Goal: Task Accomplishment & Management: Use online tool/utility

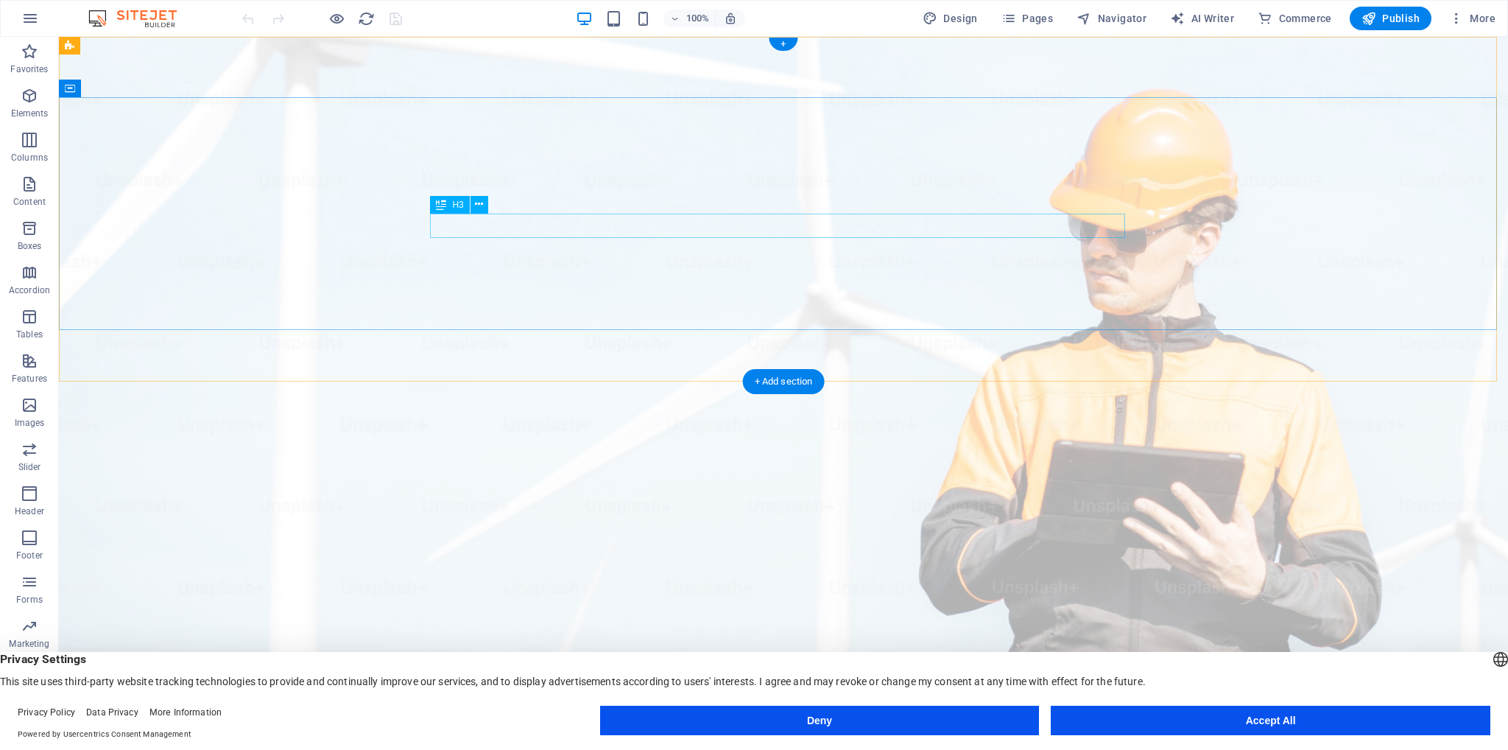
drag, startPoint x: 778, startPoint y: 223, endPoint x: 521, endPoint y: 223, distance: 256.3
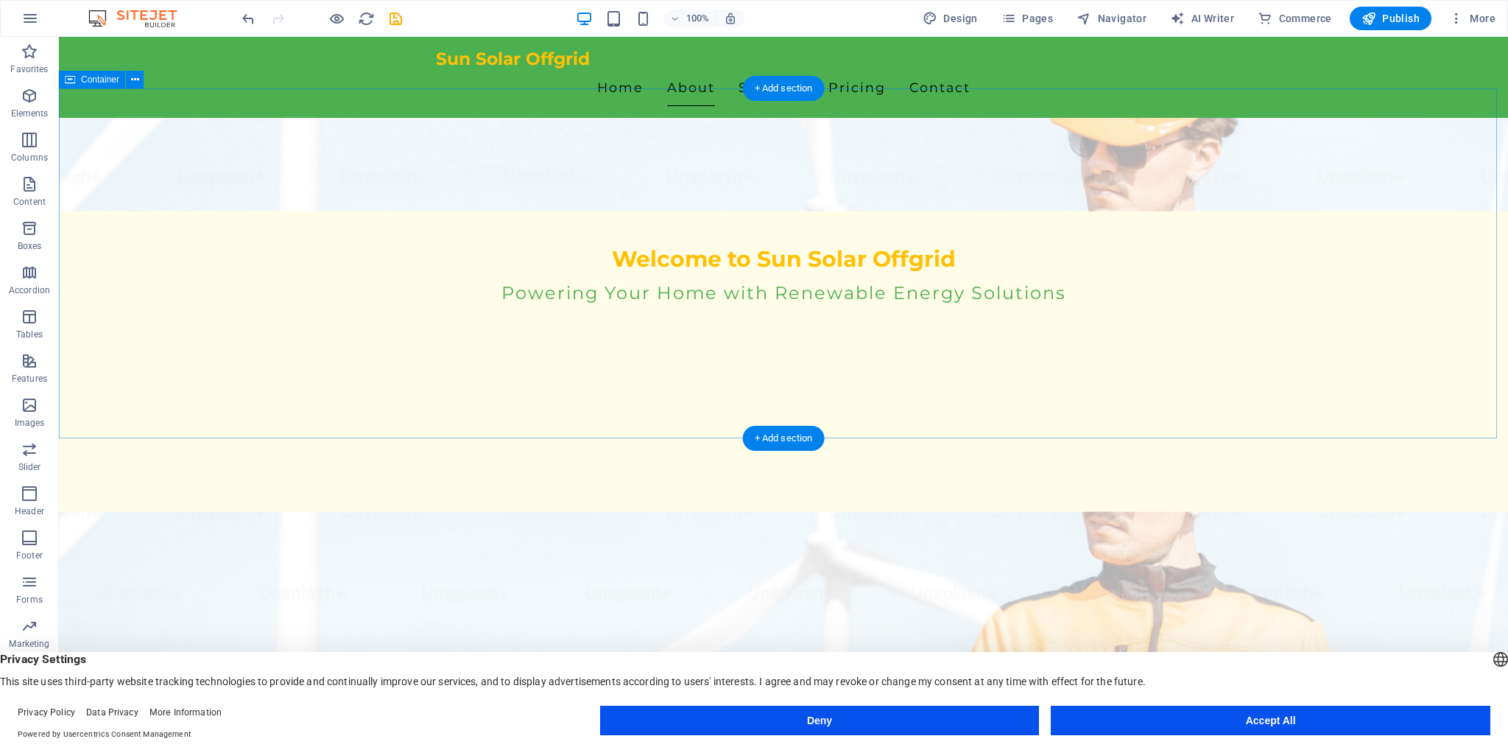
scroll to position [515, 0]
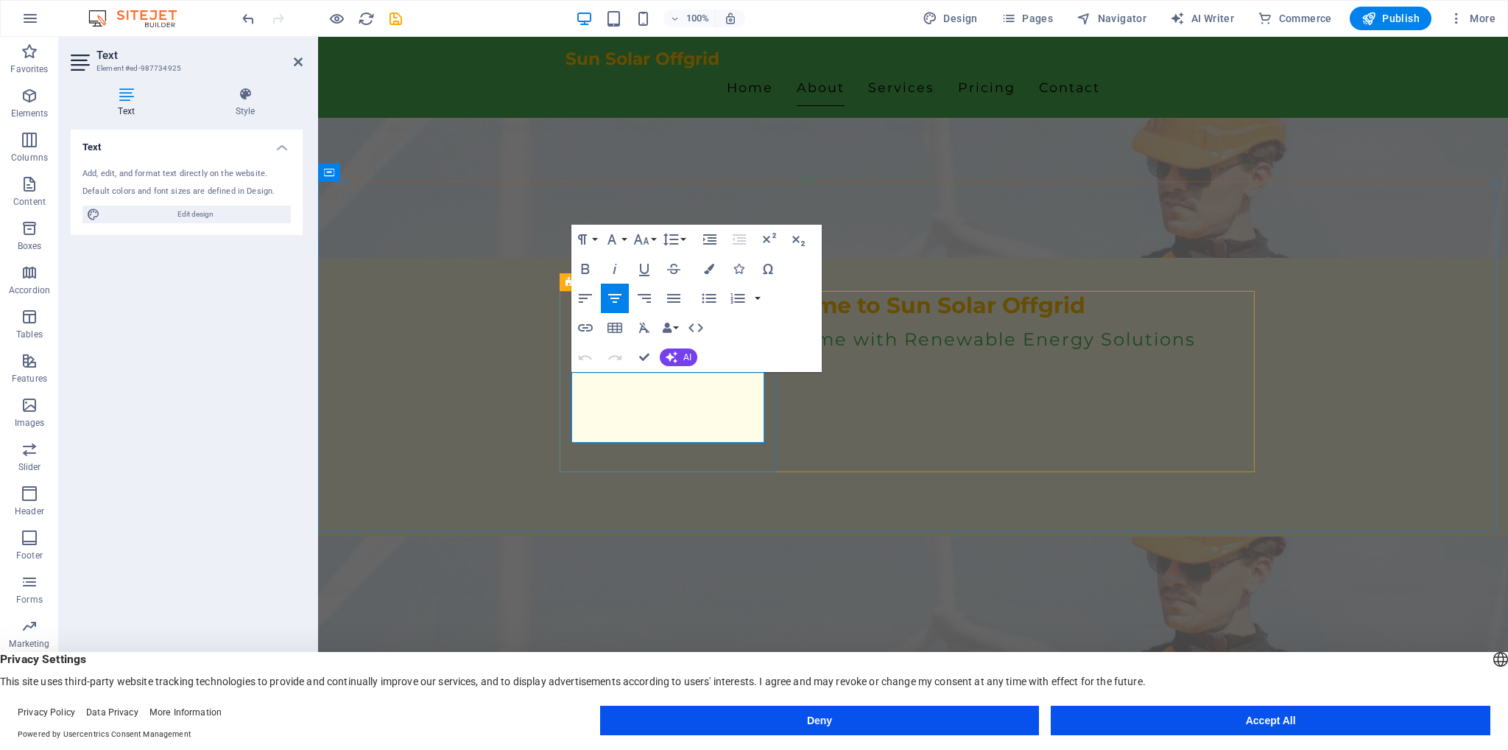
drag, startPoint x: 660, startPoint y: 382, endPoint x: 960, endPoint y: 281, distance: 316.9
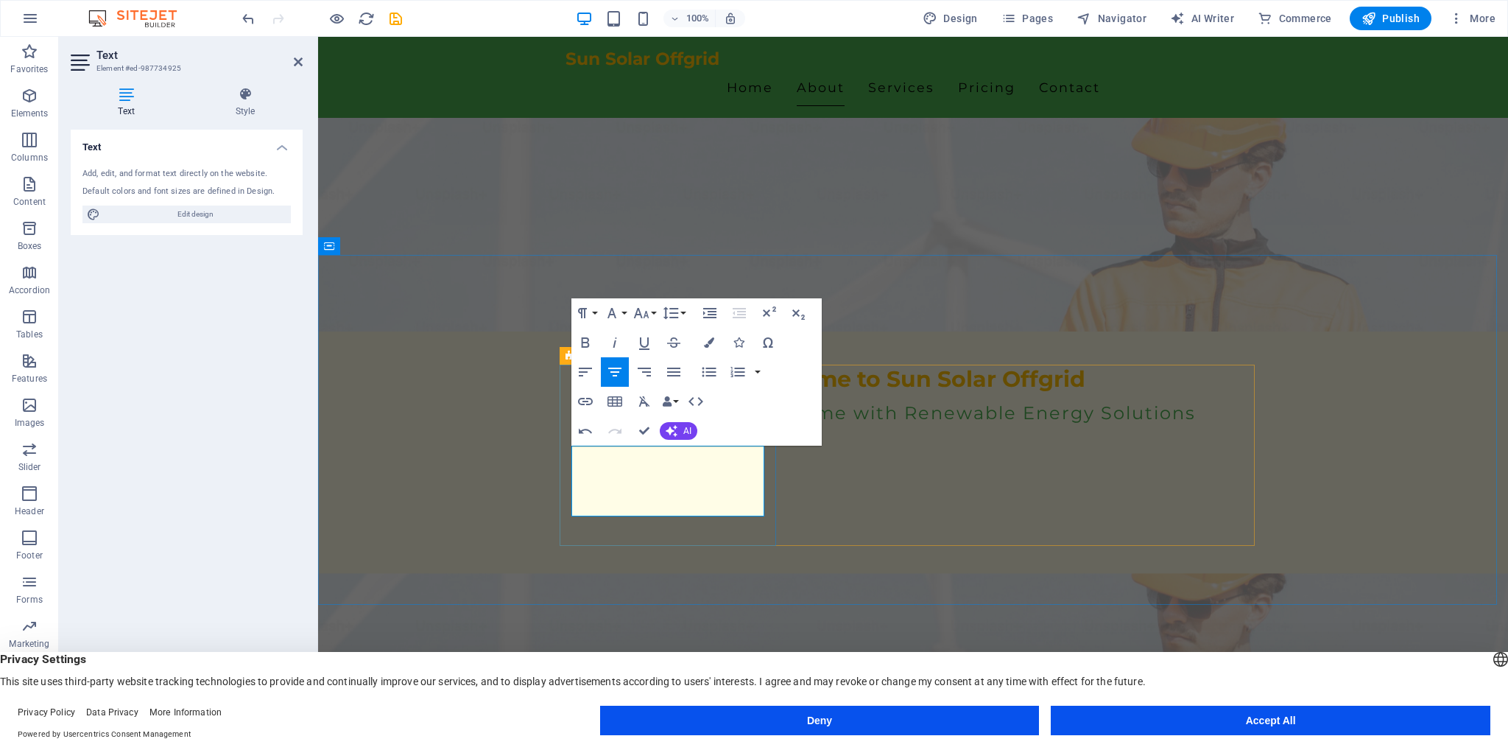
drag, startPoint x: 747, startPoint y: 505, endPoint x: 513, endPoint y: 414, distance: 252.0
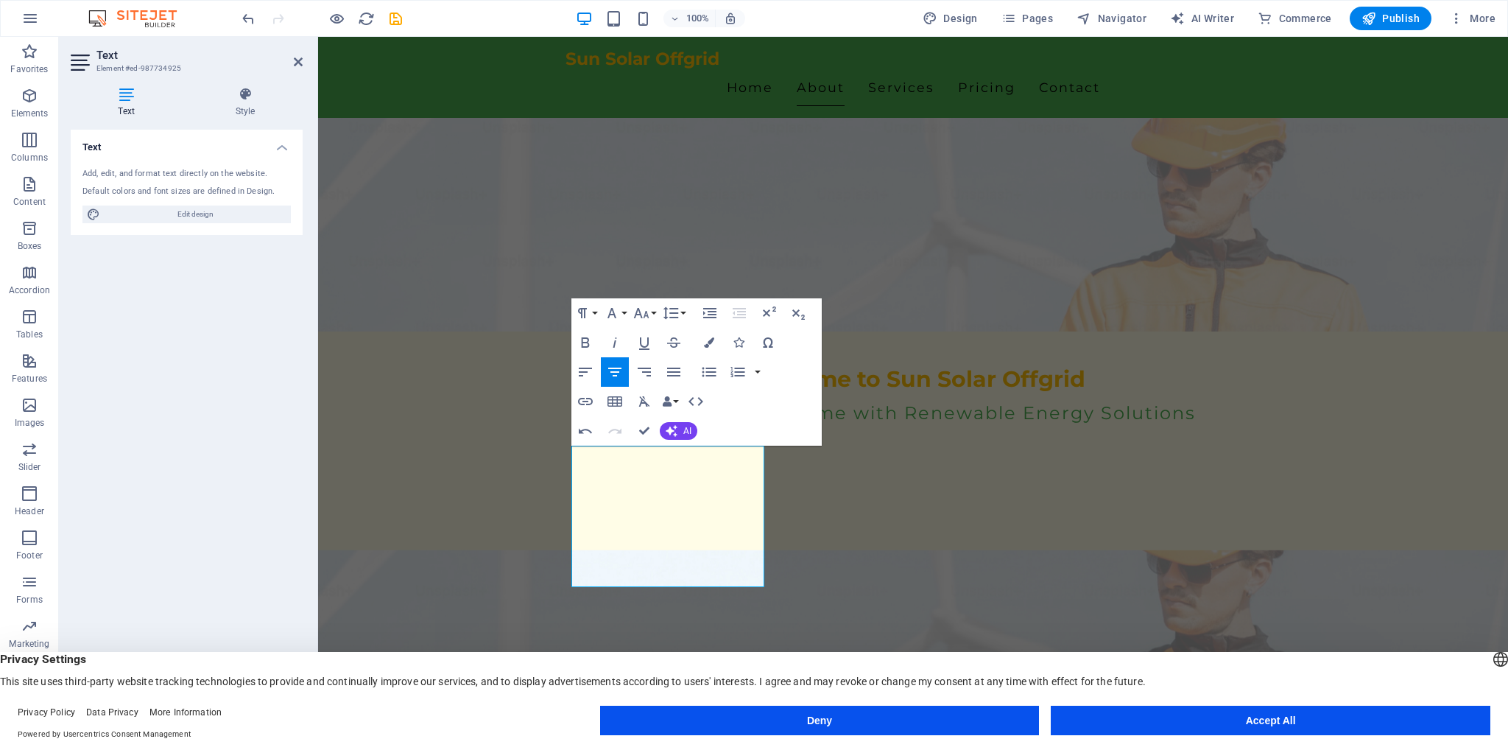
scroll to position [348, 0]
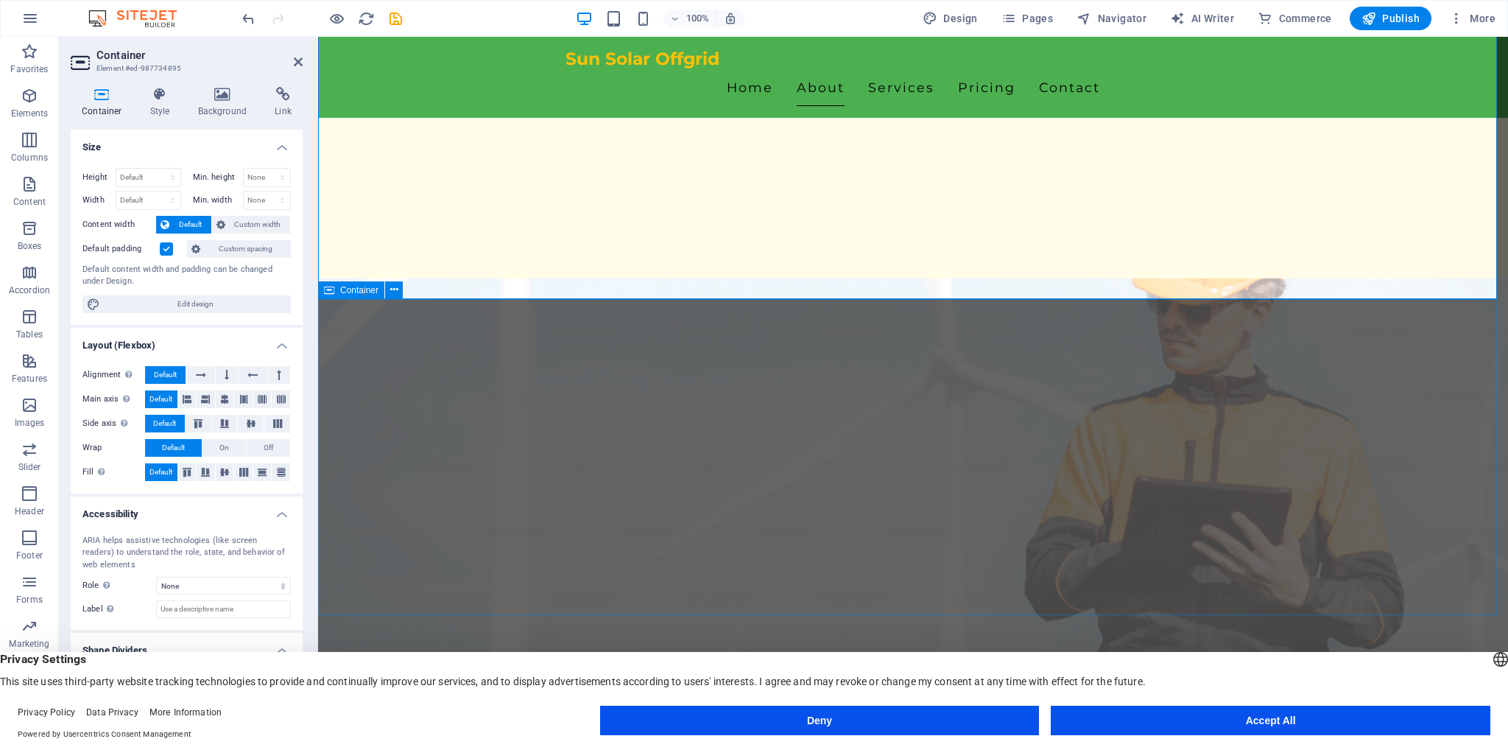
scroll to position [817, 0]
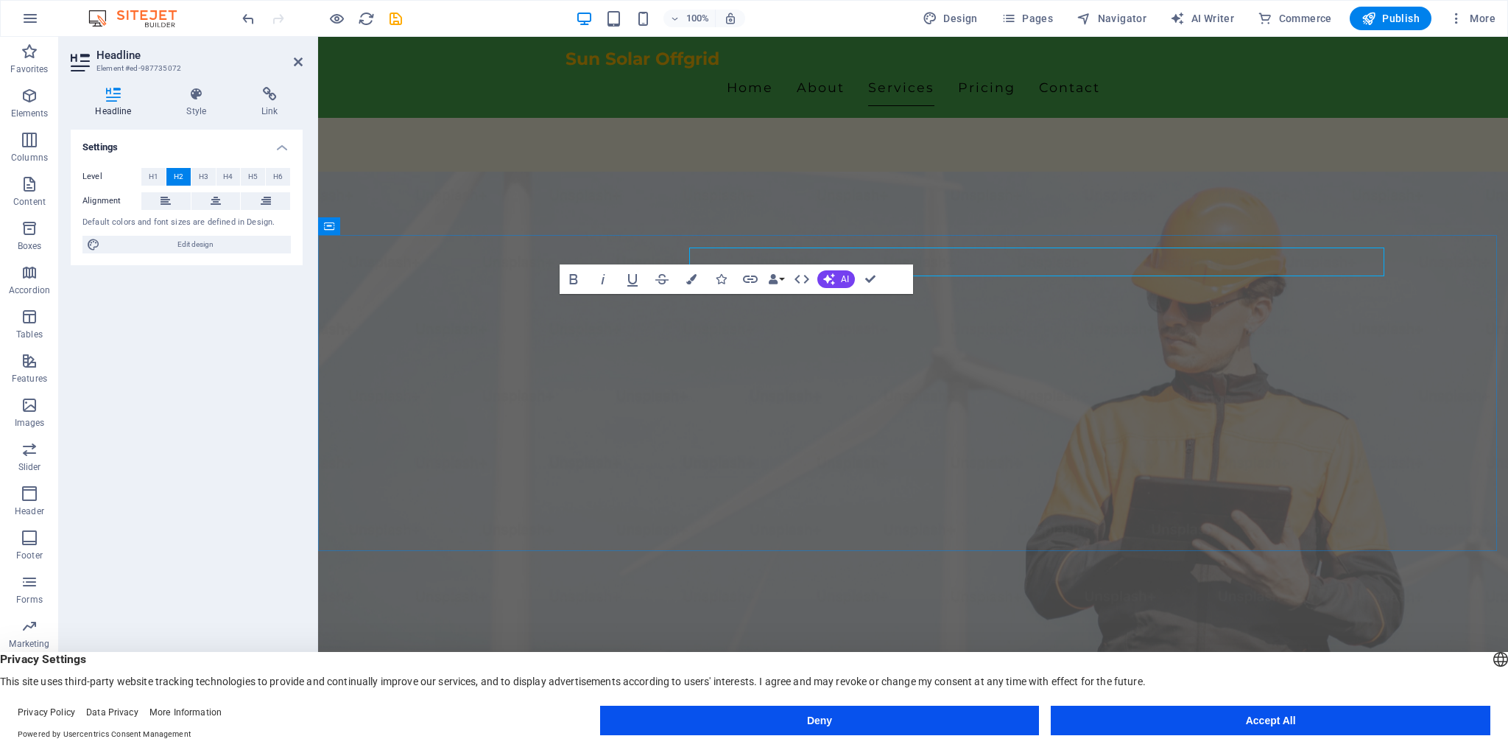
scroll to position [817, 0]
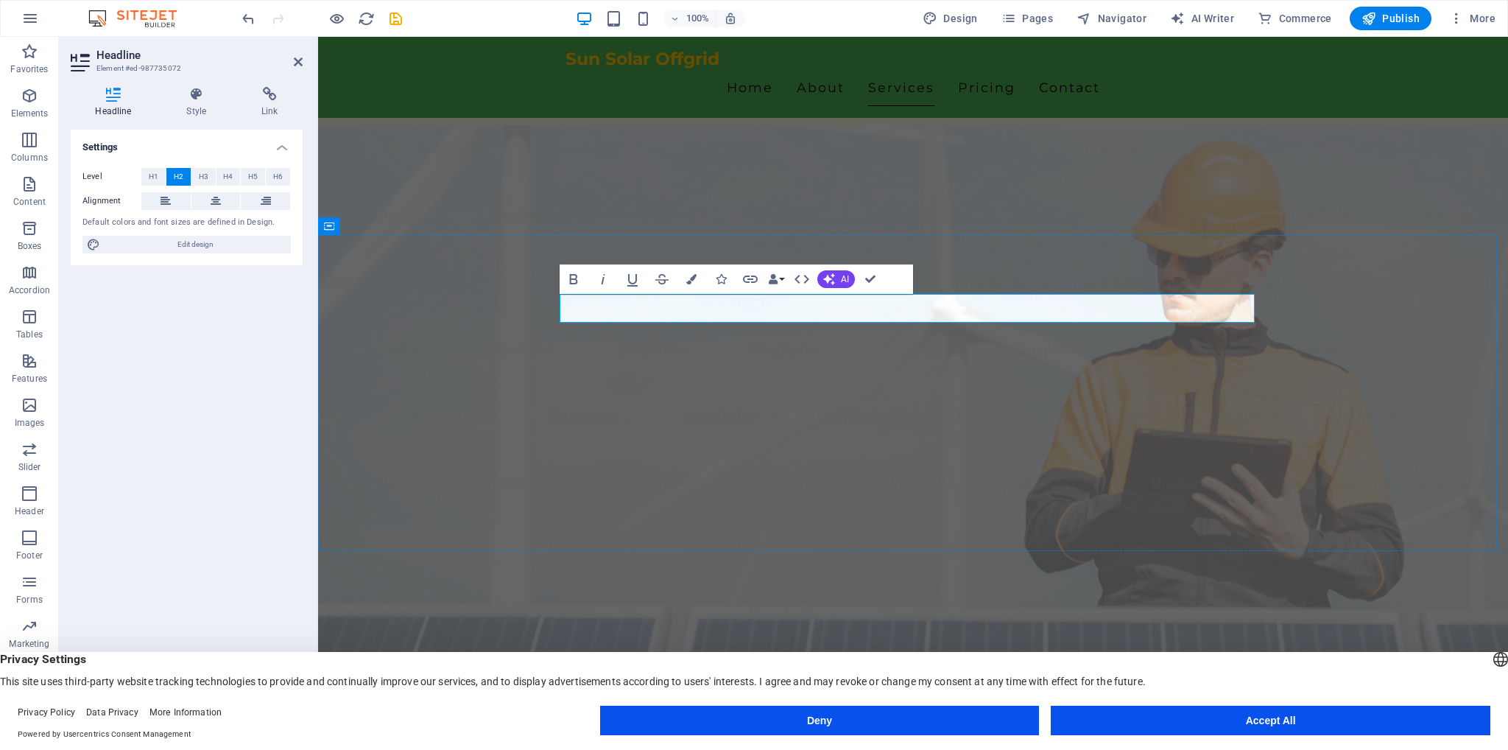
drag, startPoint x: 1010, startPoint y: 304, endPoint x: 688, endPoint y: 314, distance: 322.7
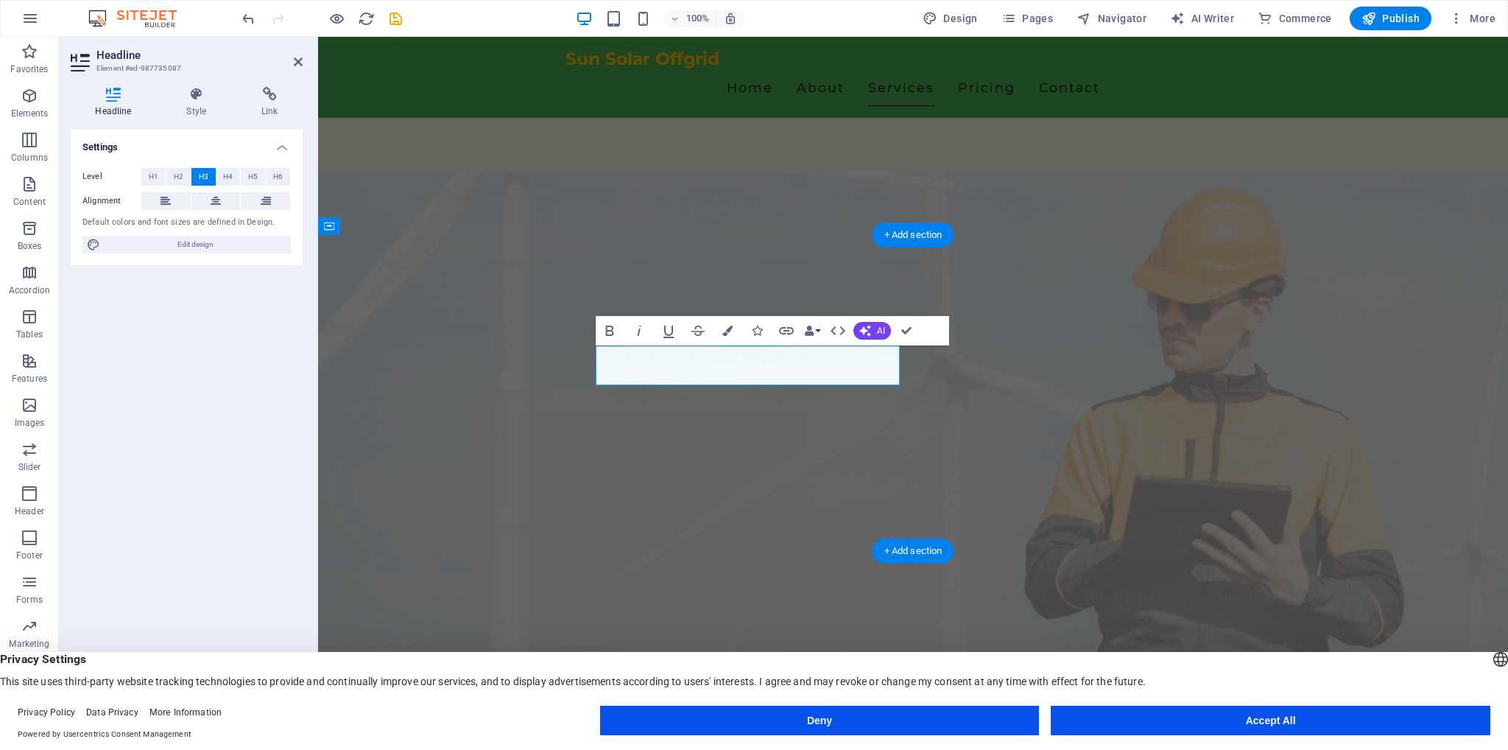
scroll to position [817, 0]
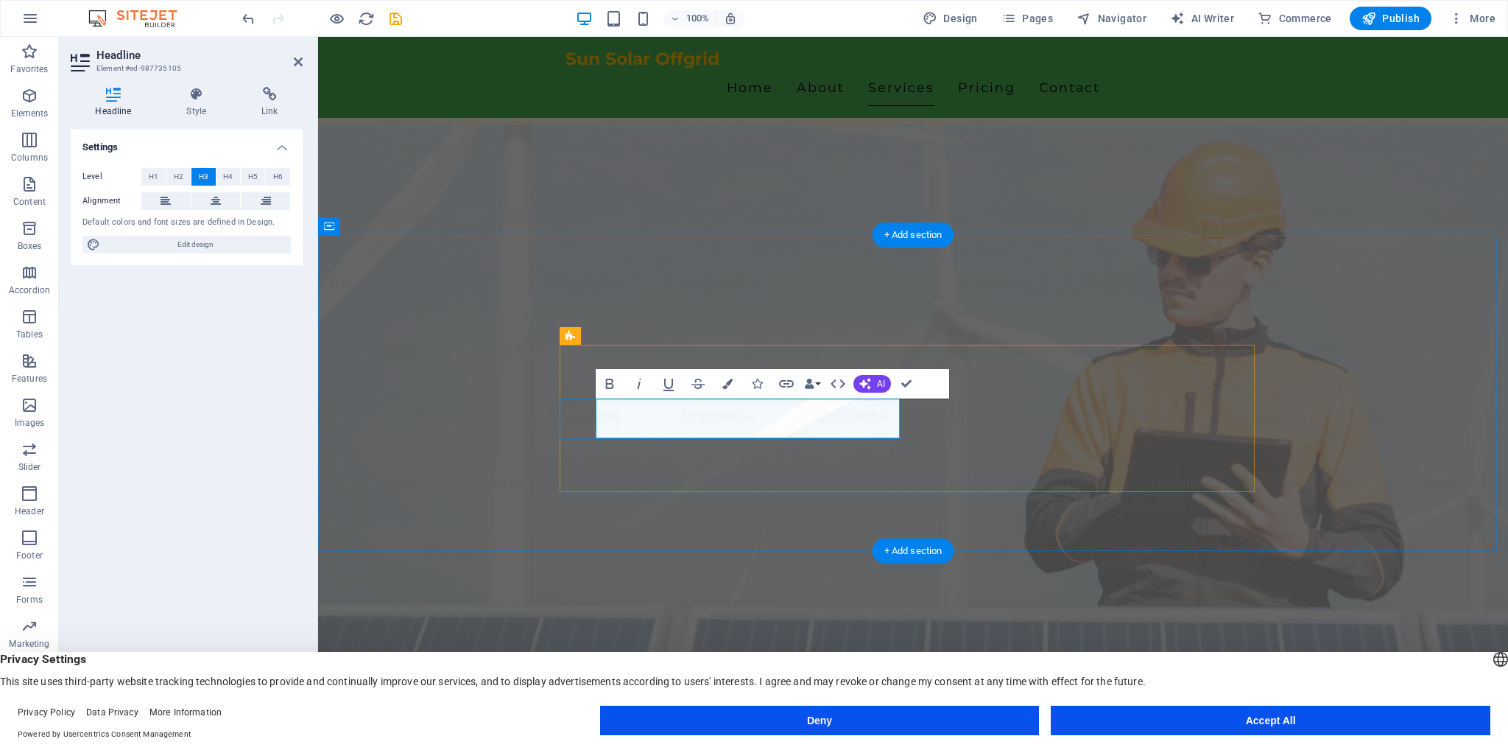
drag, startPoint x: 734, startPoint y: 412, endPoint x: 1060, endPoint y: 390, distance: 327.0
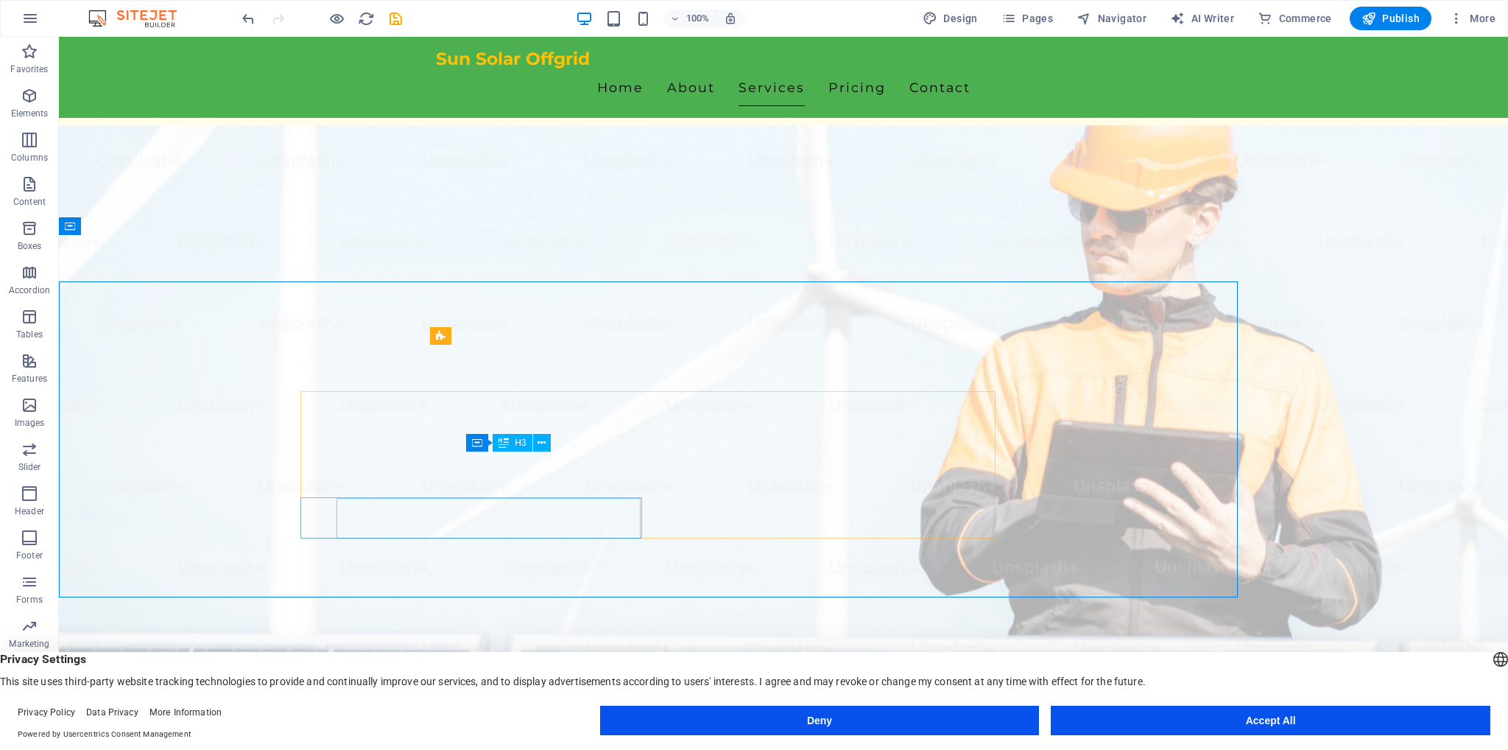
scroll to position [771, 0]
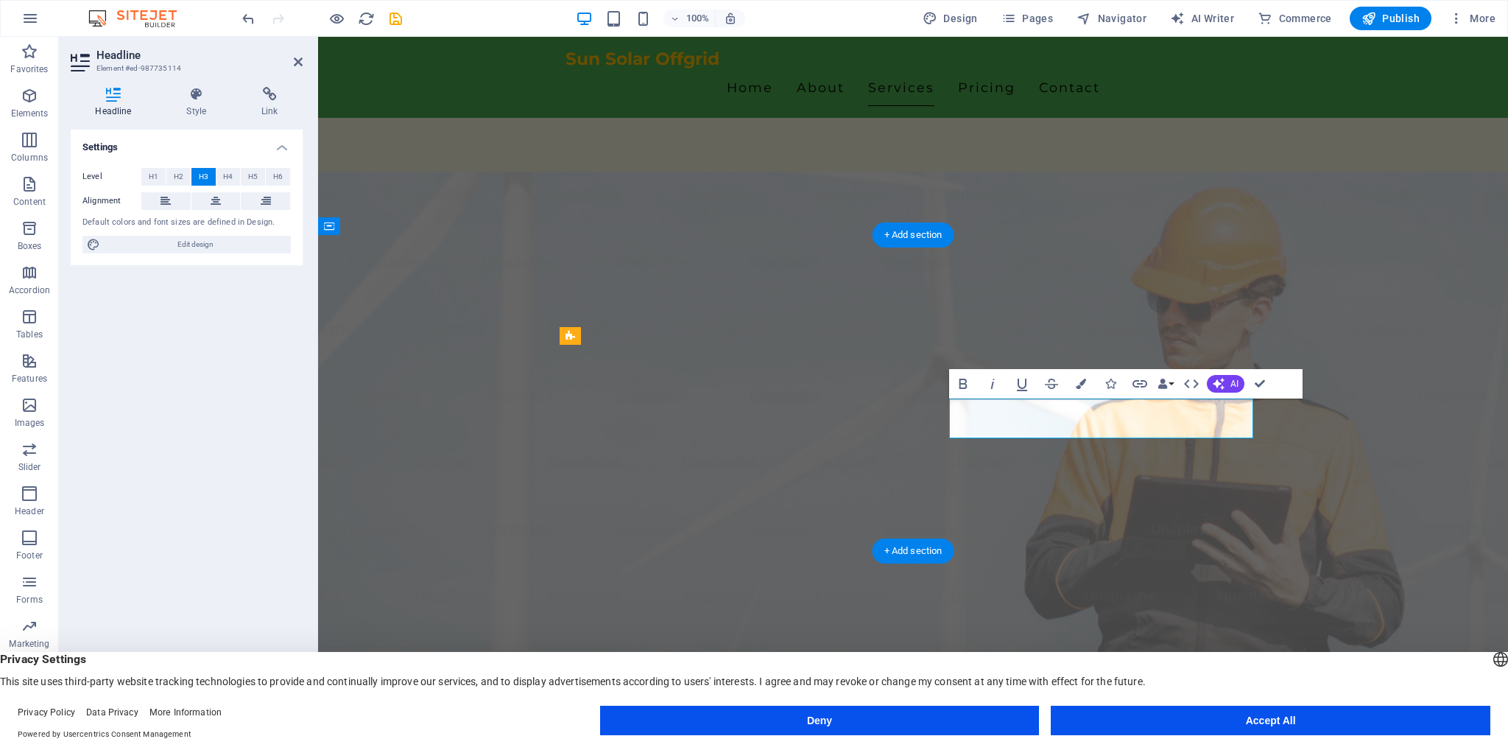
scroll to position [817, 0]
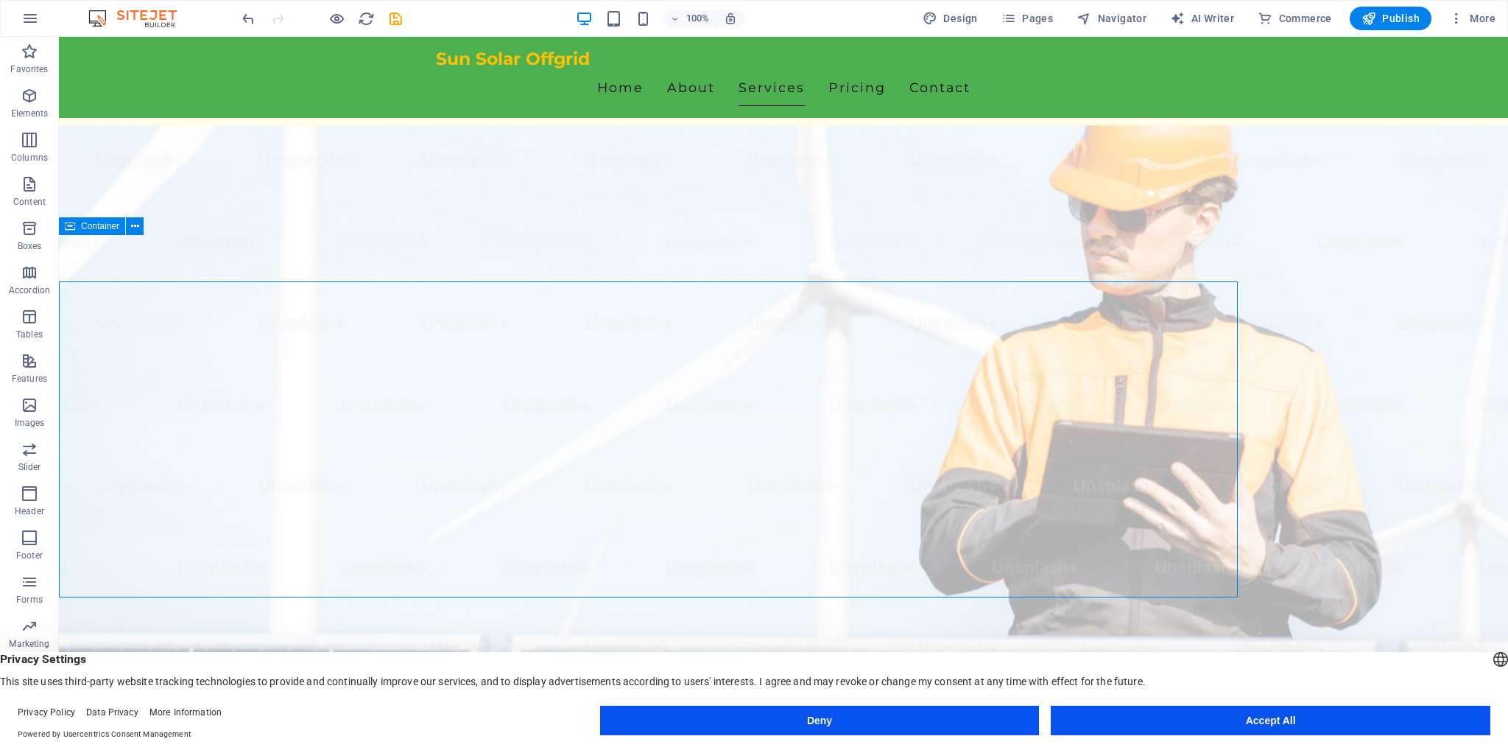
scroll to position [771, 0]
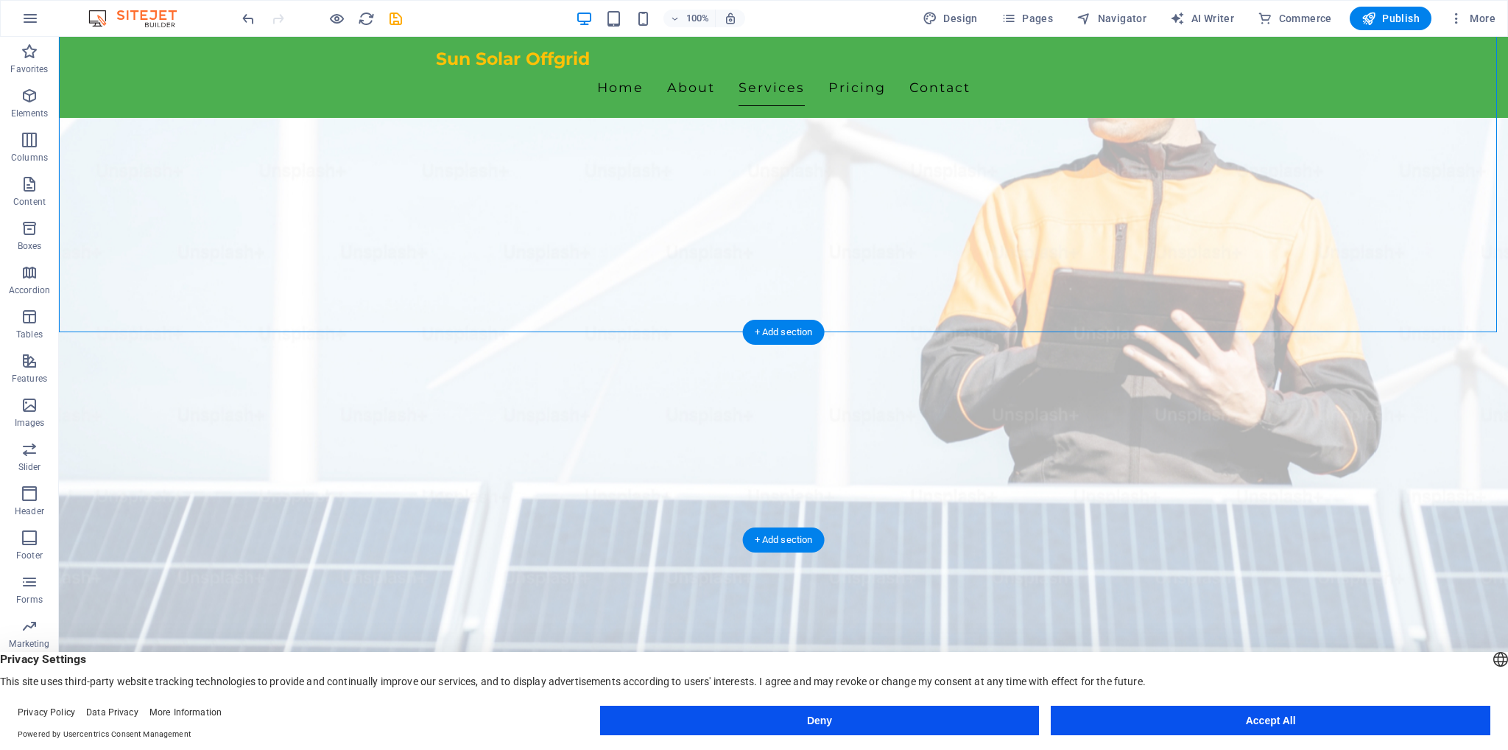
scroll to position [992, 0]
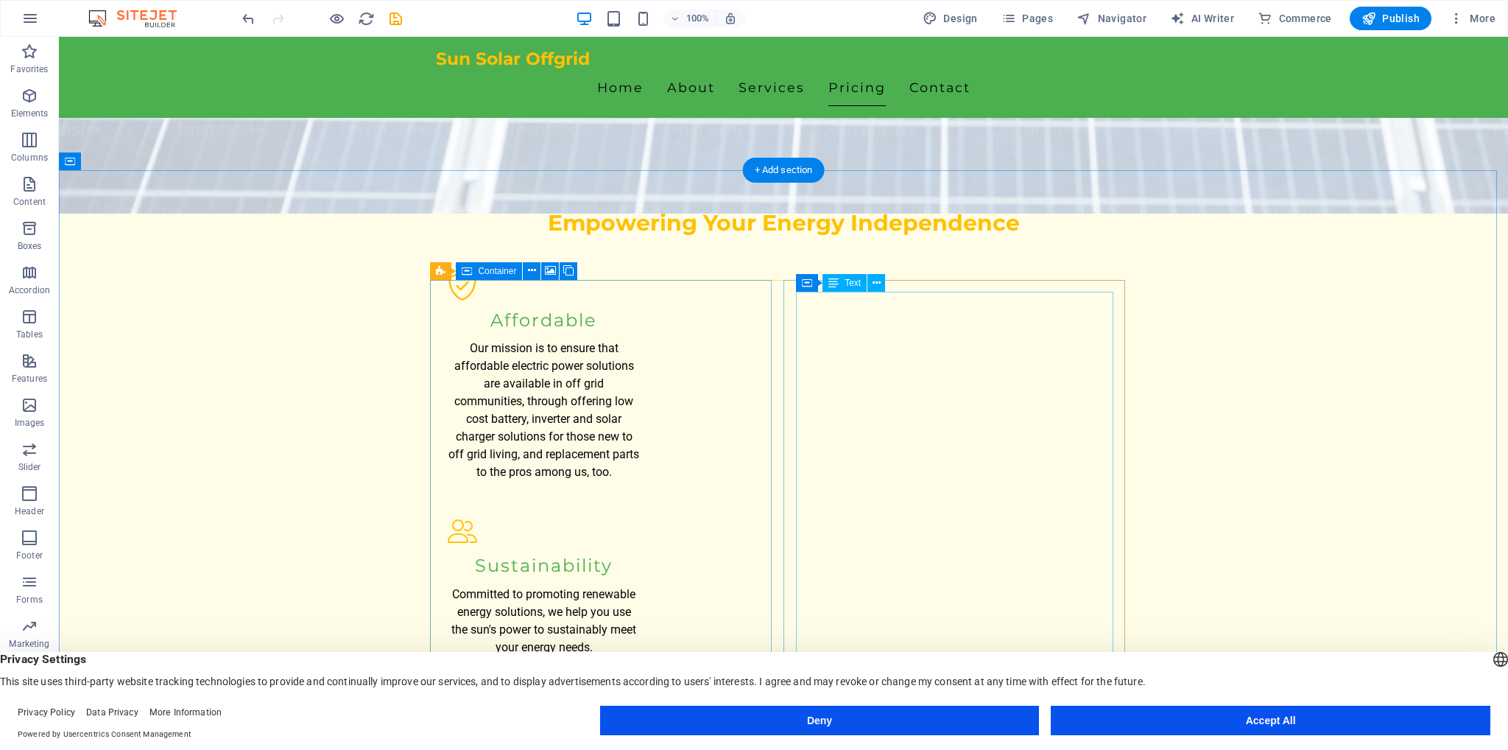
scroll to position [1507, 0]
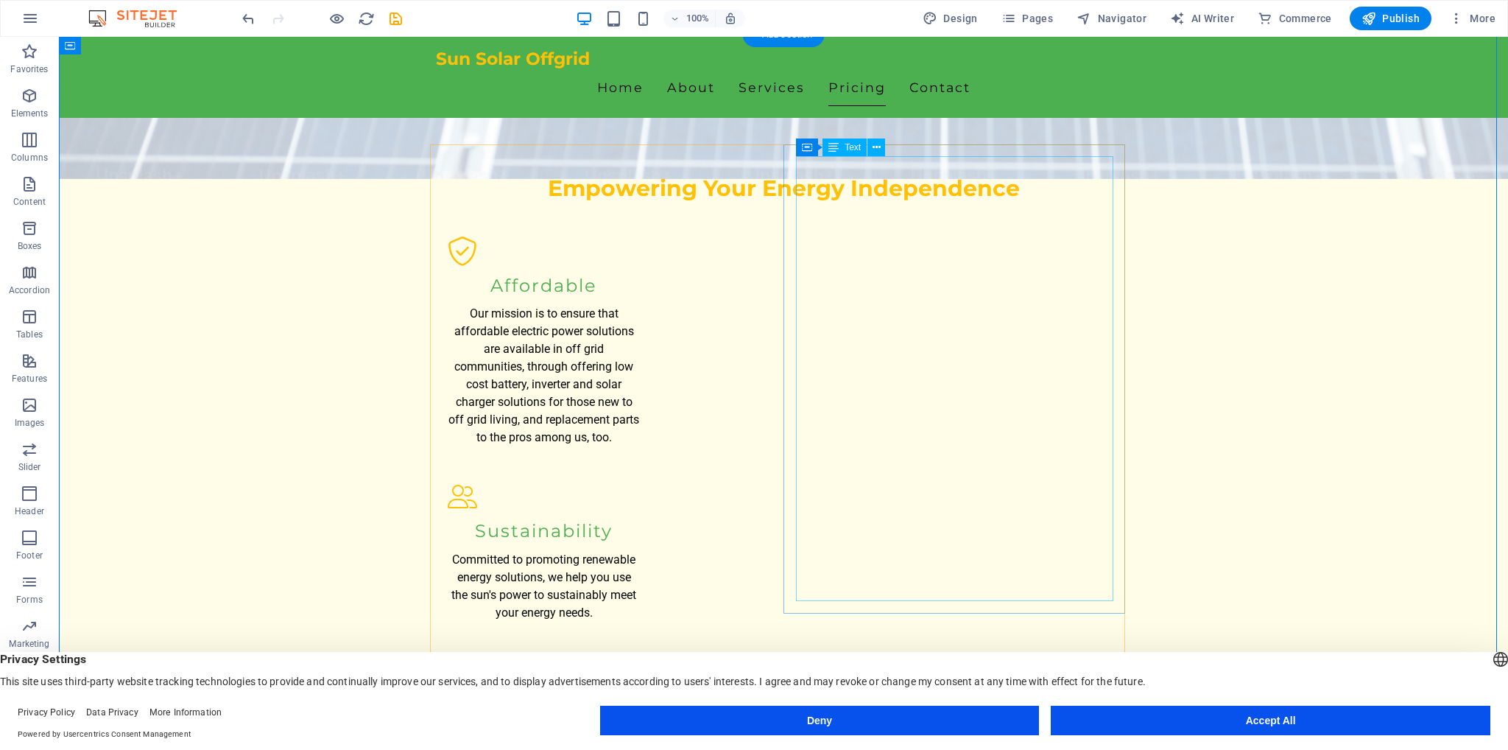
scroll to position [1434, 0]
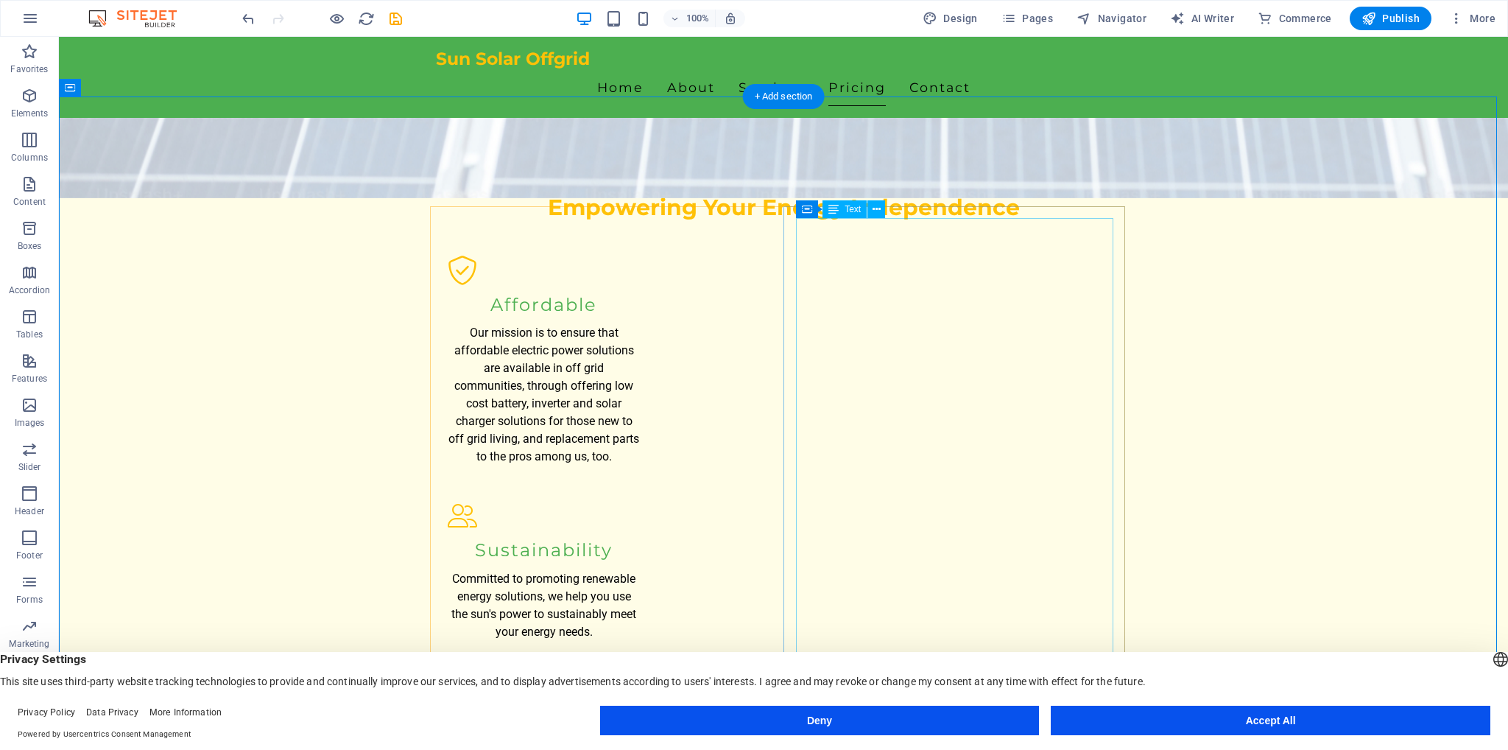
drag, startPoint x: 875, startPoint y: 290, endPoint x: 814, endPoint y: 254, distance: 71.0
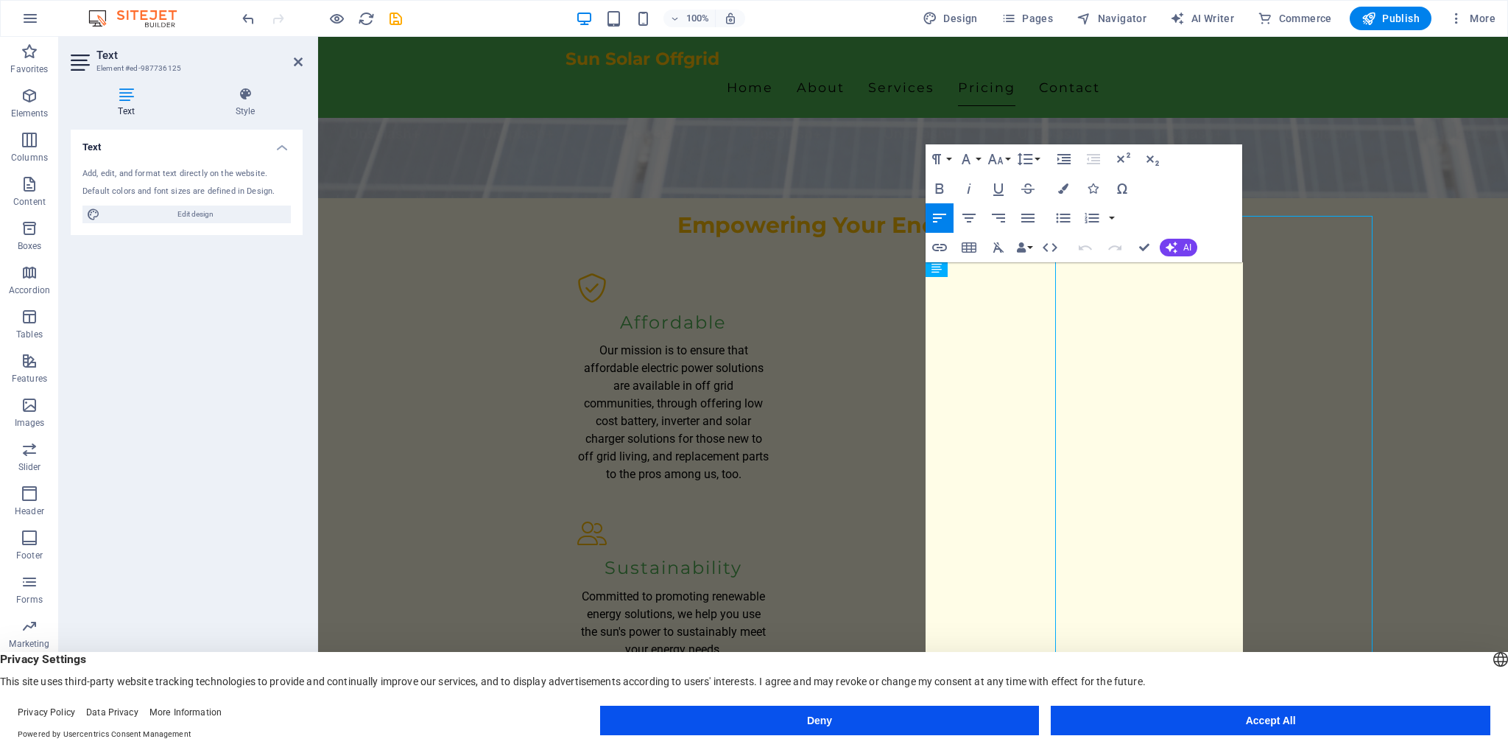
scroll to position [1436, 0]
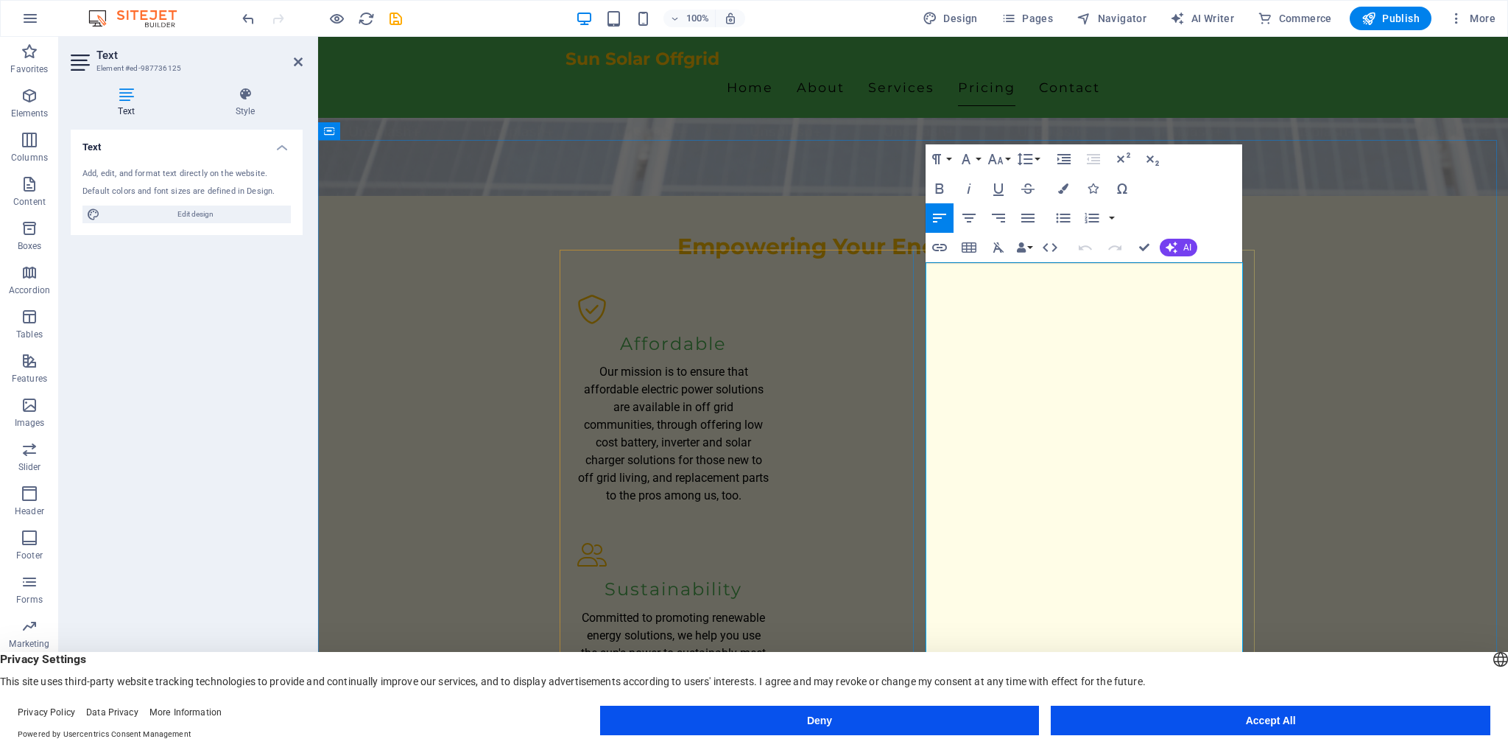
drag, startPoint x: 1017, startPoint y: 336, endPoint x: 905, endPoint y: 248, distance: 142.2
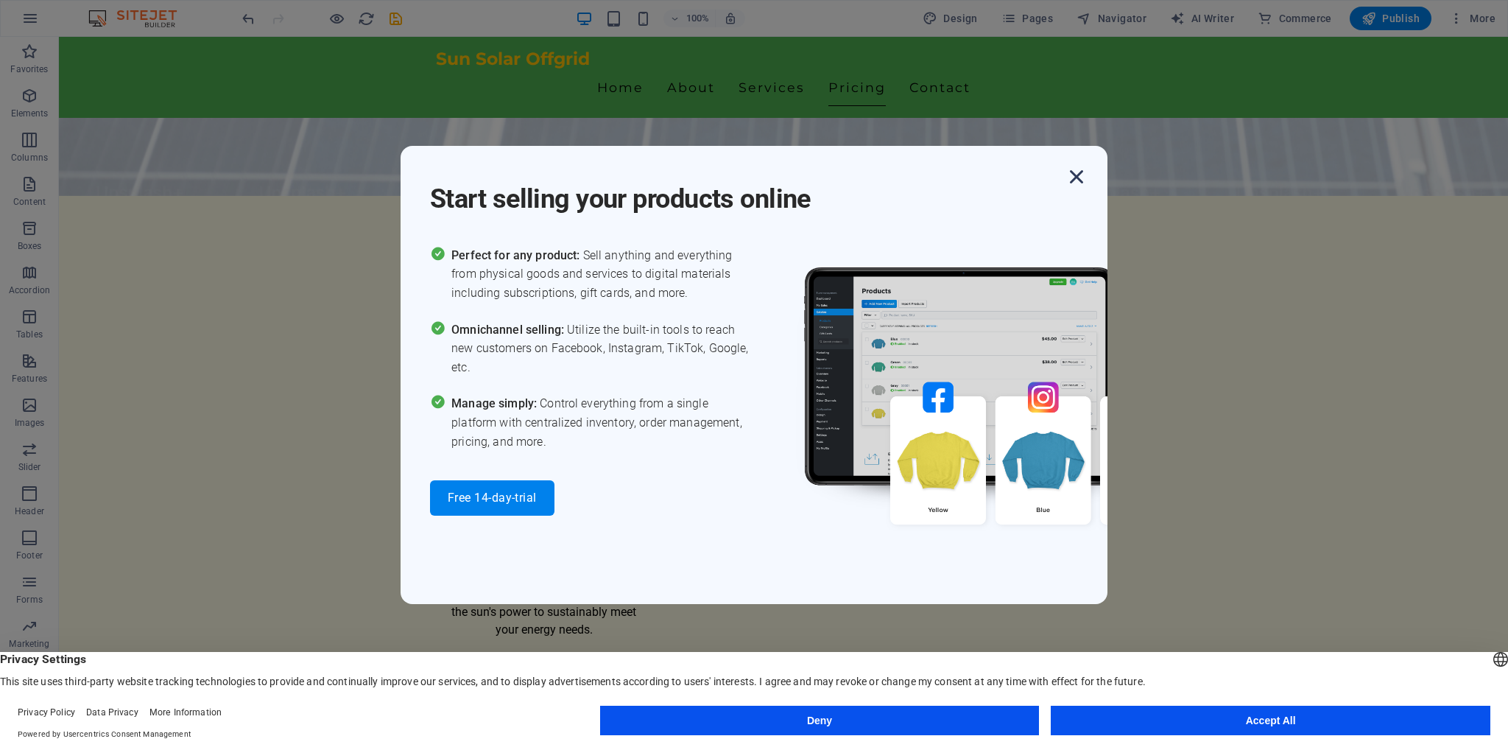
click at [1078, 174] on icon "button" at bounding box center [1076, 176] width 27 height 27
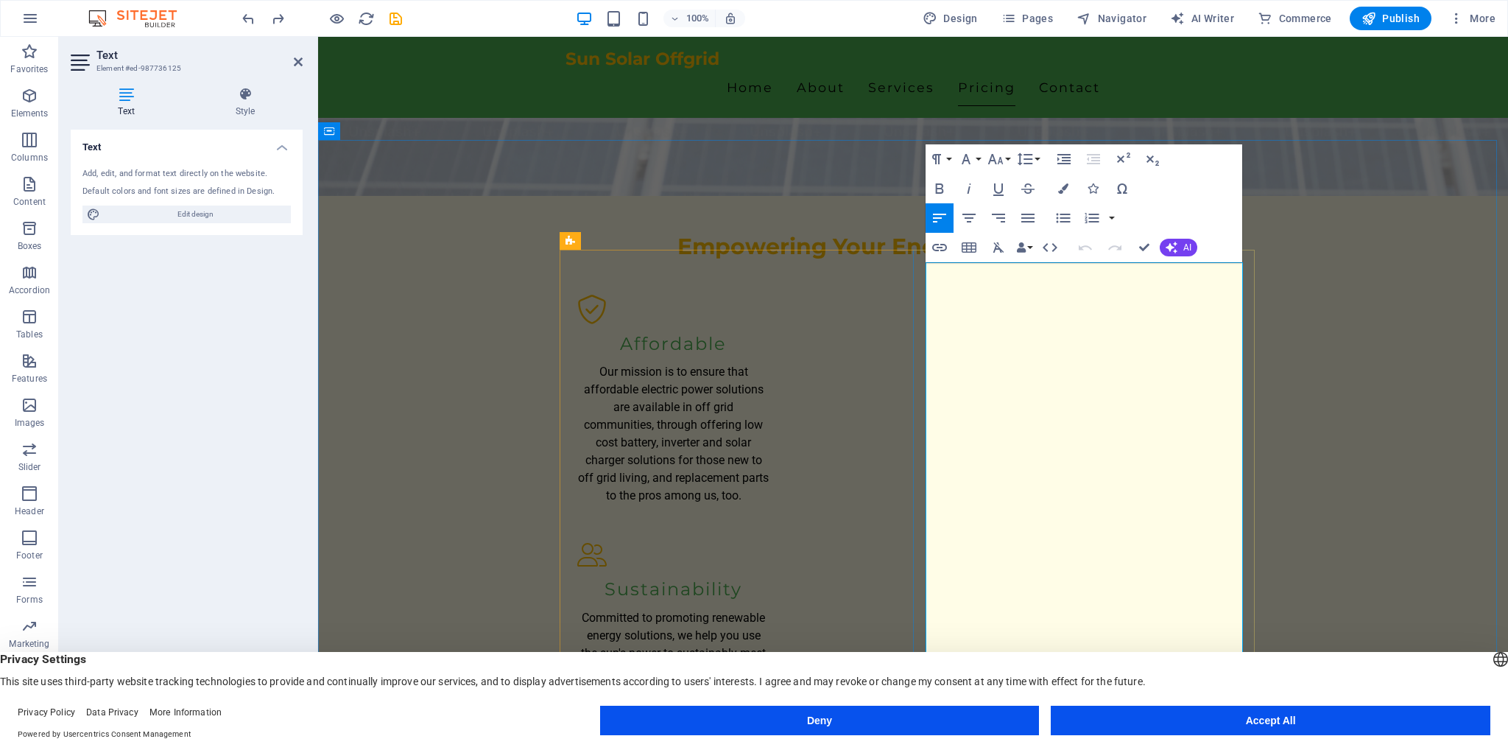
drag, startPoint x: 1213, startPoint y: 278, endPoint x: 1418, endPoint y: 272, distance: 204.8
drag, startPoint x: 1044, startPoint y: 328, endPoint x: 923, endPoint y: 313, distance: 121.7
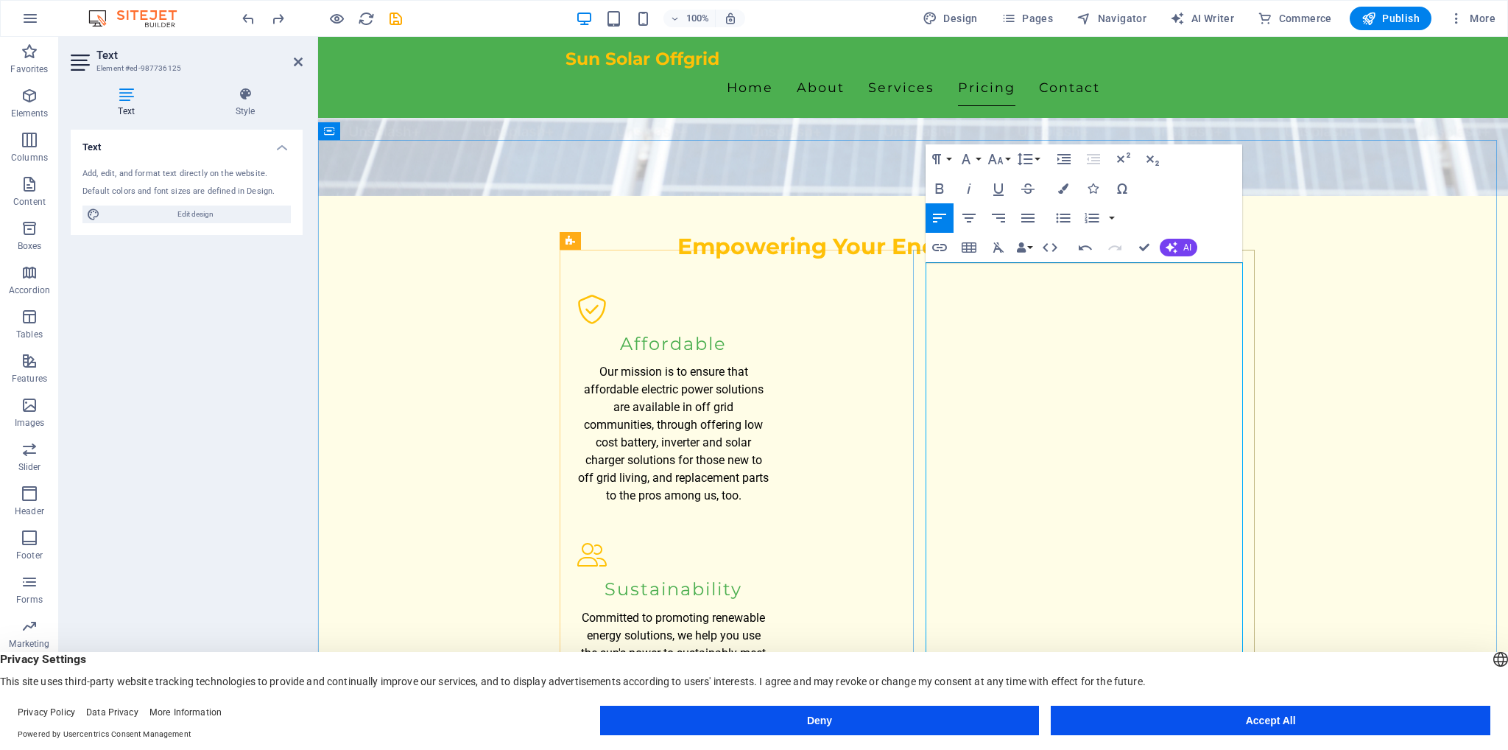
drag, startPoint x: 1044, startPoint y: 326, endPoint x: 1055, endPoint y: 328, distance: 11.1
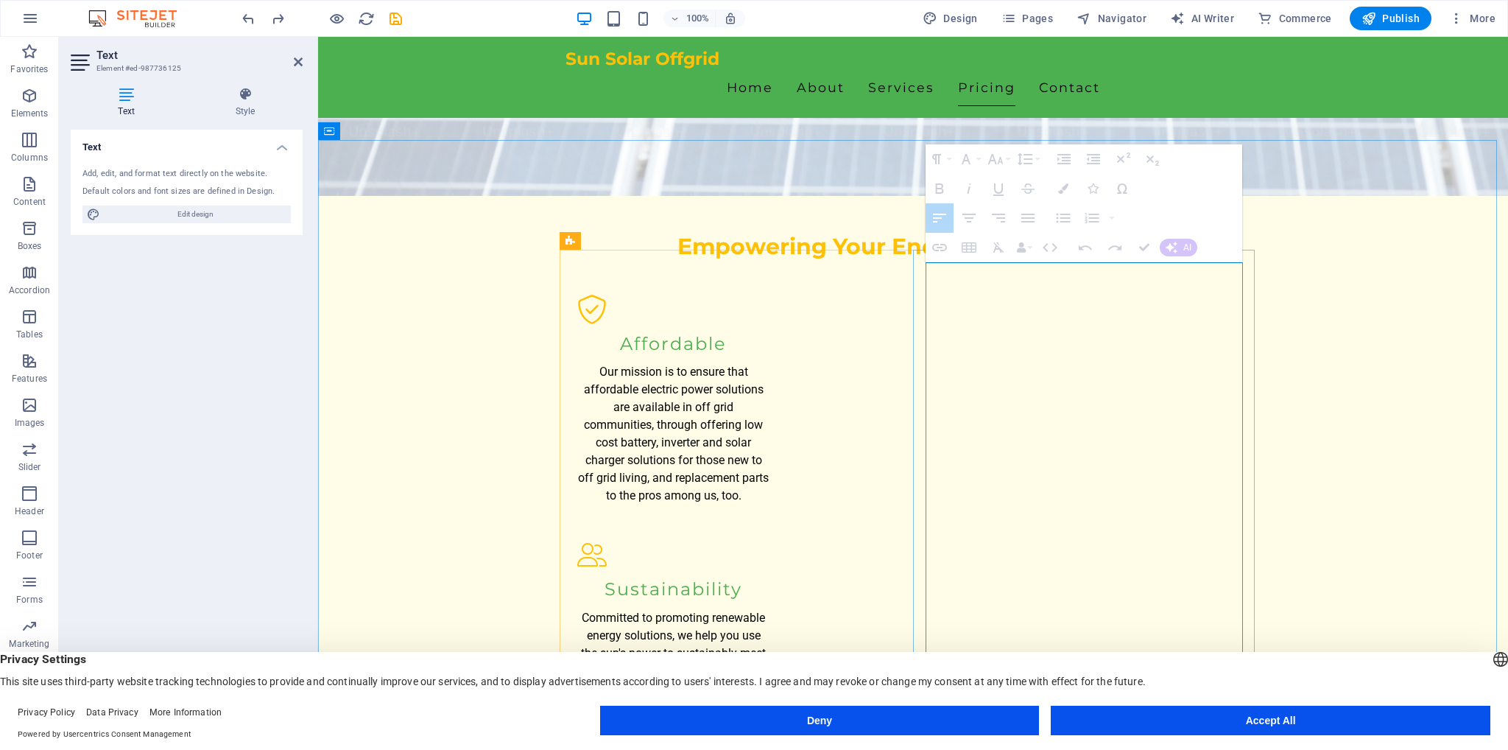
drag, startPoint x: 1049, startPoint y: 327, endPoint x: 1043, endPoint y: 371, distance: 44.6
drag, startPoint x: 1046, startPoint y: 326, endPoint x: 1060, endPoint y: 391, distance: 66.1
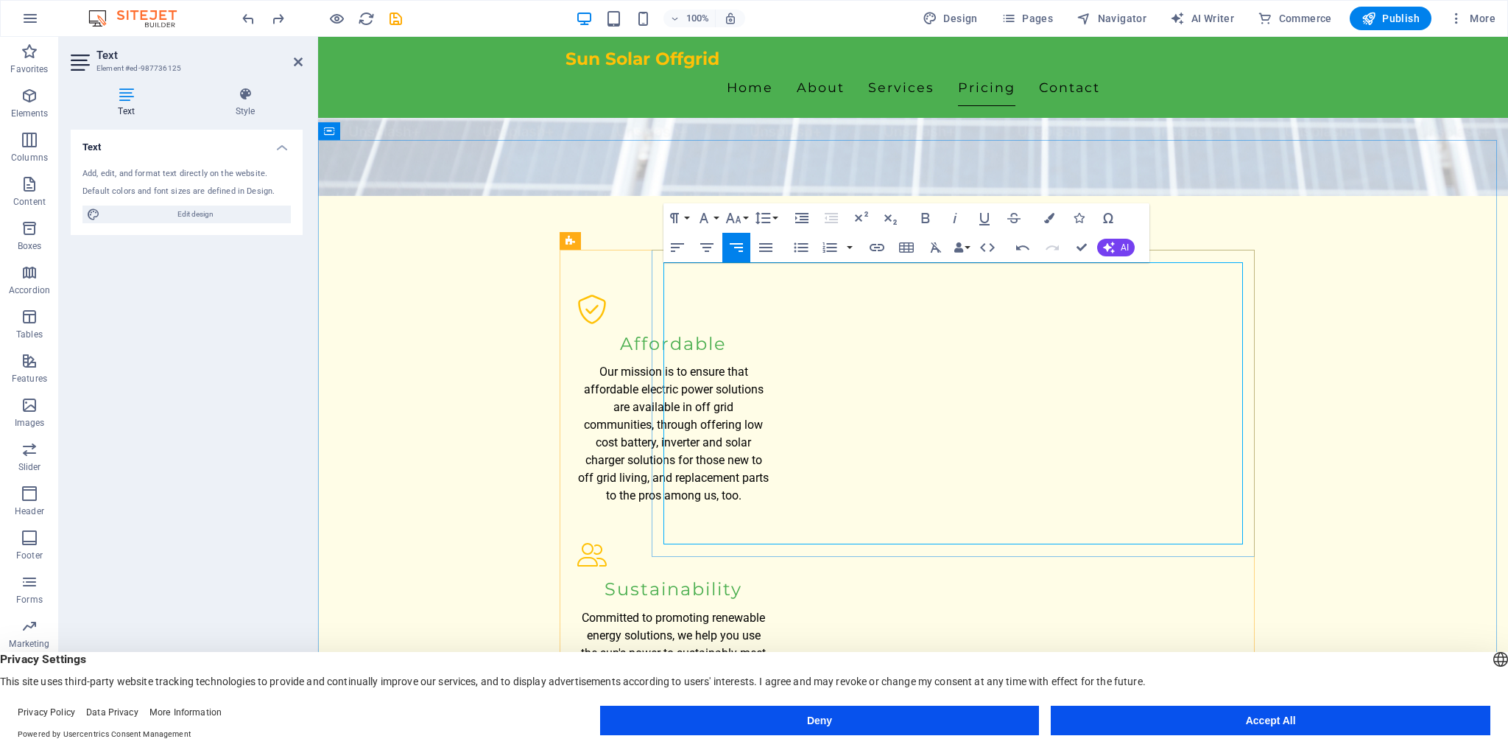
drag, startPoint x: 796, startPoint y: 301, endPoint x: 825, endPoint y: 300, distance: 29.5
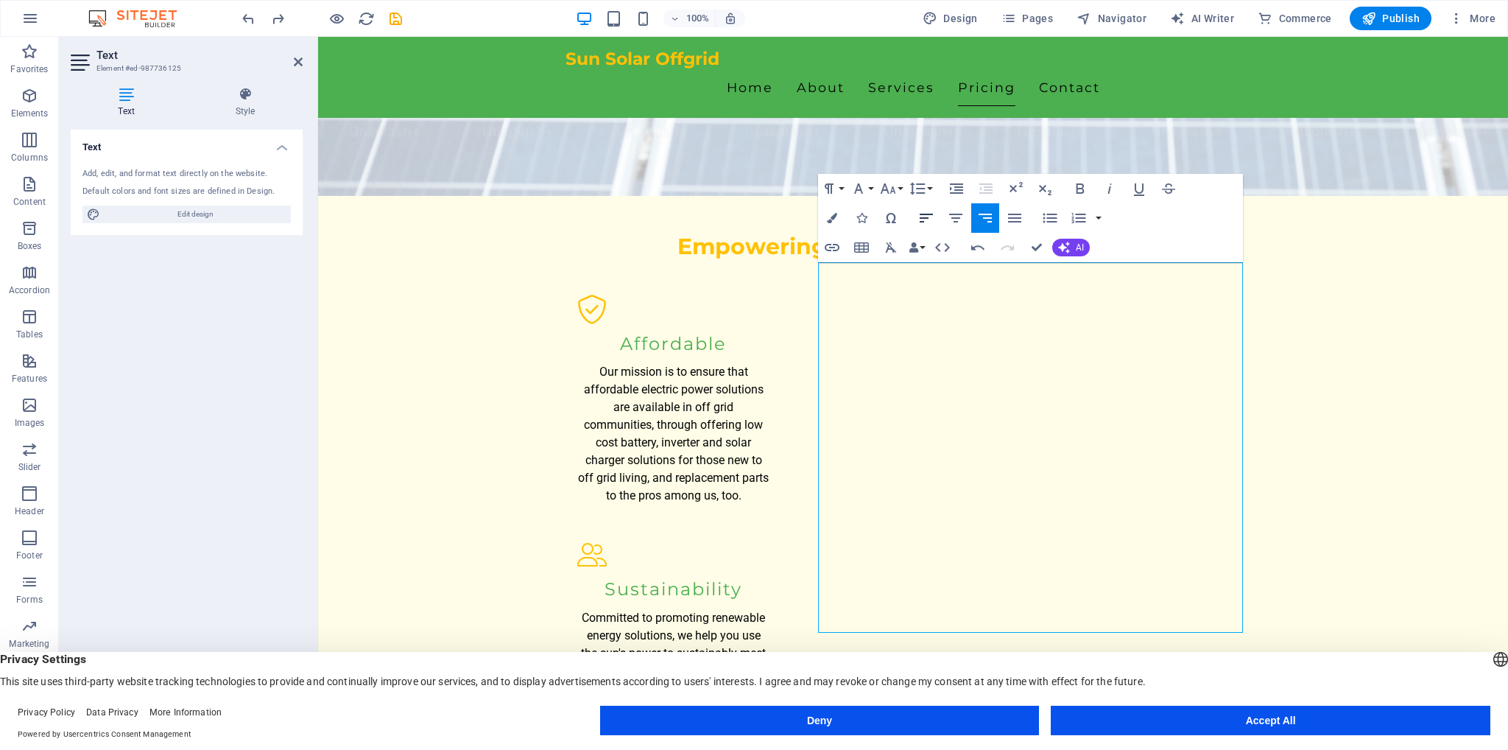
click at [925, 221] on icon "button" at bounding box center [927, 218] width 18 height 18
drag, startPoint x: 820, startPoint y: 275, endPoint x: 857, endPoint y: 281, distance: 38.0
drag, startPoint x: 822, startPoint y: 278, endPoint x: 887, endPoint y: 284, distance: 65.1
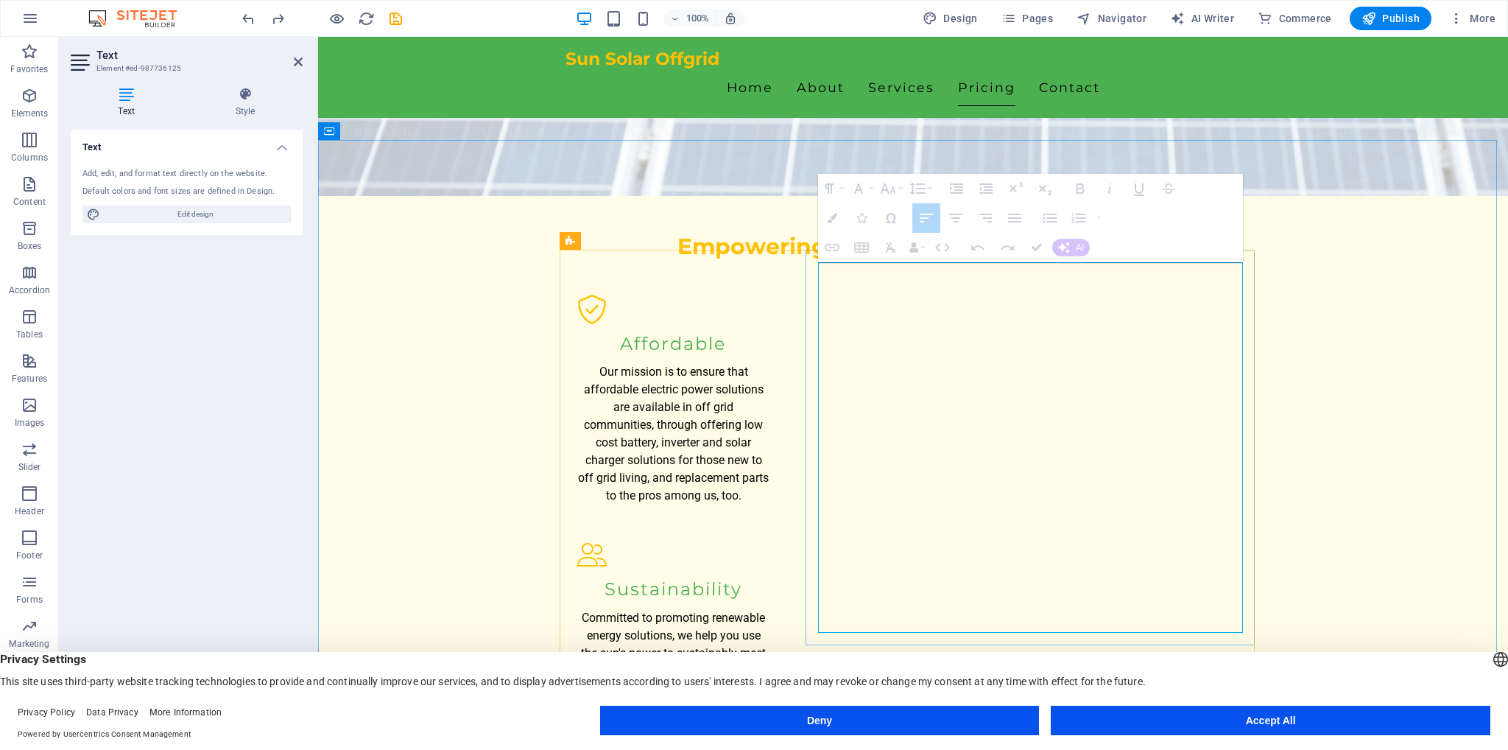
drag, startPoint x: 821, startPoint y: 278, endPoint x: 1087, endPoint y: 320, distance: 269.1
click at [956, 219] on icon "button" at bounding box center [956, 218] width 18 height 18
click at [922, 219] on icon "button" at bounding box center [927, 218] width 18 height 18
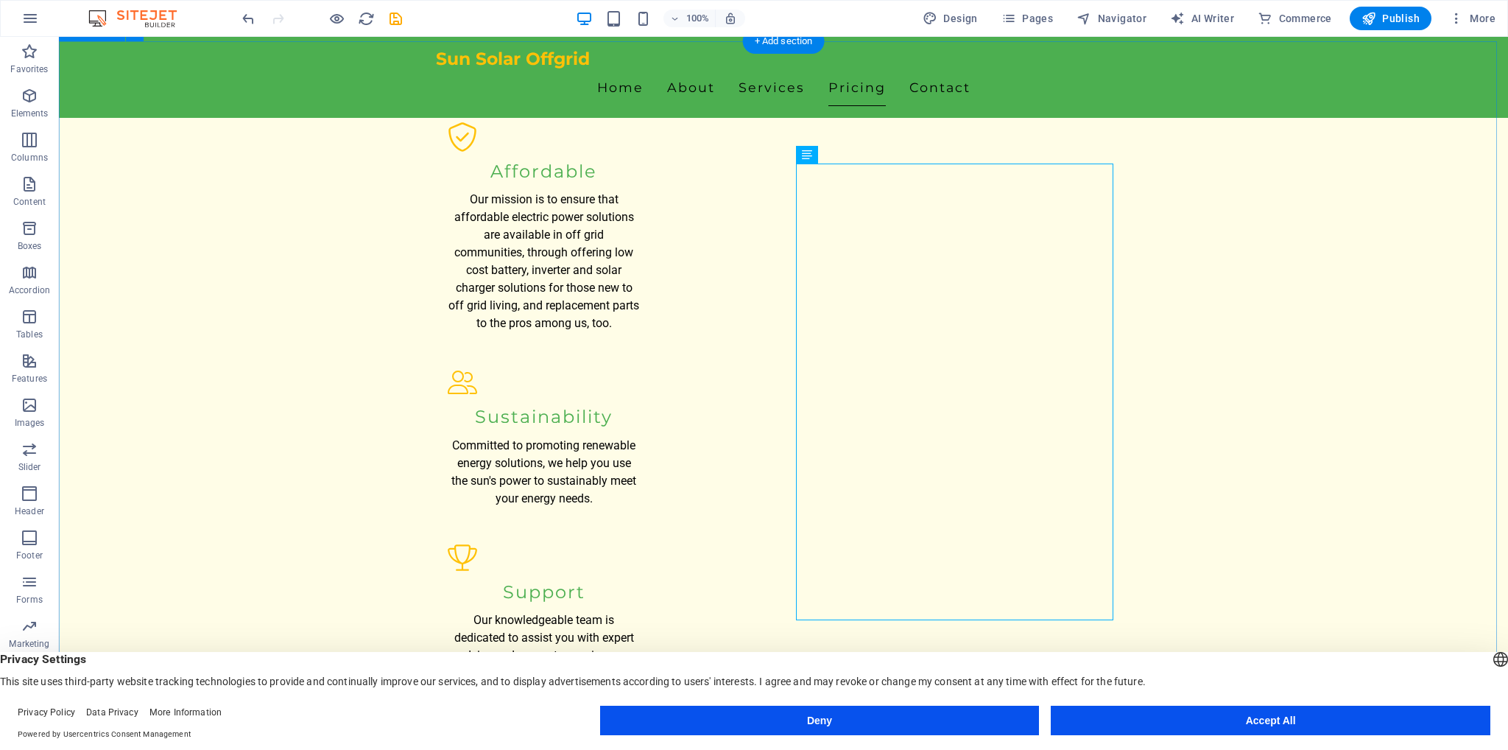
scroll to position [1583, 0]
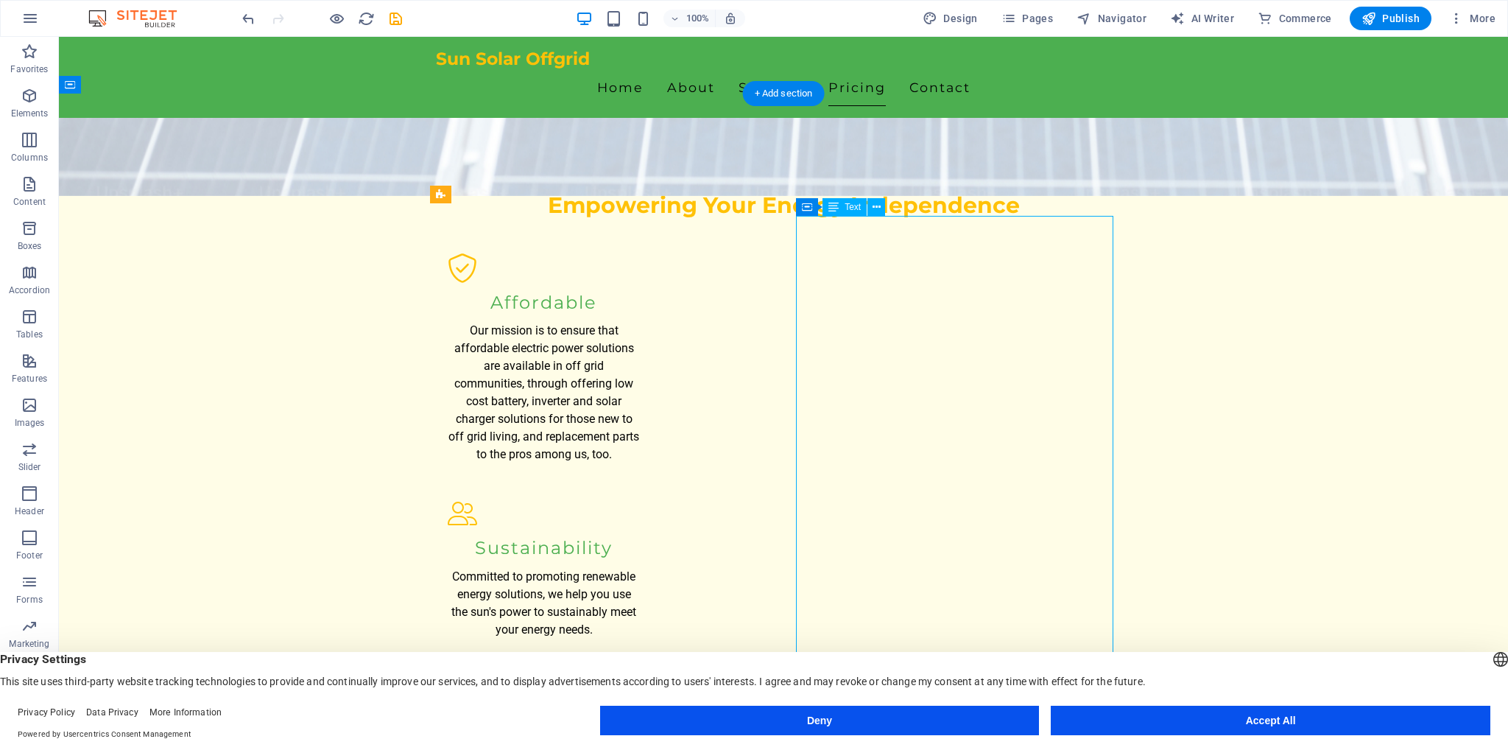
scroll to position [1362, 0]
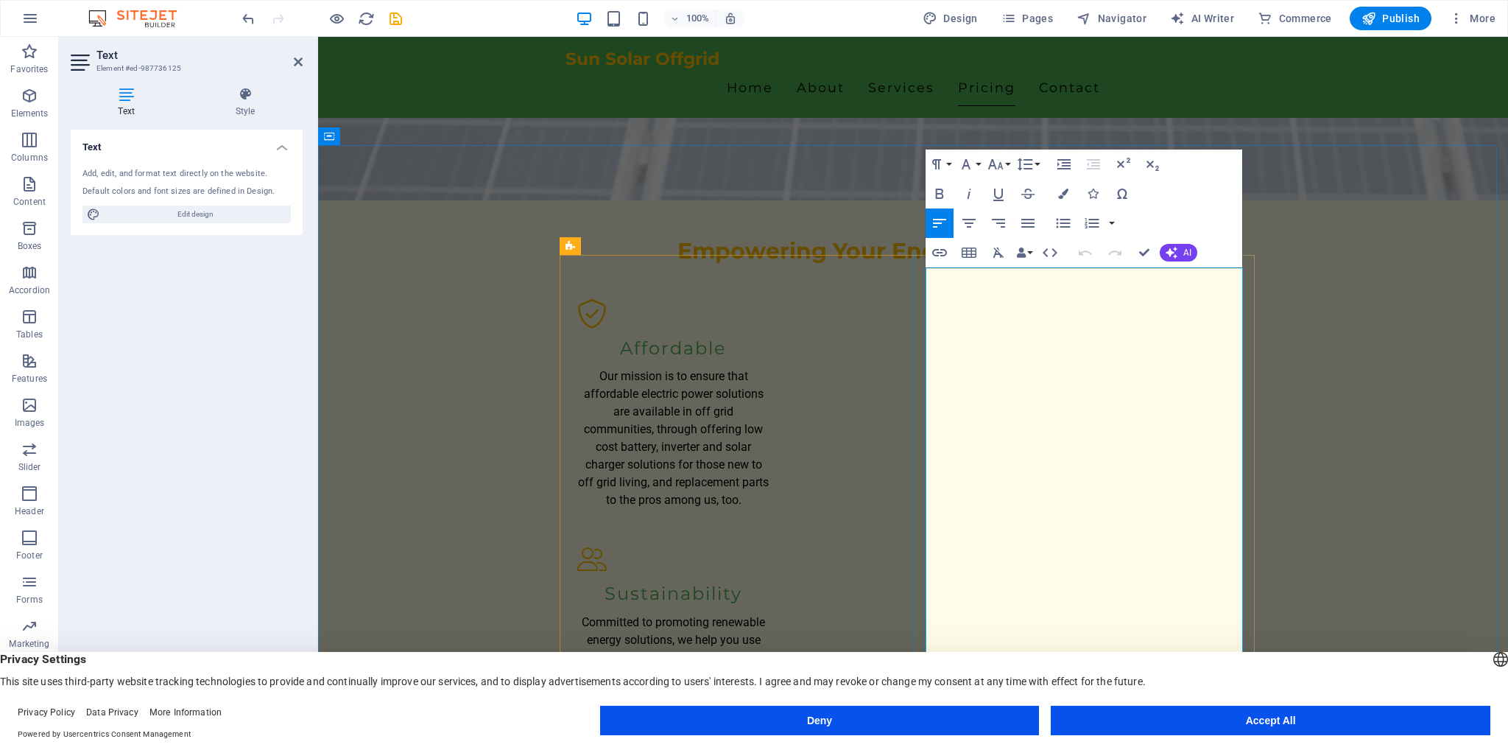
drag, startPoint x: 1060, startPoint y: 379, endPoint x: 837, endPoint y: 367, distance: 223.4
drag, startPoint x: 1043, startPoint y: 380, endPoint x: 931, endPoint y: 375, distance: 112.0
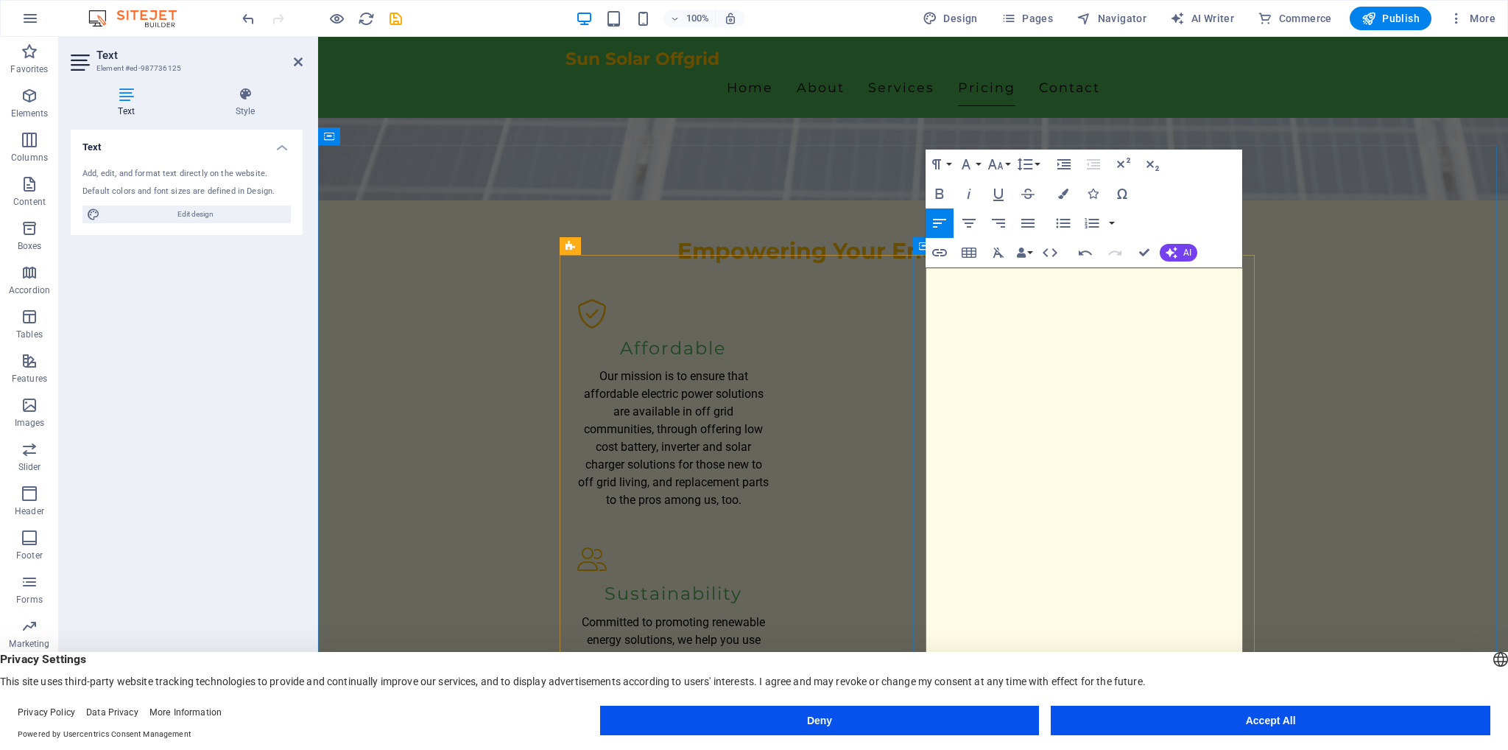
drag, startPoint x: 990, startPoint y: 484, endPoint x: 922, endPoint y: 429, distance: 86.9
drag, startPoint x: 989, startPoint y: 487, endPoint x: 926, endPoint y: 419, distance: 92.7
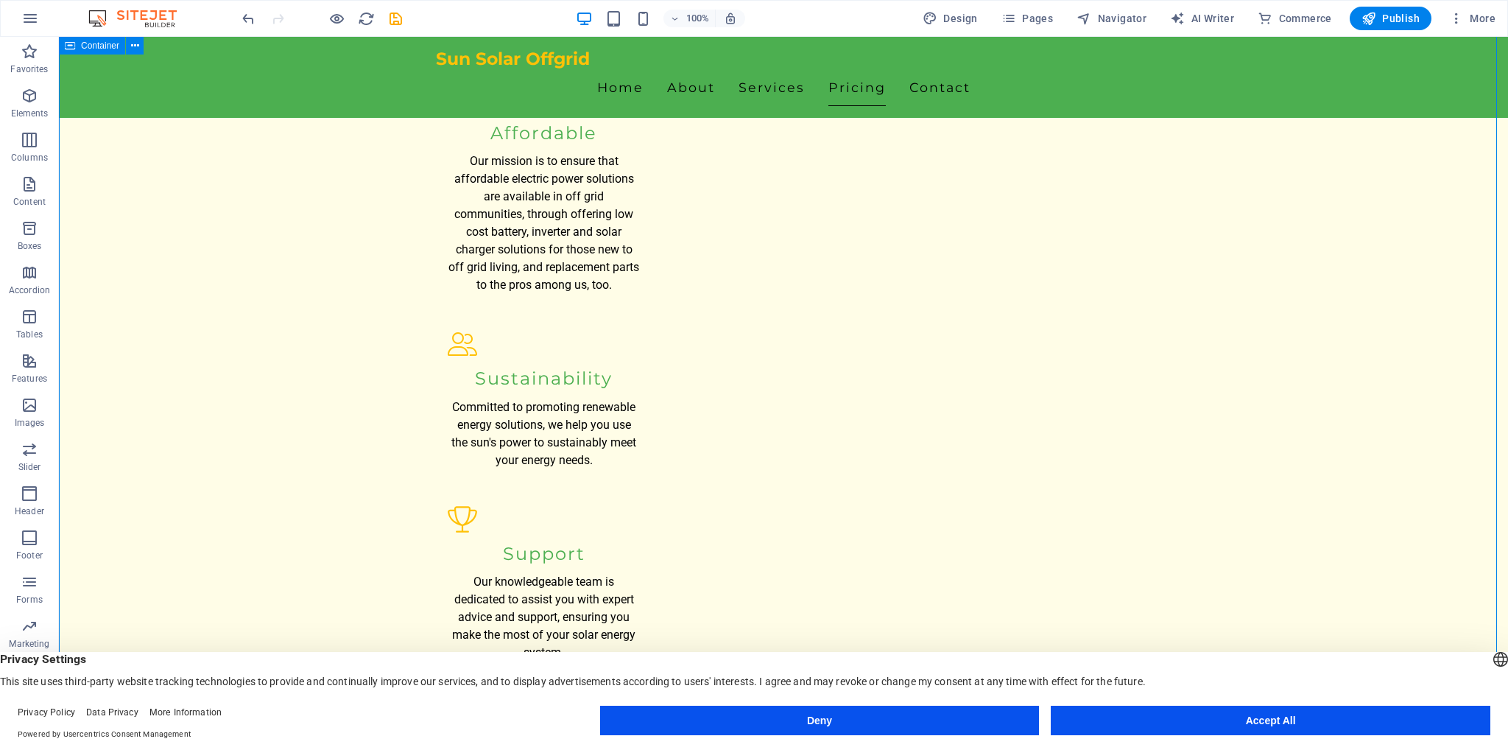
scroll to position [1532, 0]
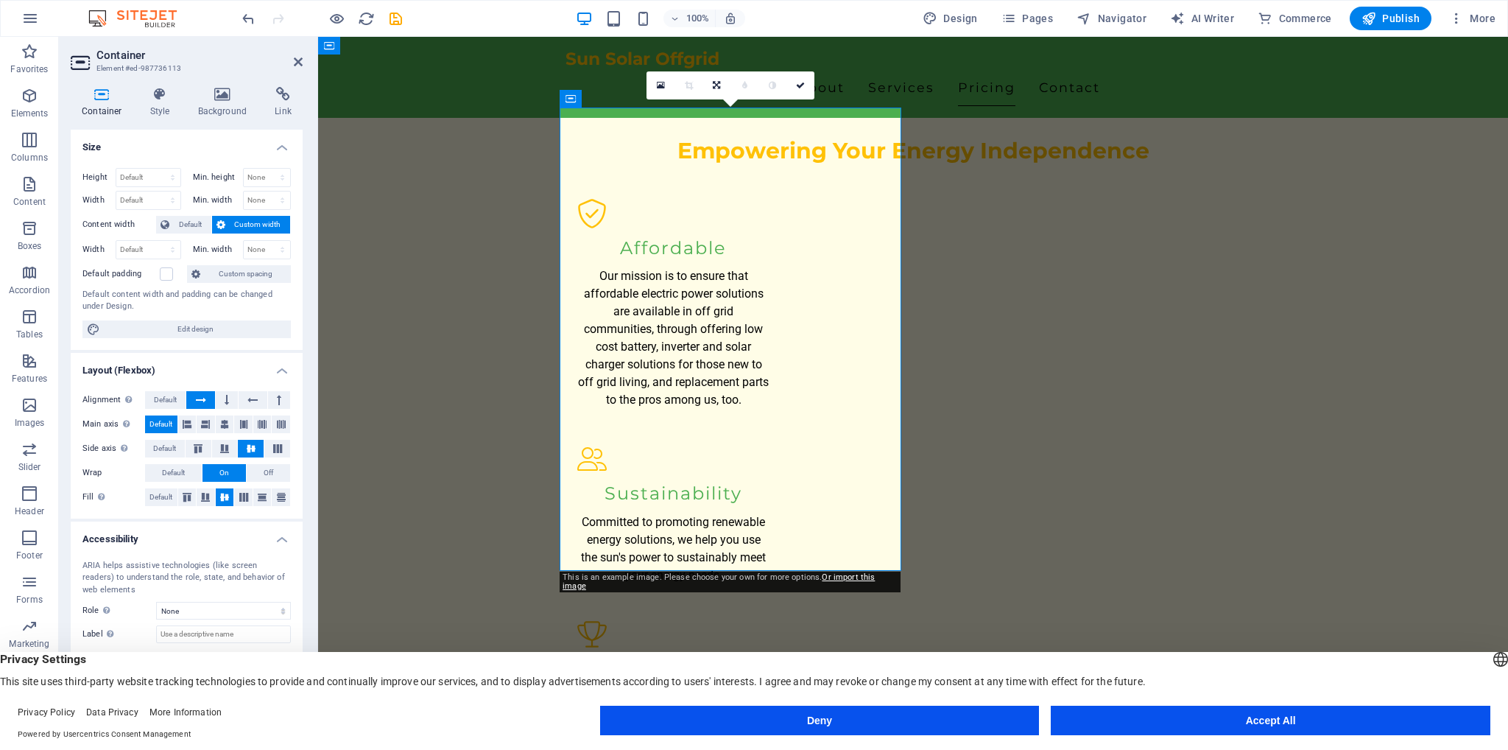
scroll to position [1579, 0]
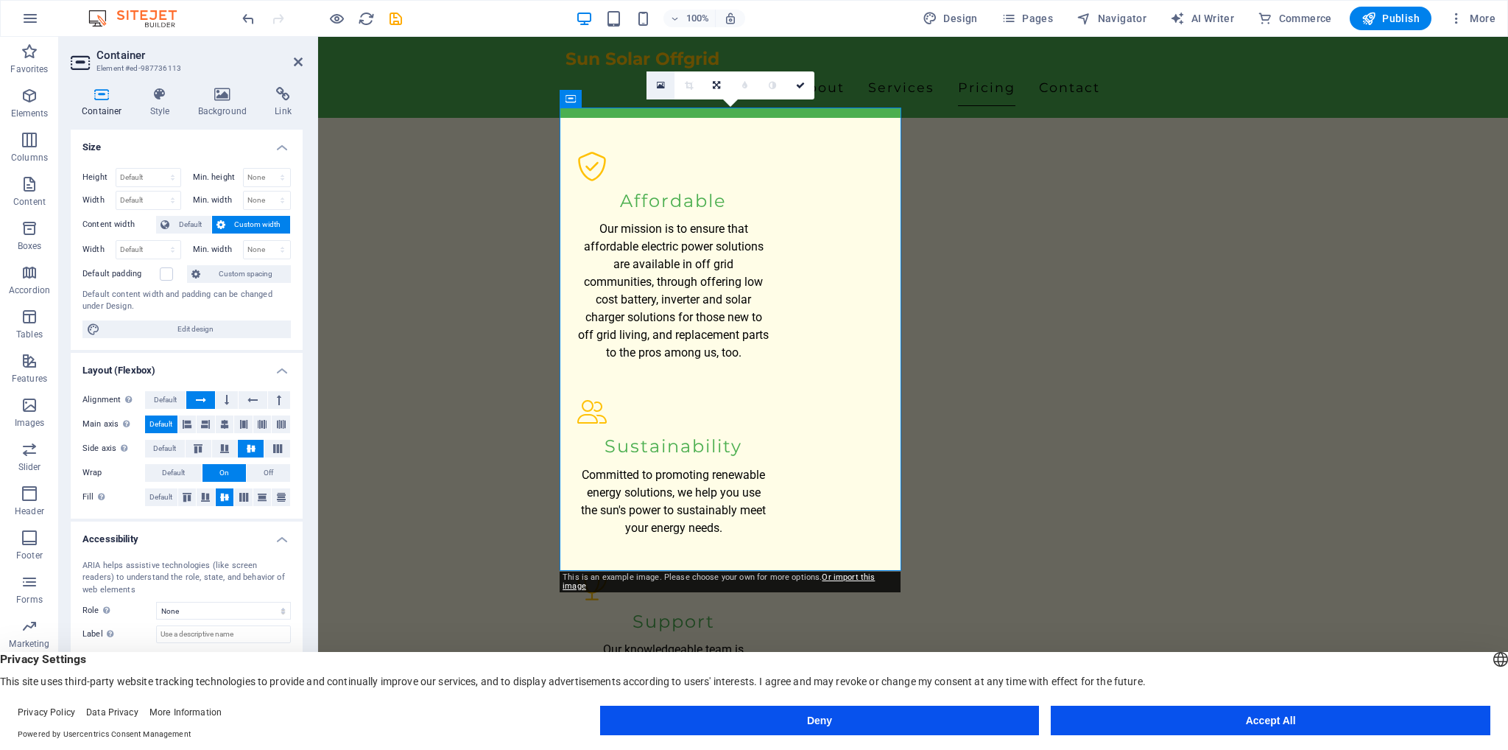
click at [662, 83] on icon at bounding box center [661, 85] width 8 height 10
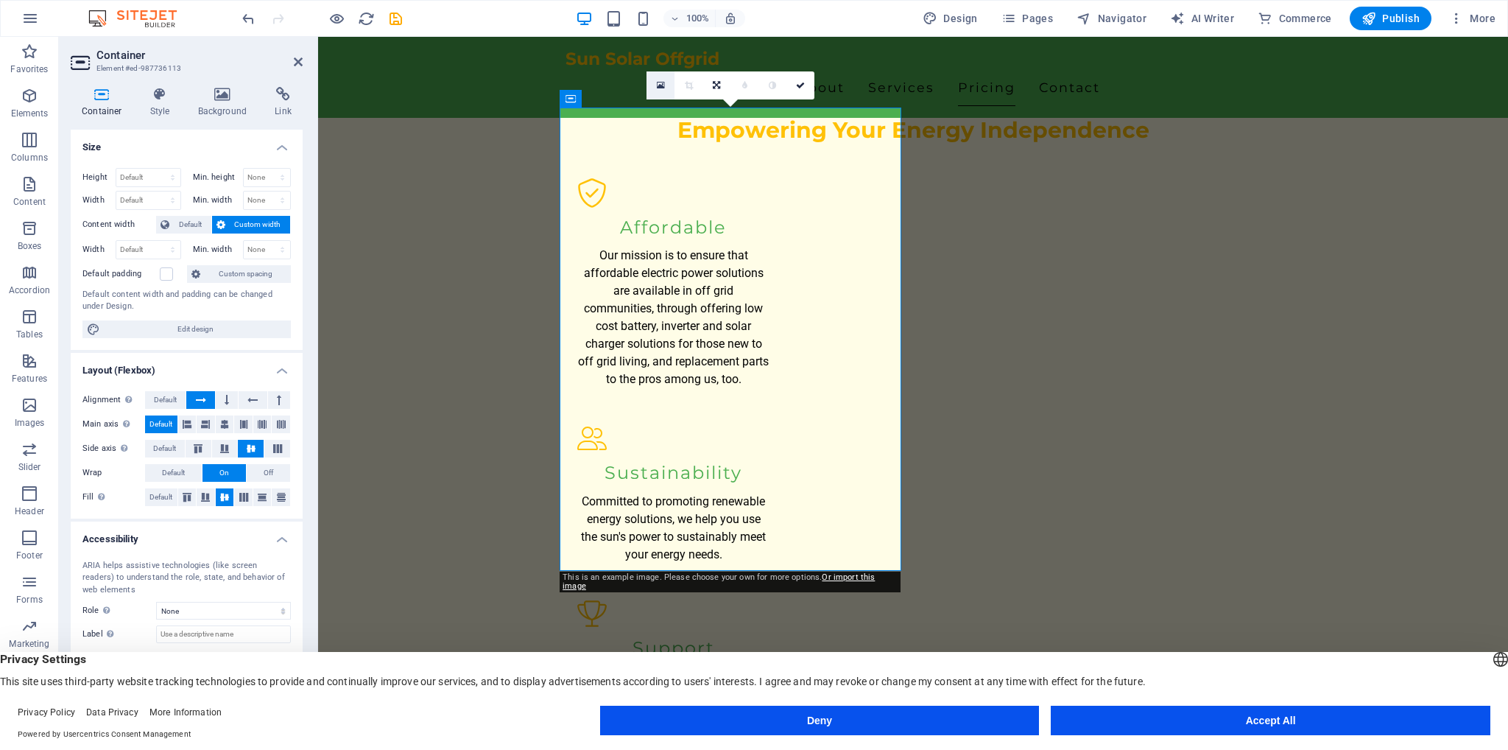
scroll to position [1632, 0]
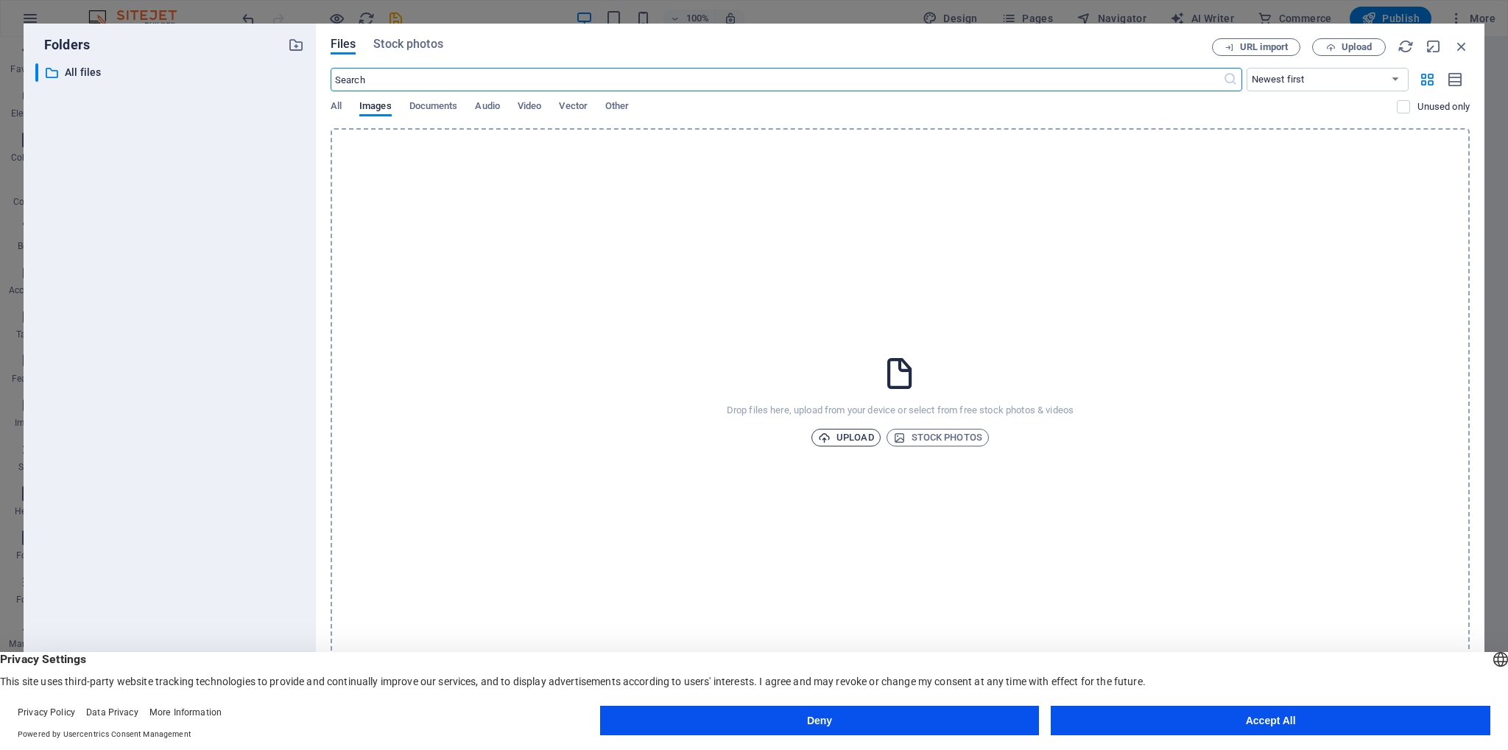
click at [851, 430] on span "Upload" at bounding box center [846, 438] width 56 height 18
click at [860, 435] on span "Upload" at bounding box center [846, 438] width 56 height 18
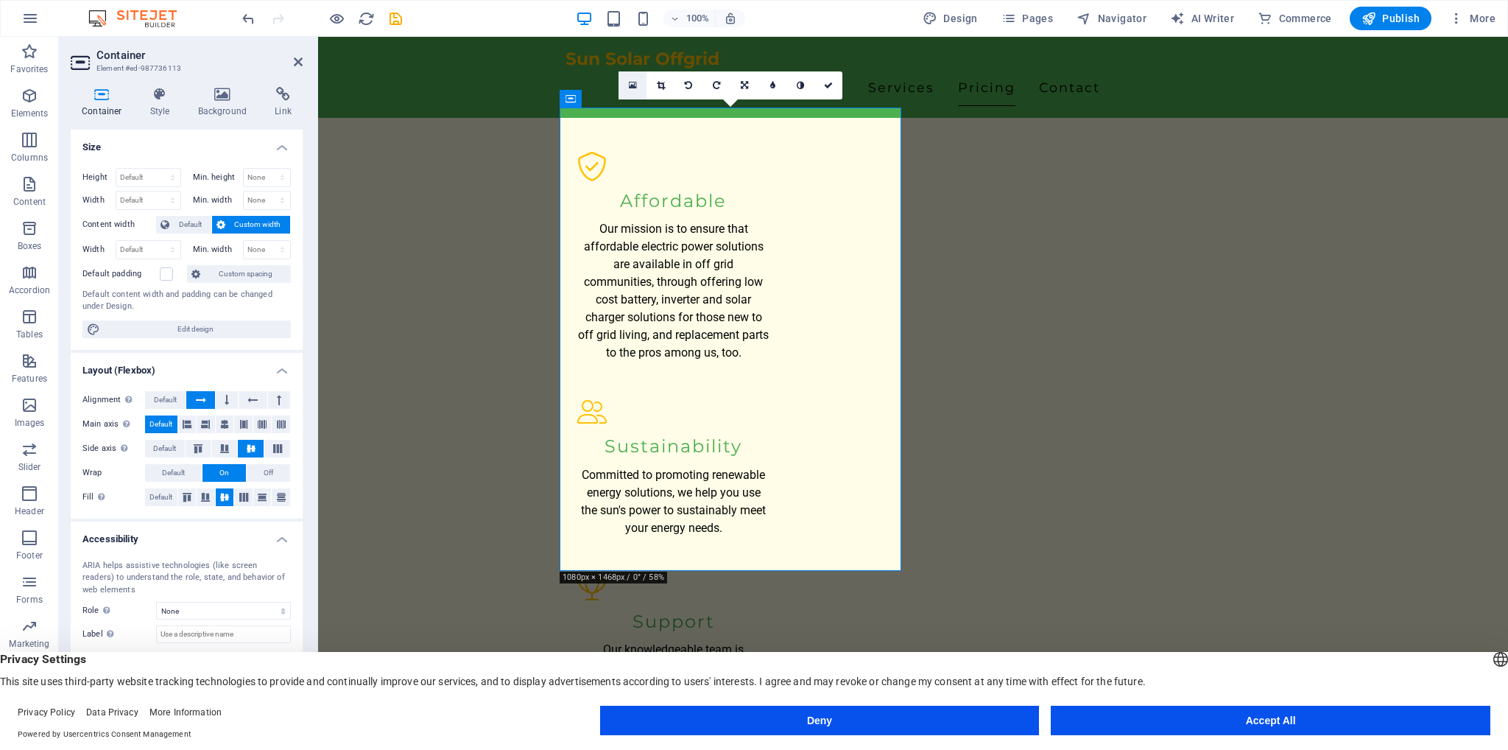
click at [633, 82] on icon at bounding box center [633, 85] width 8 height 10
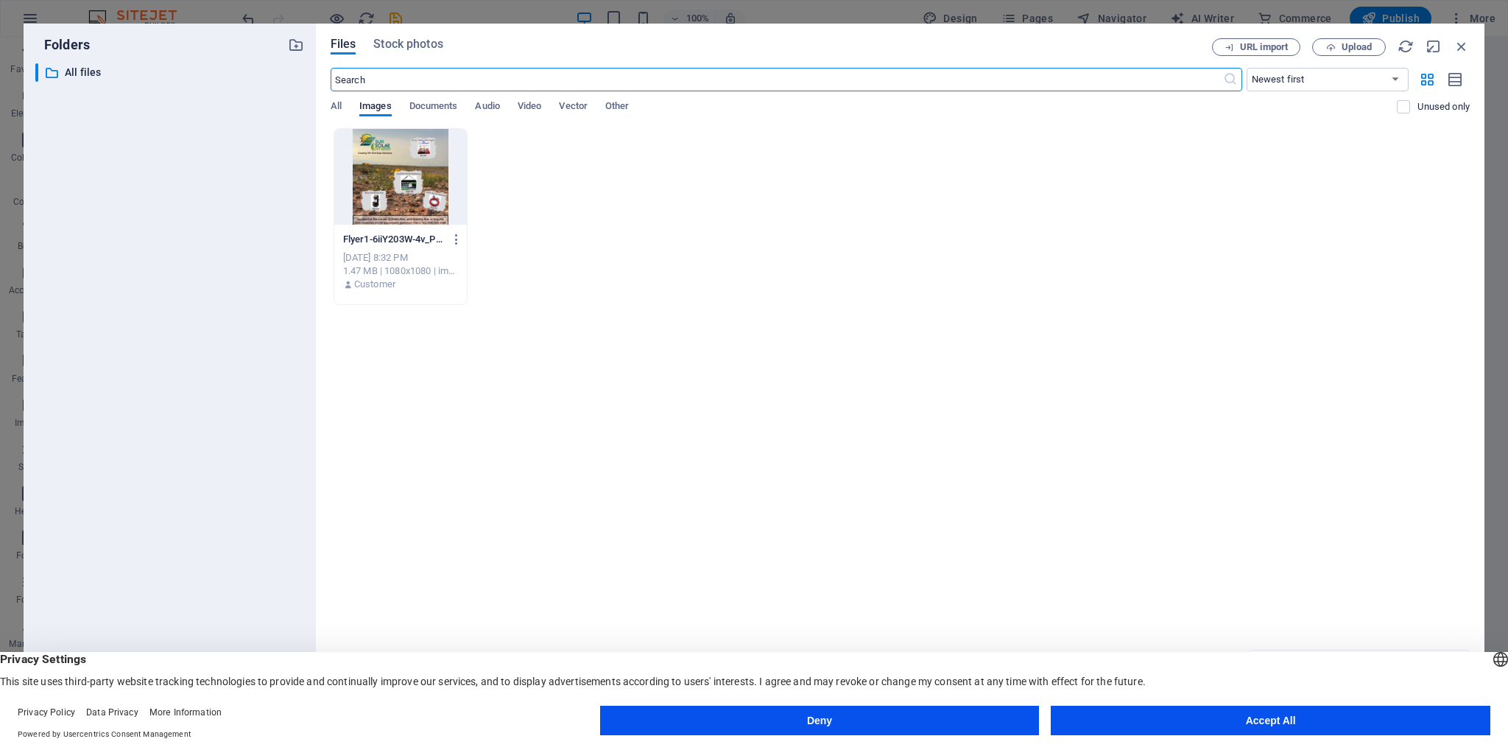
scroll to position [1632, 0]
click at [413, 173] on div at bounding box center [400, 177] width 133 height 96
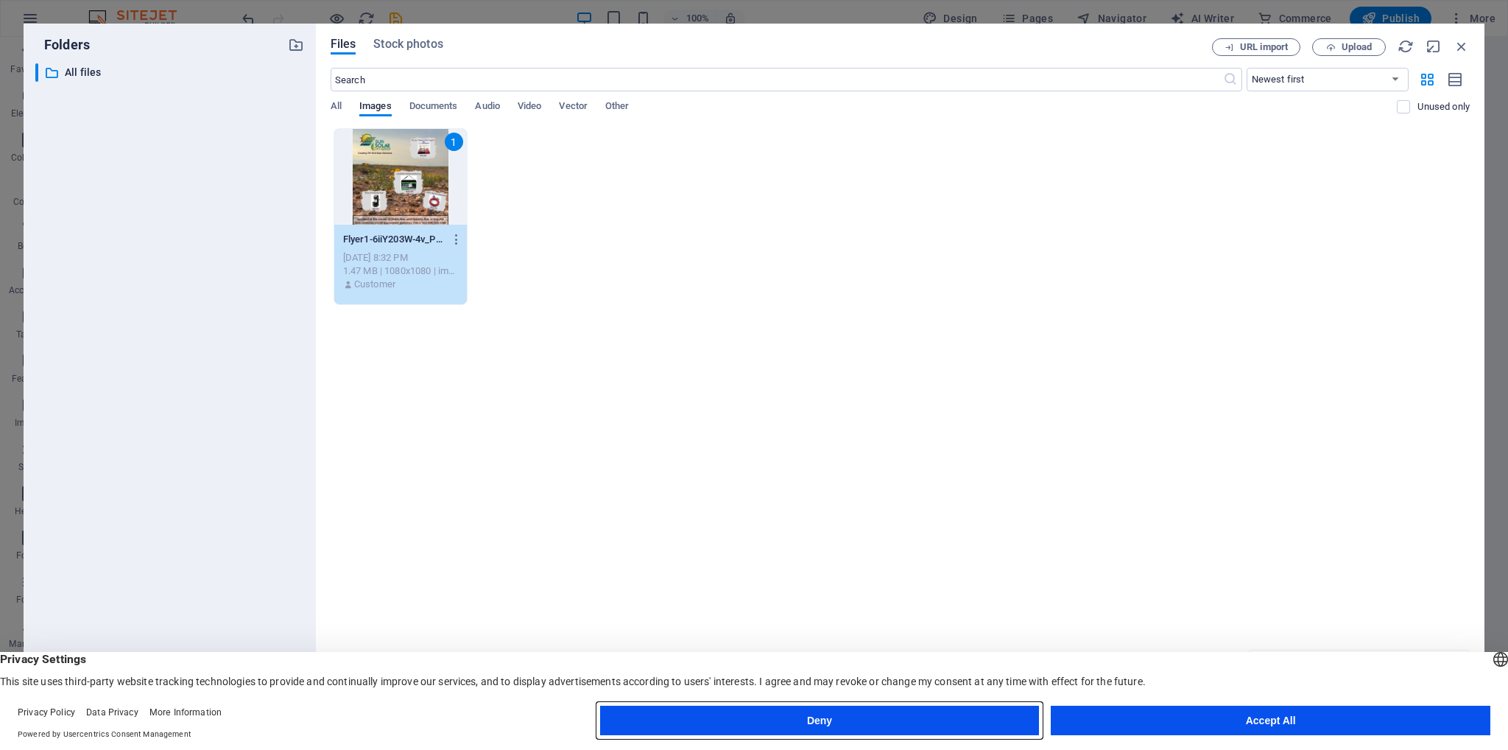
click at [889, 708] on button "Deny" at bounding box center [820, 719] width 440 height 29
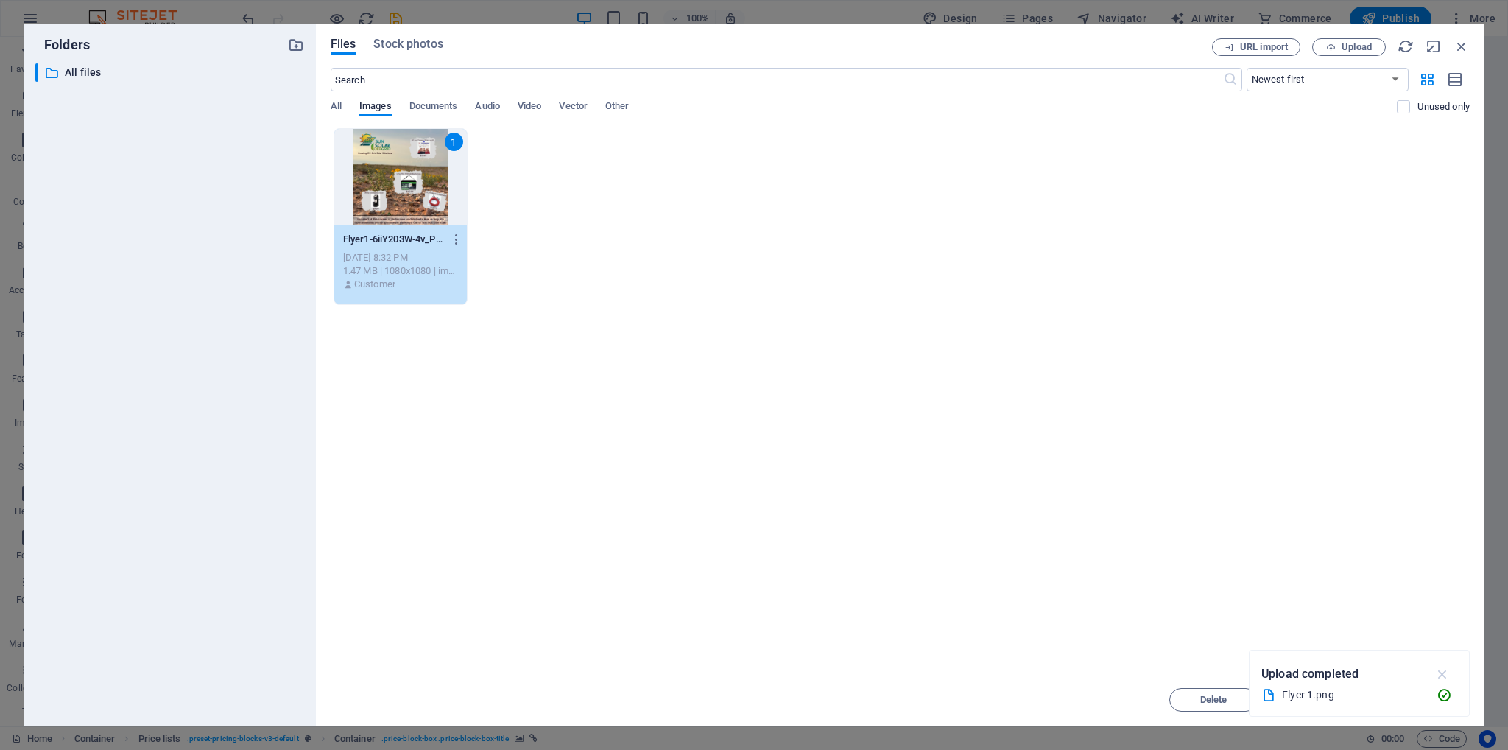
click at [1445, 672] on icon "button" at bounding box center [1442, 674] width 17 height 16
click at [1431, 698] on span "Insert" at bounding box center [1426, 699] width 26 height 9
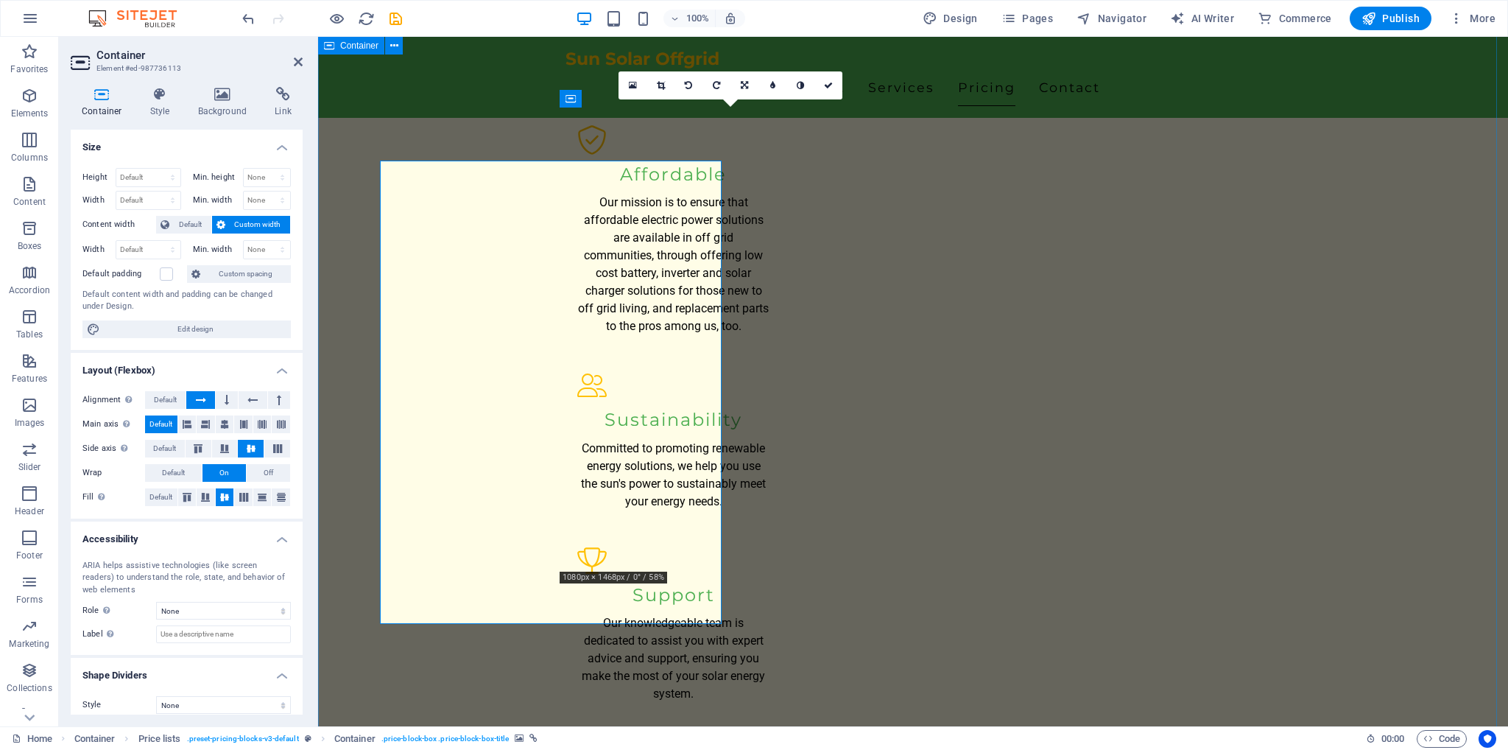
scroll to position [1579, 0]
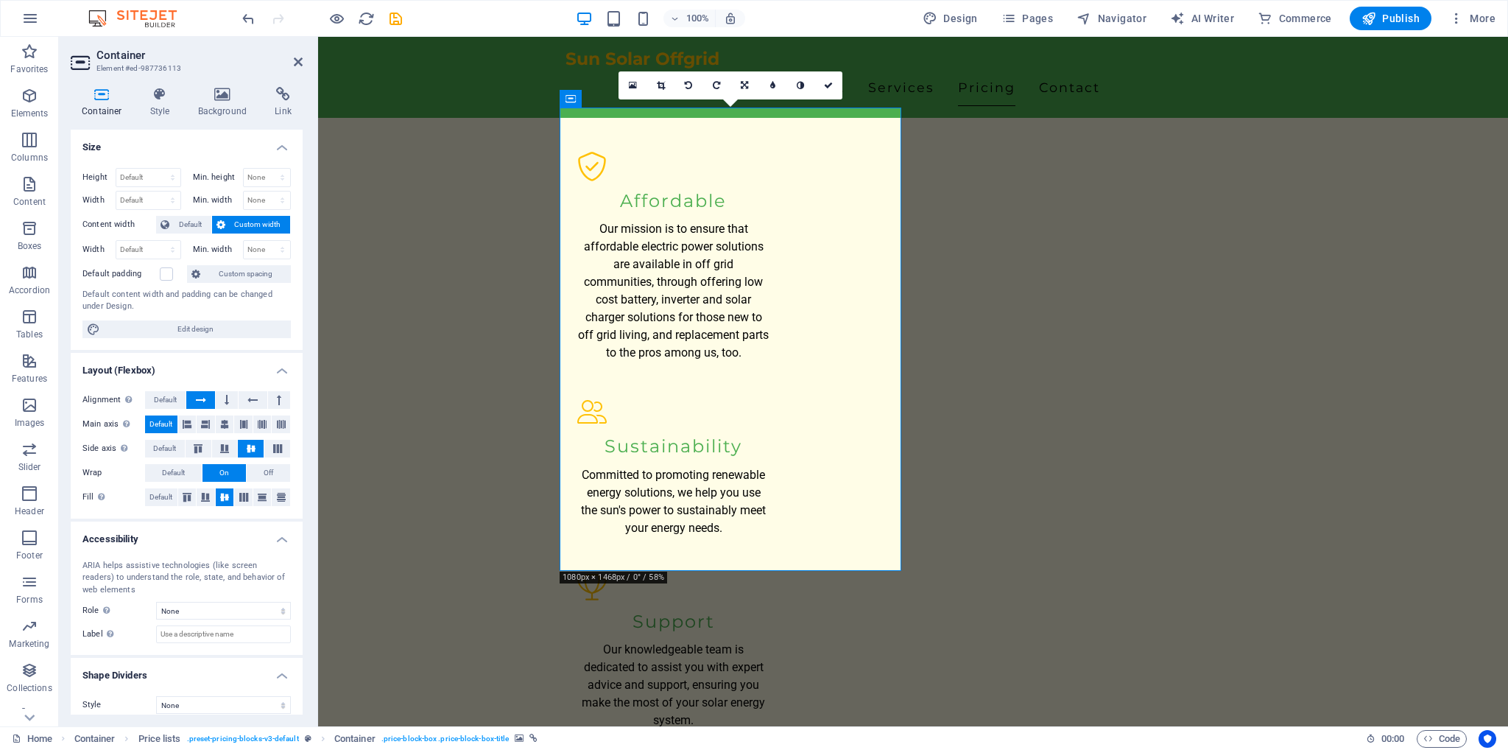
drag, startPoint x: 739, startPoint y: 443, endPoint x: 689, endPoint y: 432, distance: 52.0
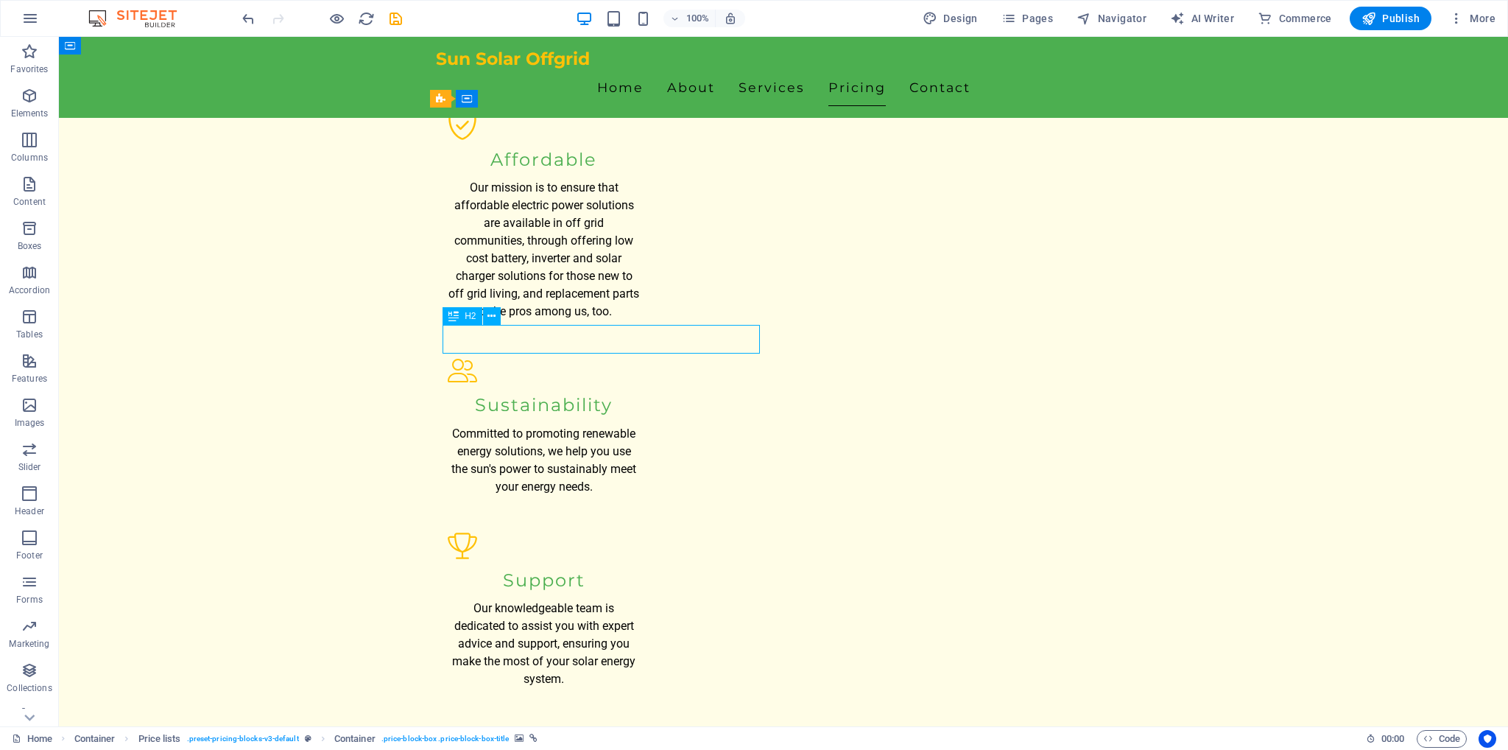
scroll to position [1532, 0]
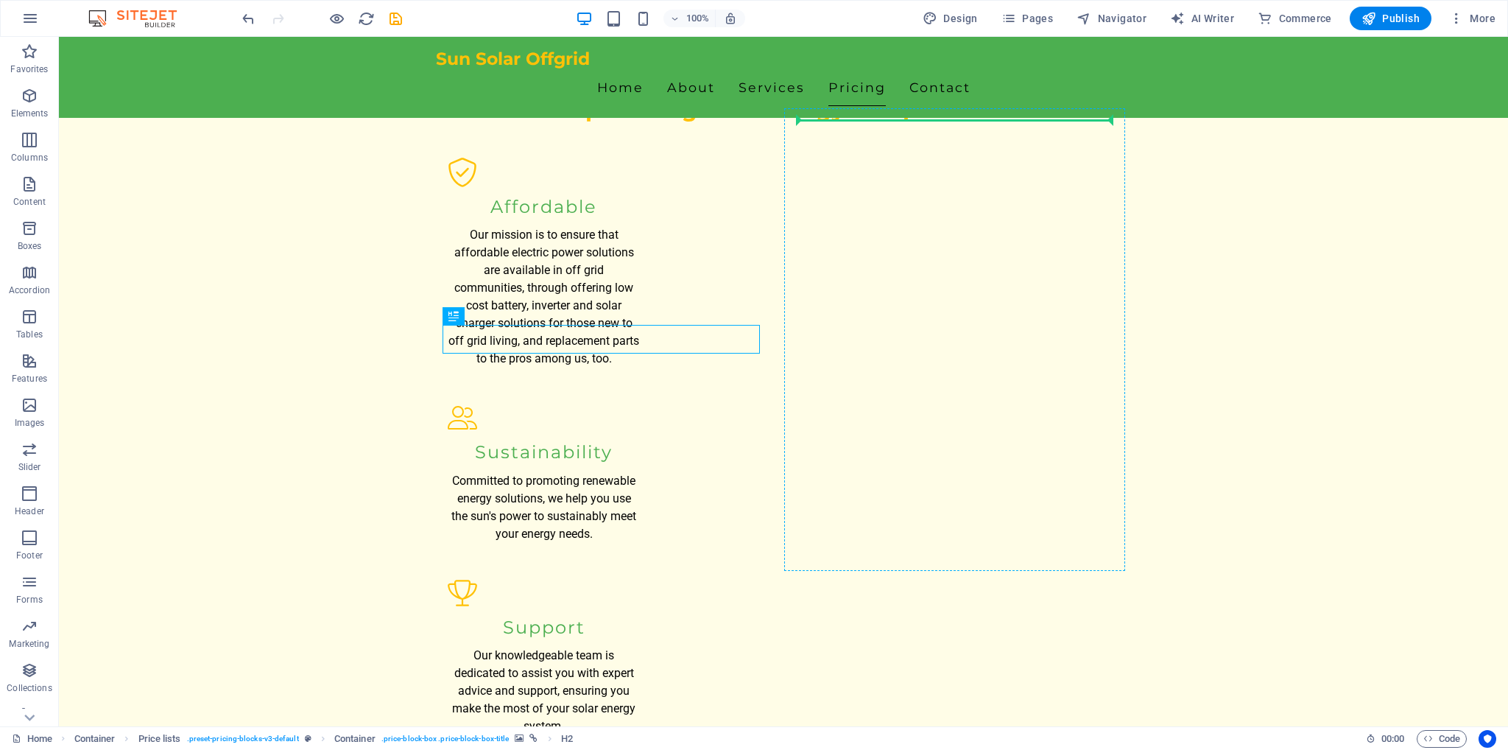
drag, startPoint x: 443, startPoint y: 336, endPoint x: 835, endPoint y: 261, distance: 398.8
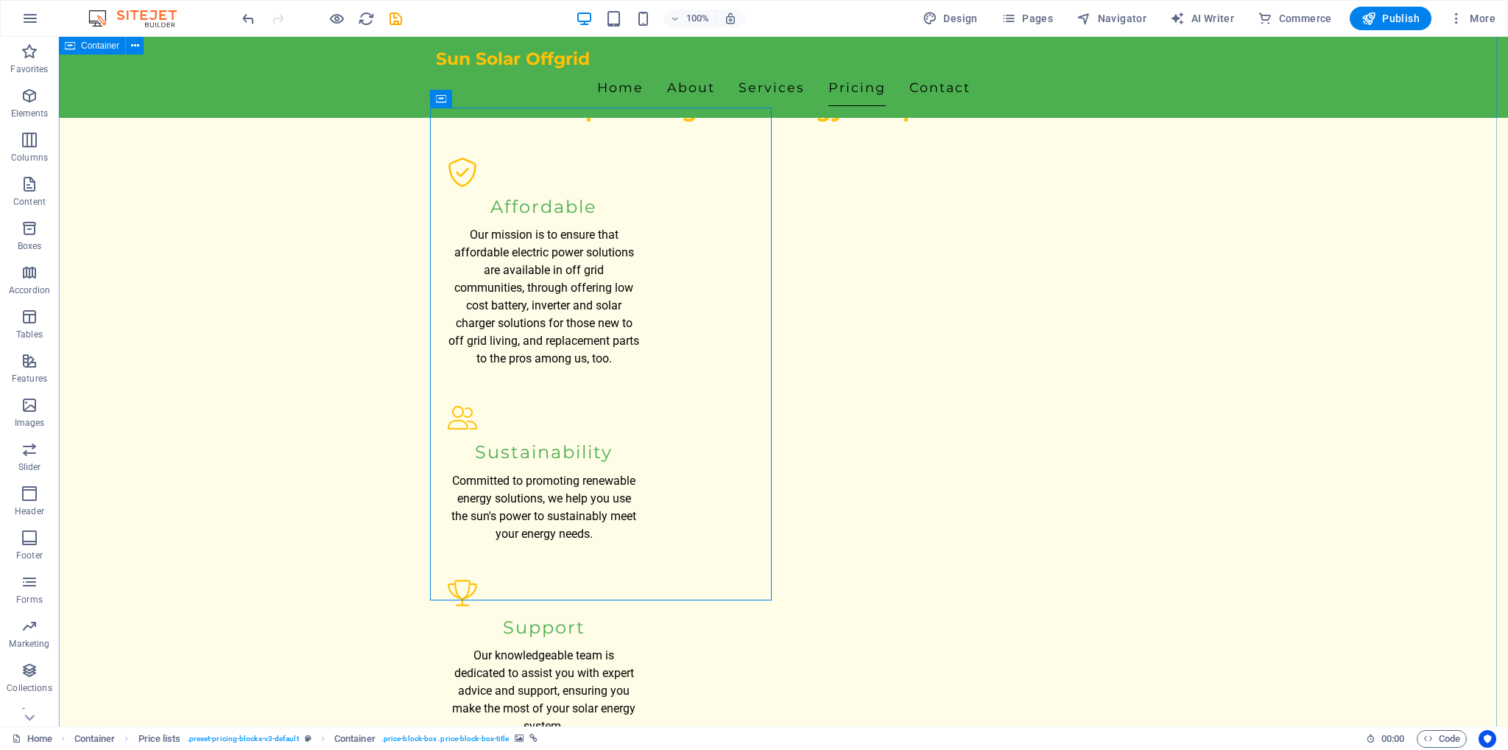
drag, startPoint x: 640, startPoint y: 371, endPoint x: 629, endPoint y: 432, distance: 62.1
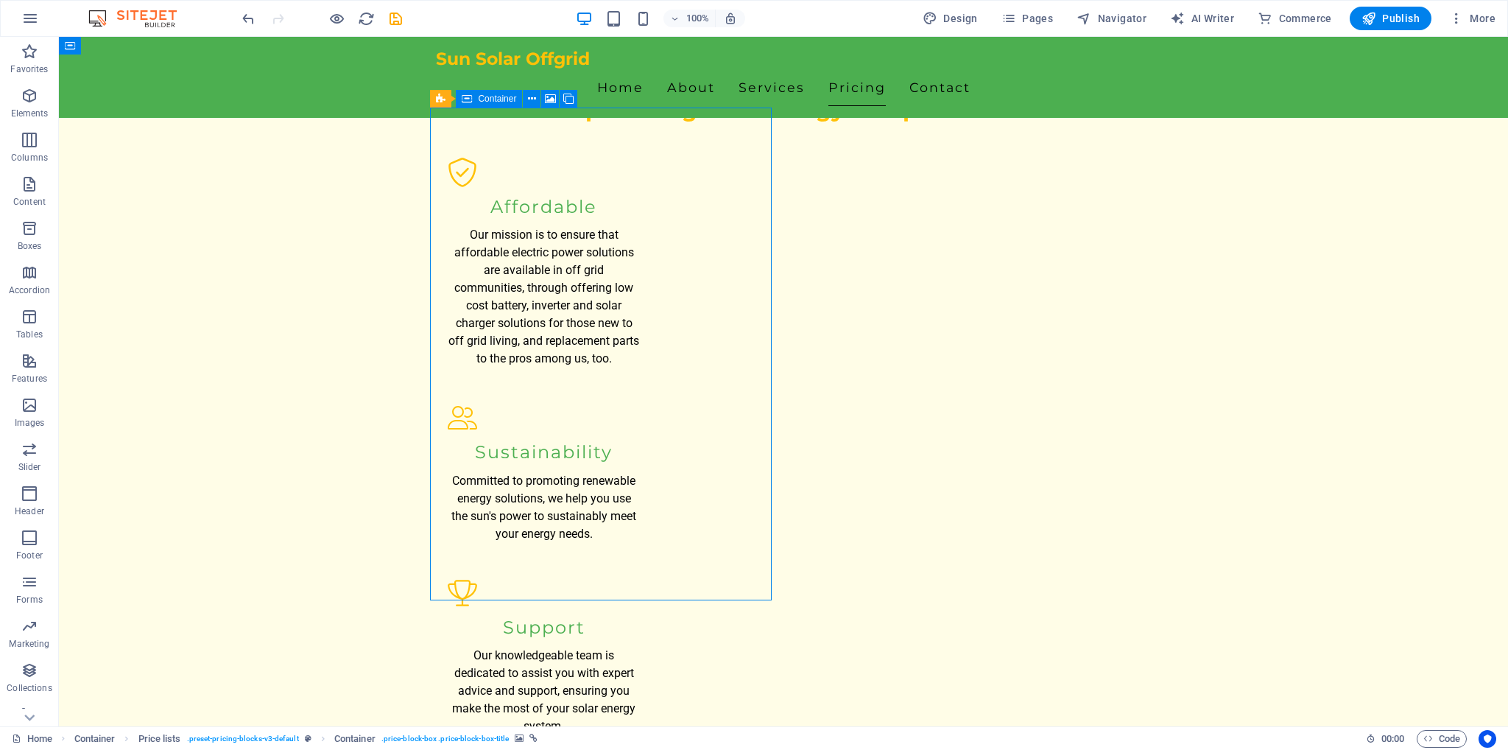
drag, startPoint x: 557, startPoint y: 353, endPoint x: 599, endPoint y: 242, distance: 118.9
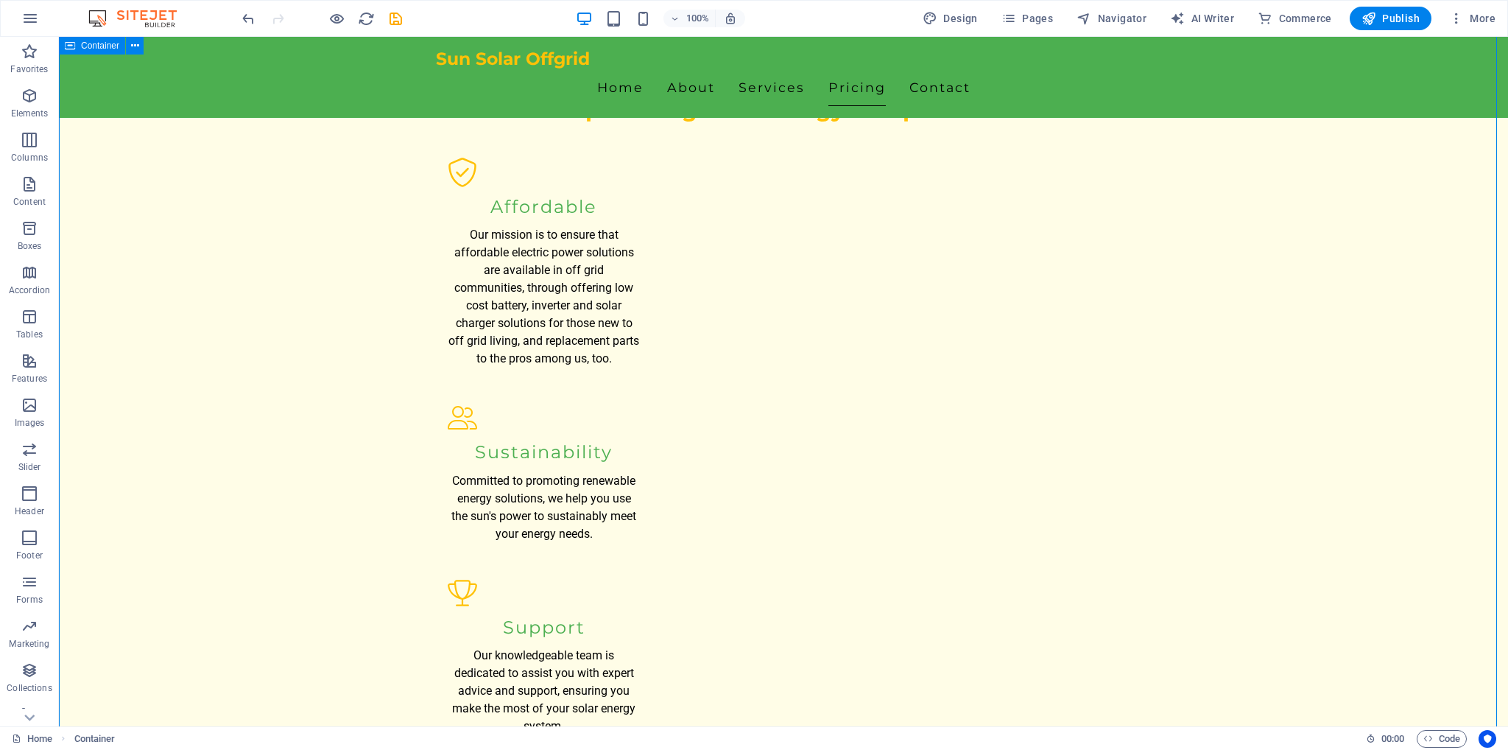
drag, startPoint x: 583, startPoint y: 432, endPoint x: 569, endPoint y: 521, distance: 89.5
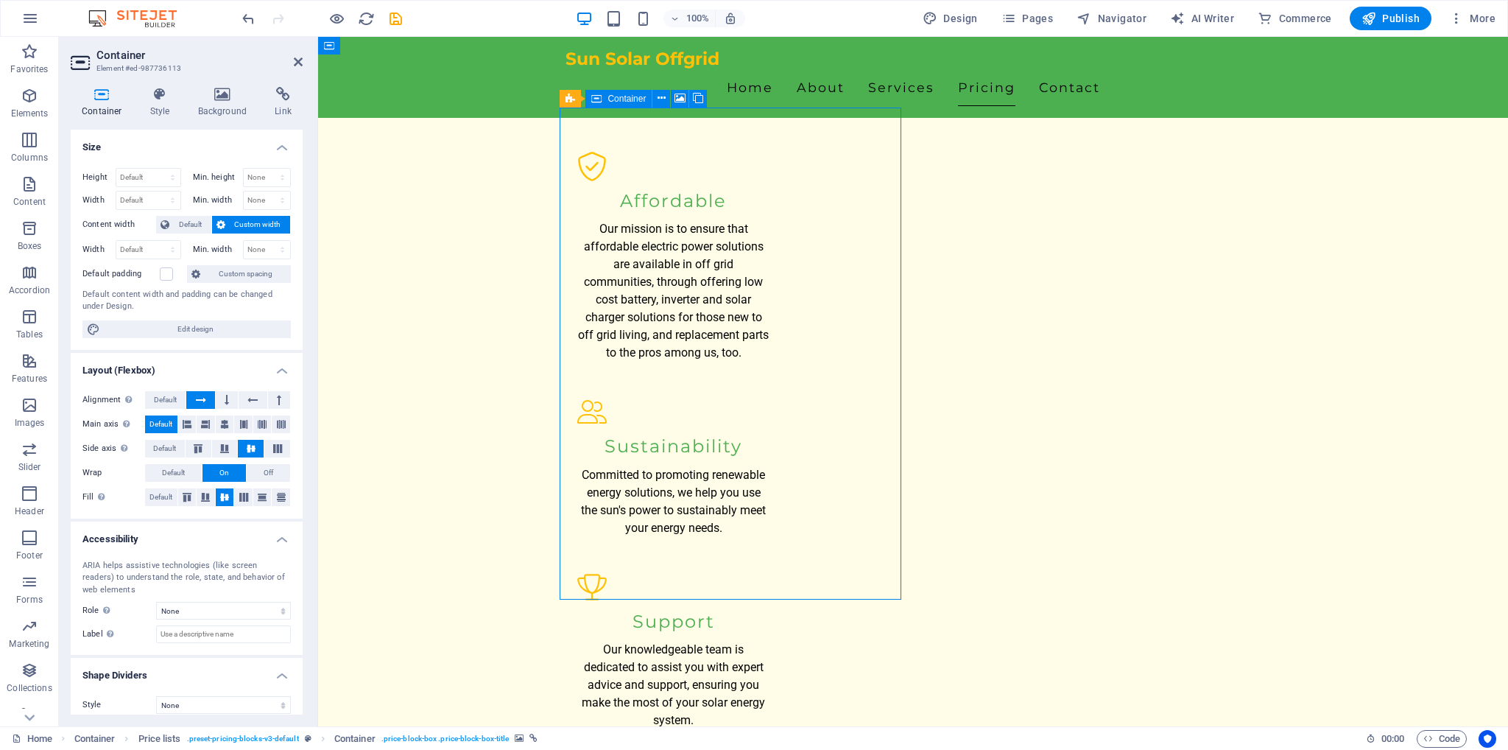
drag, startPoint x: 887, startPoint y: 323, endPoint x: 843, endPoint y: 342, distance: 47.5
drag, startPoint x: 887, startPoint y: 300, endPoint x: 881, endPoint y: 330, distance: 30.0
drag, startPoint x: 884, startPoint y: 328, endPoint x: 840, endPoint y: 373, distance: 62.5
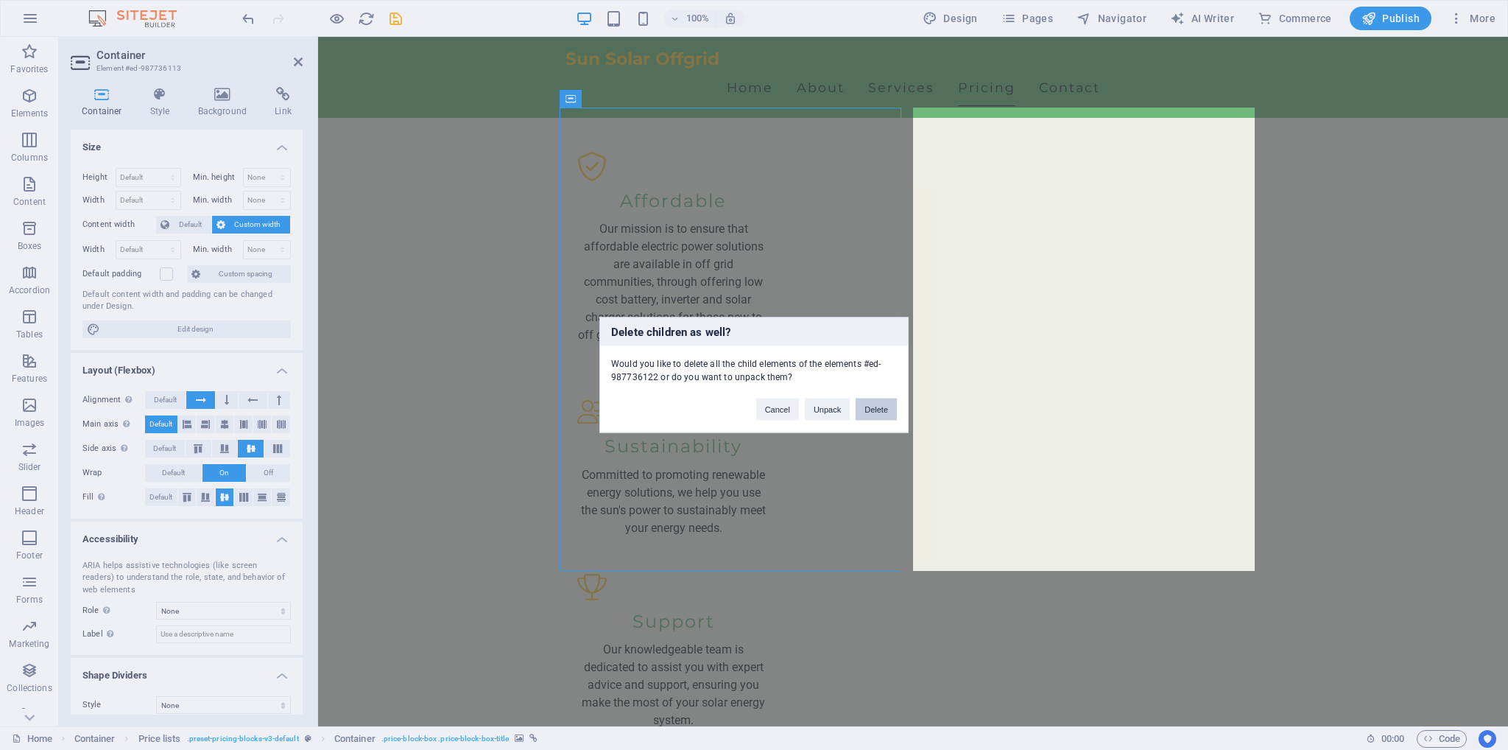
click at [882, 410] on button "Delete" at bounding box center [876, 409] width 41 height 22
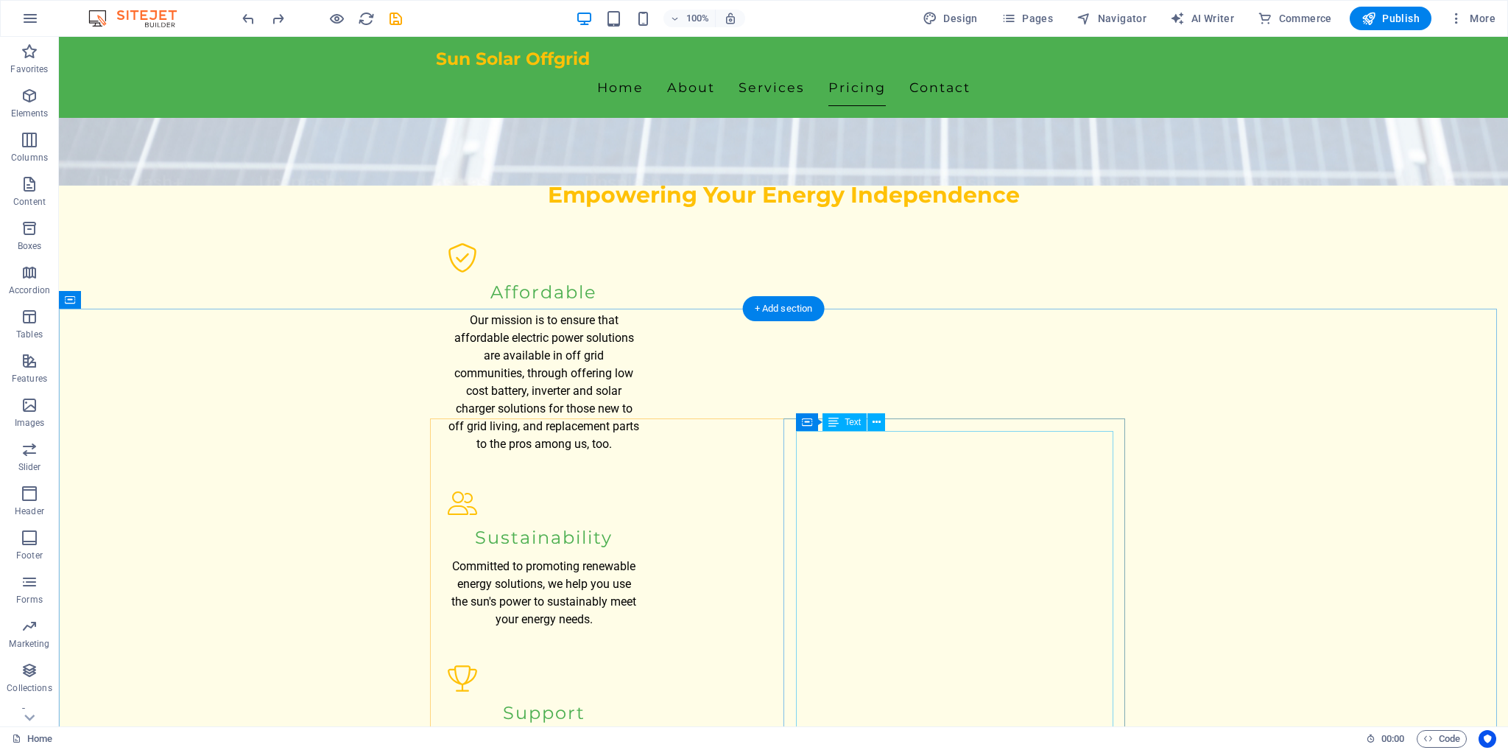
scroll to position [1458, 0]
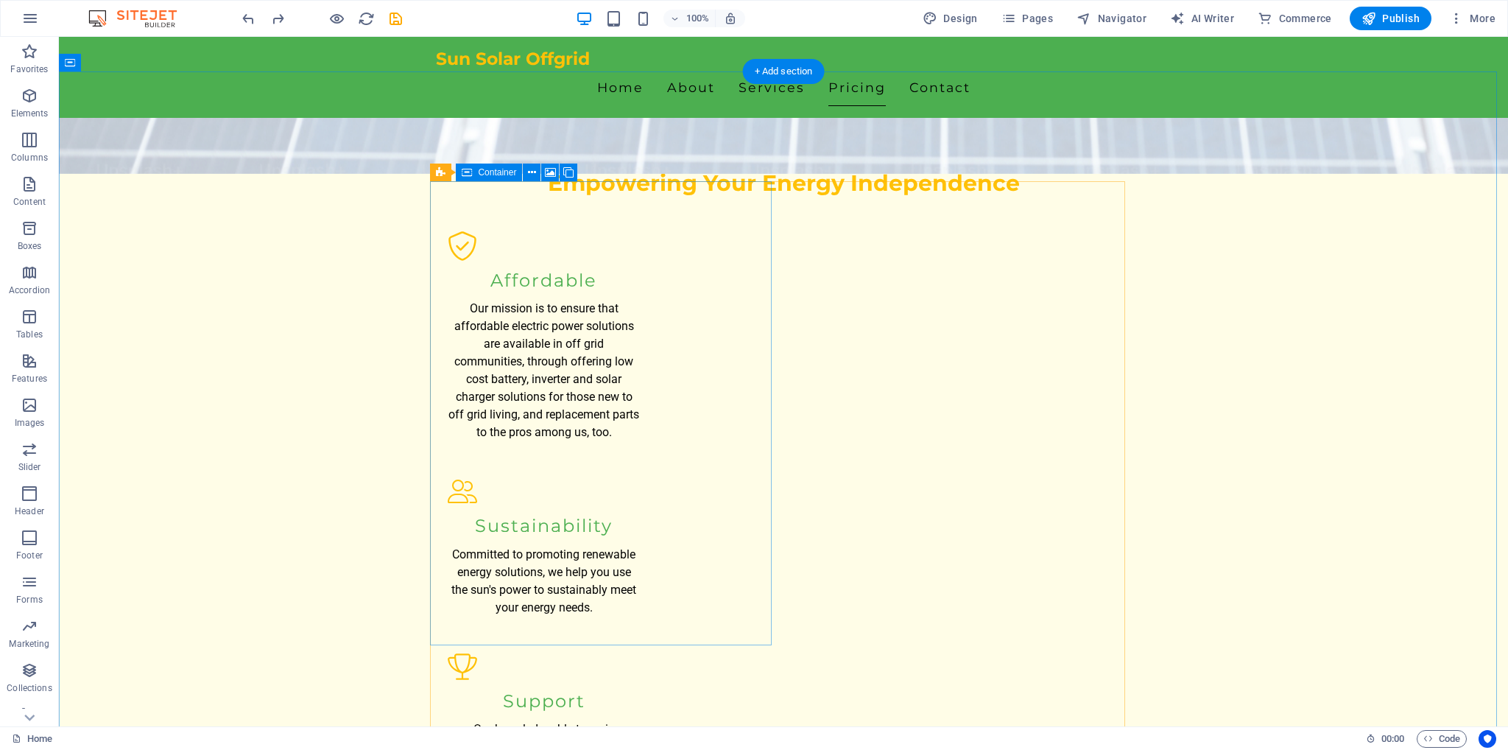
drag, startPoint x: 545, startPoint y: 360, endPoint x: 560, endPoint y: 404, distance: 46.6
drag, startPoint x: 754, startPoint y: 362, endPoint x: 744, endPoint y: 411, distance: 49.5
drag, startPoint x: 758, startPoint y: 468, endPoint x: 736, endPoint y: 439, distance: 36.8
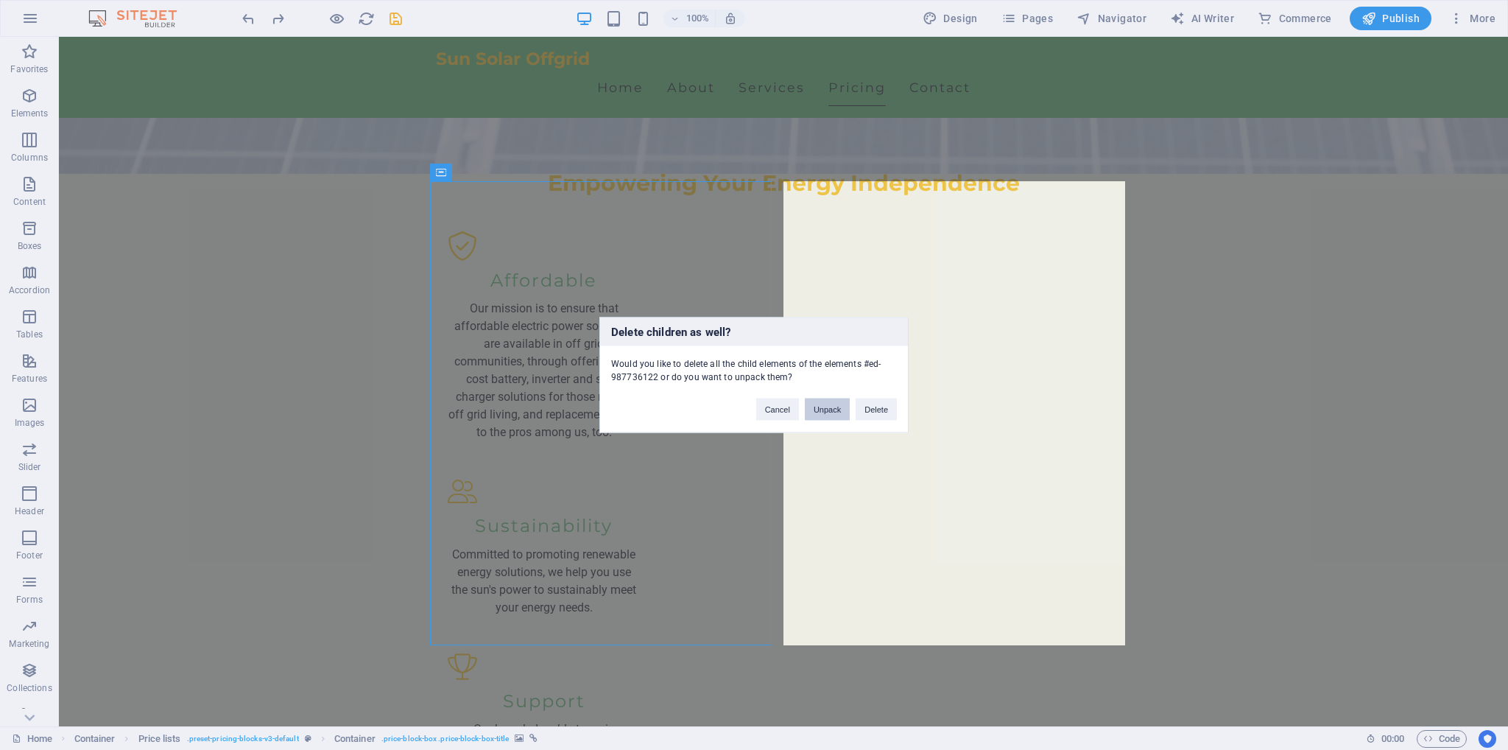
click at [828, 406] on button "Unpack" at bounding box center [827, 409] width 45 height 22
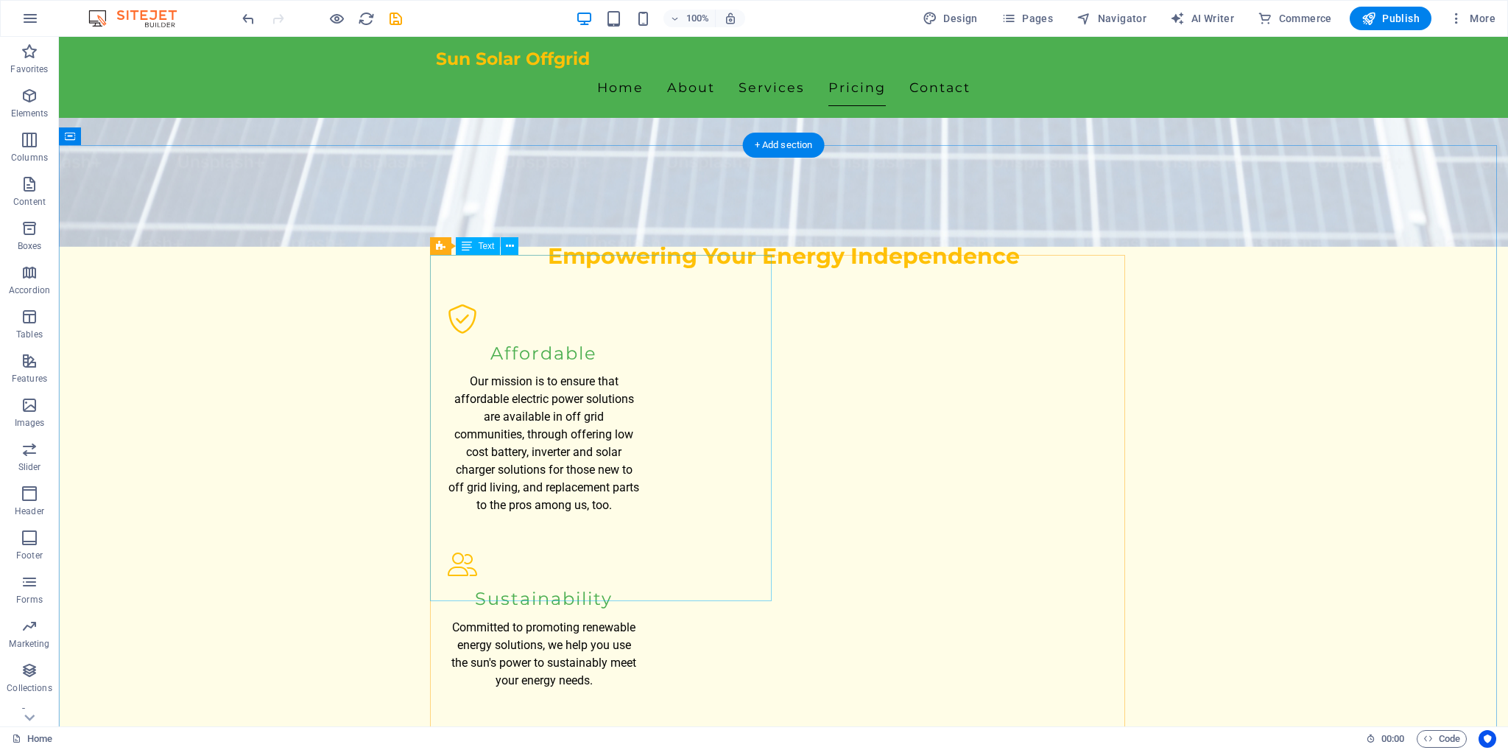
scroll to position [1384, 0]
drag, startPoint x: 630, startPoint y: 448, endPoint x: 616, endPoint y: 477, distance: 31.9
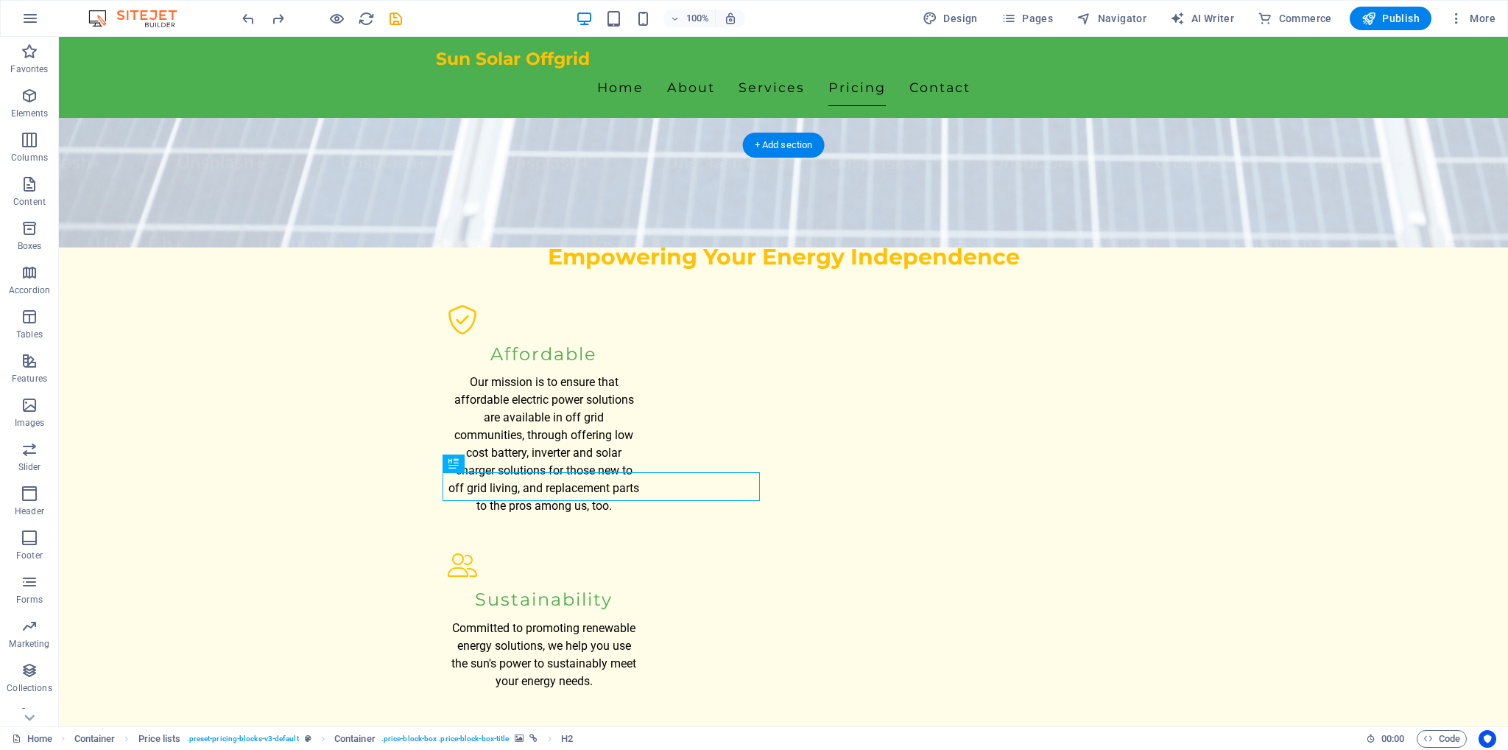
drag, startPoint x: 512, startPoint y: 478, endPoint x: 497, endPoint y: 486, distance: 16.8
click at [487, 463] on icon at bounding box center [491, 463] width 8 height 15
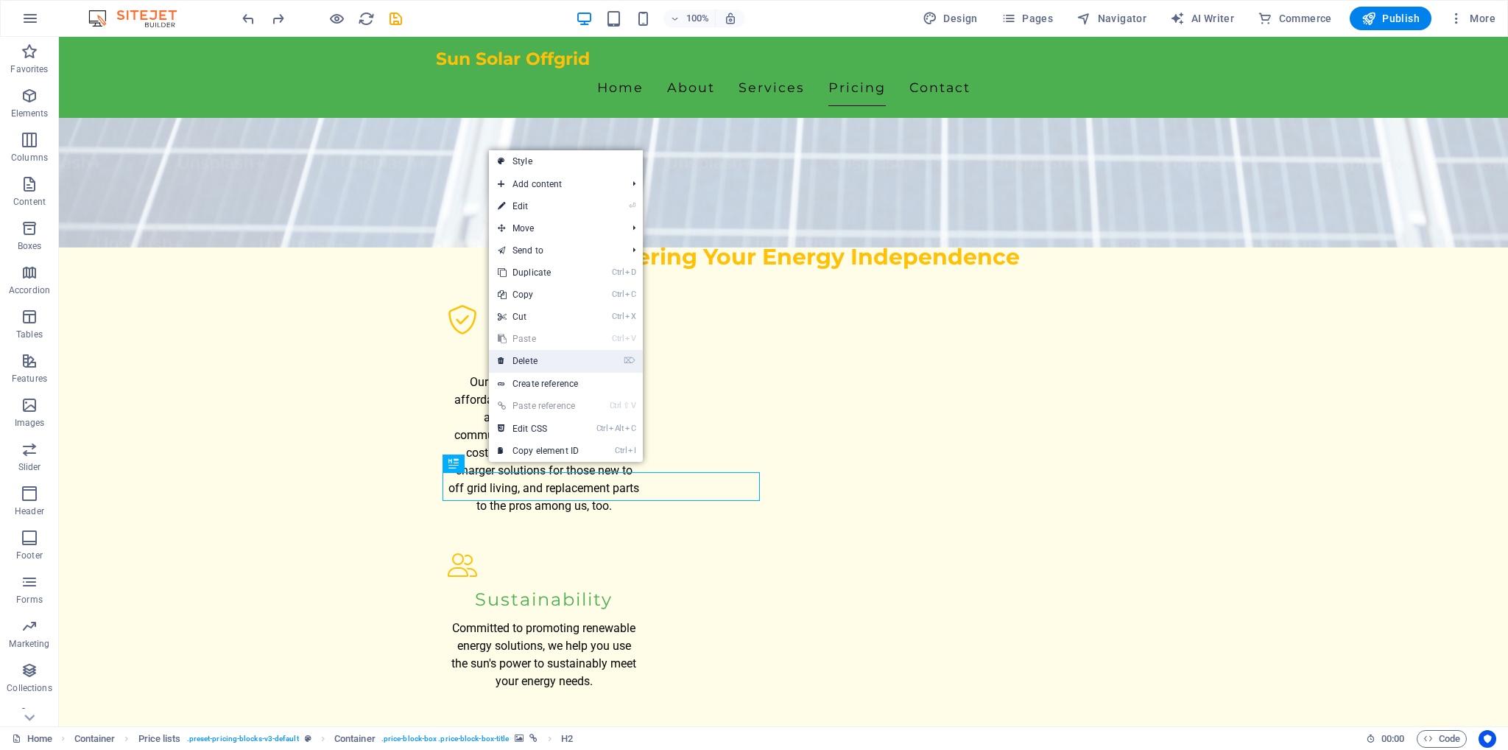
click at [521, 369] on link "⌦ Delete" at bounding box center [538, 361] width 99 height 22
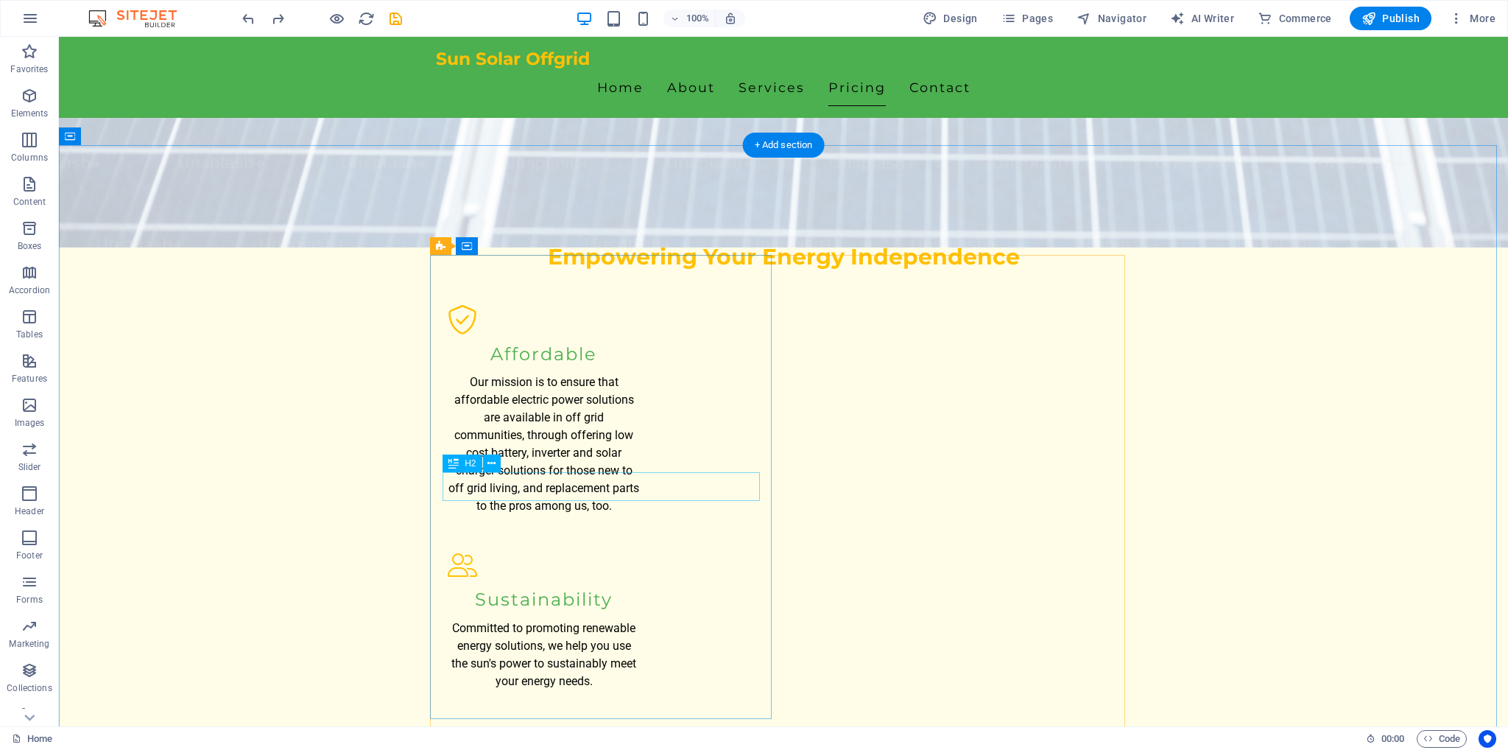
click at [492, 460] on icon at bounding box center [491, 463] width 8 height 15
drag, startPoint x: 583, startPoint y: 471, endPoint x: 588, endPoint y: 460, distance: 11.9
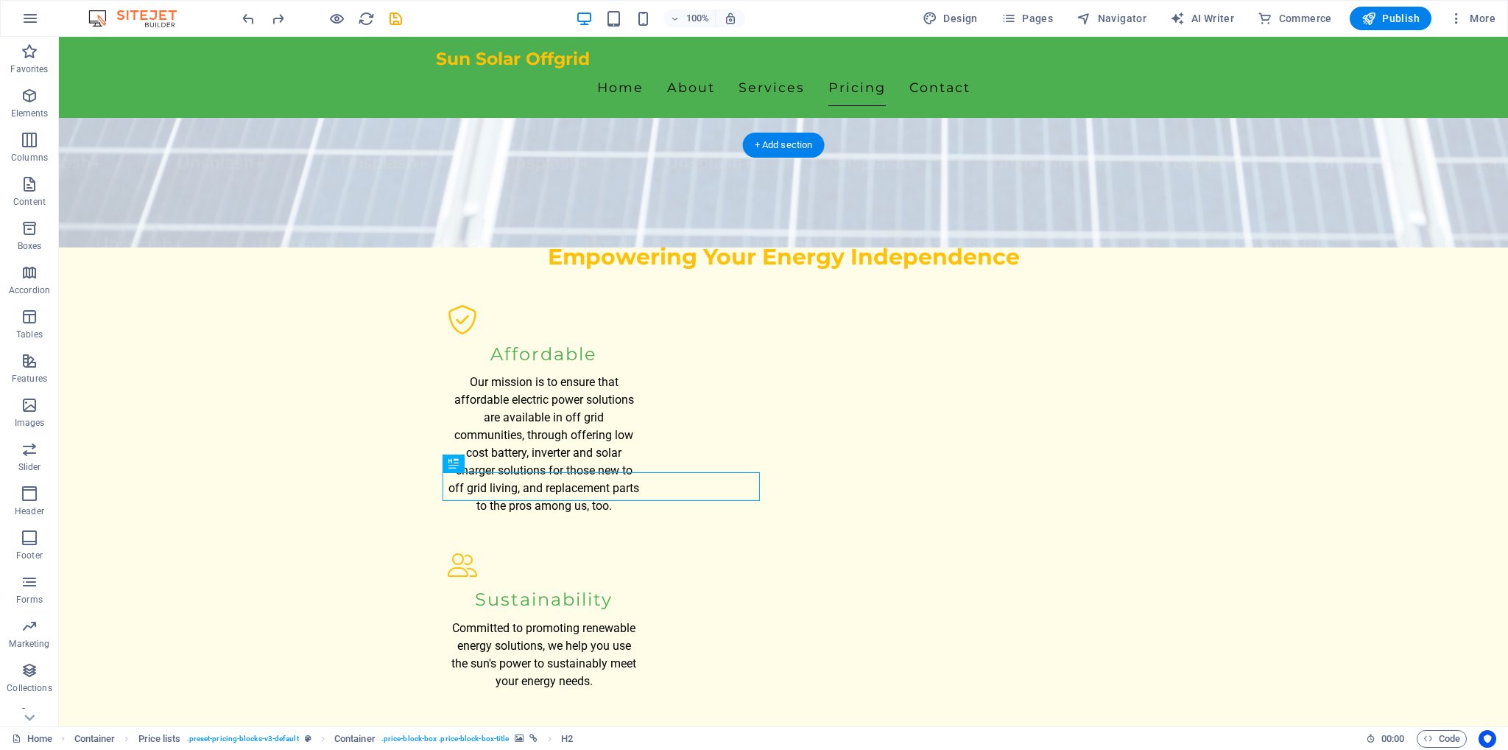
drag, startPoint x: 583, startPoint y: 492, endPoint x: 590, endPoint y: 422, distance: 70.3
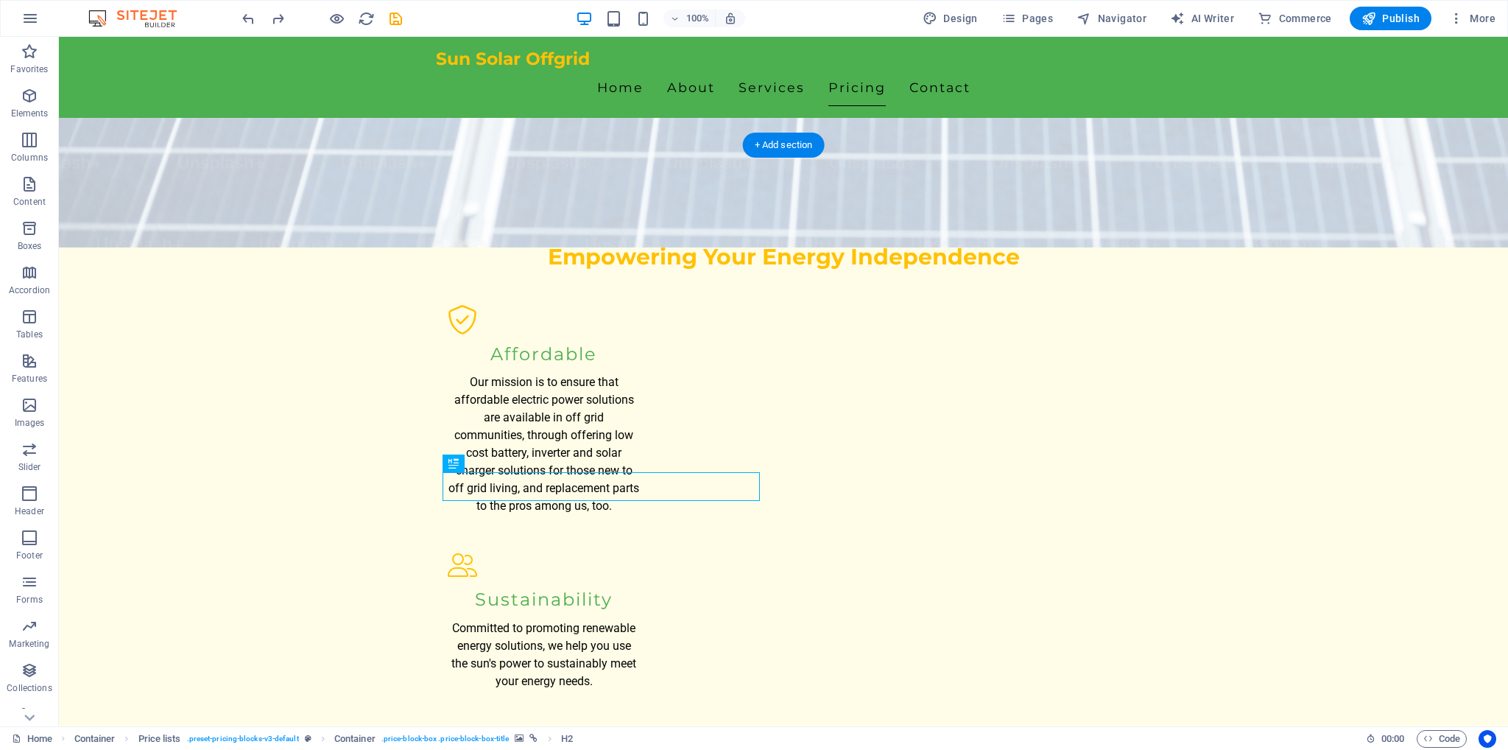
drag, startPoint x: 610, startPoint y: 485, endPoint x: 562, endPoint y: 529, distance: 65.6
drag, startPoint x: 476, startPoint y: 534, endPoint x: 736, endPoint y: 487, distance: 264.2
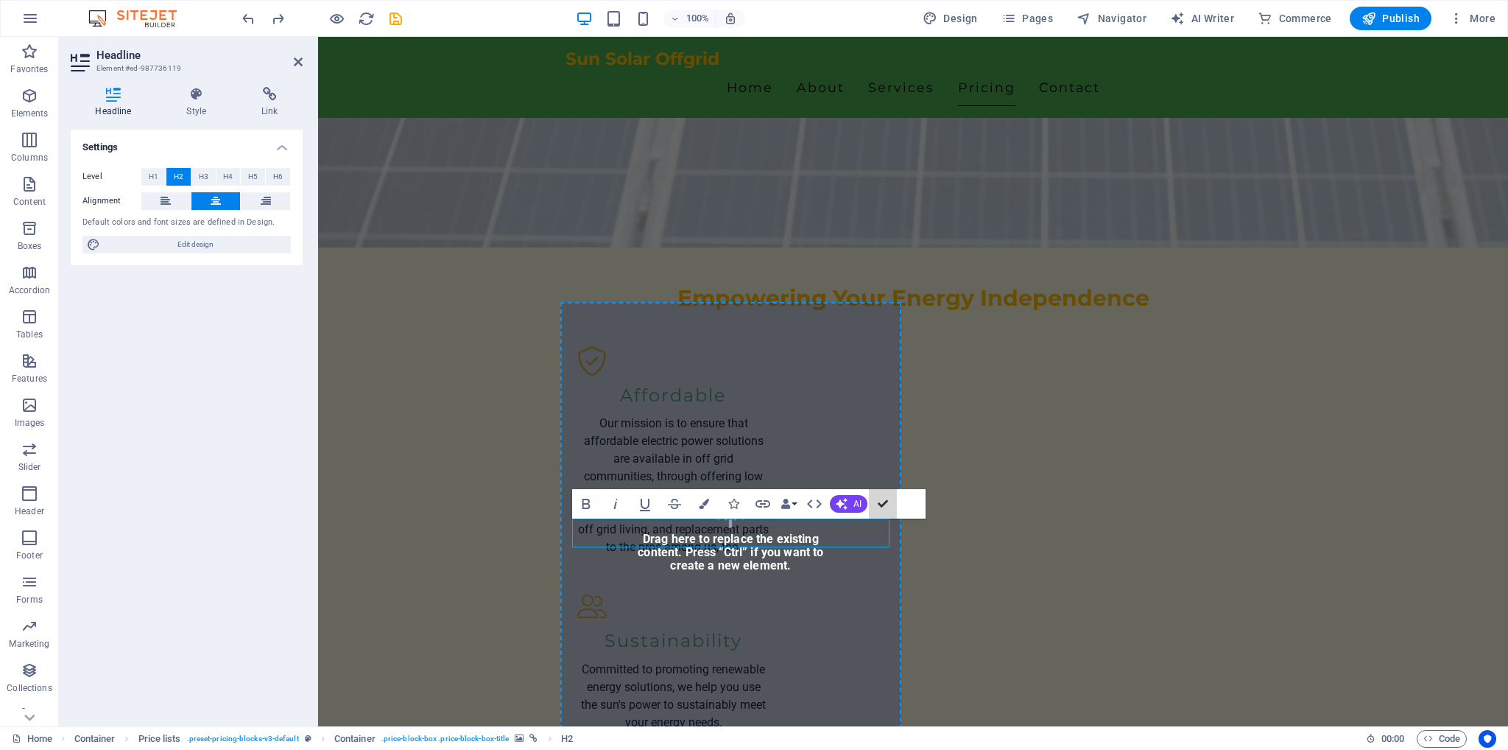
scroll to position [1338, 0]
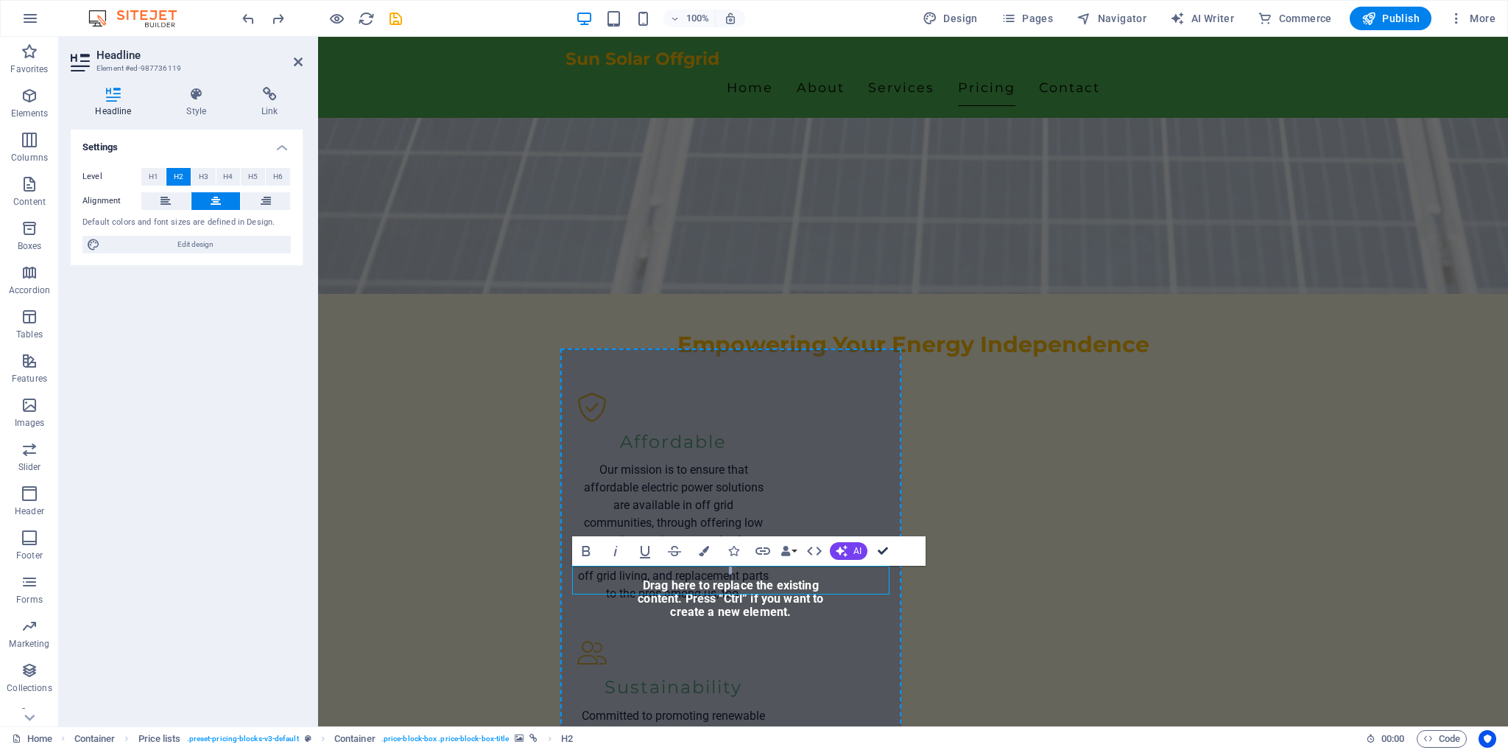
drag, startPoint x: 880, startPoint y: 553, endPoint x: 825, endPoint y: 527, distance: 60.6
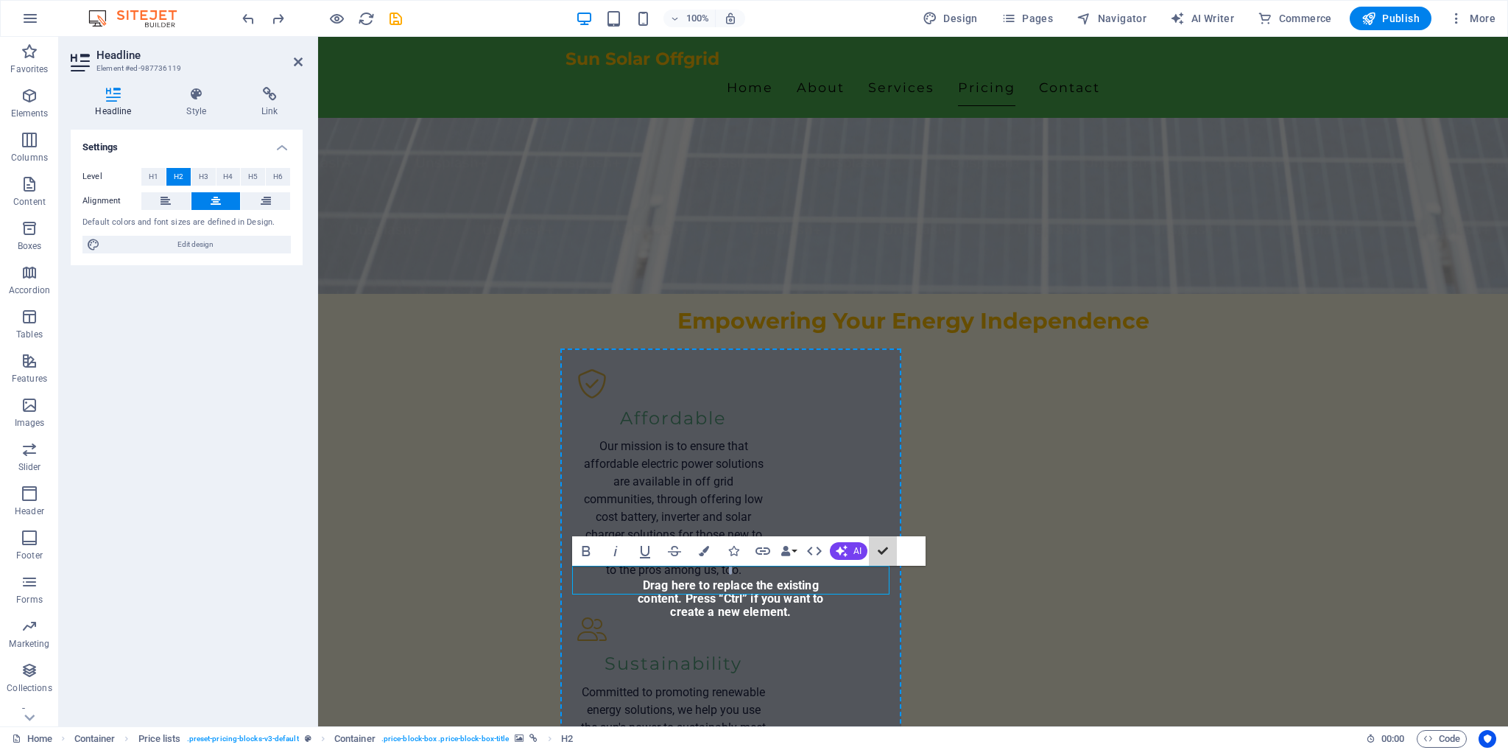
scroll to position [1292, 0]
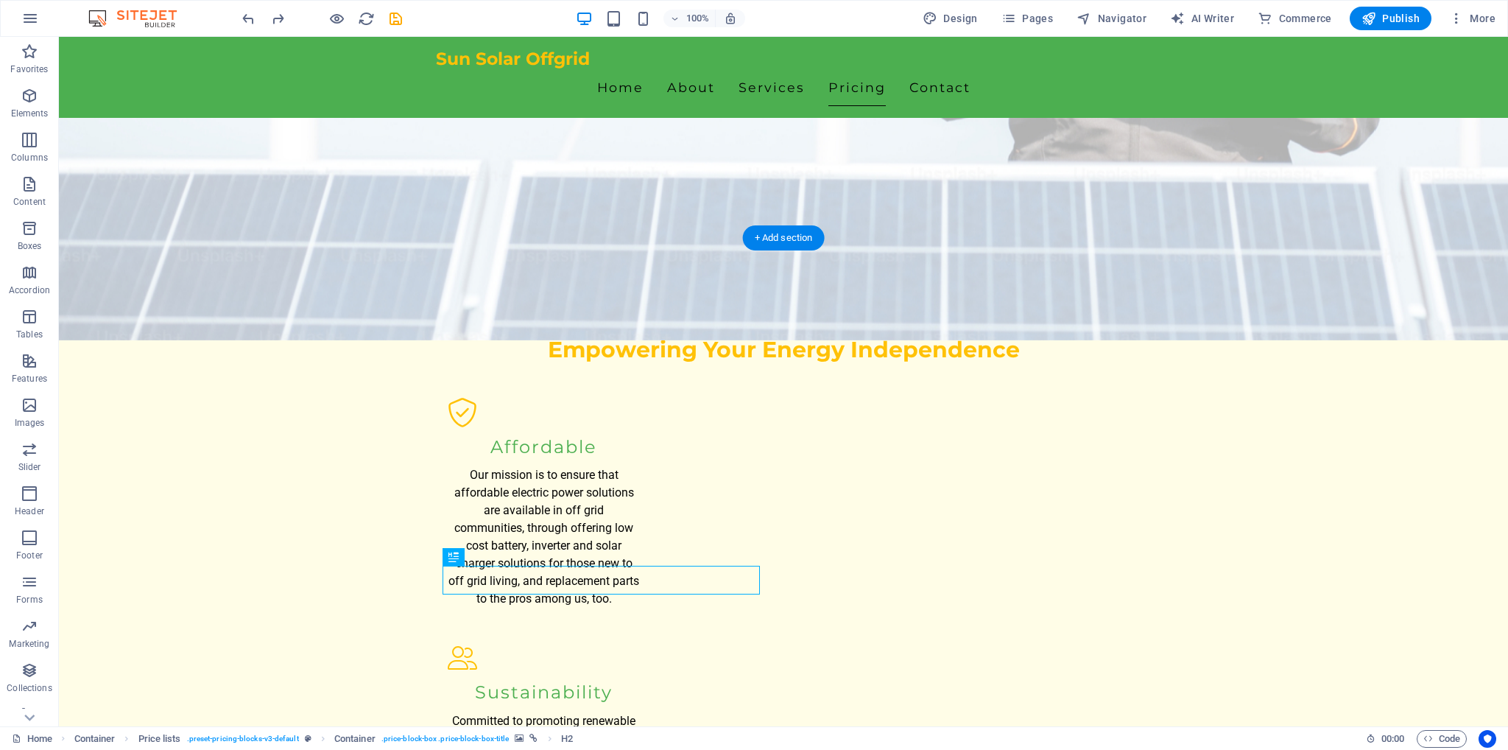
drag, startPoint x: 581, startPoint y: 588, endPoint x: 624, endPoint y: 552, distance: 55.9
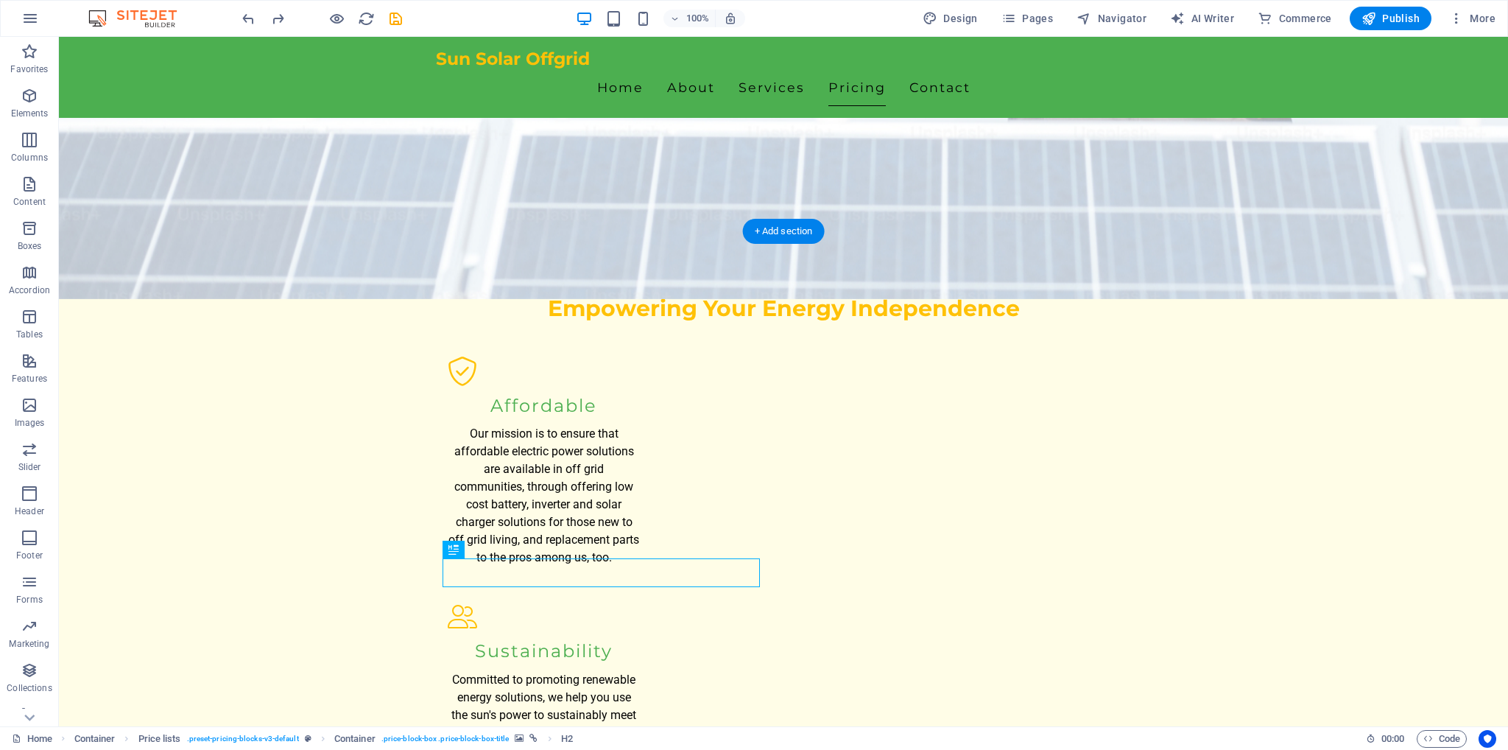
scroll to position [1415, 0]
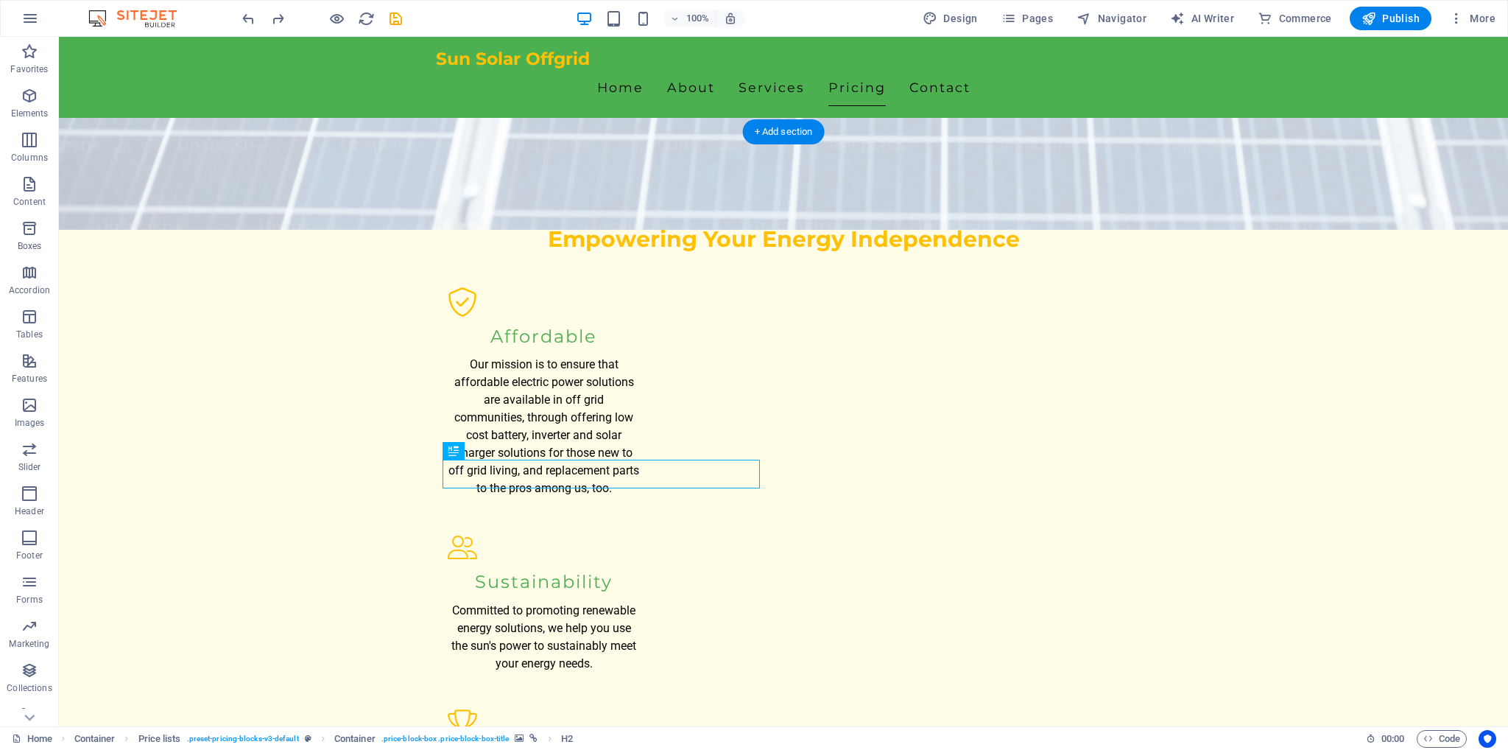
drag, startPoint x: 554, startPoint y: 574, endPoint x: 491, endPoint y: 528, distance: 77.9
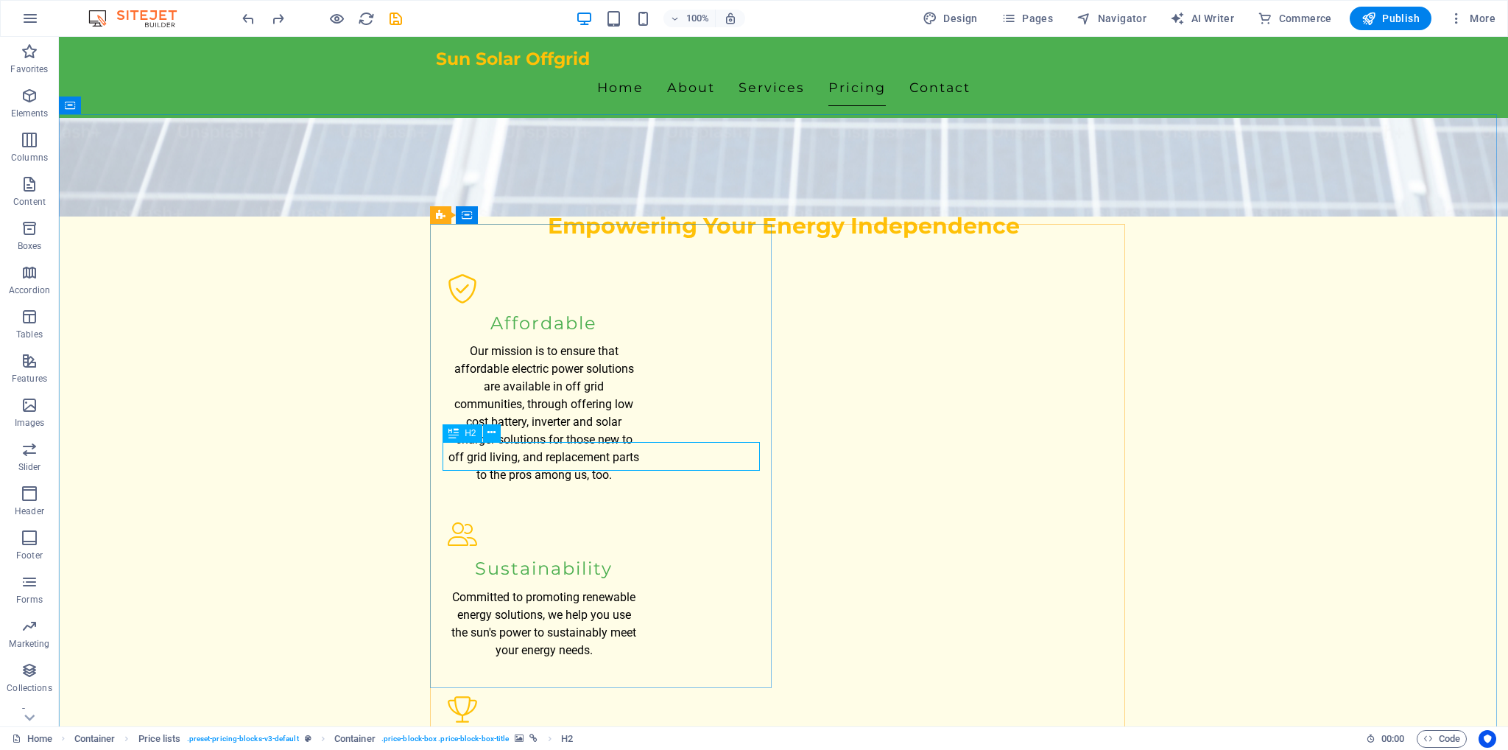
click at [448, 442] on div "H2" at bounding box center [476, 433] width 67 height 18
click at [448, 426] on div "H2" at bounding box center [454, 433] width 22 height 18
drag, startPoint x: 454, startPoint y: 434, endPoint x: 468, endPoint y: 442, distance: 16.2
click at [468, 442] on div "H2" at bounding box center [476, 433] width 67 height 18
drag, startPoint x: 438, startPoint y: 428, endPoint x: 446, endPoint y: 461, distance: 33.9
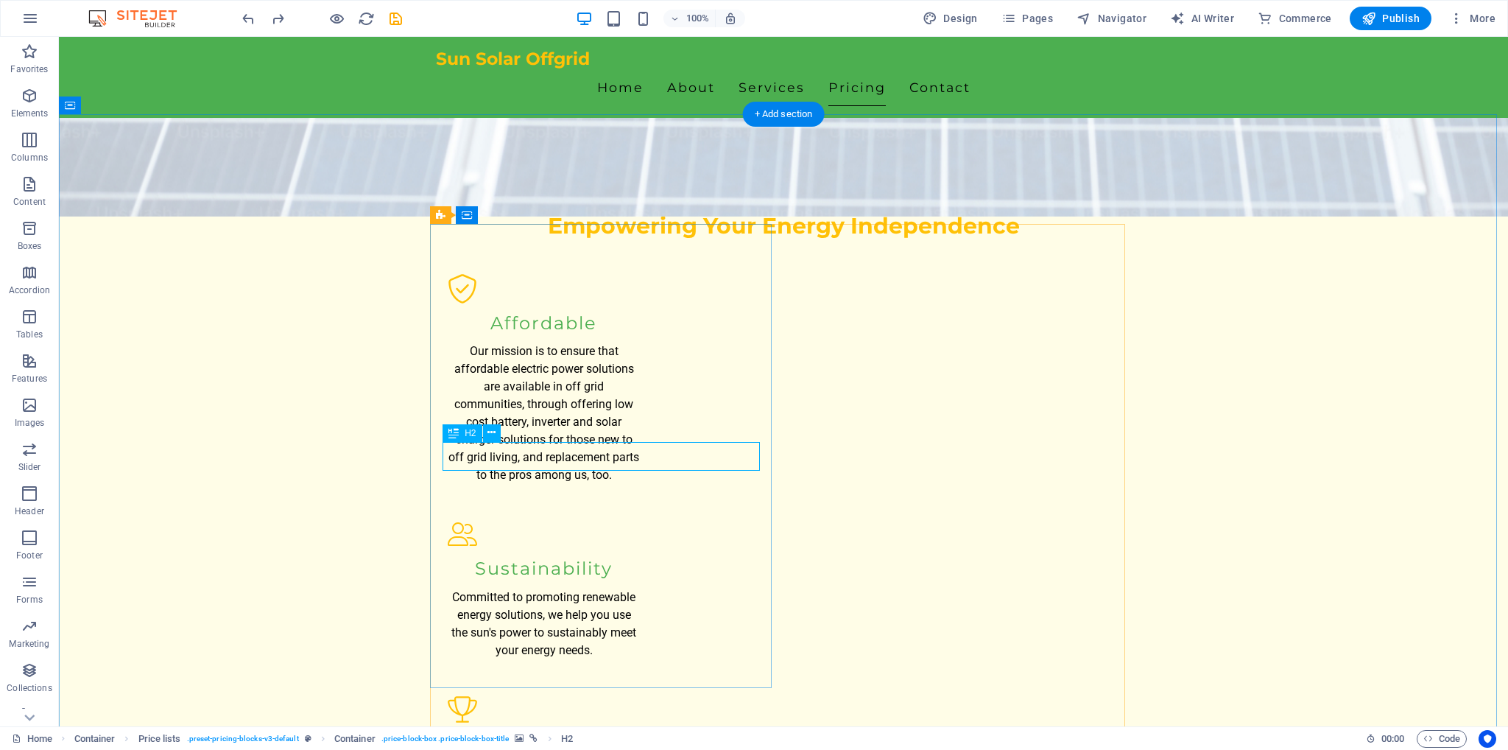
drag, startPoint x: 471, startPoint y: 434, endPoint x: 474, endPoint y: 426, distance: 8.2
click at [474, 426] on div "H2" at bounding box center [459, 433] width 32 height 18
click at [492, 436] on icon at bounding box center [491, 432] width 8 height 15
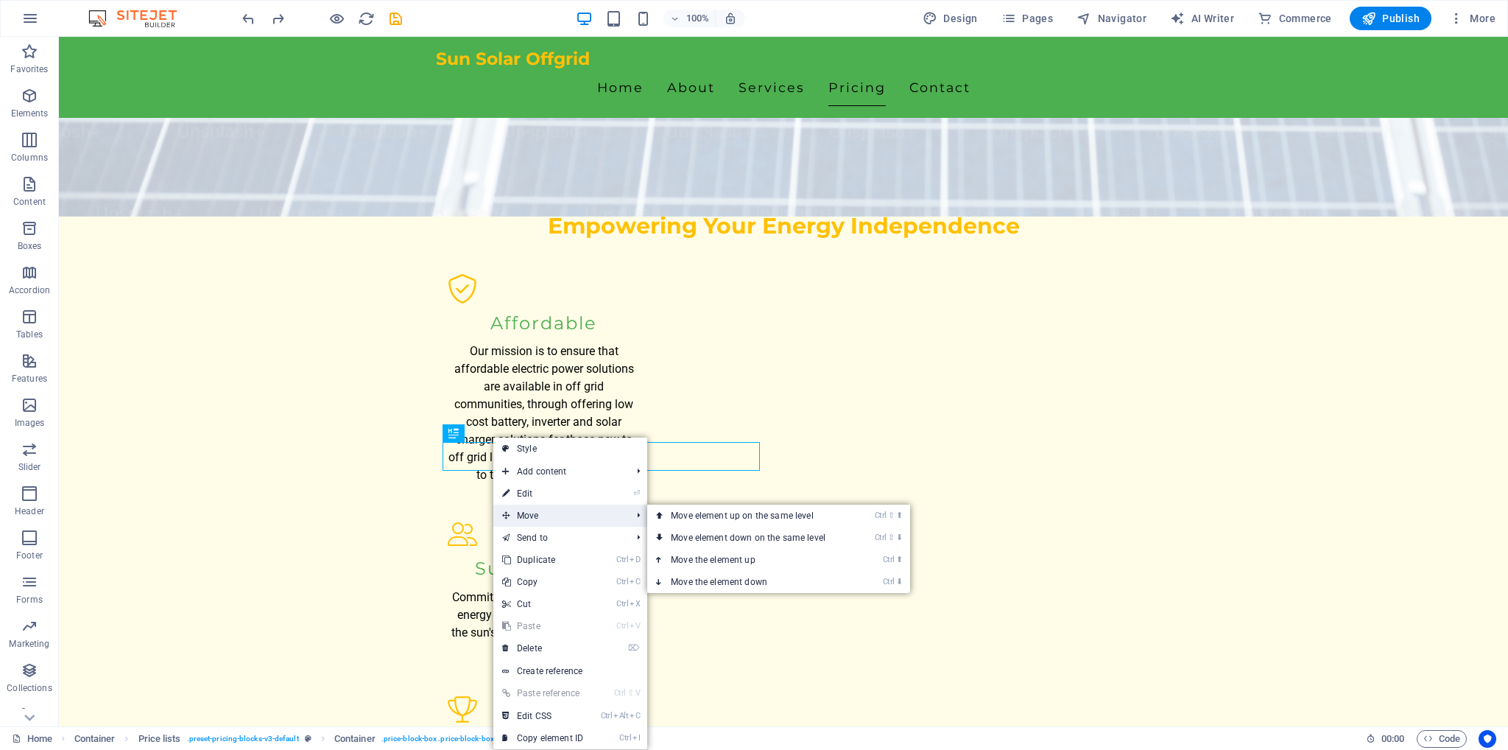
click at [557, 513] on span "Move" at bounding box center [559, 515] width 132 height 22
click at [669, 519] on link "Ctrl ⇧ ⬆ Move element up on the same level" at bounding box center [751, 515] width 208 height 22
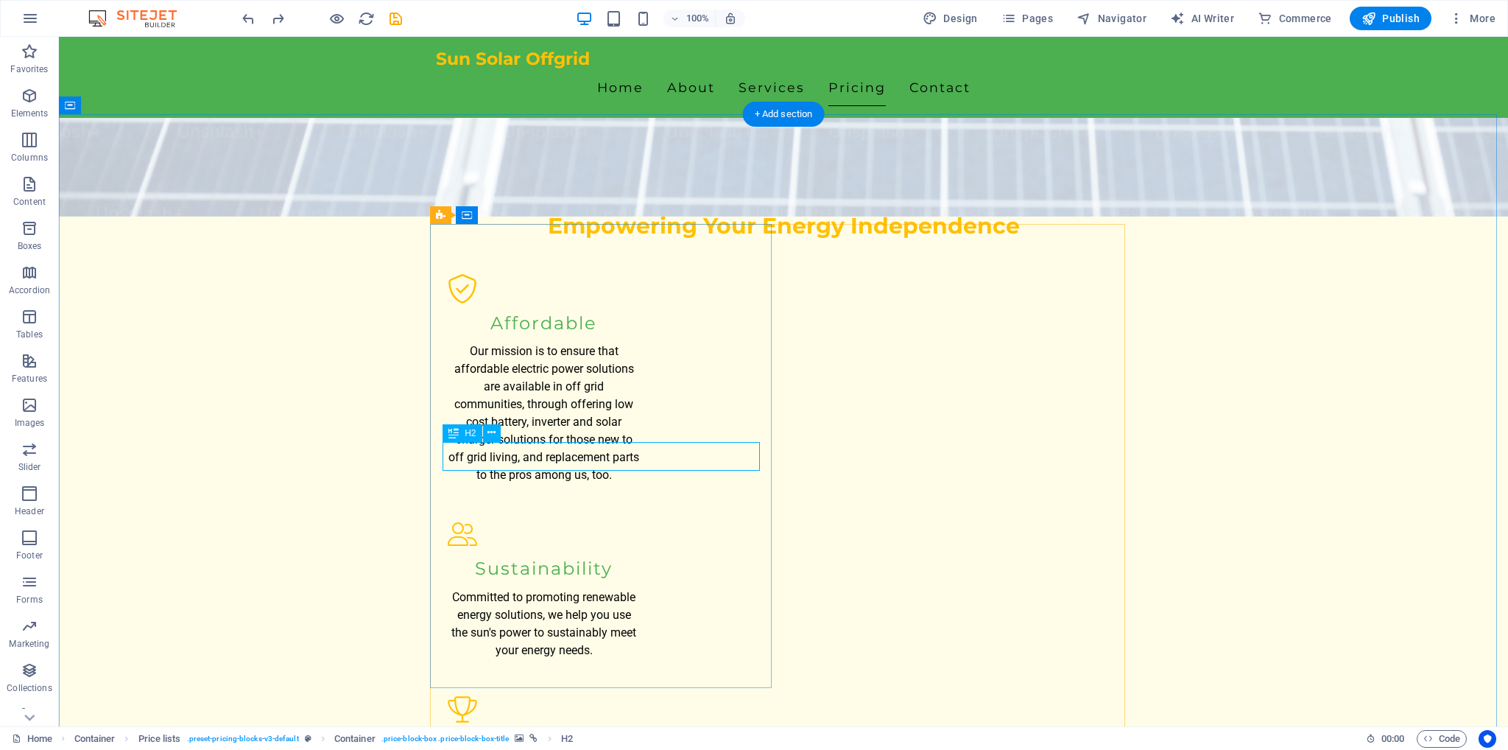
click at [487, 424] on button at bounding box center [492, 433] width 18 height 18
drag, startPoint x: 750, startPoint y: 410, endPoint x: 672, endPoint y: 477, distance: 103.4
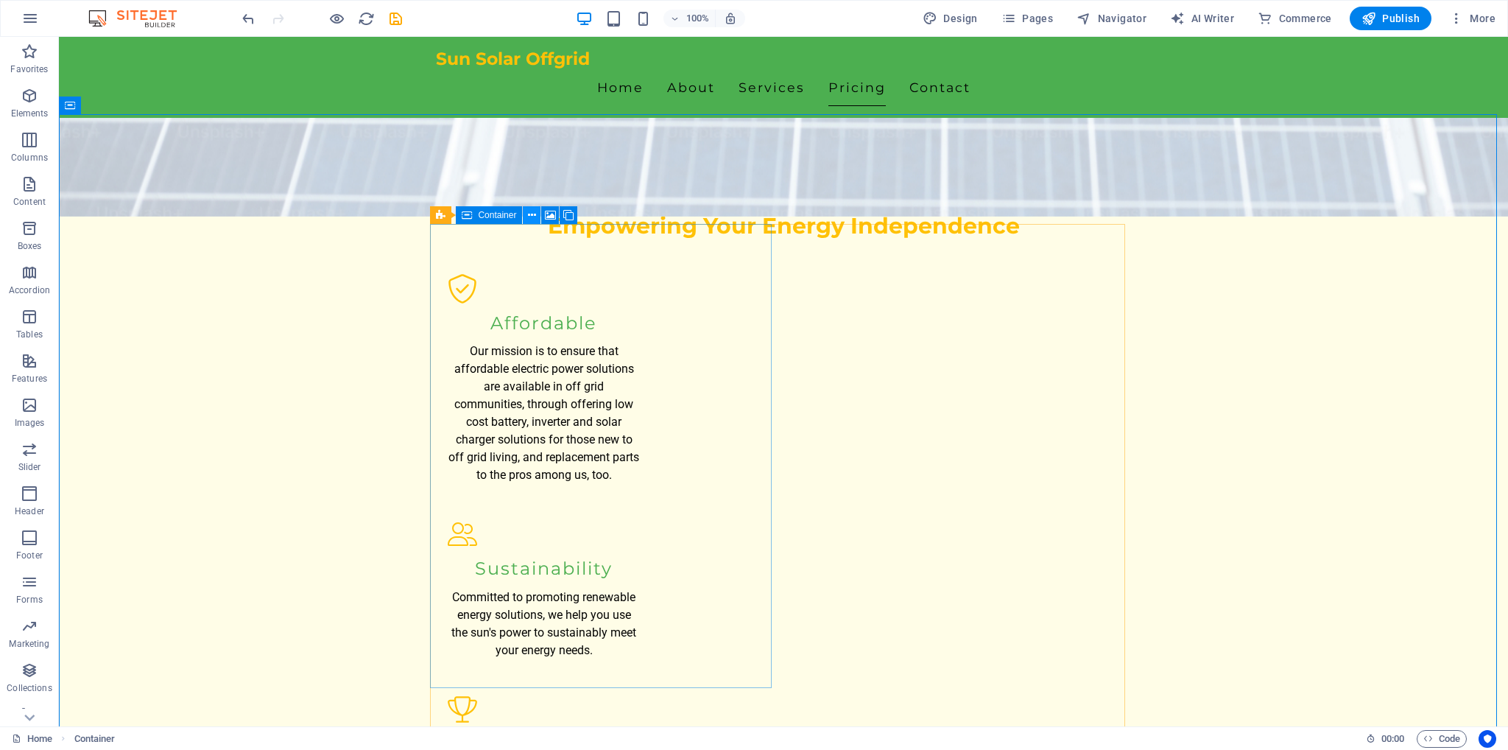
click at [539, 216] on button at bounding box center [532, 215] width 18 height 18
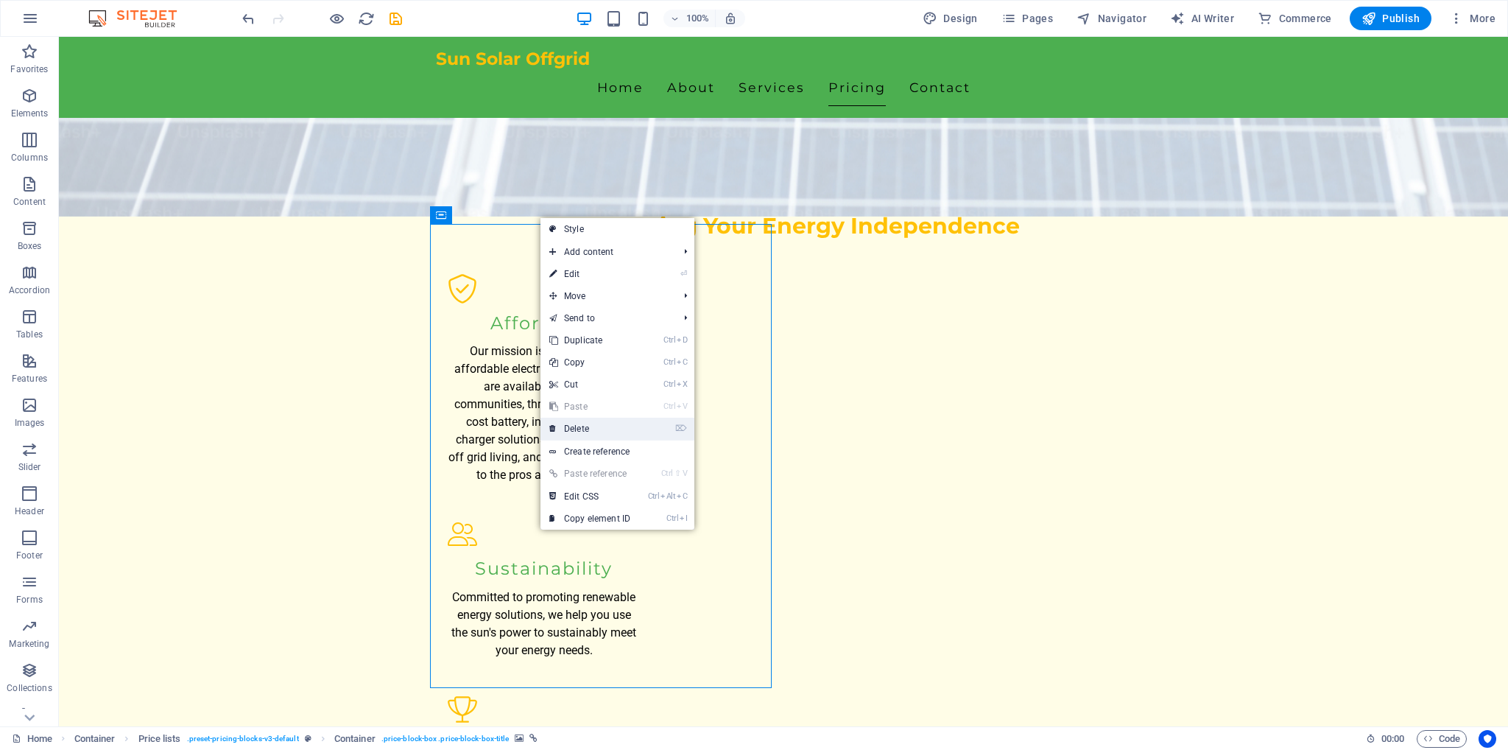
click at [585, 429] on link "⌦ Delete" at bounding box center [590, 429] width 99 height 22
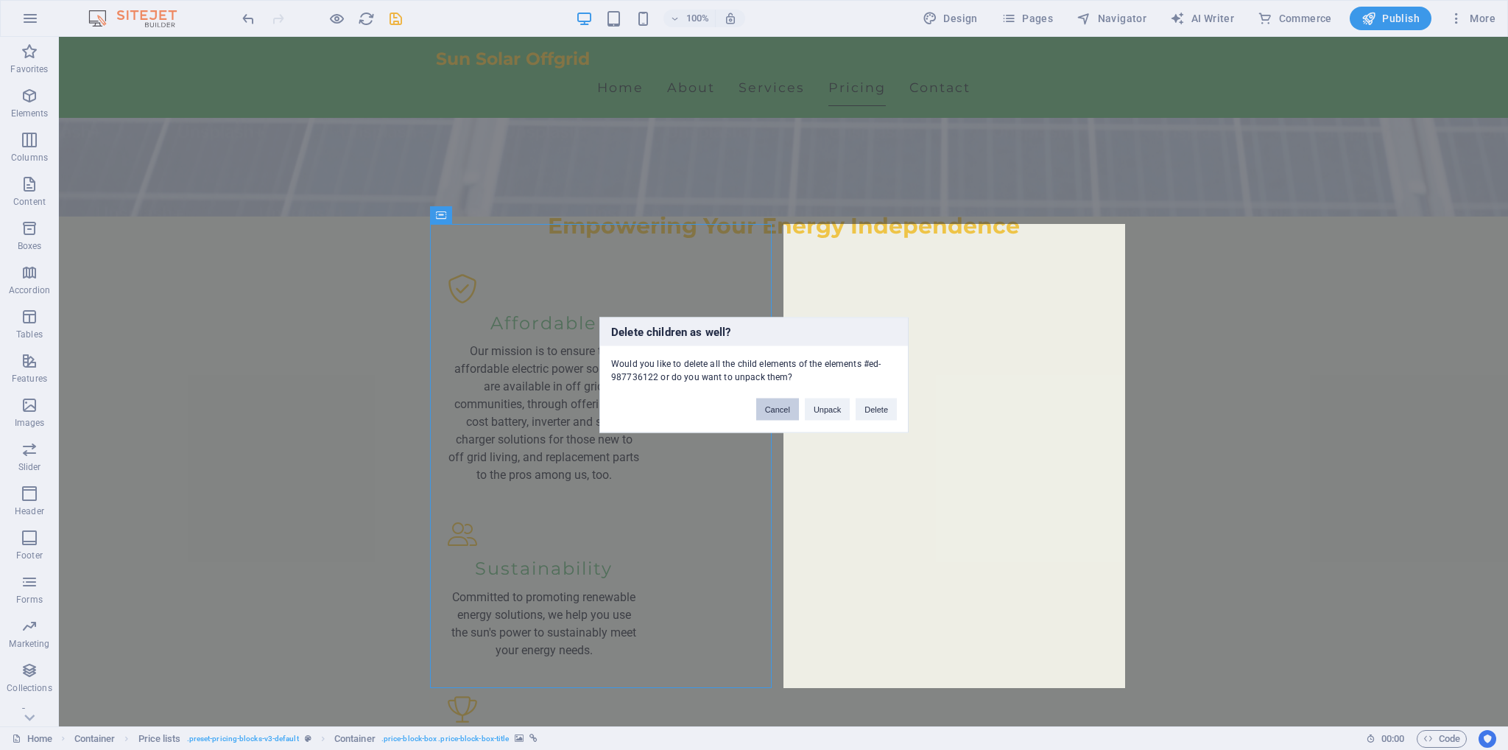
click at [767, 410] on button "Cancel" at bounding box center [777, 409] width 43 height 22
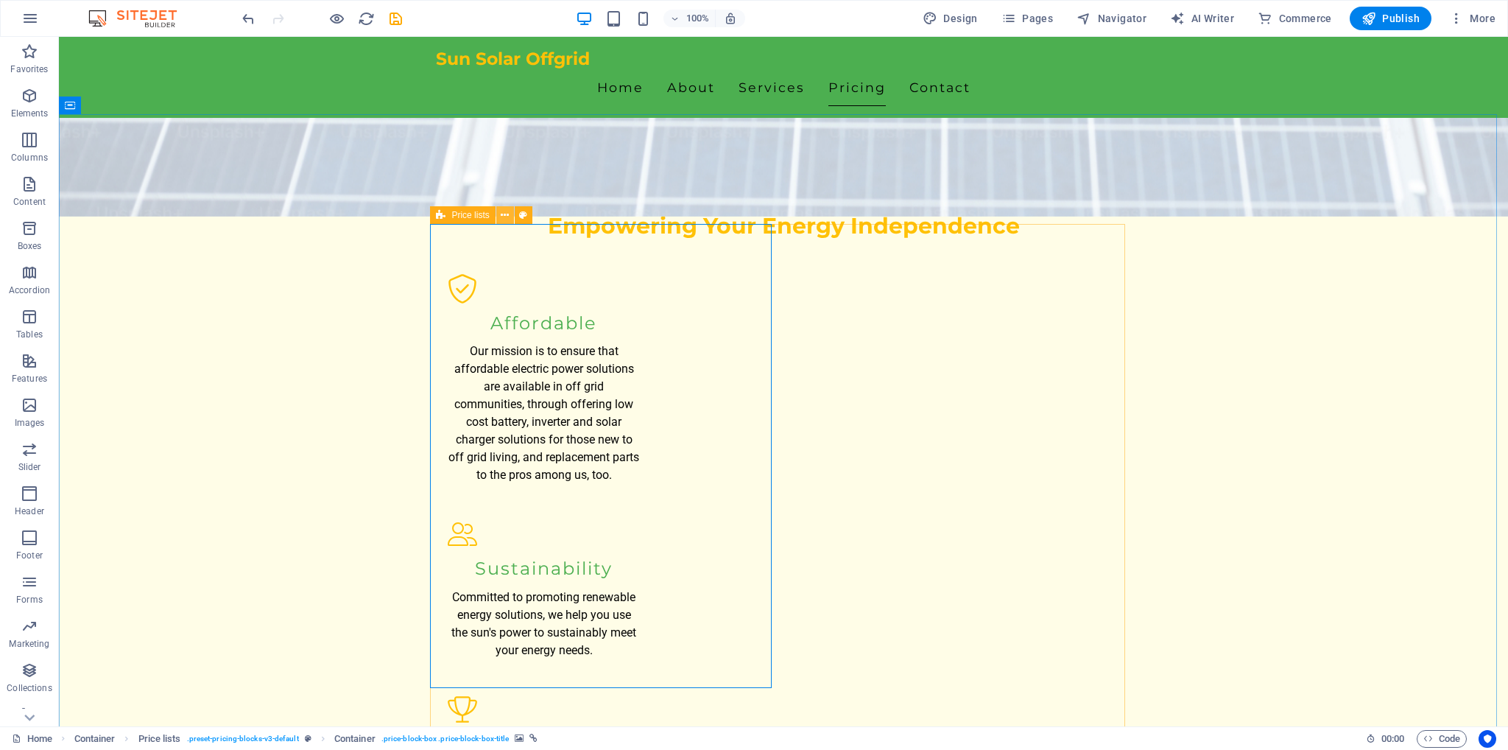
click at [508, 218] on icon at bounding box center [505, 215] width 8 height 15
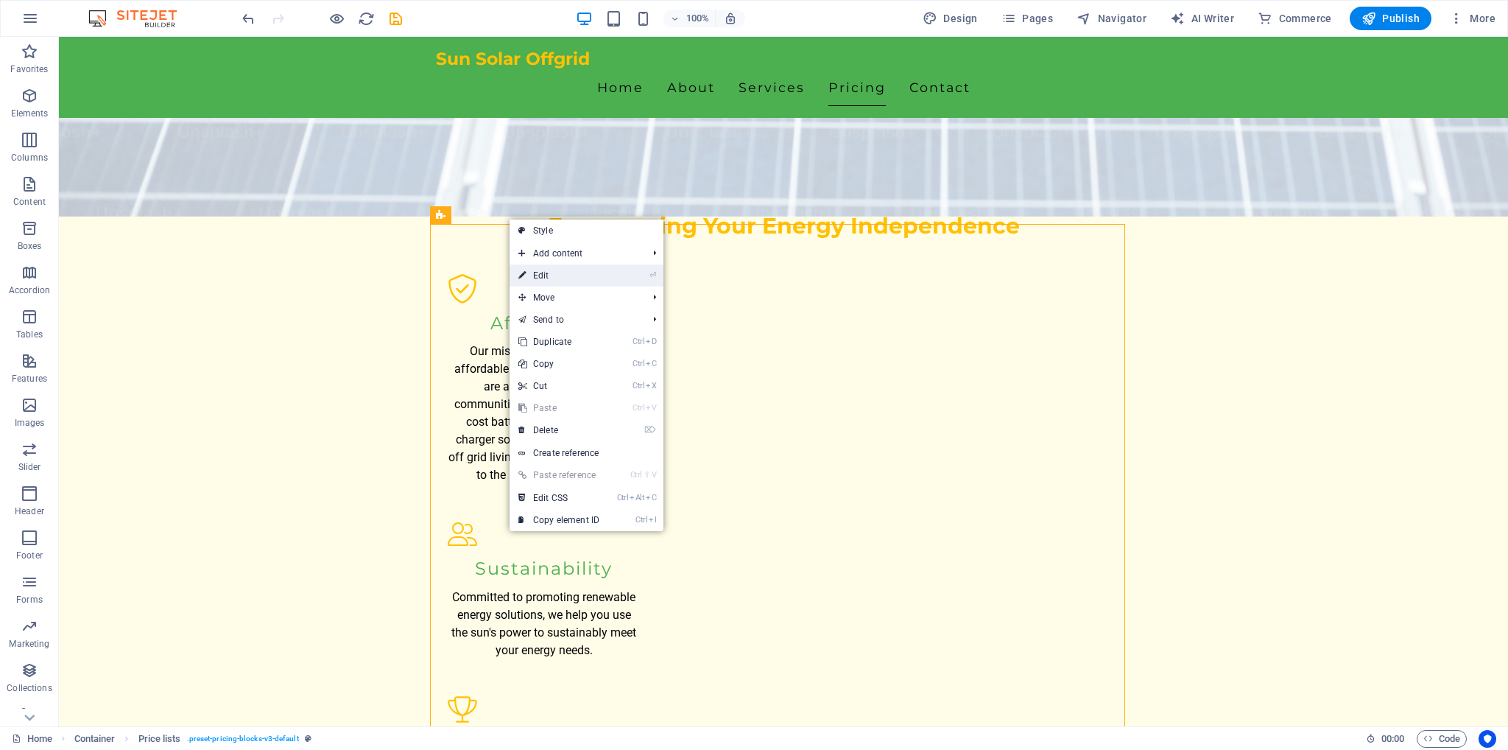
drag, startPoint x: 543, startPoint y: 272, endPoint x: 235, endPoint y: 247, distance: 309.6
click at [543, 272] on link "⏎ Edit" at bounding box center [559, 275] width 99 height 22
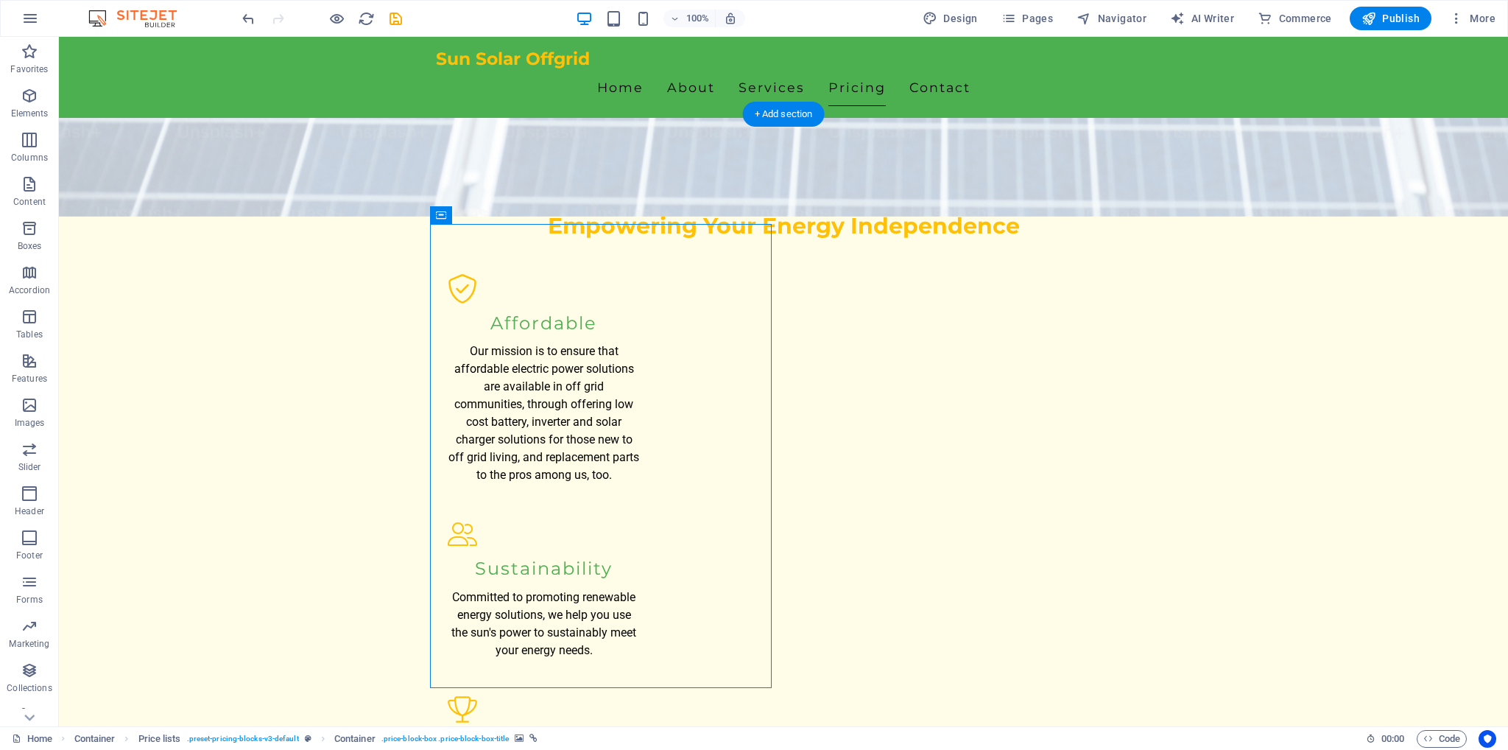
drag, startPoint x: 526, startPoint y: 519, endPoint x: 787, endPoint y: 583, distance: 269.2
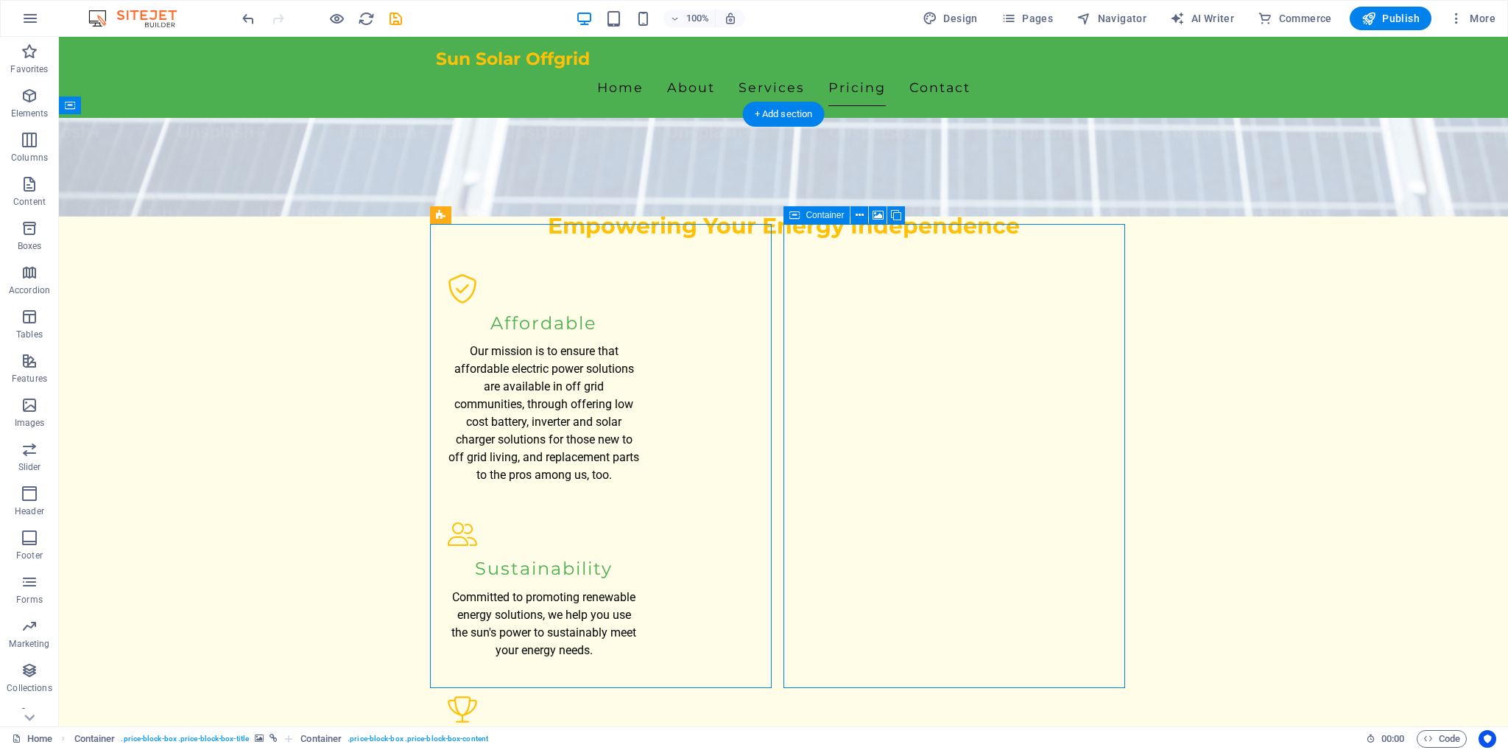
drag, startPoint x: 1045, startPoint y: 438, endPoint x: 1032, endPoint y: 498, distance: 60.9
drag, startPoint x: 1092, startPoint y: 440, endPoint x: 1105, endPoint y: 487, distance: 48.1
drag, startPoint x: 1105, startPoint y: 483, endPoint x: 1009, endPoint y: 454, distance: 100.2
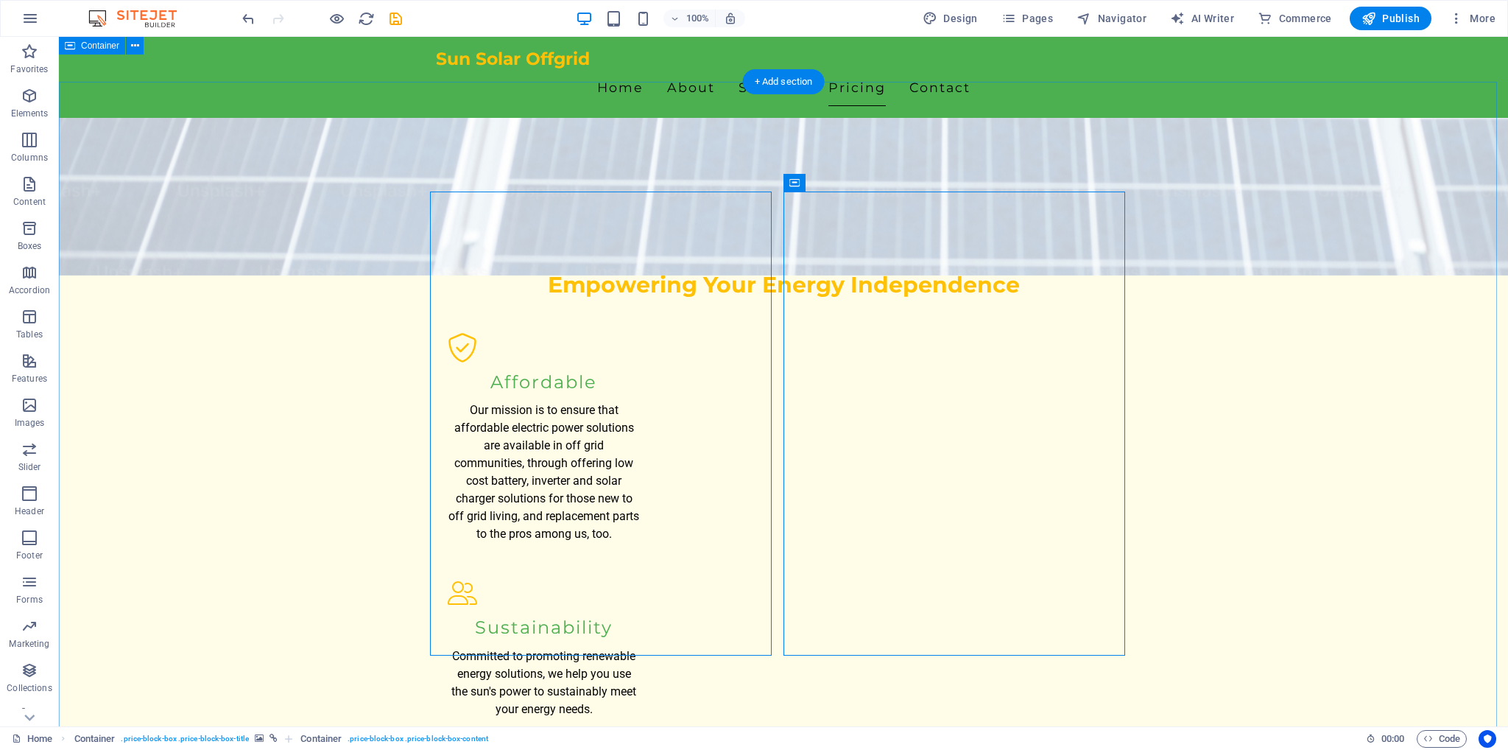
scroll to position [1342, 0]
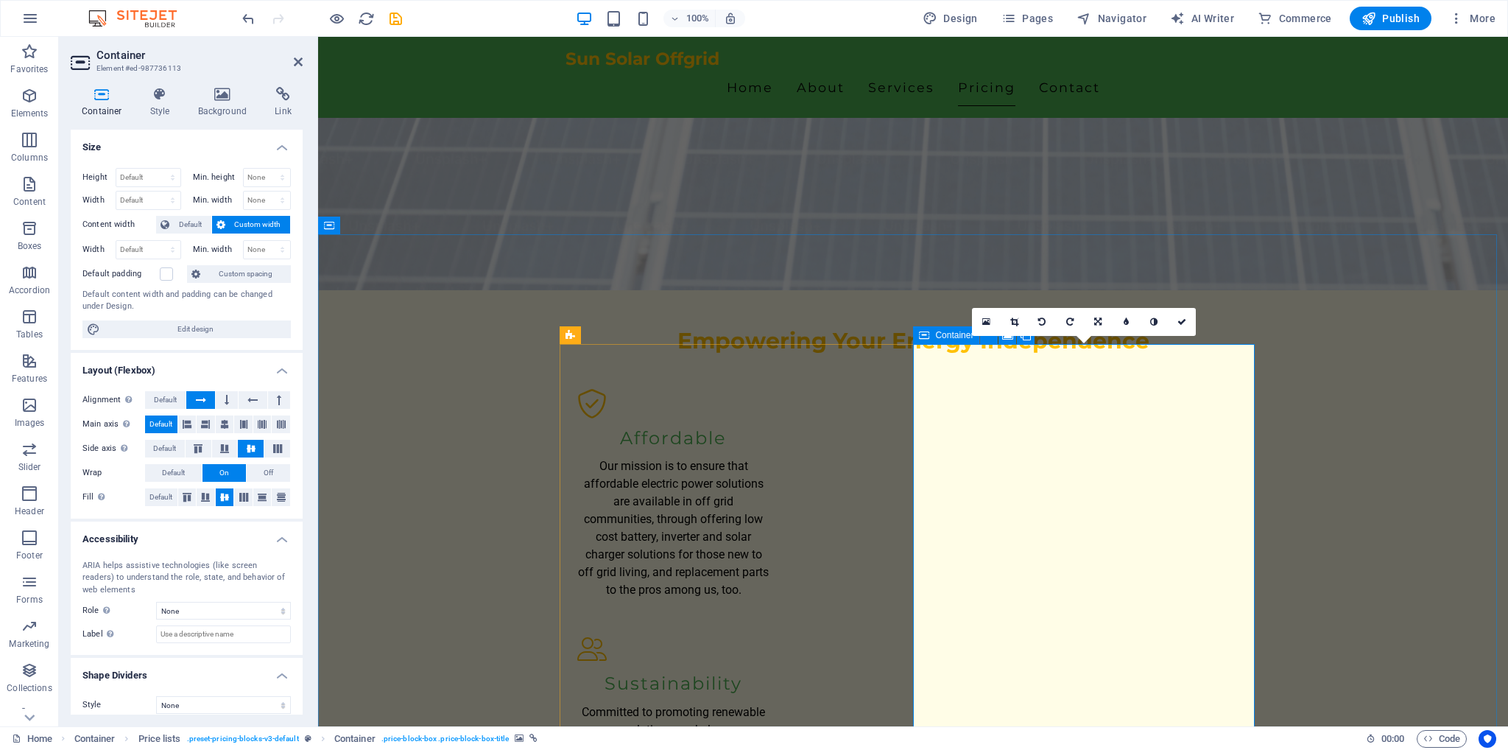
click at [124, 438] on div "Control the vertical direction of the element inside of the container (align it…" at bounding box center [167, 417] width 118 height 44
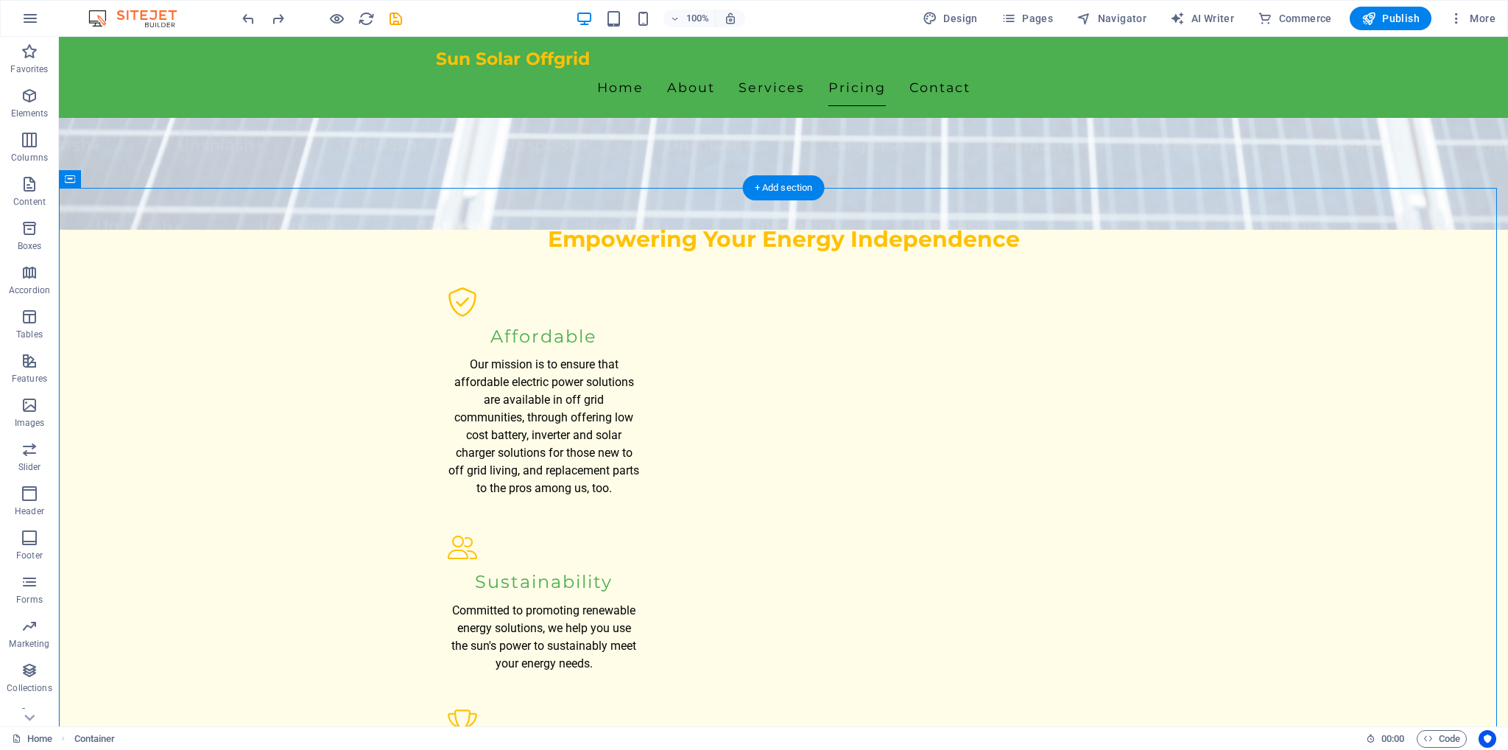
scroll to position [1489, 0]
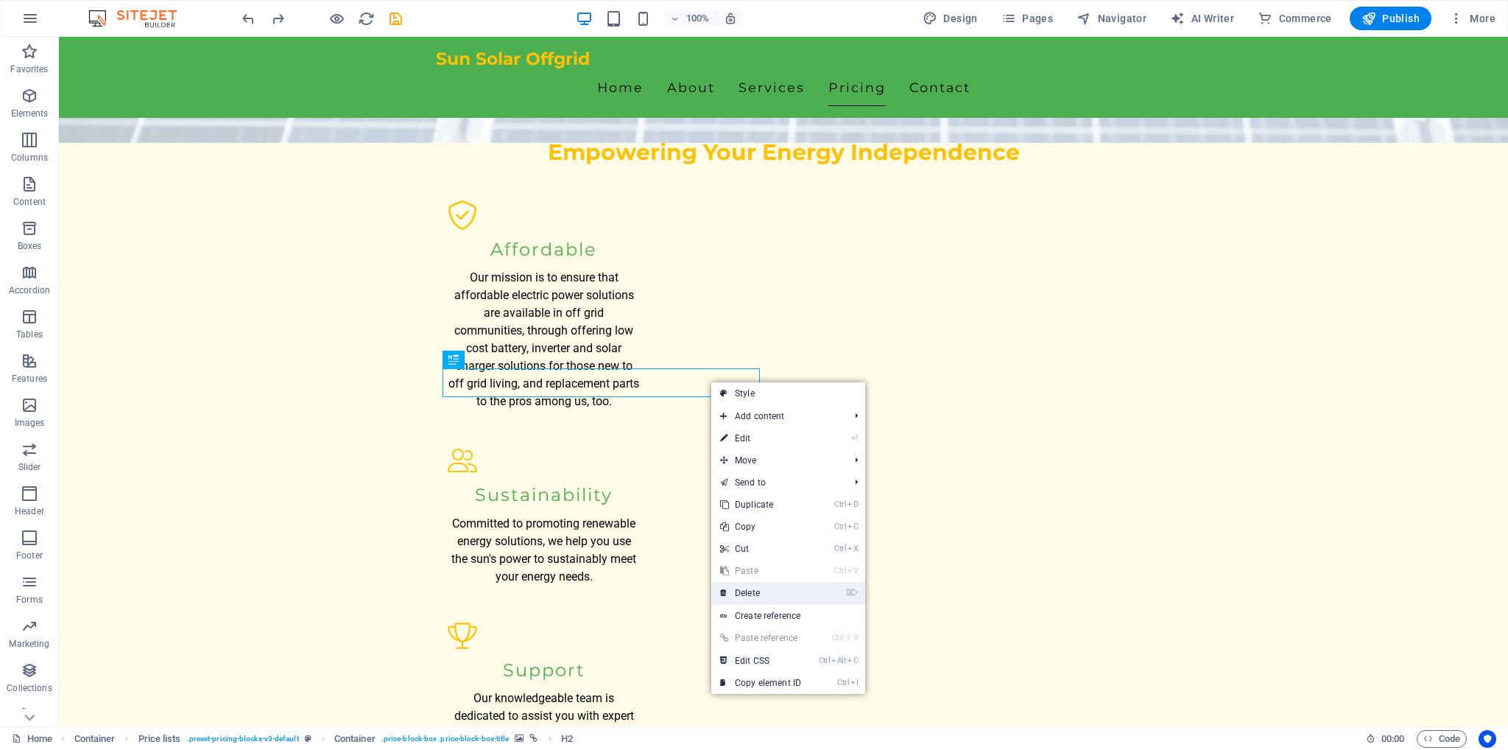
click at [753, 591] on link "⌦ Delete" at bounding box center [760, 593] width 99 height 22
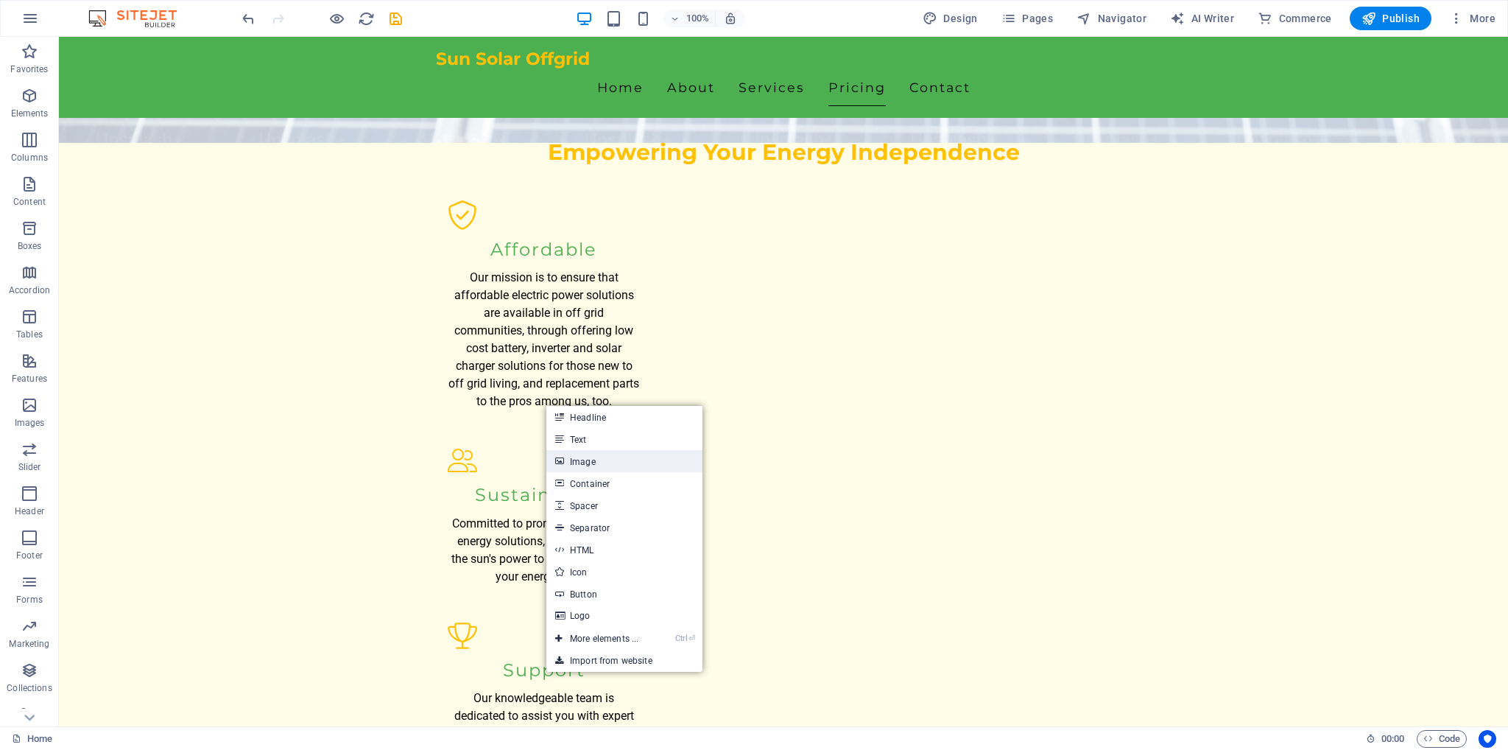
drag, startPoint x: 601, startPoint y: 457, endPoint x: 283, endPoint y: 422, distance: 320.1
click at [601, 457] on link "Image" at bounding box center [624, 461] width 156 height 22
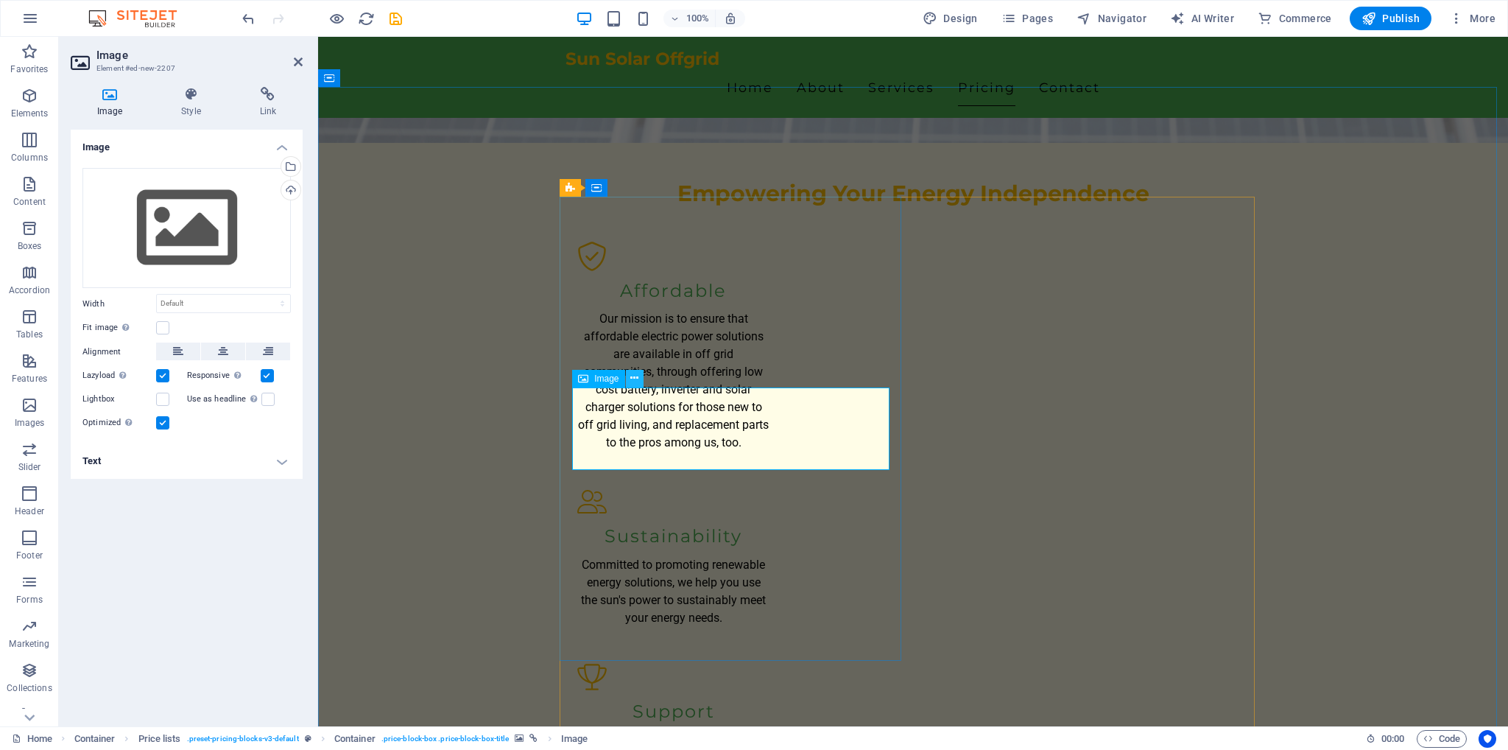
click at [635, 372] on icon at bounding box center [634, 377] width 8 height 15
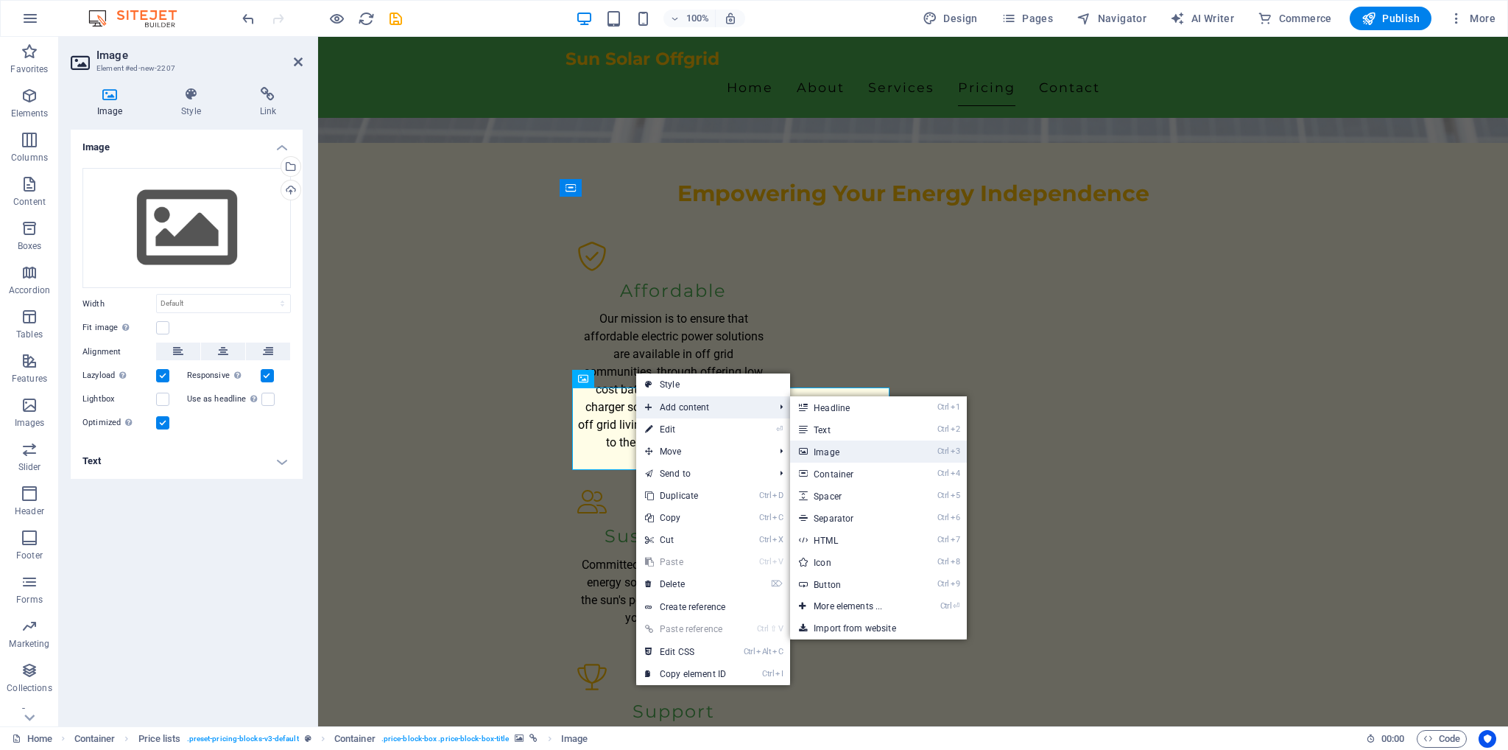
click at [829, 451] on link "Ctrl 3 Image" at bounding box center [851, 451] width 122 height 22
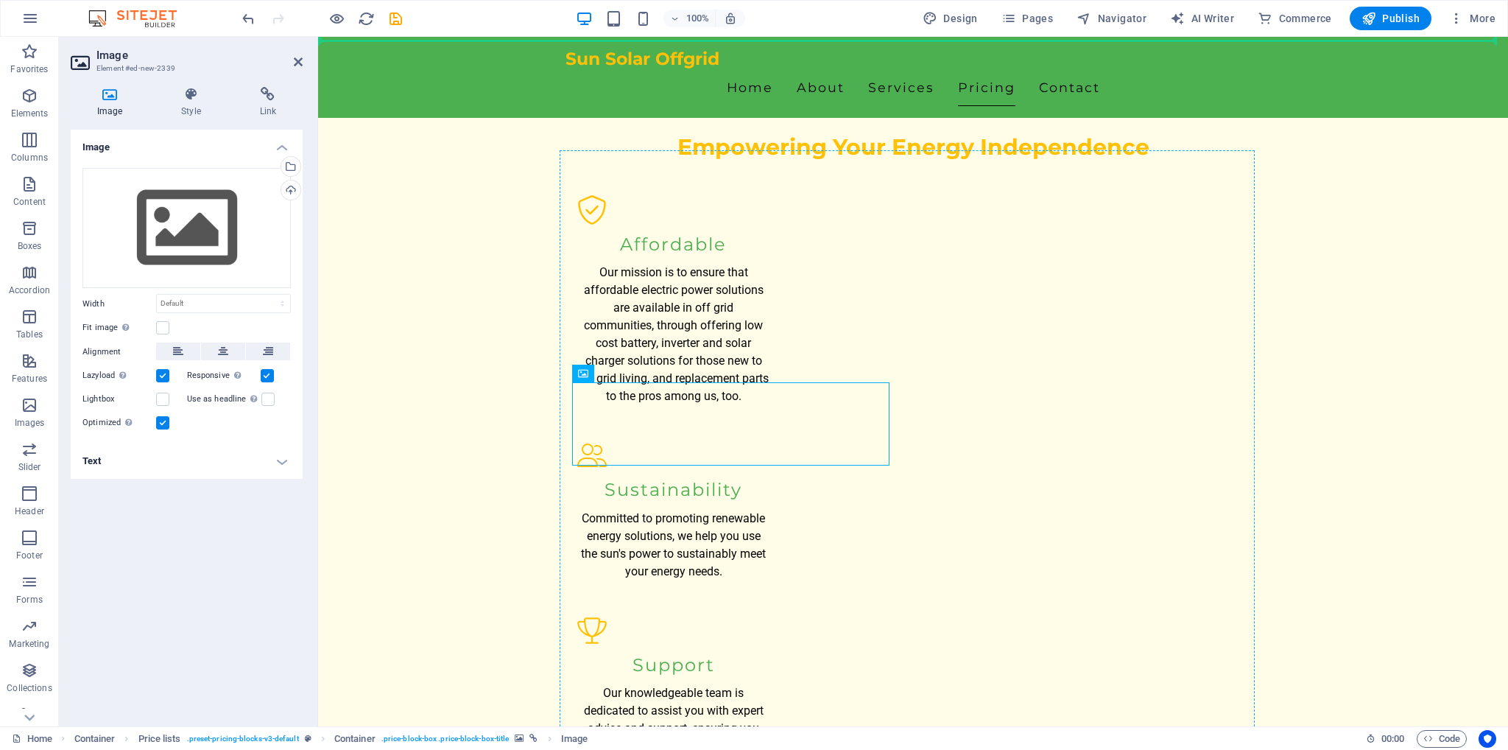
drag, startPoint x: 624, startPoint y: 431, endPoint x: 613, endPoint y: 471, distance: 41.5
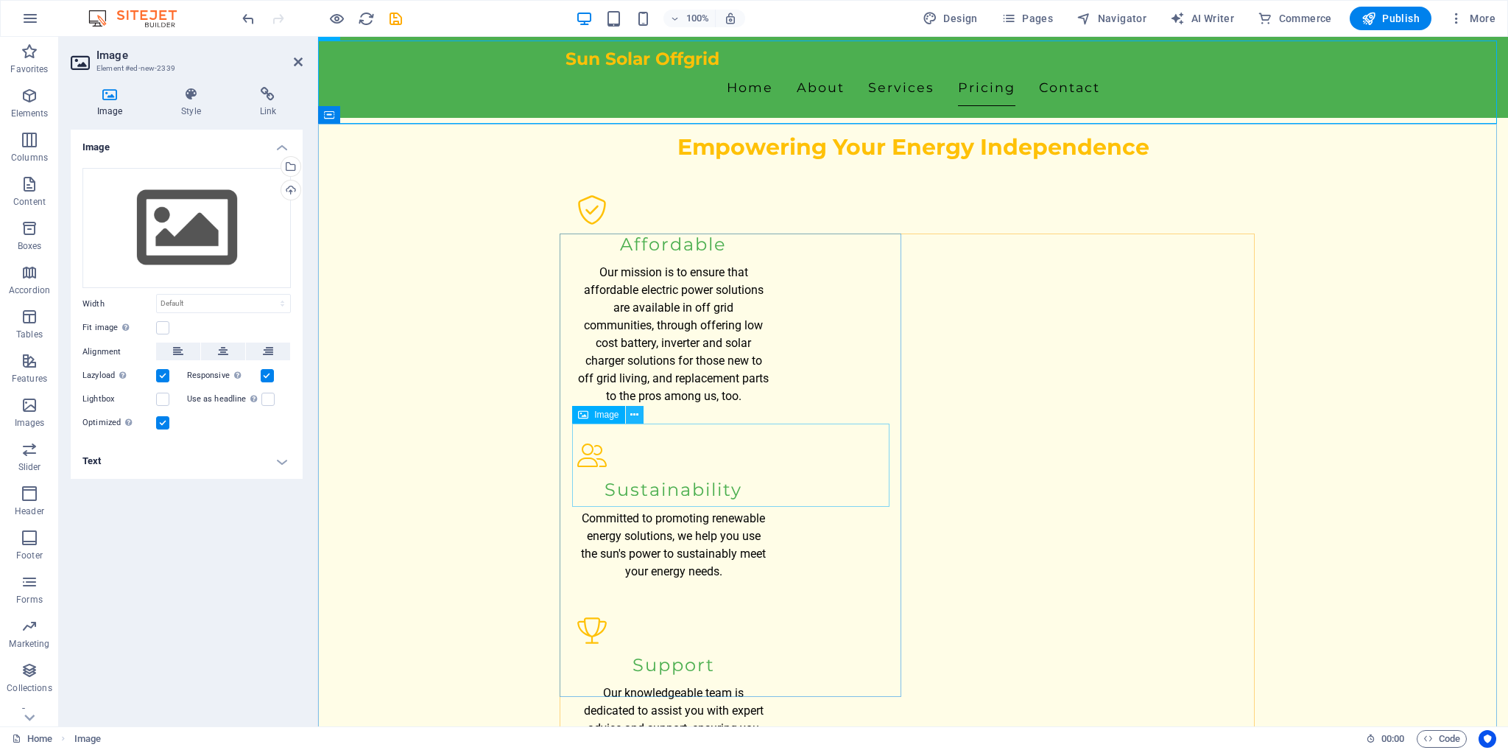
click at [636, 412] on icon at bounding box center [634, 414] width 8 height 15
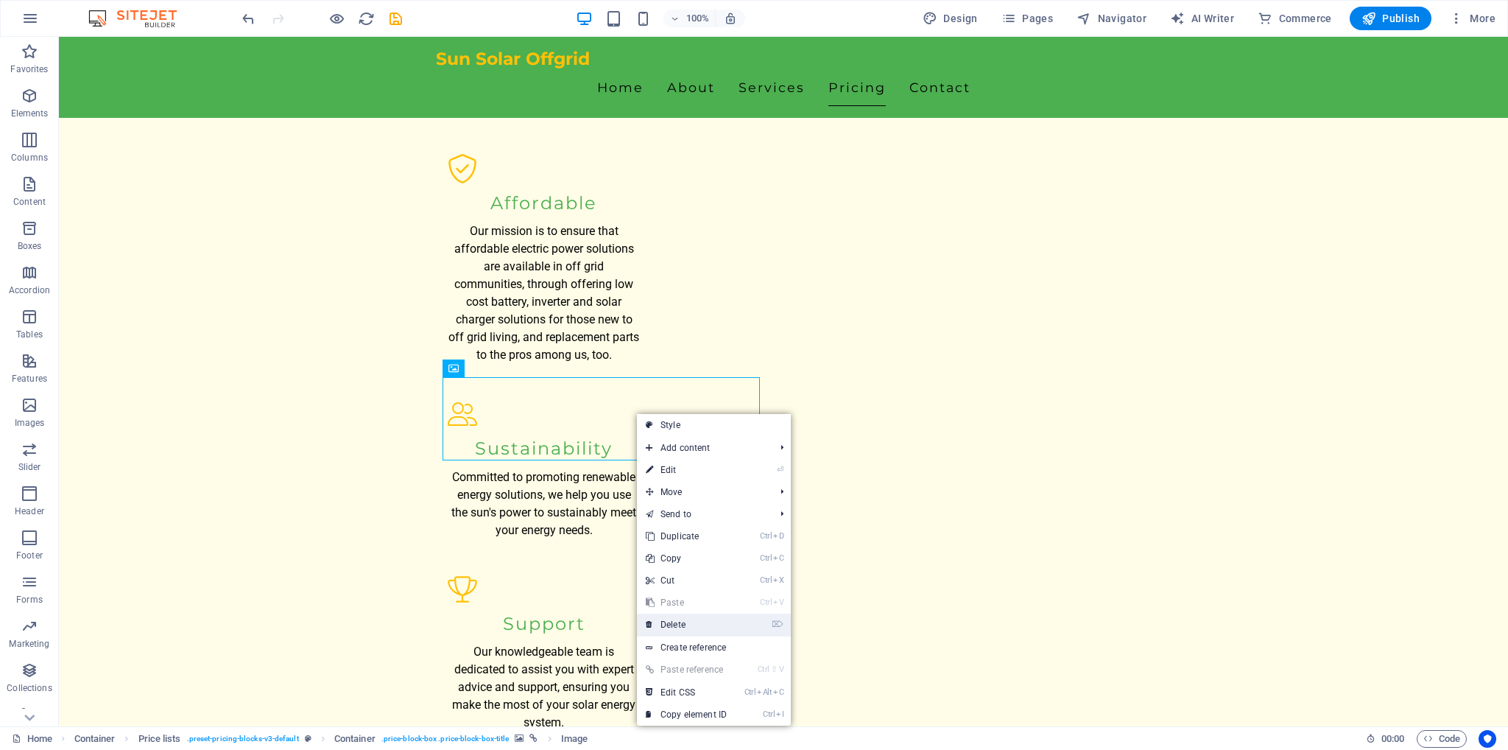
drag, startPoint x: 680, startPoint y: 629, endPoint x: 622, endPoint y: 594, distance: 67.4
click at [680, 629] on link "⌦ Delete" at bounding box center [686, 624] width 99 height 22
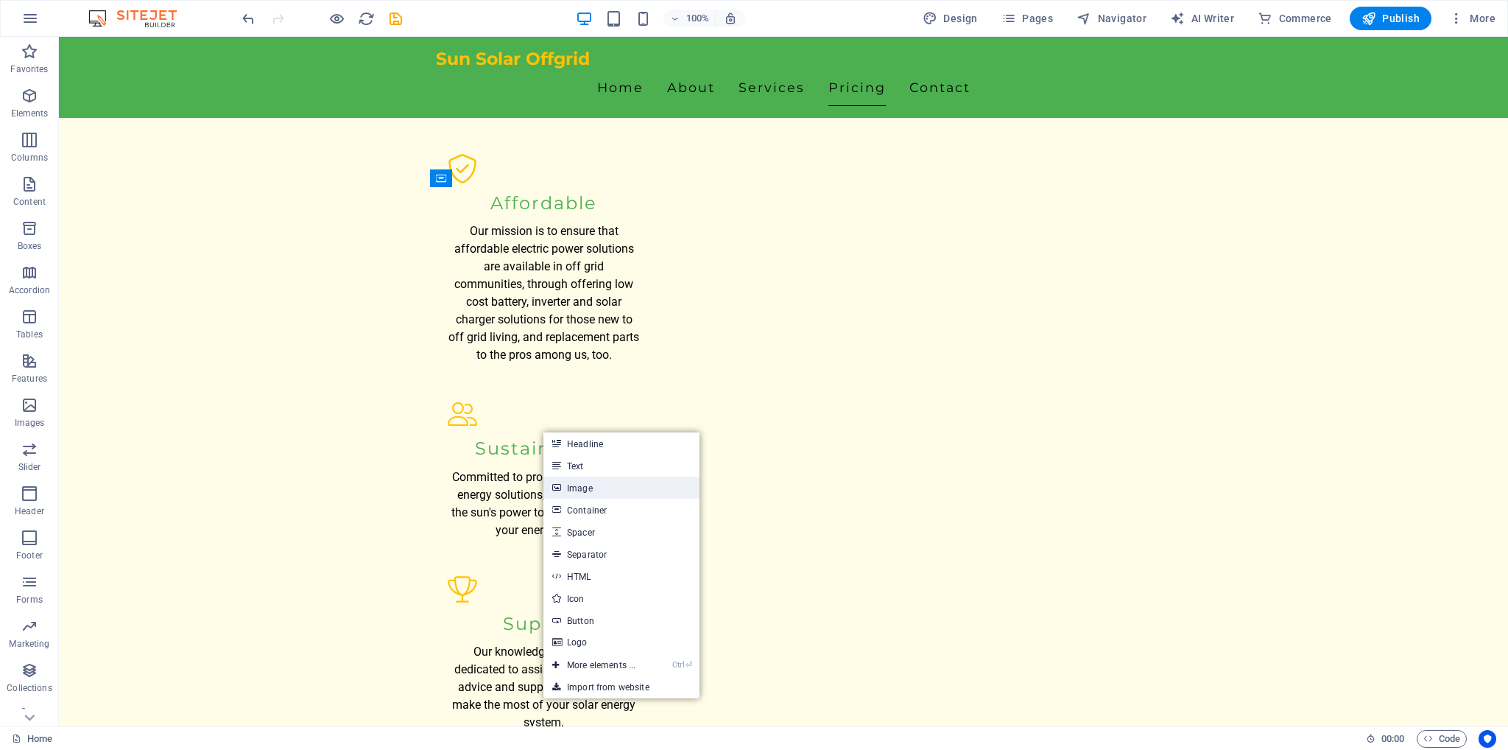
click at [599, 489] on link "Image" at bounding box center [621, 487] width 156 height 22
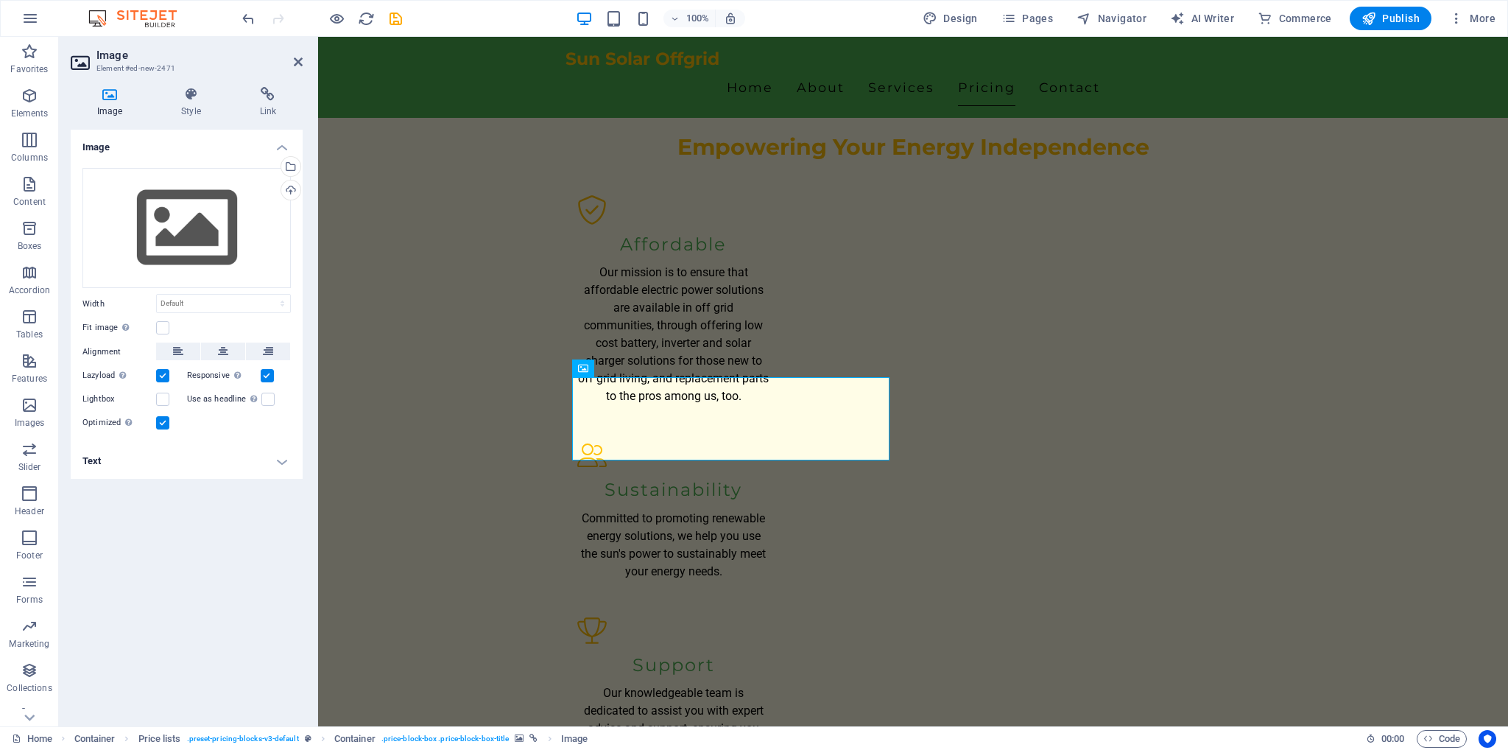
scroll to position [1582, 0]
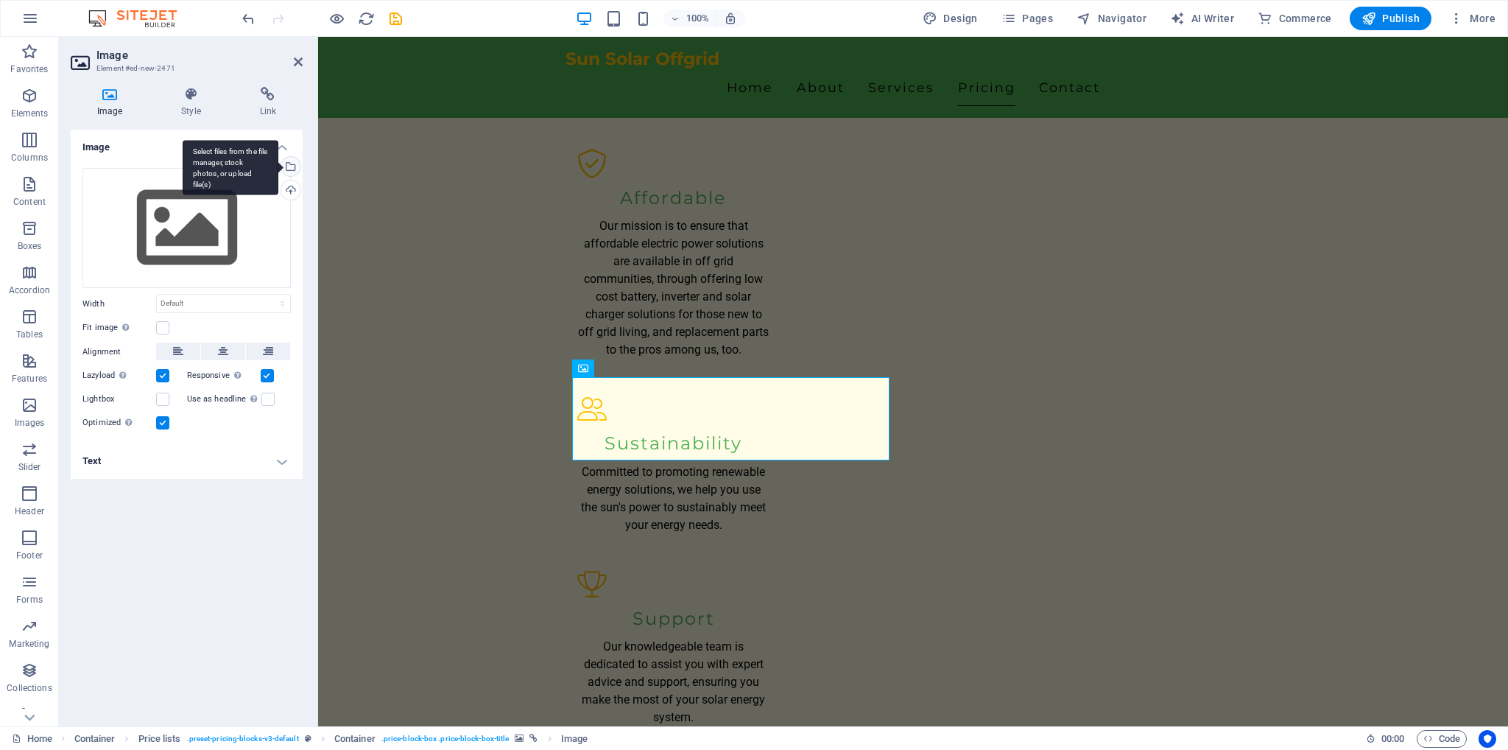
click at [300, 169] on link "Select files from the file manager, stock photos, or upload file(s)" at bounding box center [291, 166] width 21 height 21
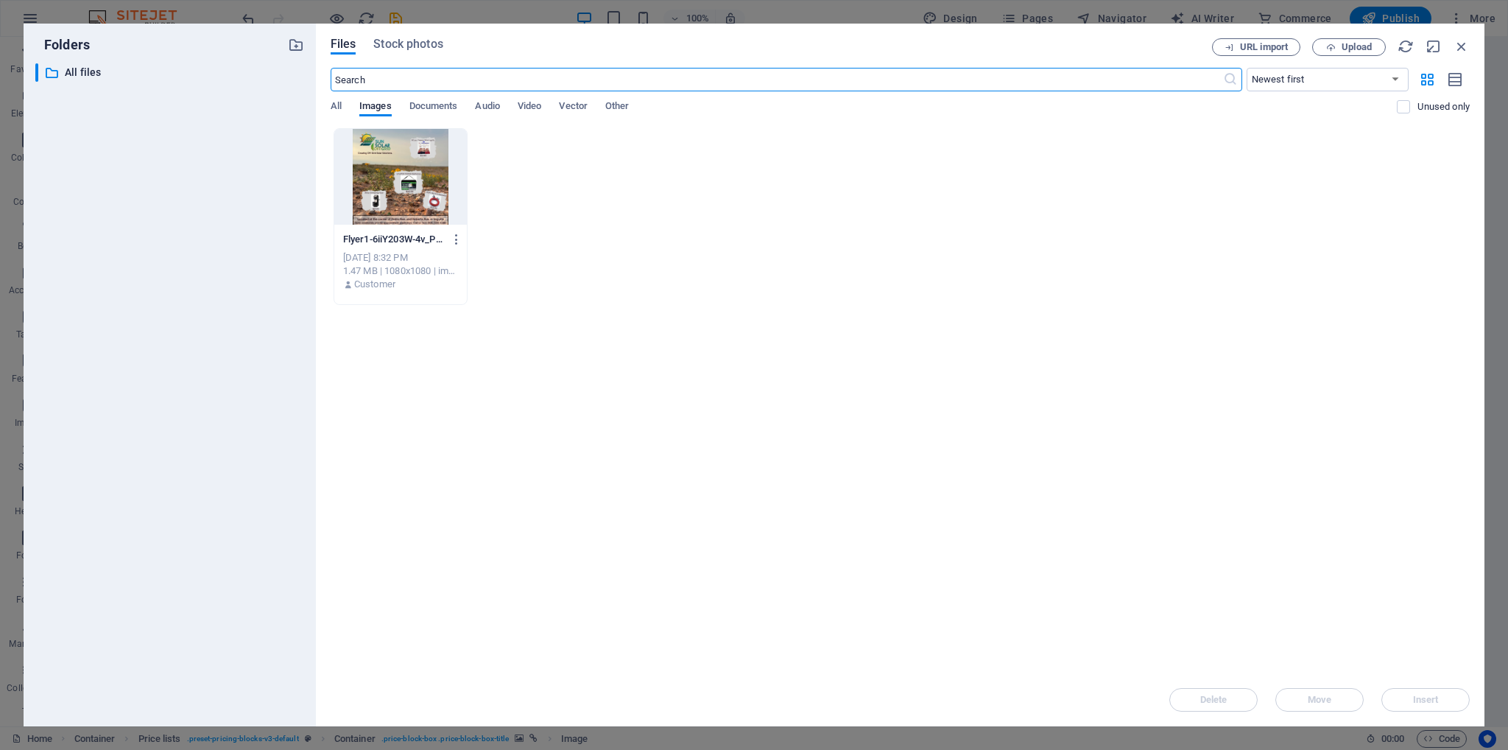
scroll to position [1635, 0]
click at [390, 157] on div at bounding box center [400, 177] width 133 height 96
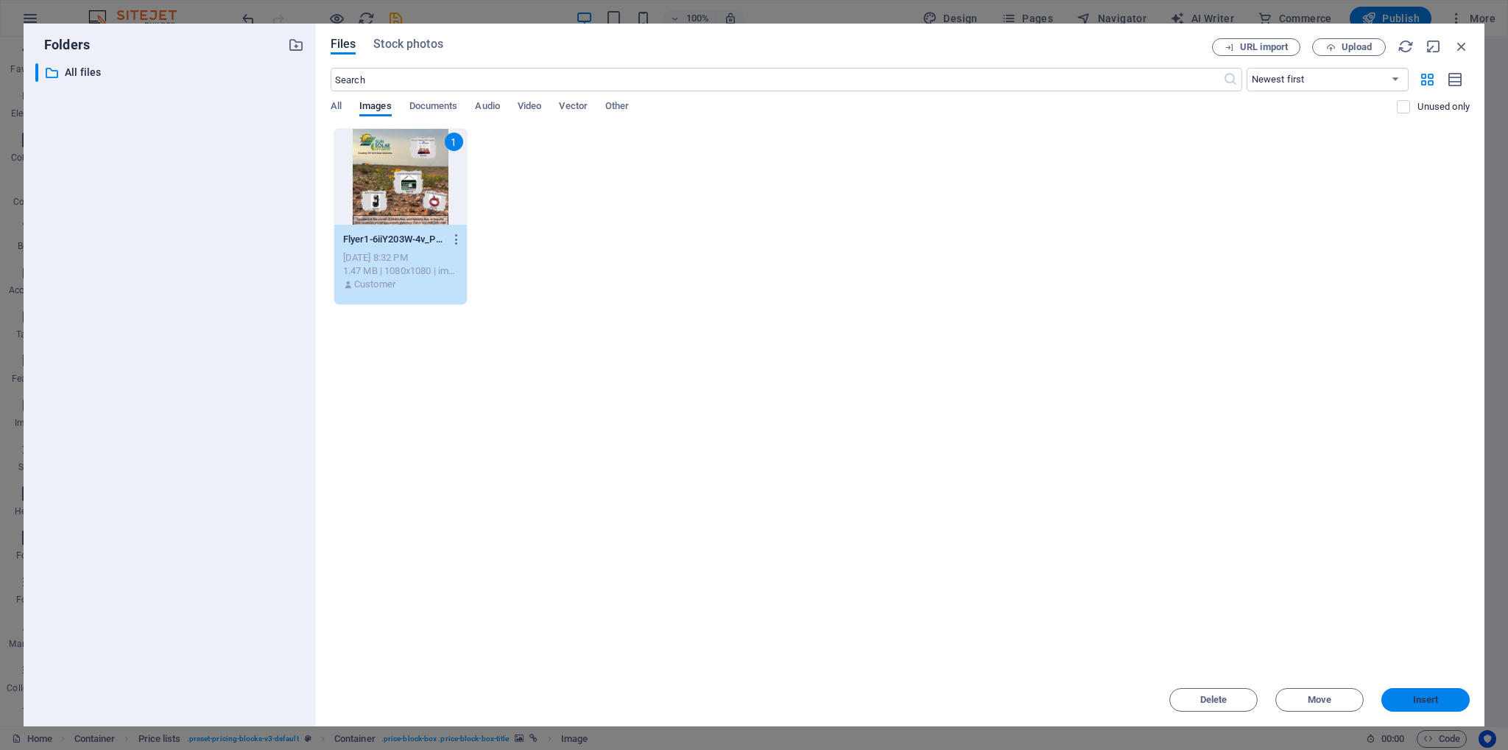
click at [1402, 706] on button "Insert" at bounding box center [1425, 700] width 88 height 24
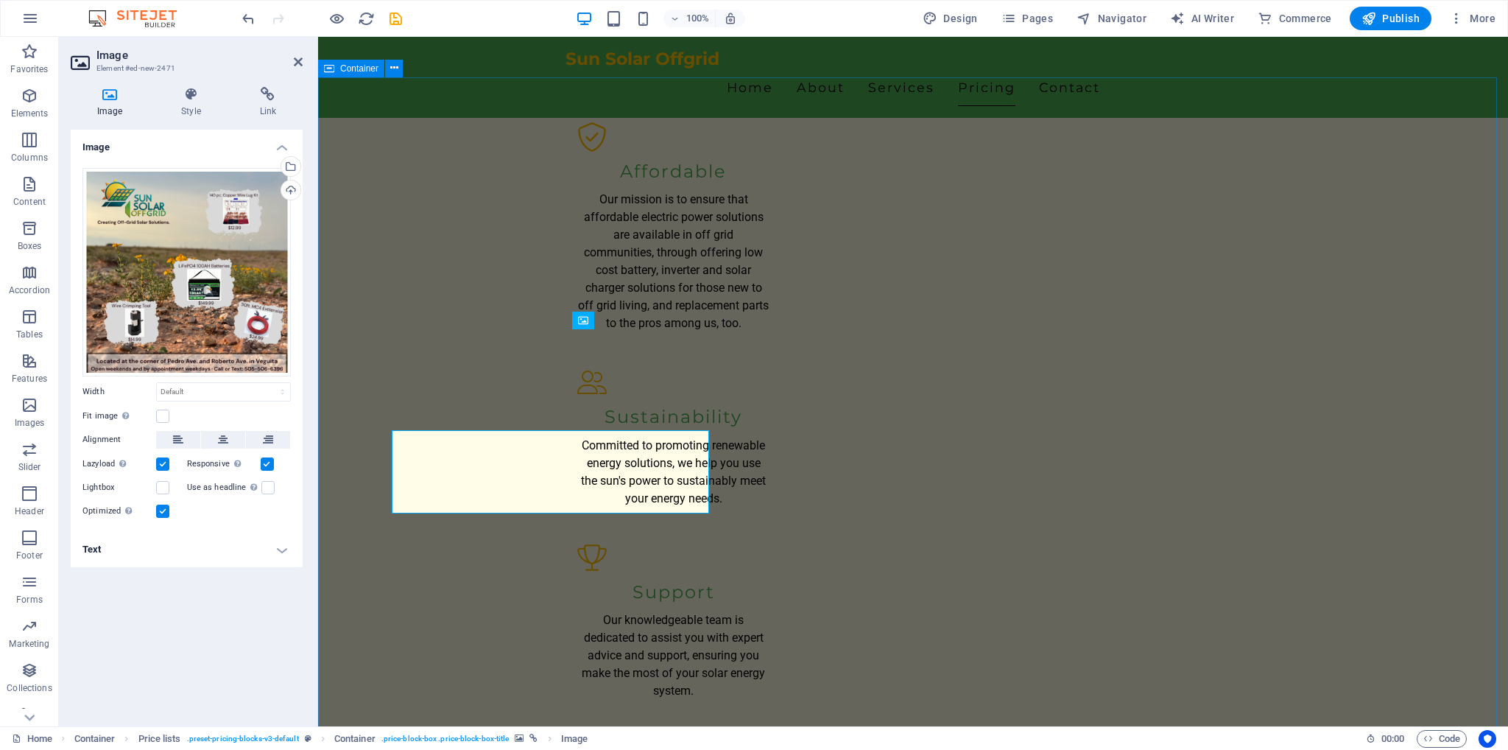
scroll to position [1582, 0]
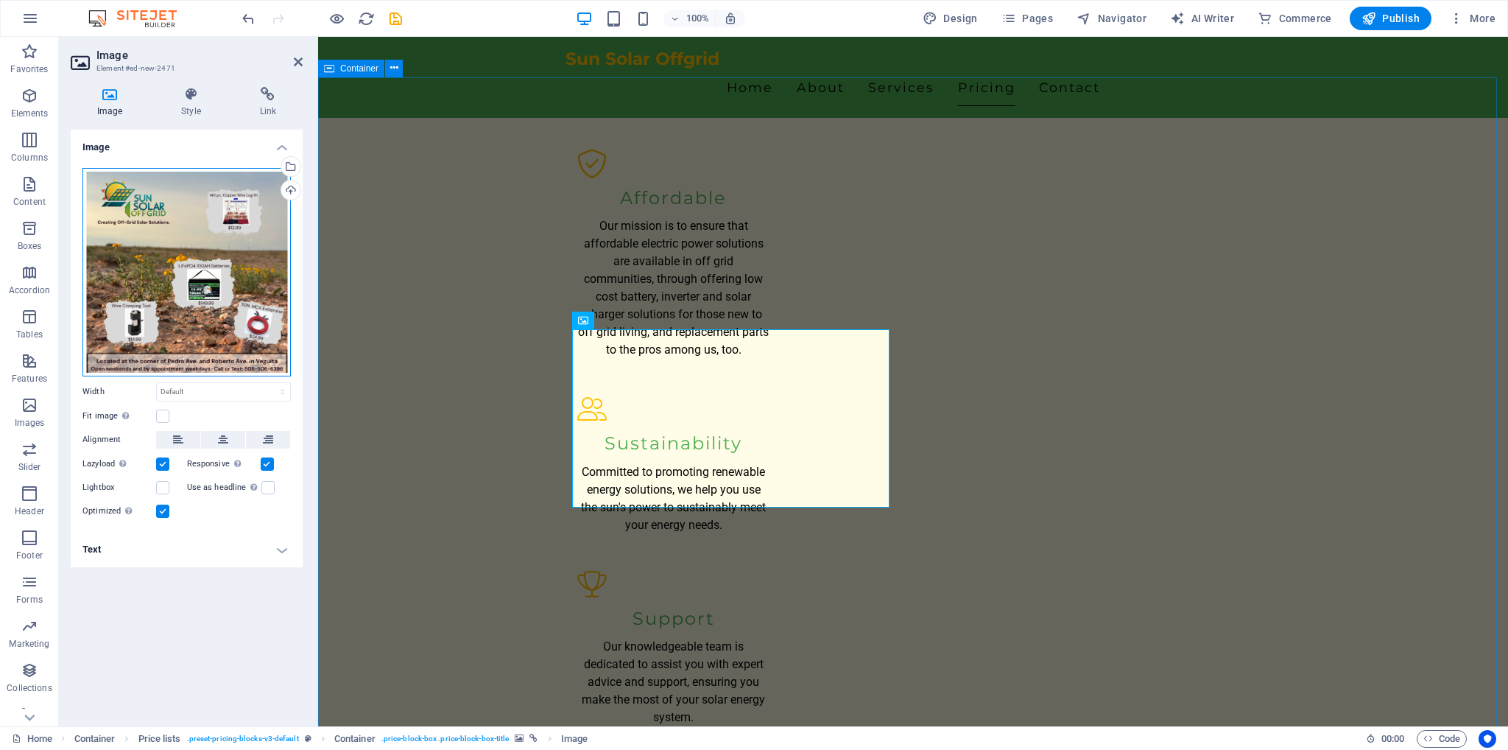
drag, startPoint x: 152, startPoint y: 257, endPoint x: 175, endPoint y: 301, distance: 49.7
click at [179, 307] on div "Drag files here, click to choose files or select files from Files or our free s…" at bounding box center [186, 272] width 208 height 208
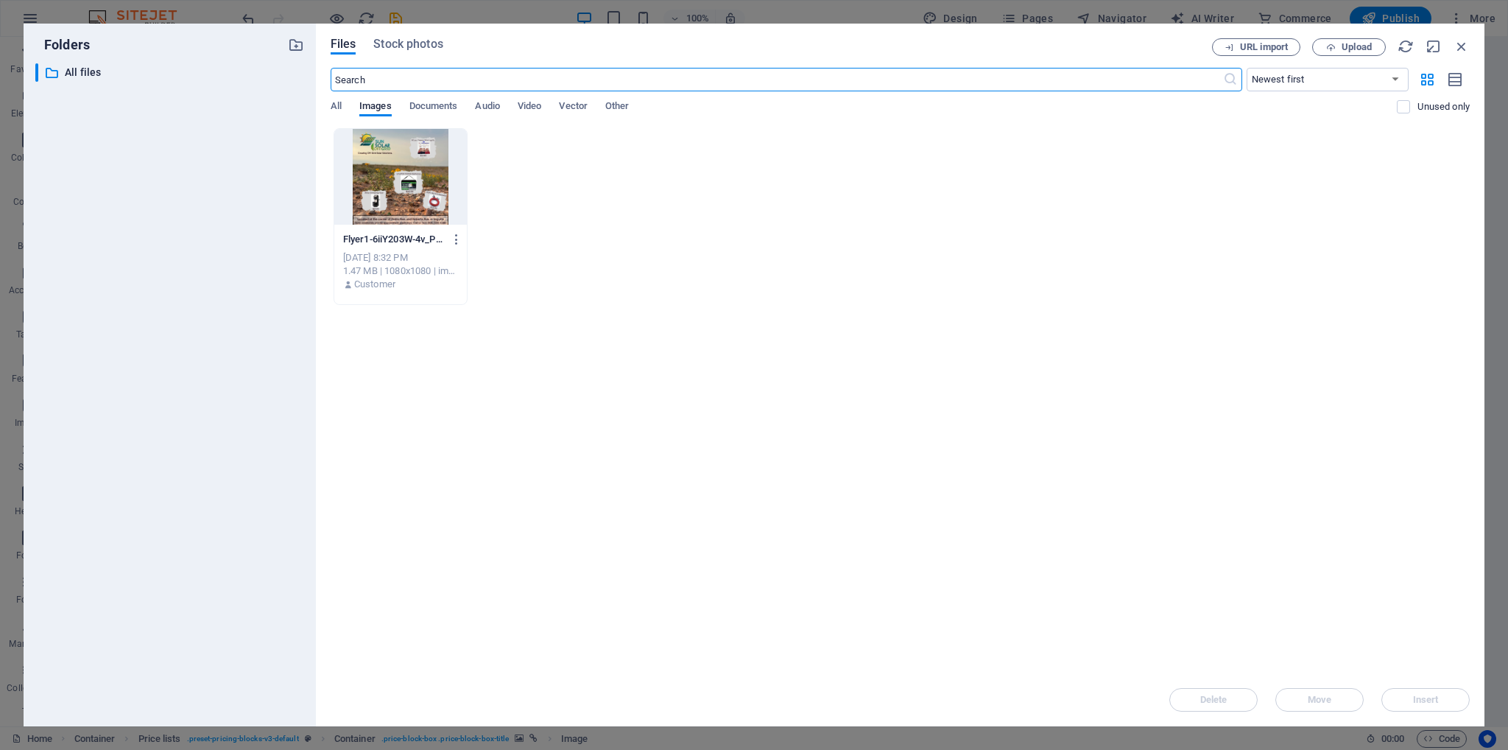
scroll to position [1635, 0]
click at [1462, 40] on icon "button" at bounding box center [1462, 46] width 16 height 16
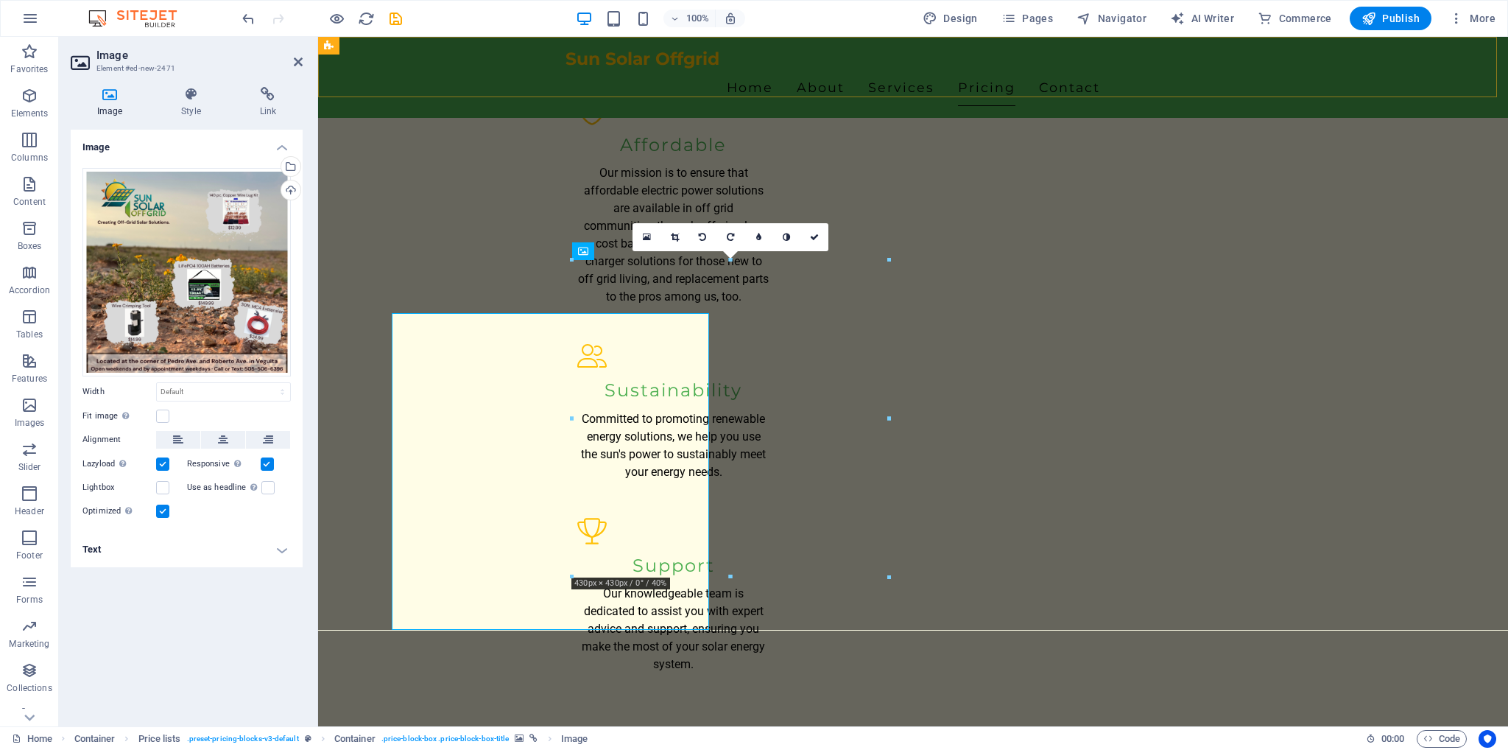
scroll to position [1582, 0]
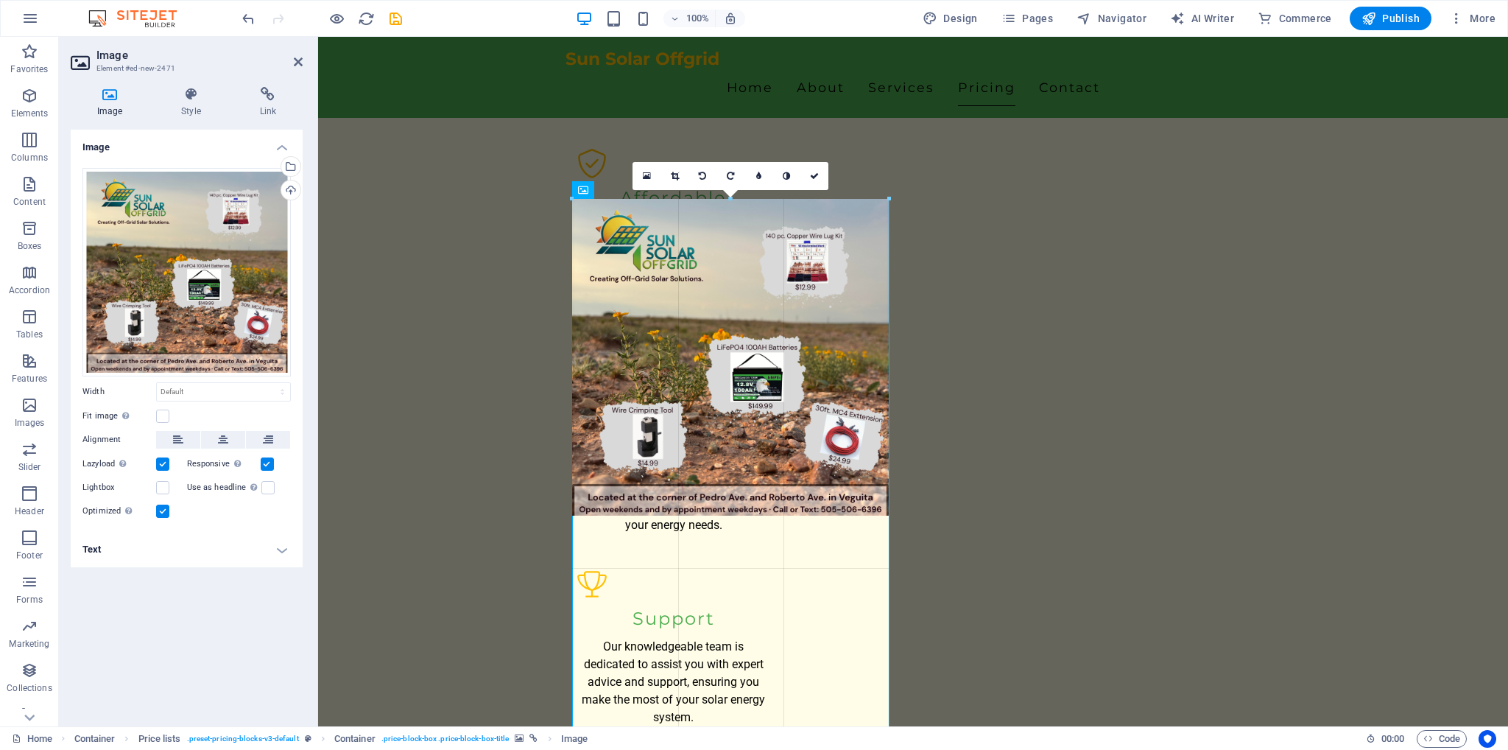
drag, startPoint x: 888, startPoint y: 575, endPoint x: 898, endPoint y: 535, distance: 40.9
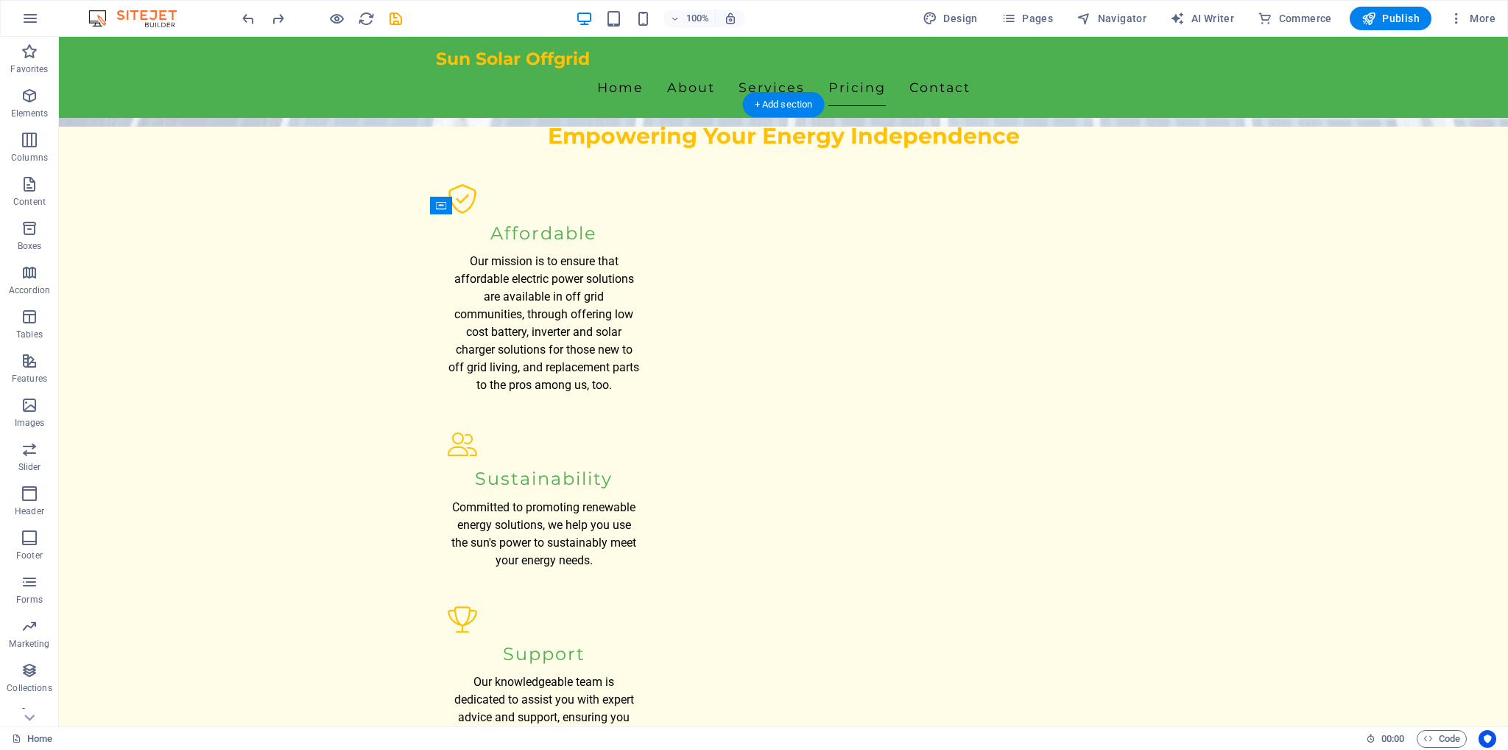
scroll to position [1508, 0]
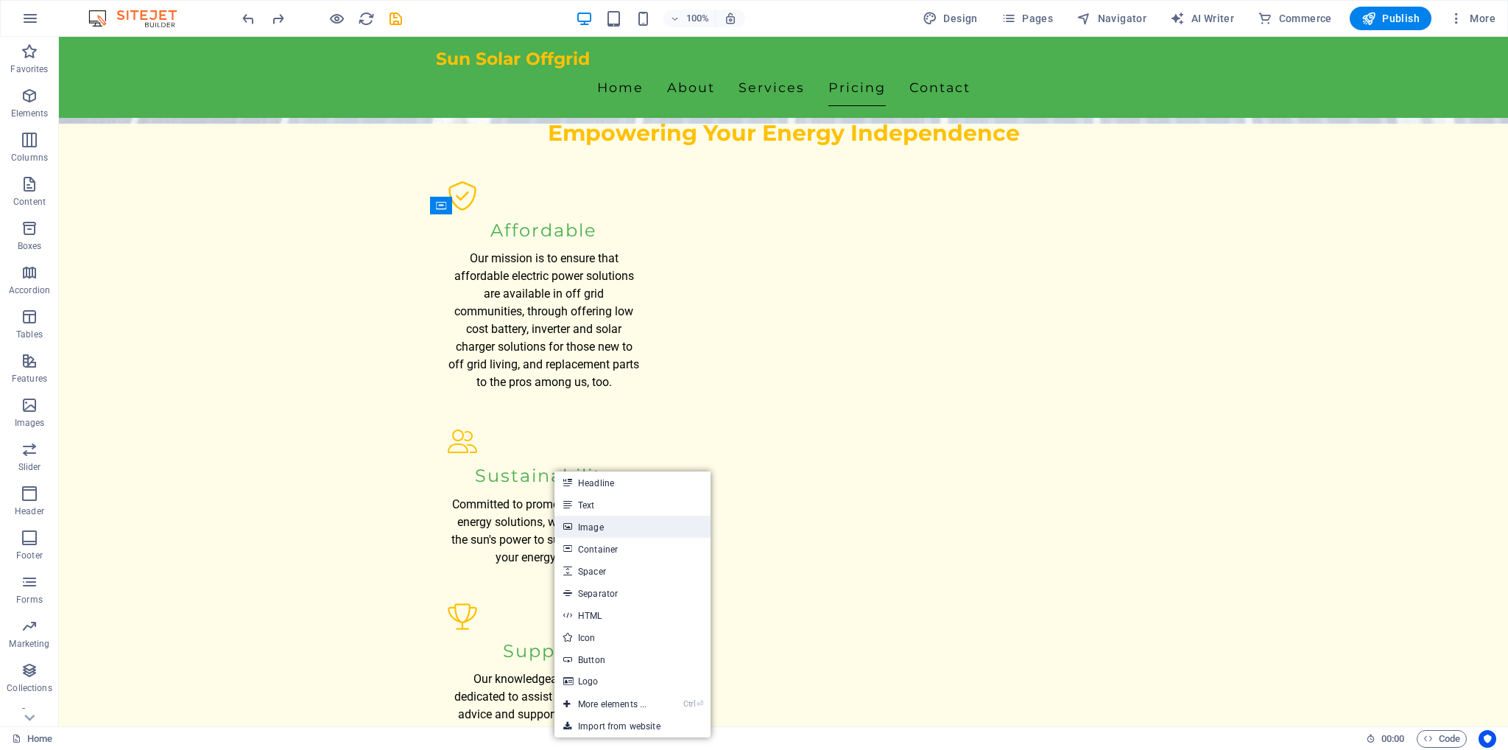
click at [661, 528] on link "Image" at bounding box center [633, 526] width 156 height 22
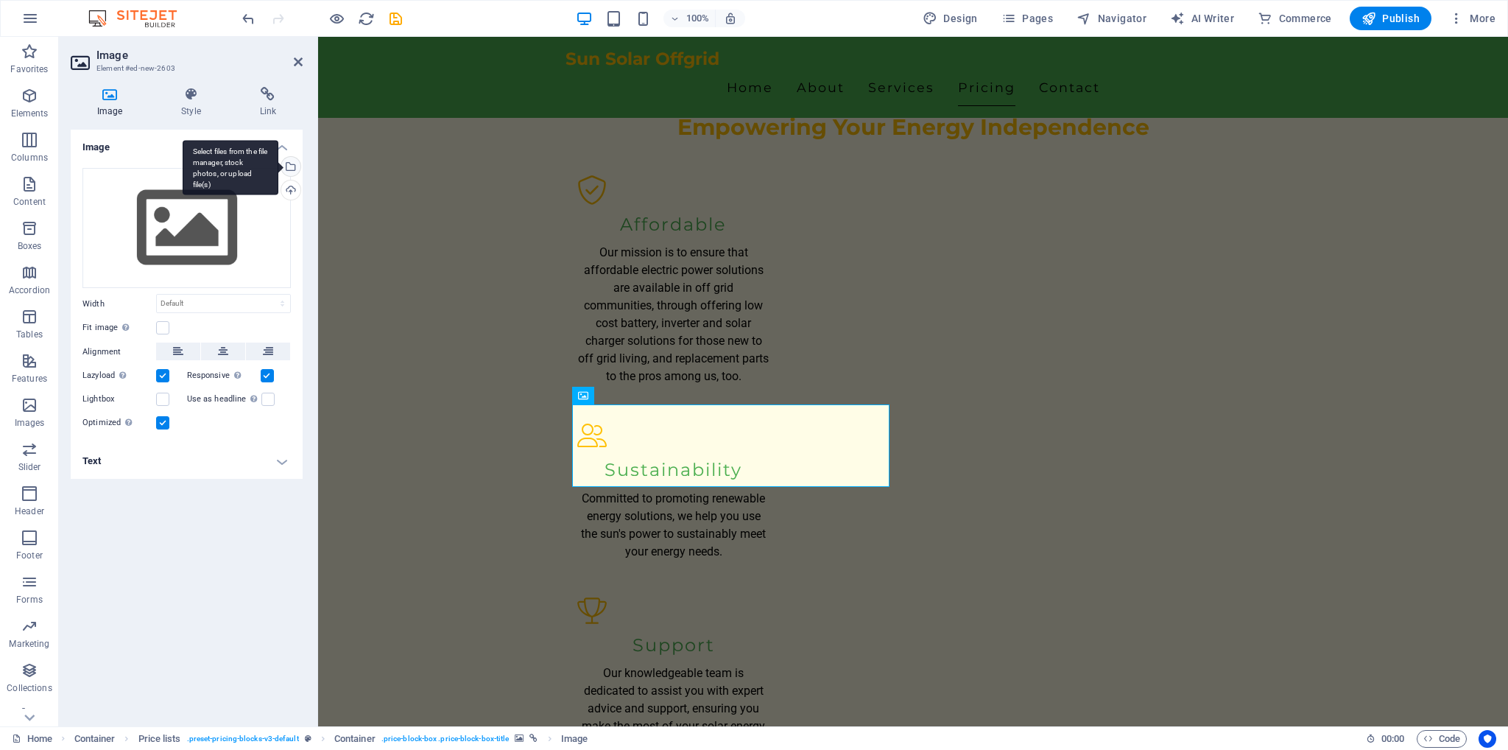
click at [295, 166] on div "Select files from the file manager, stock photos, or upload file(s)" at bounding box center [289, 168] width 22 height 22
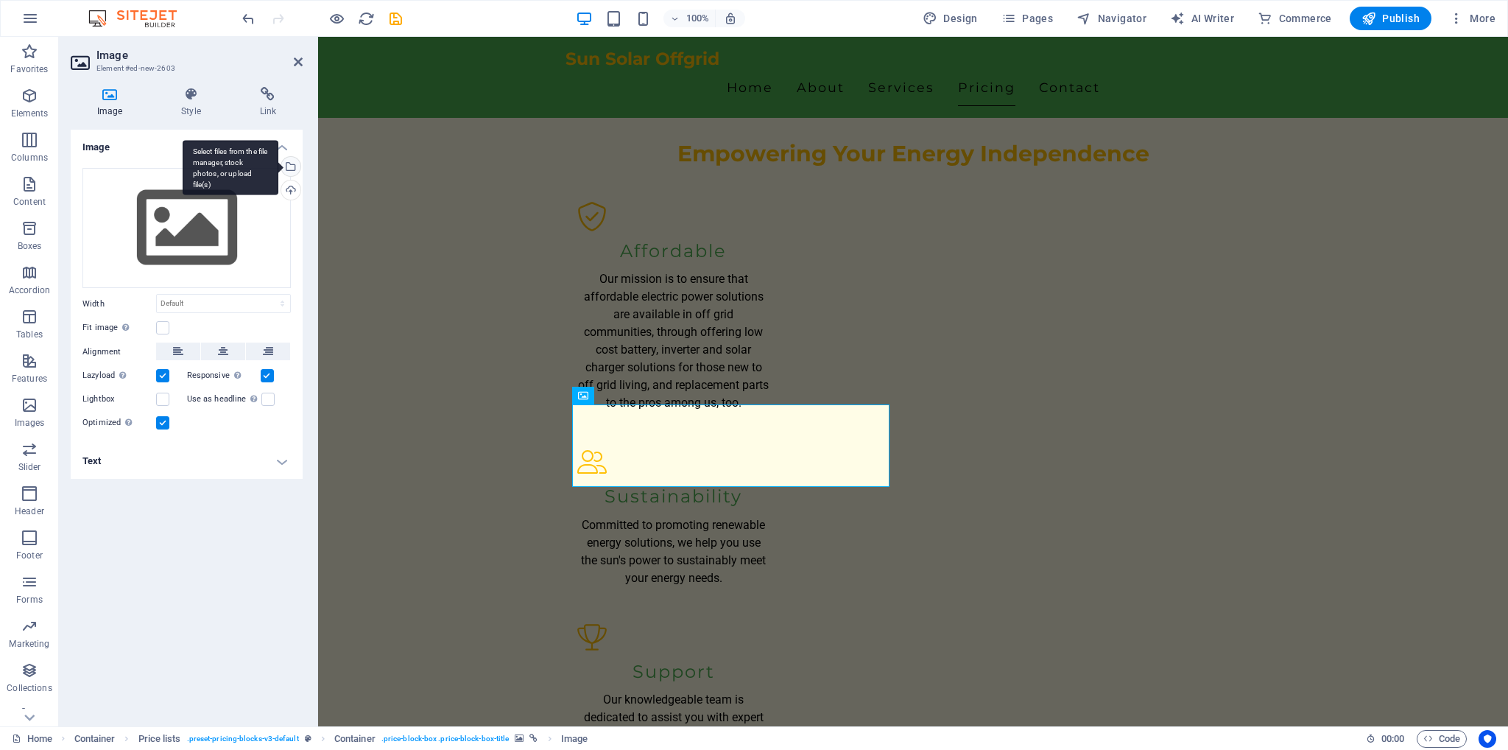
scroll to position [1608, 0]
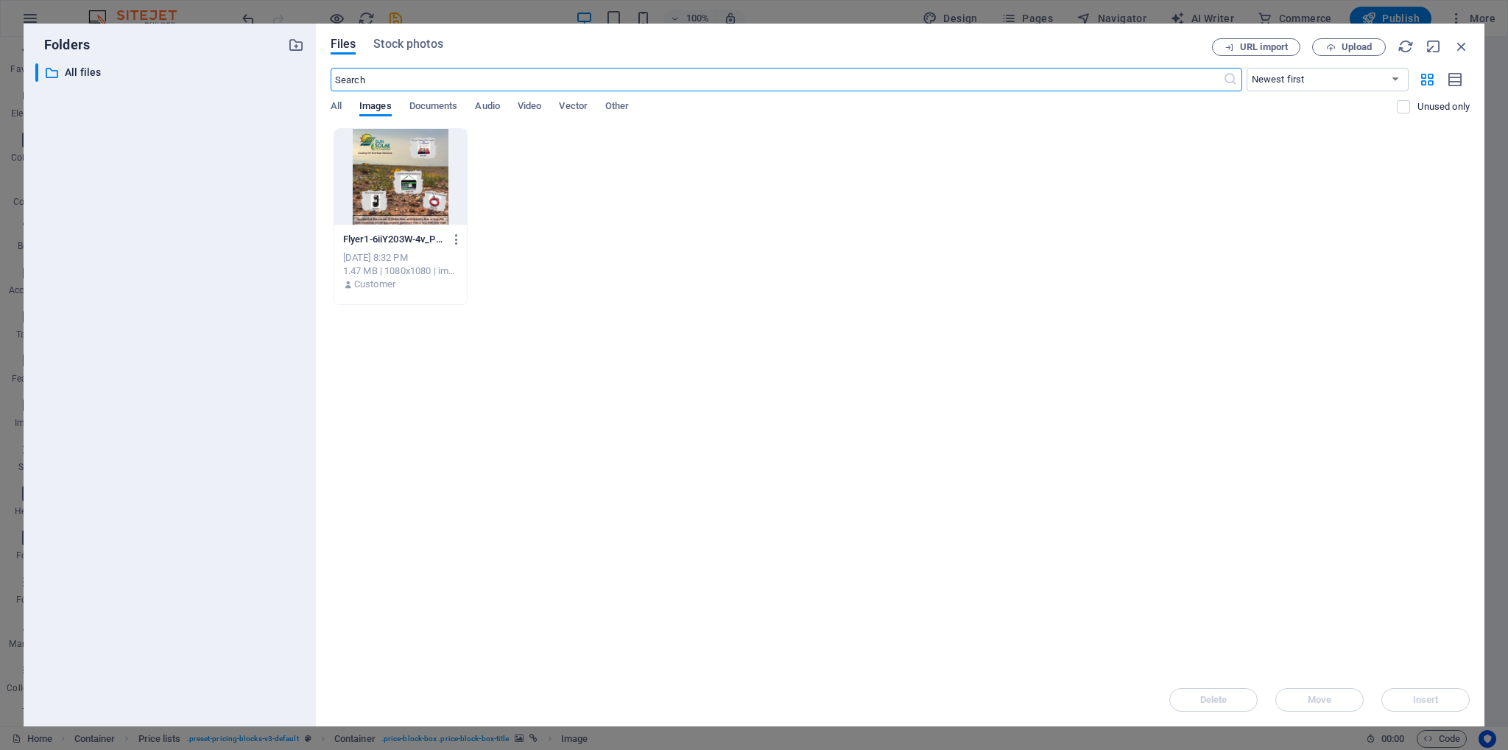
click at [403, 180] on div at bounding box center [400, 177] width 133 height 96
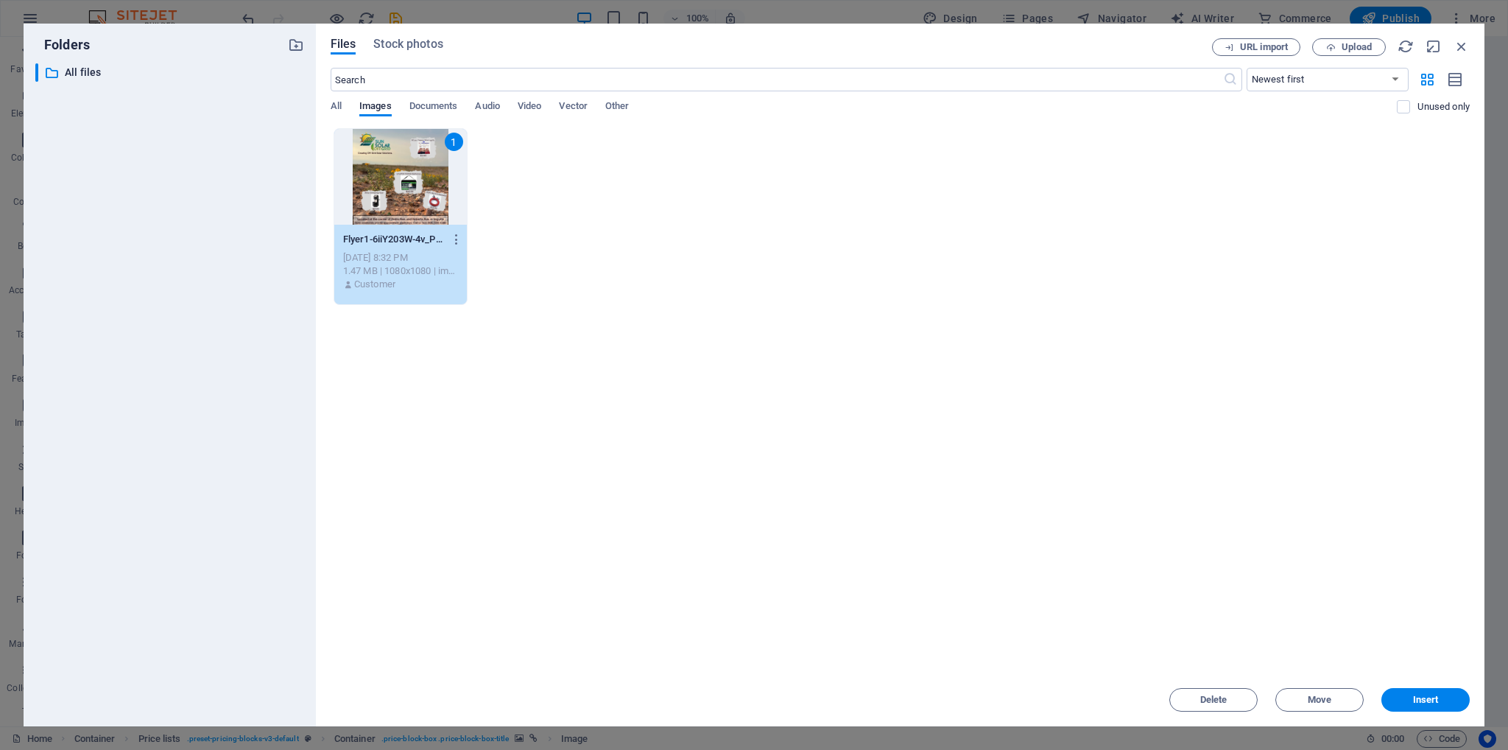
click at [403, 180] on div "1" at bounding box center [400, 177] width 133 height 96
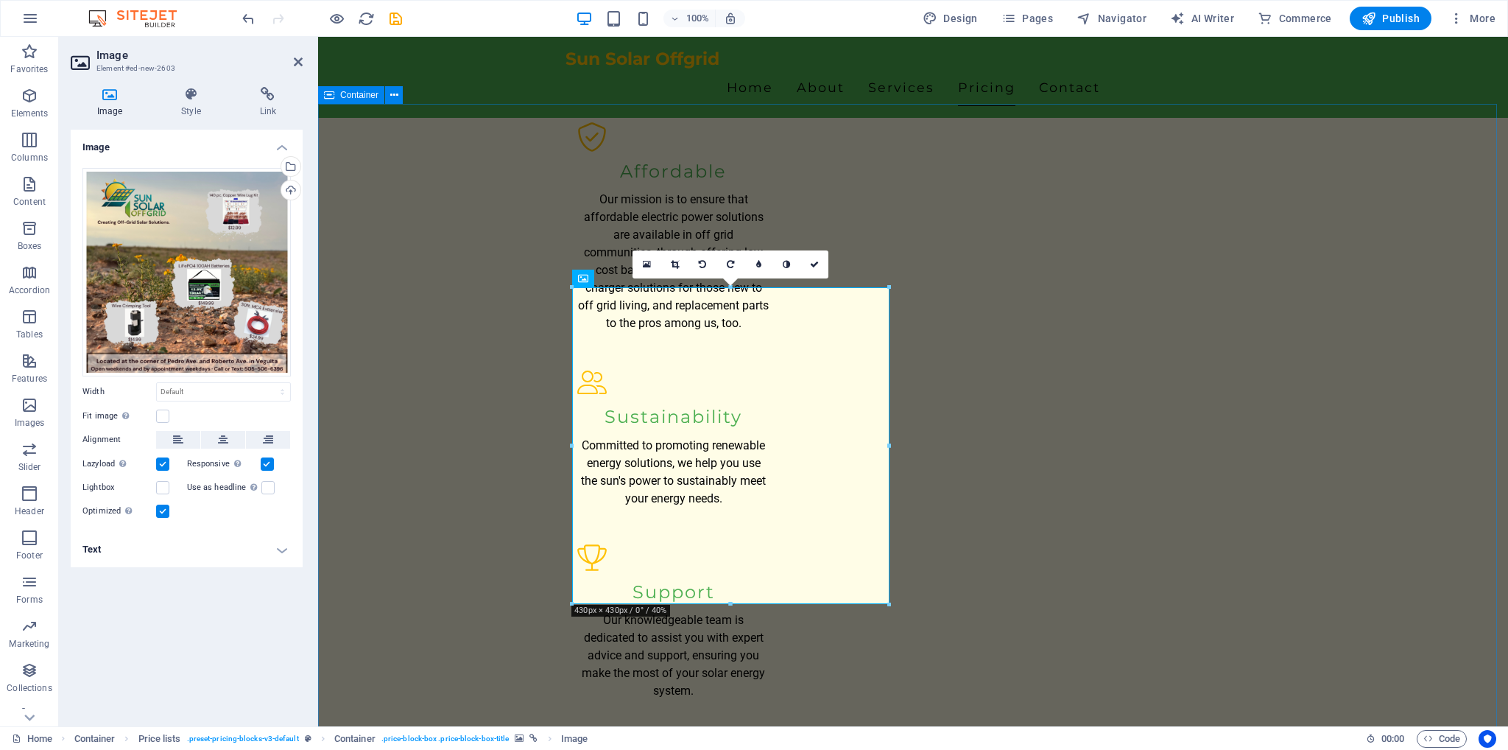
scroll to position [1555, 0]
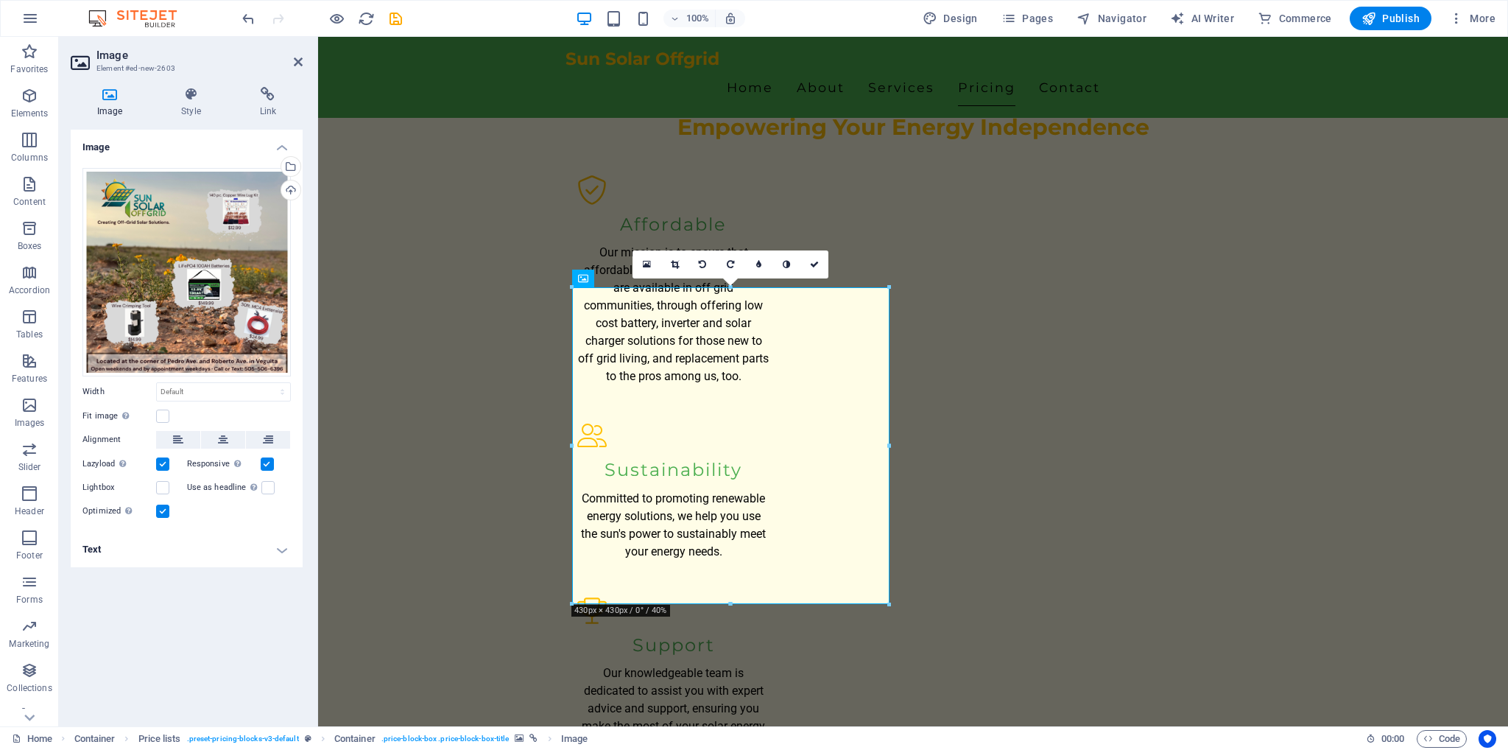
click at [731, 606] on div at bounding box center [730, 604] width 317 height 5
drag, startPoint x: 1049, startPoint y: 643, endPoint x: 731, endPoint y: 618, distance: 319.1
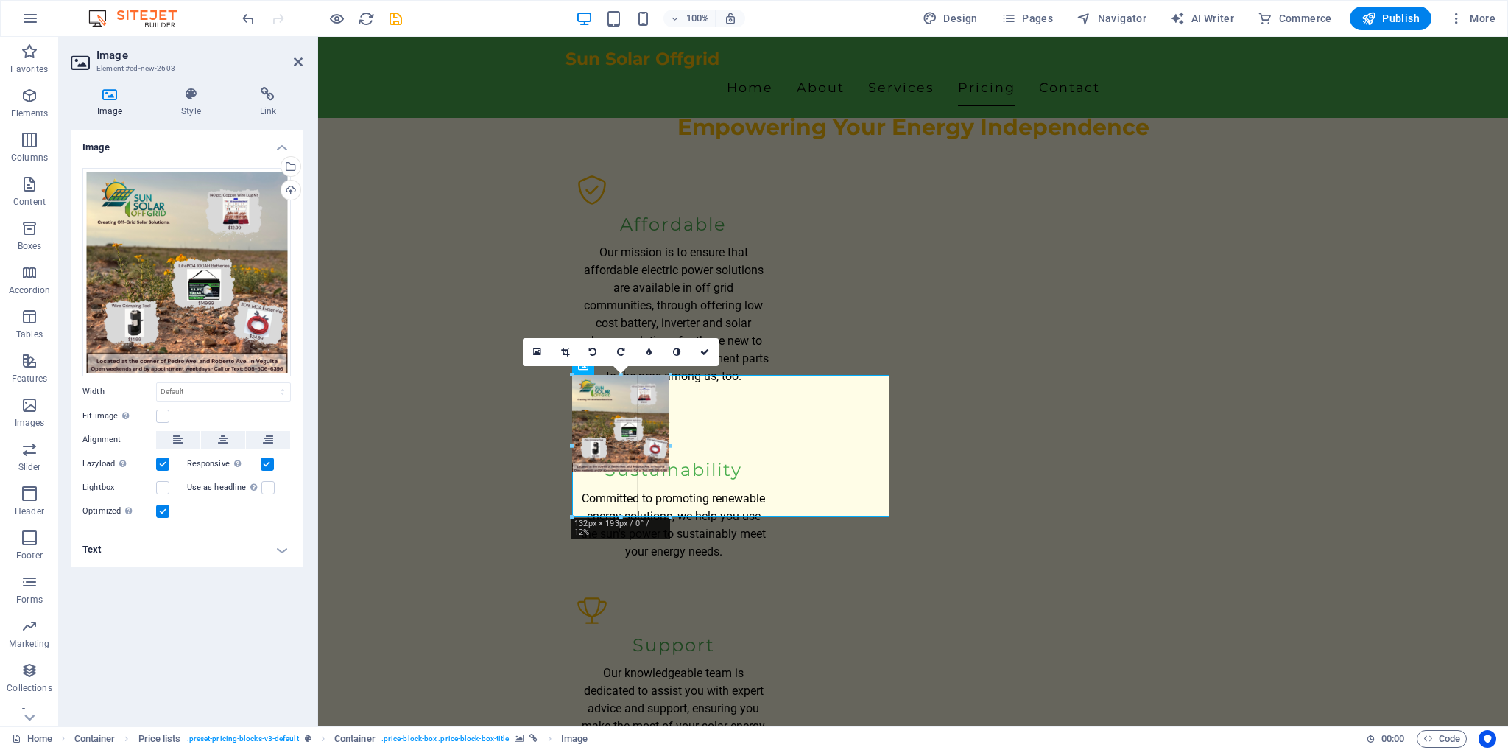
scroll to position [1508, 0]
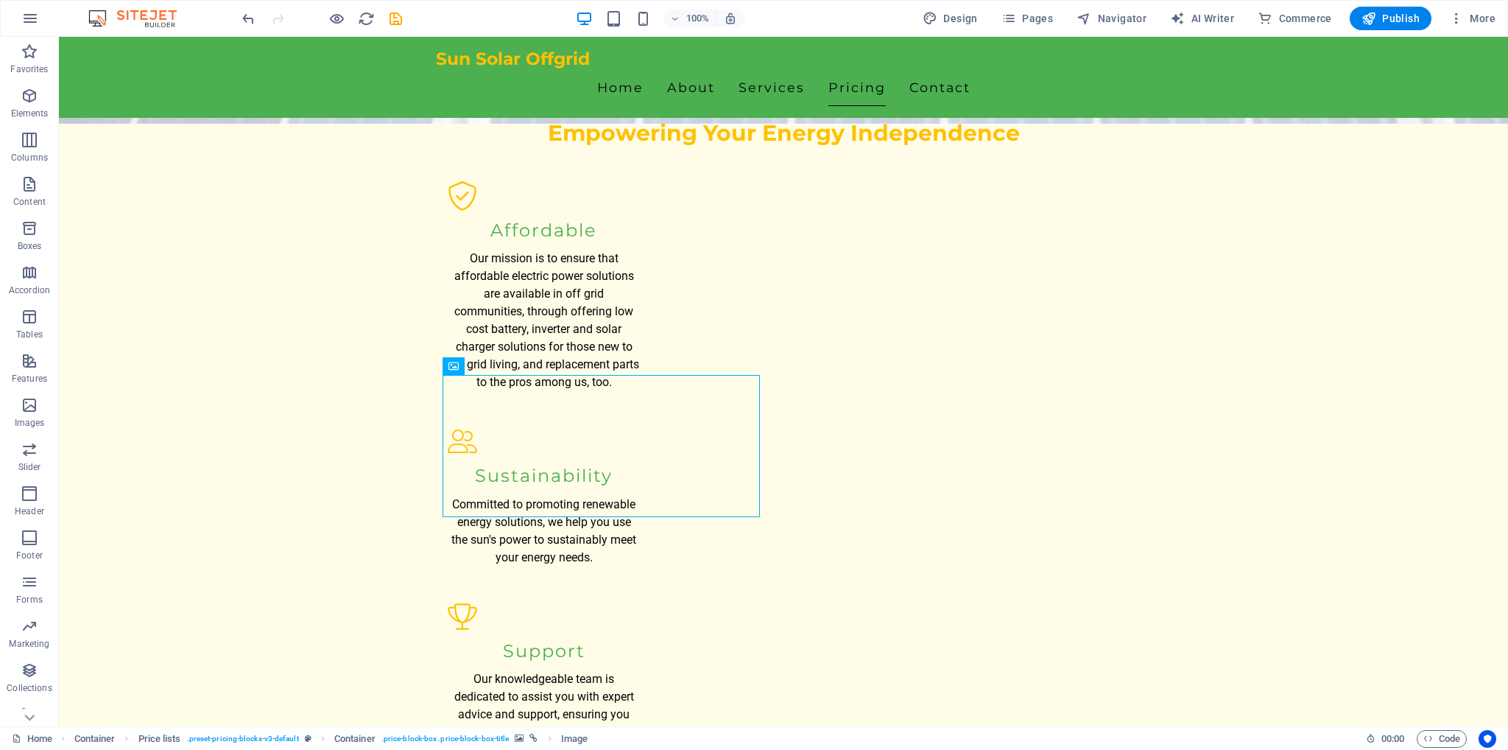
click at [490, 426] on div at bounding box center [601, 446] width 317 height 142
drag, startPoint x: 498, startPoint y: 455, endPoint x: 477, endPoint y: 421, distance: 39.7
click at [477, 421] on div at bounding box center [601, 446] width 317 height 142
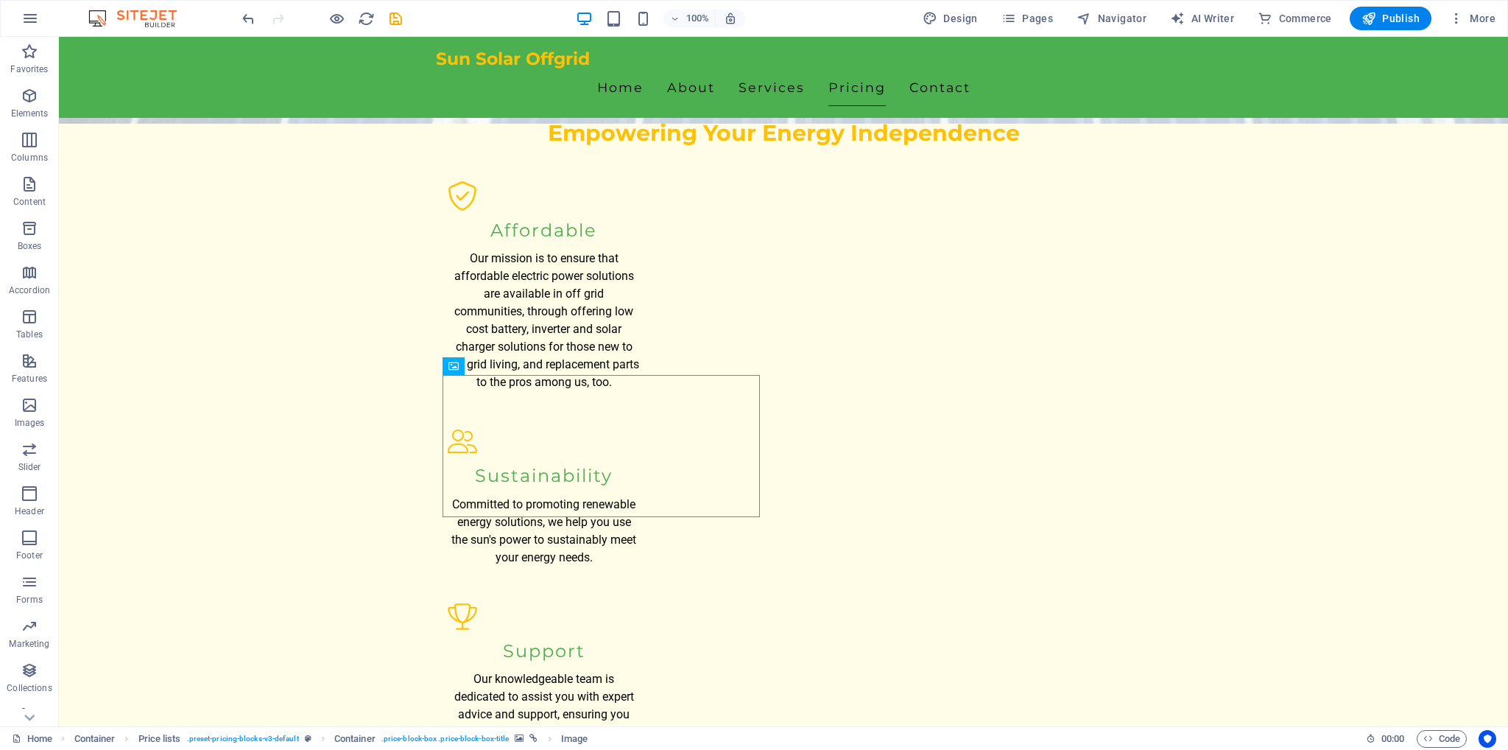
click at [477, 421] on div at bounding box center [601, 446] width 317 height 142
click at [722, 455] on div at bounding box center [601, 446] width 317 height 142
click at [721, 455] on div at bounding box center [601, 446] width 317 height 142
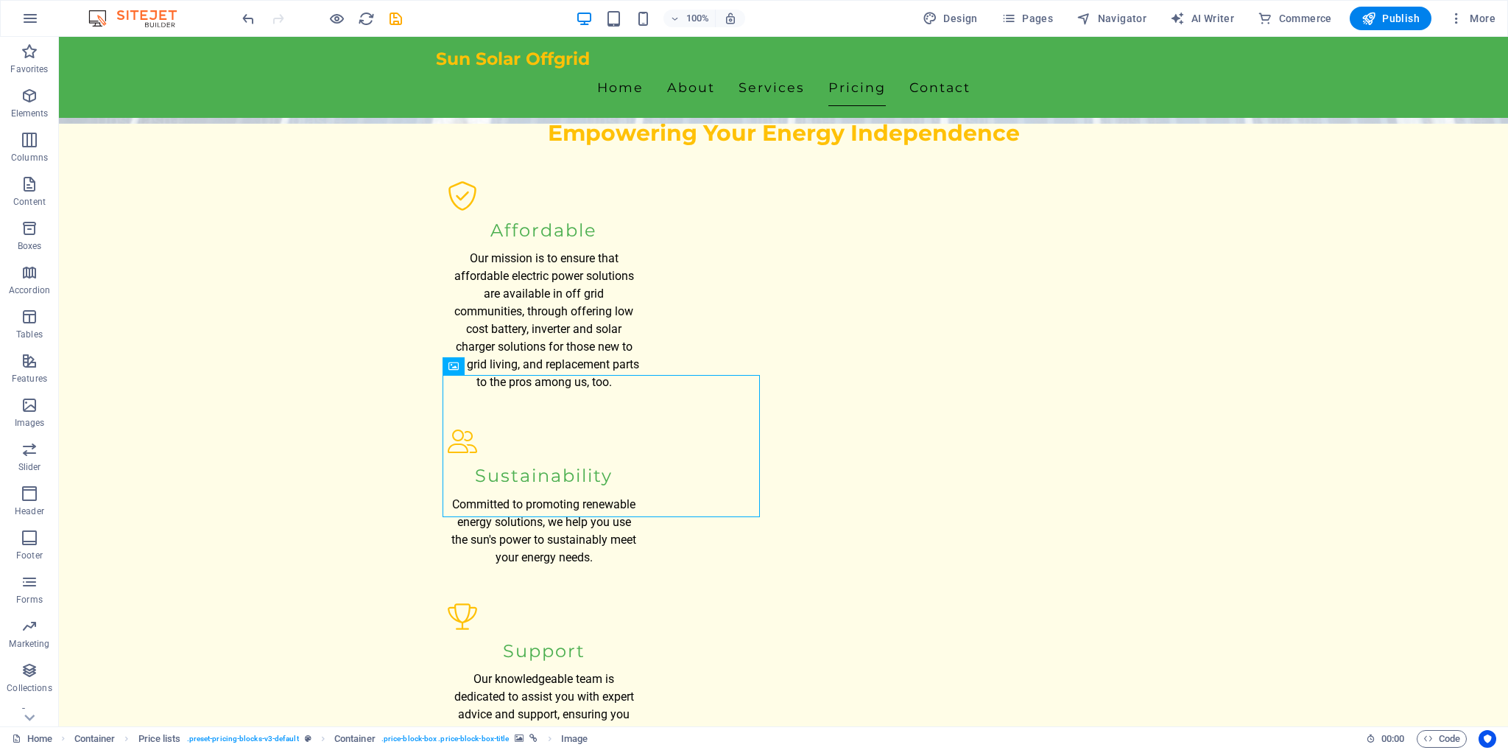
click at [721, 455] on div at bounding box center [601, 446] width 317 height 142
click at [536, 442] on div at bounding box center [601, 446] width 317 height 142
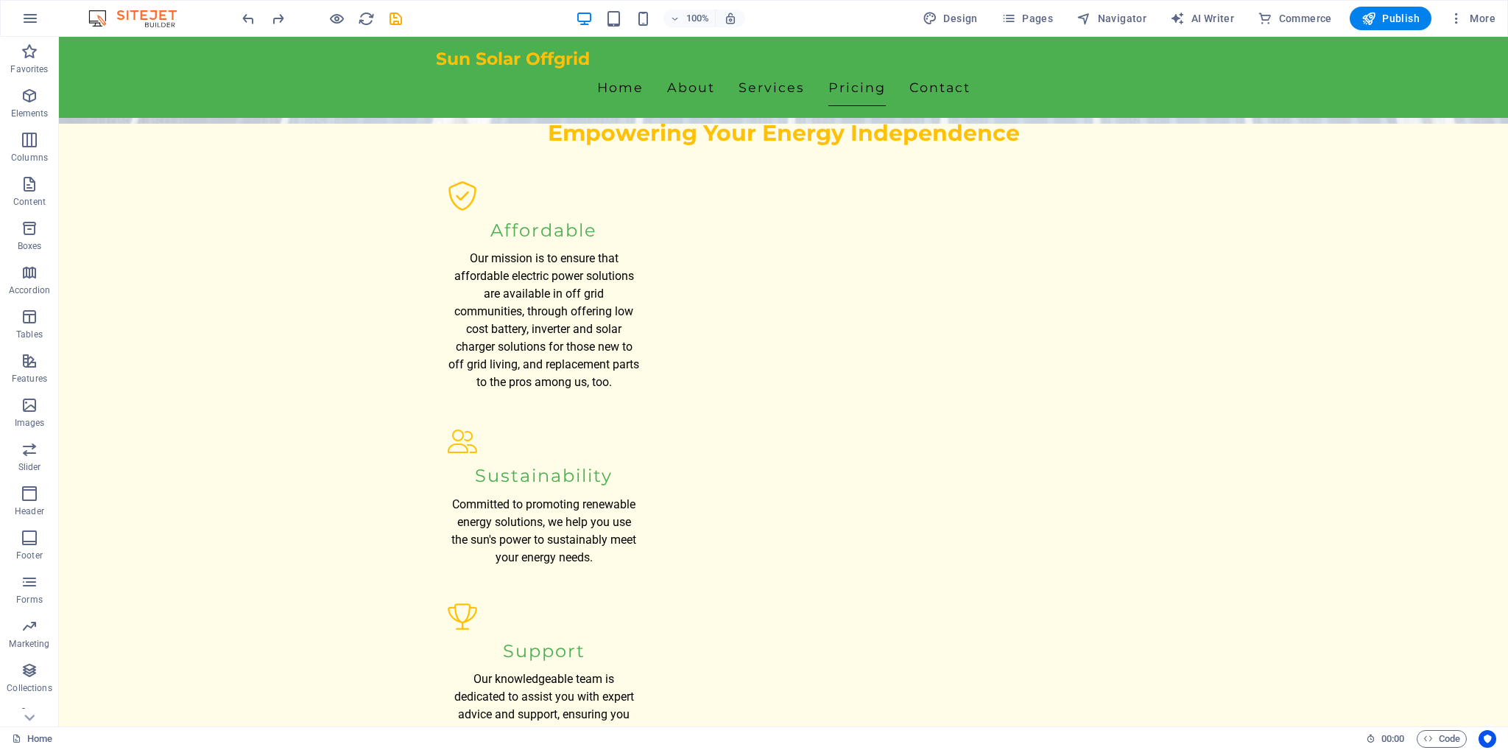
click at [555, 475] on div at bounding box center [601, 446] width 317 height 104
drag, startPoint x: 1345, startPoint y: 300, endPoint x: 1367, endPoint y: 298, distance: 22.9
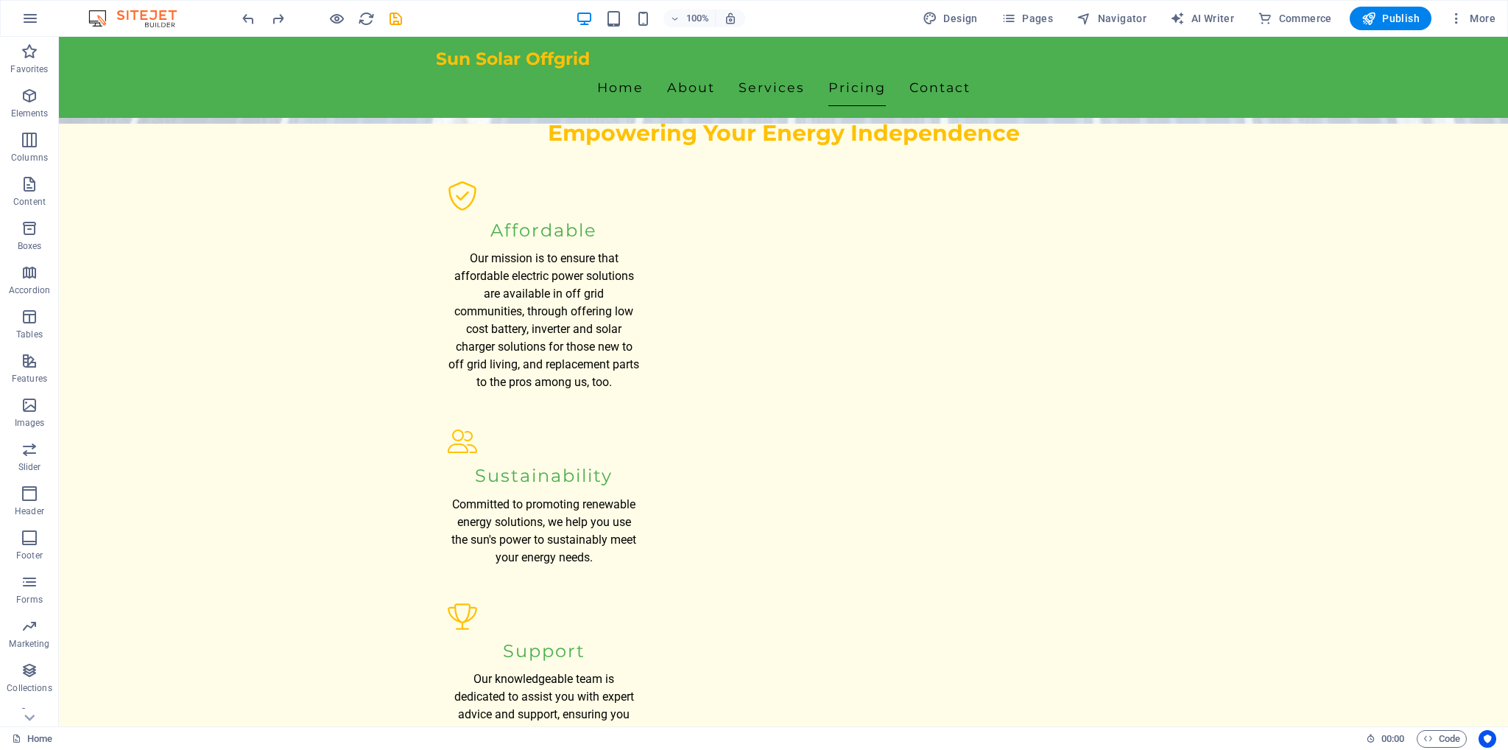
click at [559, 473] on div at bounding box center [601, 446] width 317 height 104
click at [560, 473] on div at bounding box center [601, 446] width 317 height 104
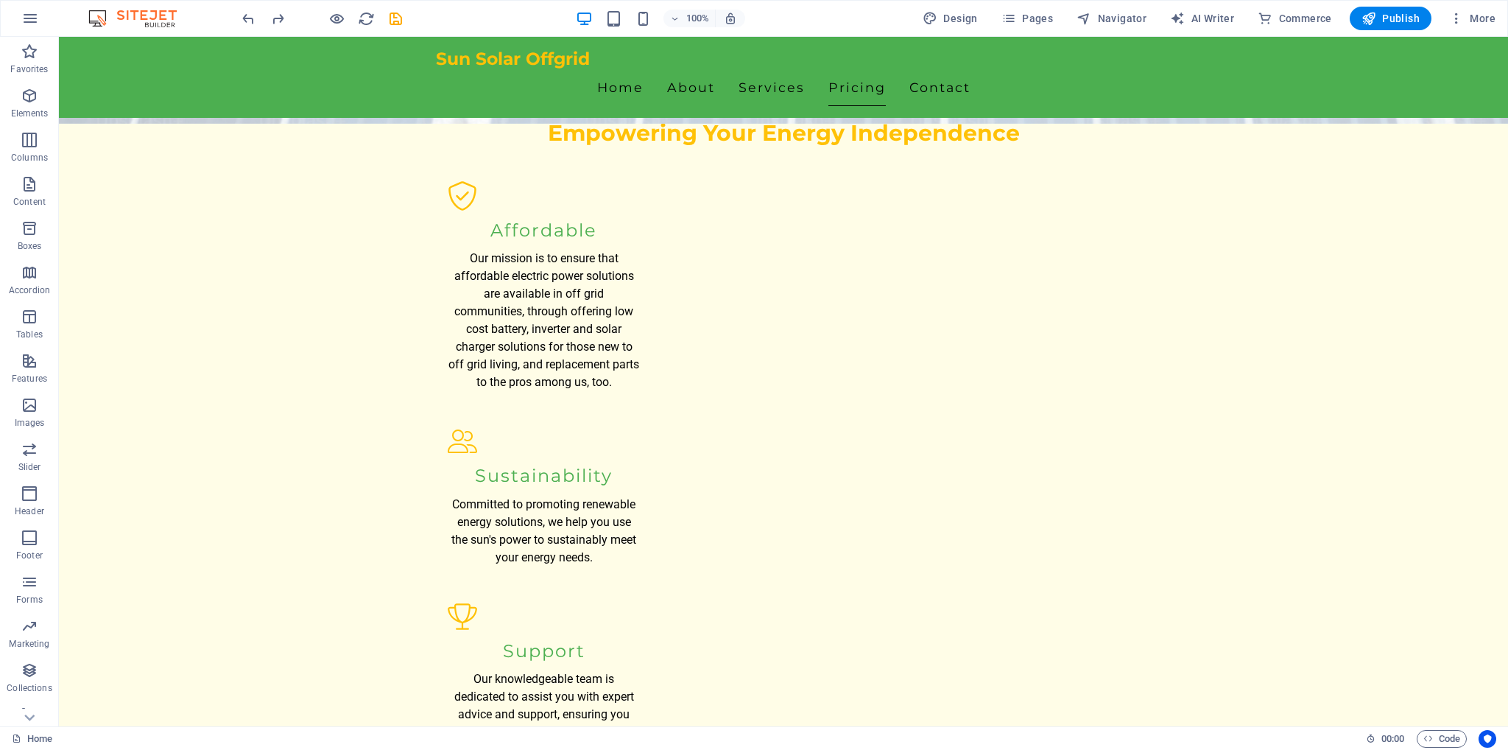
drag, startPoint x: 1503, startPoint y: 280, endPoint x: 1487, endPoint y: 308, distance: 32.3
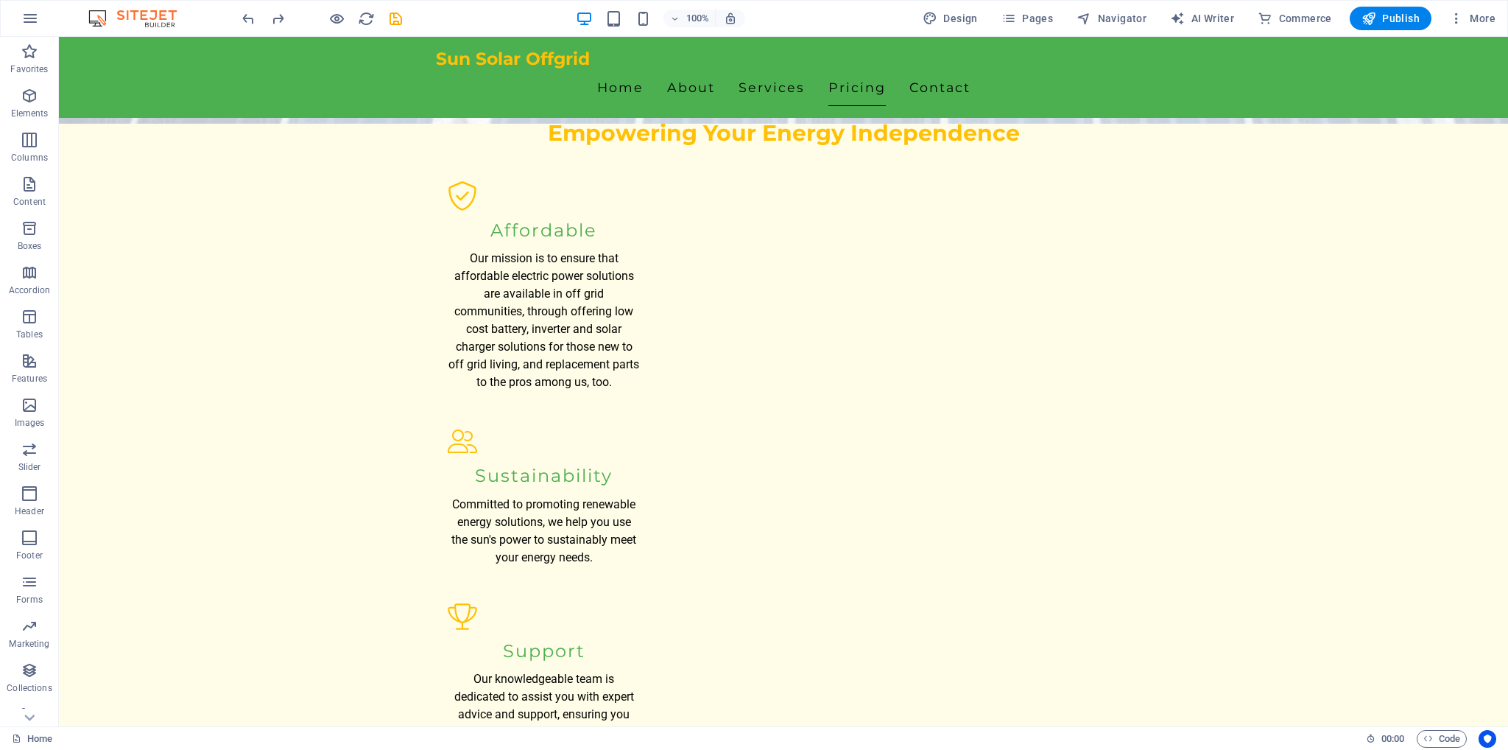
drag, startPoint x: 1224, startPoint y: 434, endPoint x: 1078, endPoint y: 480, distance: 152.8
click at [252, 18] on icon "undo" at bounding box center [248, 18] width 17 height 17
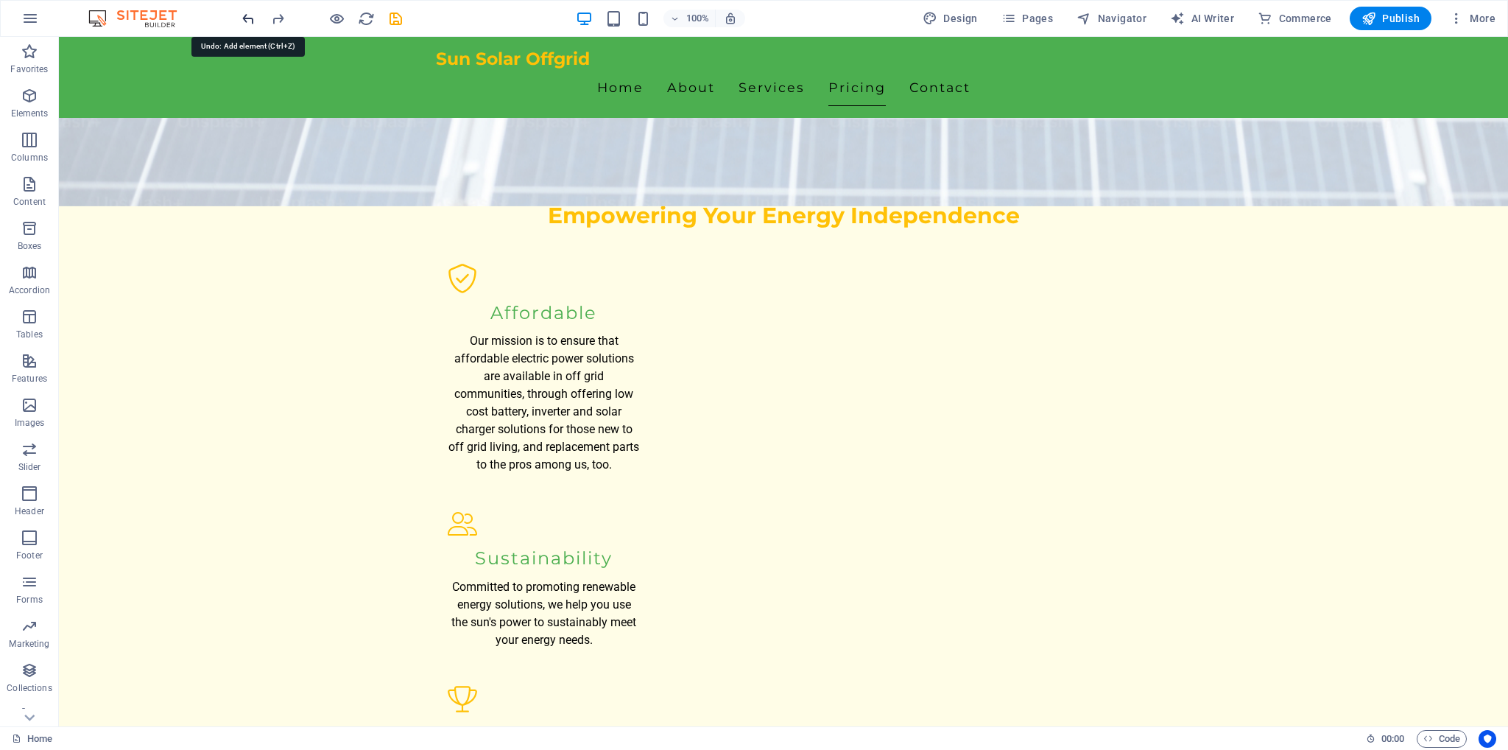
click at [252, 18] on icon "undo" at bounding box center [248, 18] width 17 height 17
click at [249, 20] on icon "undo" at bounding box center [248, 18] width 17 height 17
click at [243, 20] on icon "undo" at bounding box center [248, 18] width 17 height 17
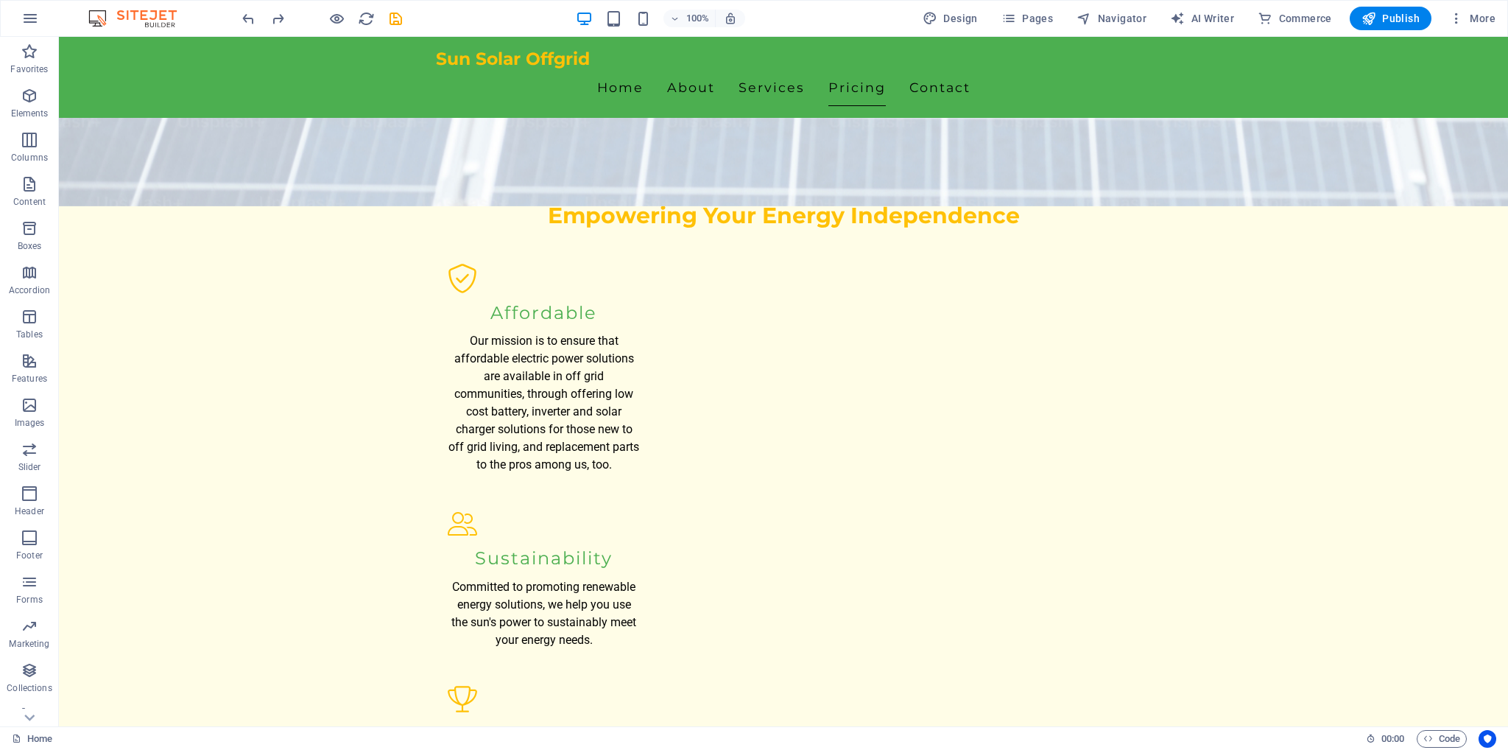
click at [920, 438] on div at bounding box center [955, 422] width 342 height 417
click at [921, 438] on div at bounding box center [955, 422] width 342 height 417
click at [922, 437] on div at bounding box center [955, 422] width 342 height 417
click at [391, 16] on icon "save" at bounding box center [395, 18] width 17 height 17
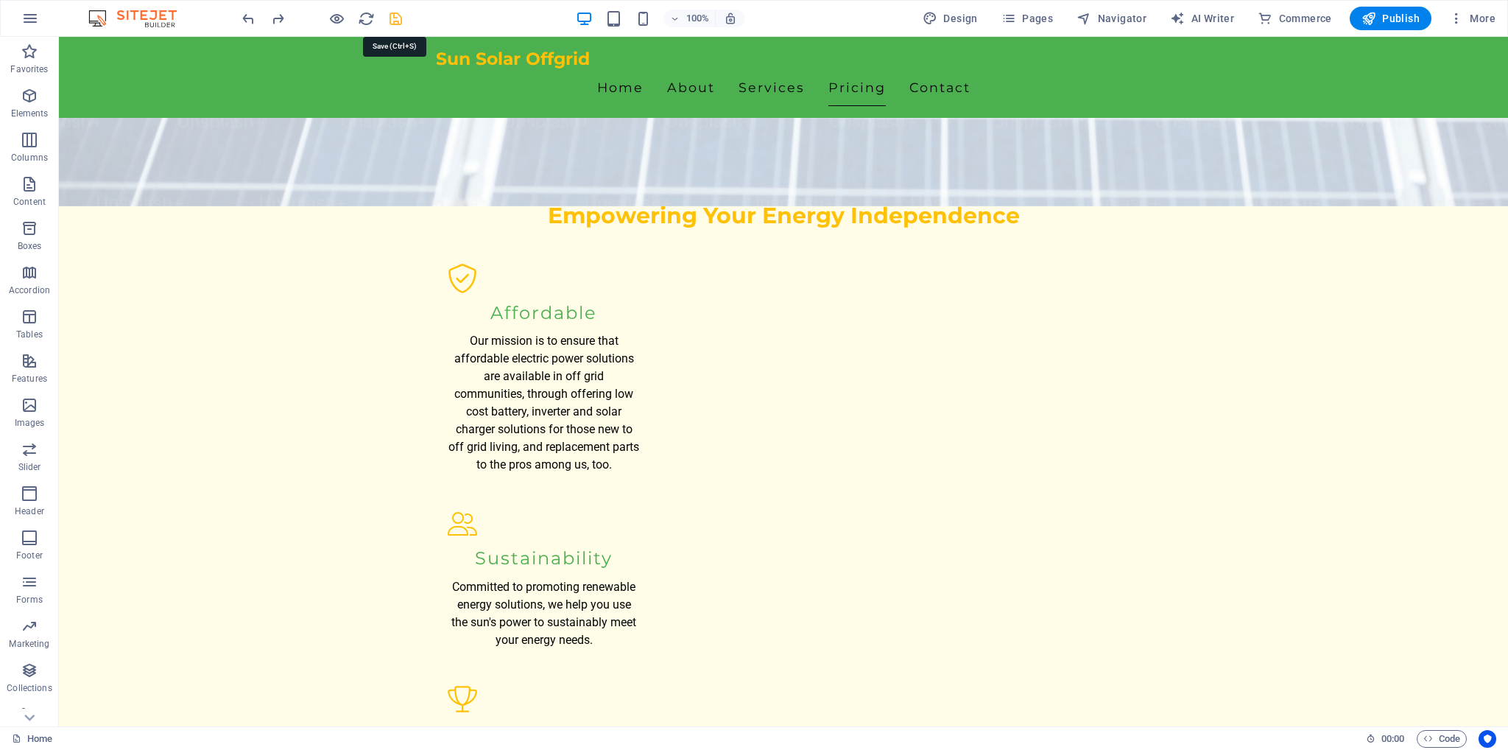
checkbox input "false"
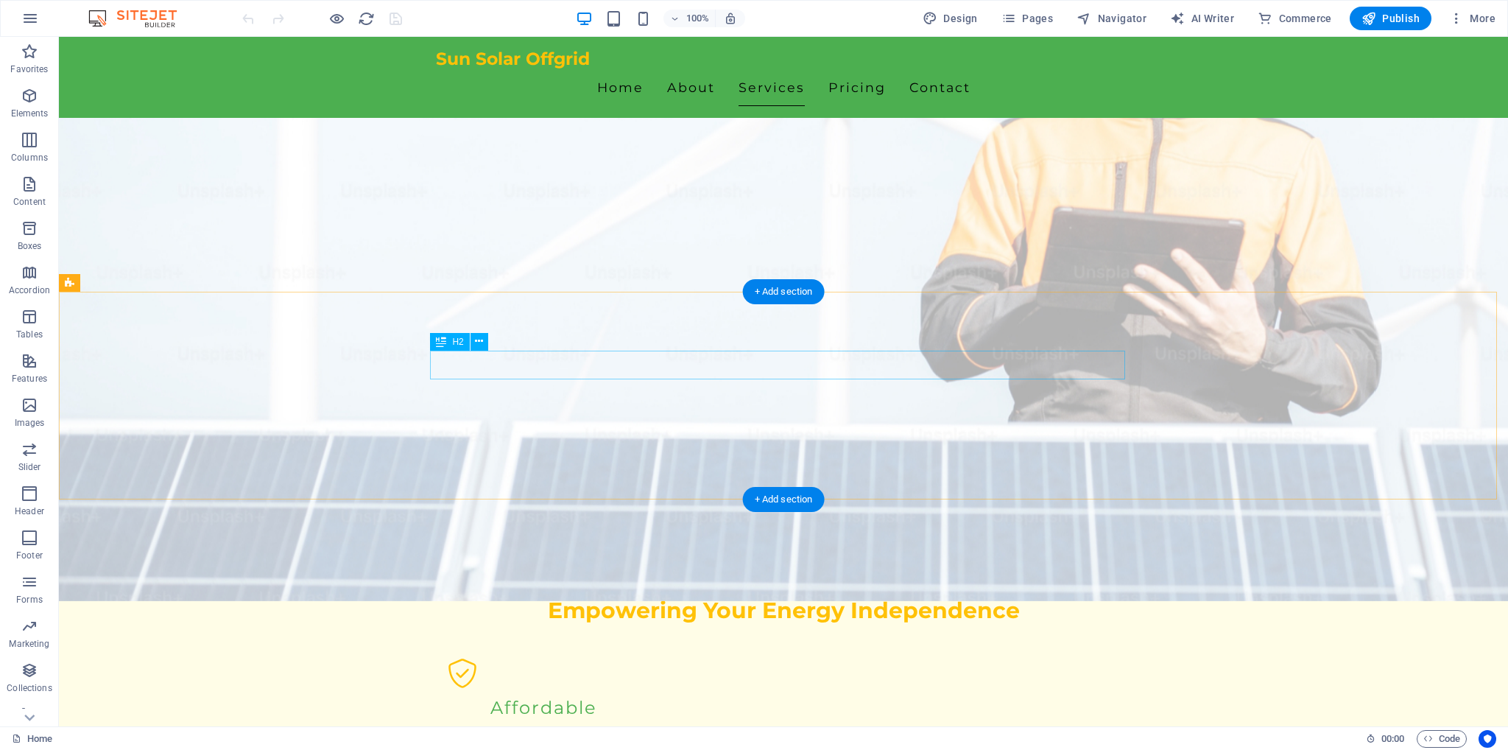
scroll to position [1105, 0]
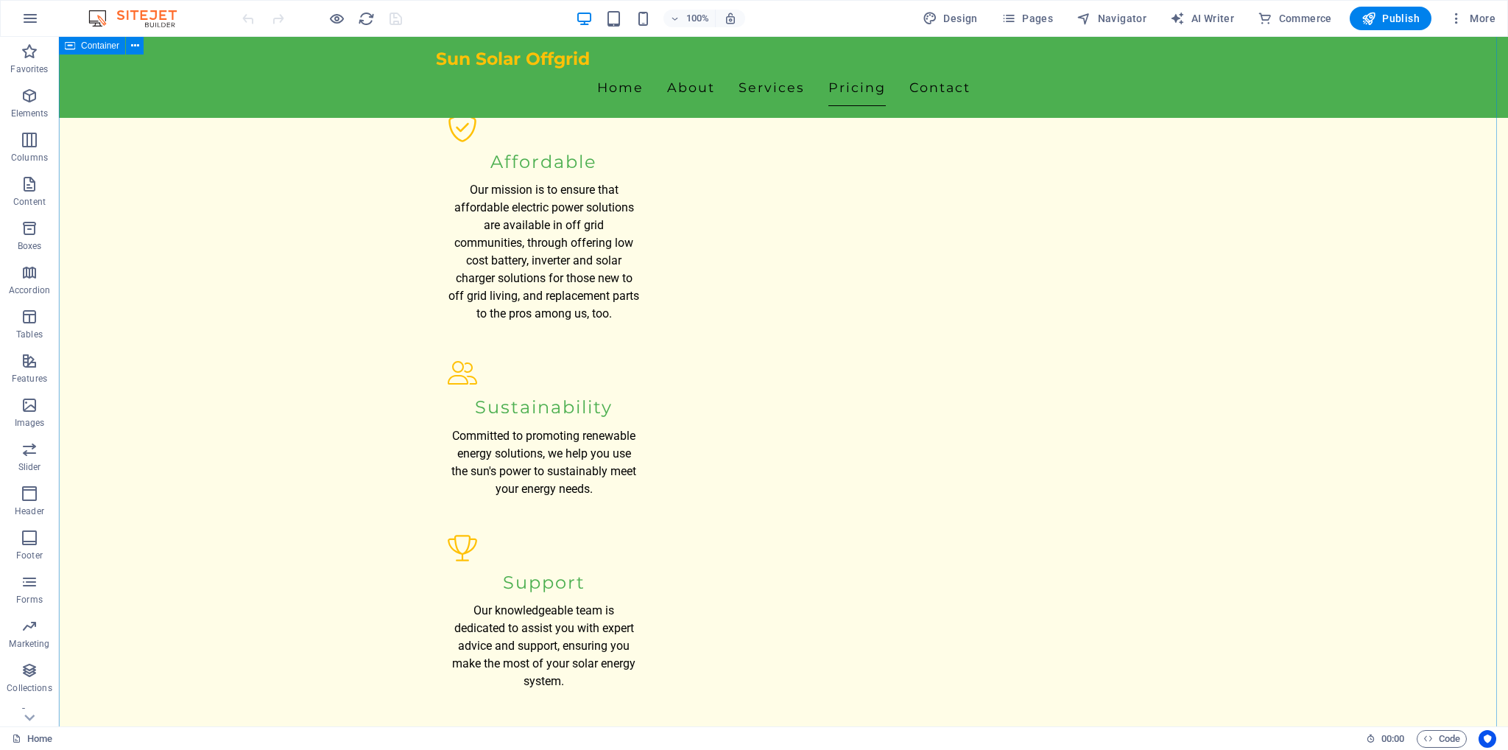
scroll to position [1546, 0]
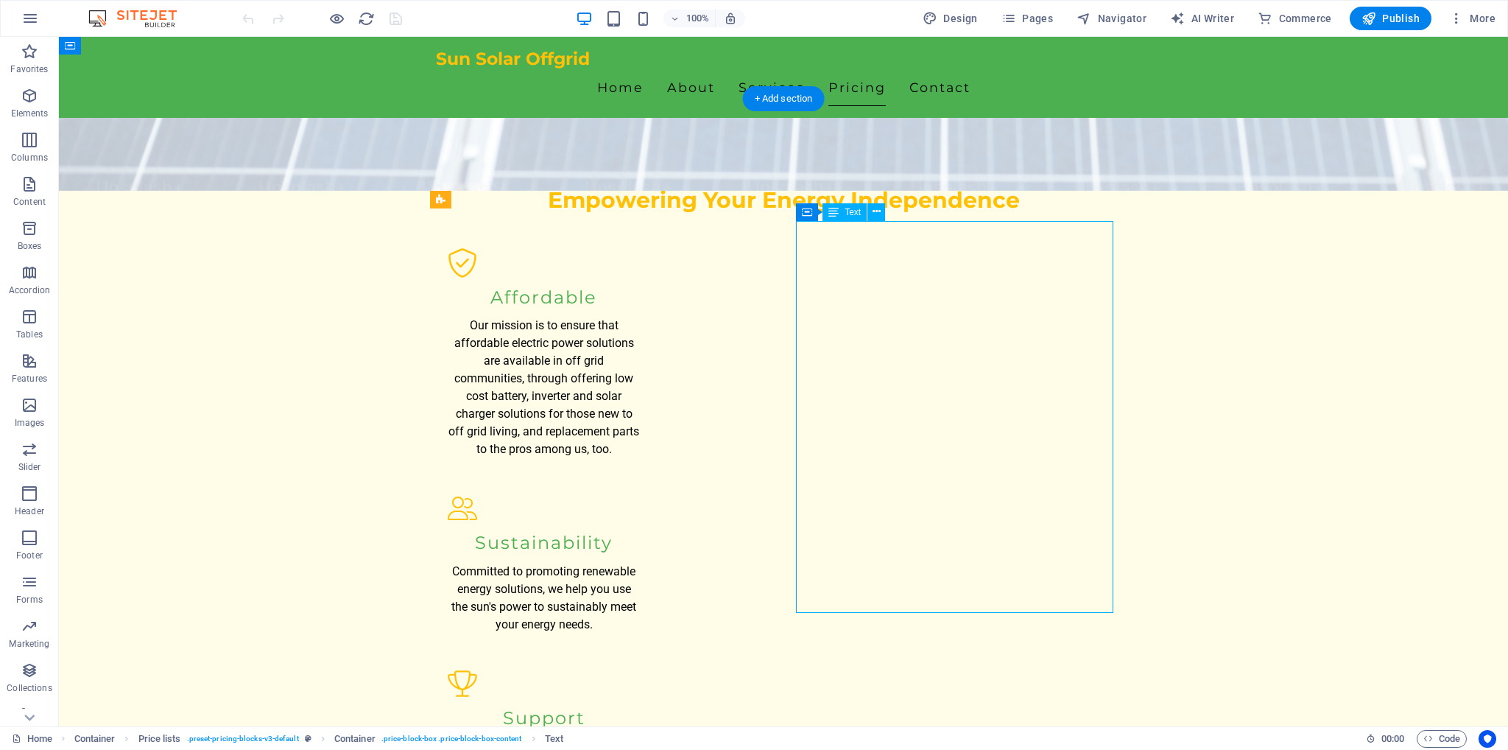
scroll to position [1399, 0]
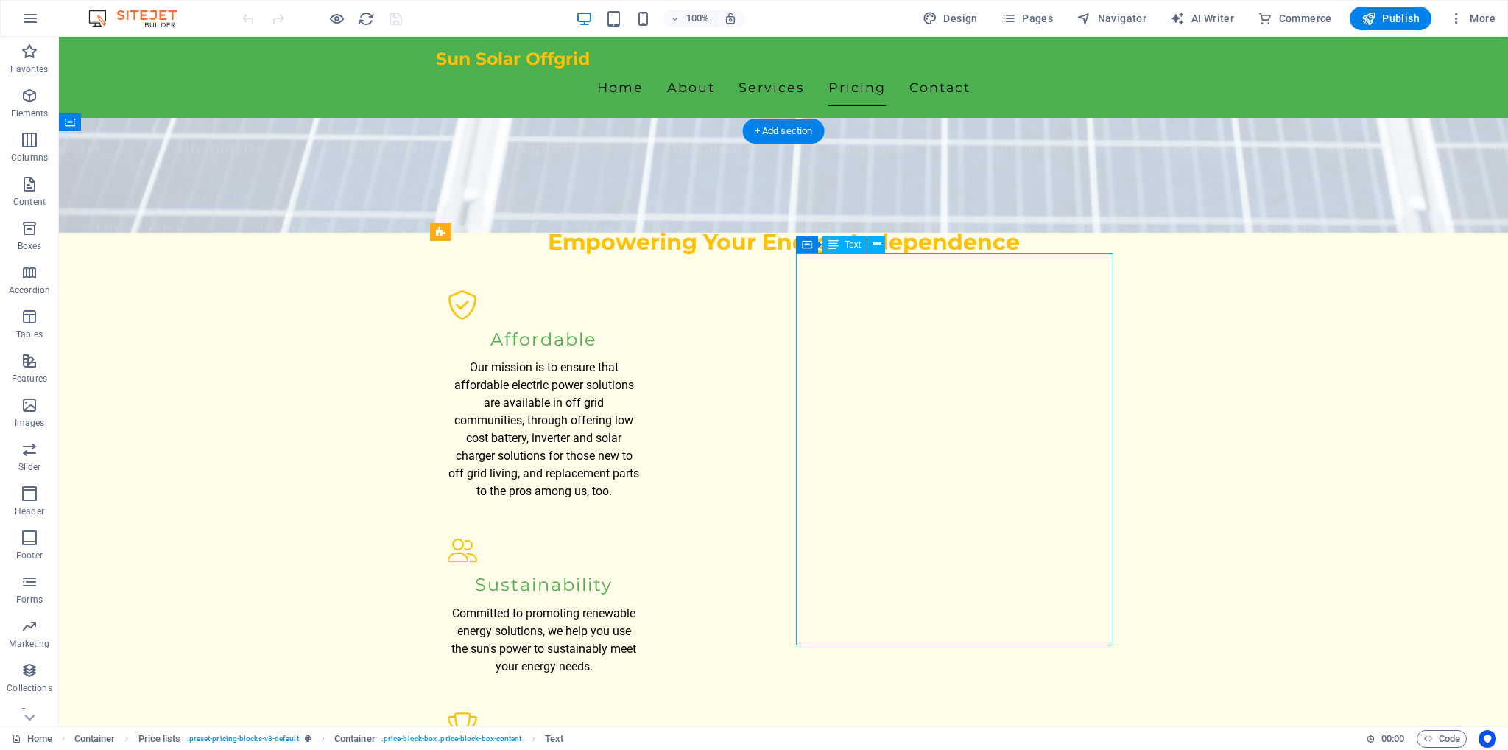
drag, startPoint x: 893, startPoint y: 428, endPoint x: 637, endPoint y: 428, distance: 256.3
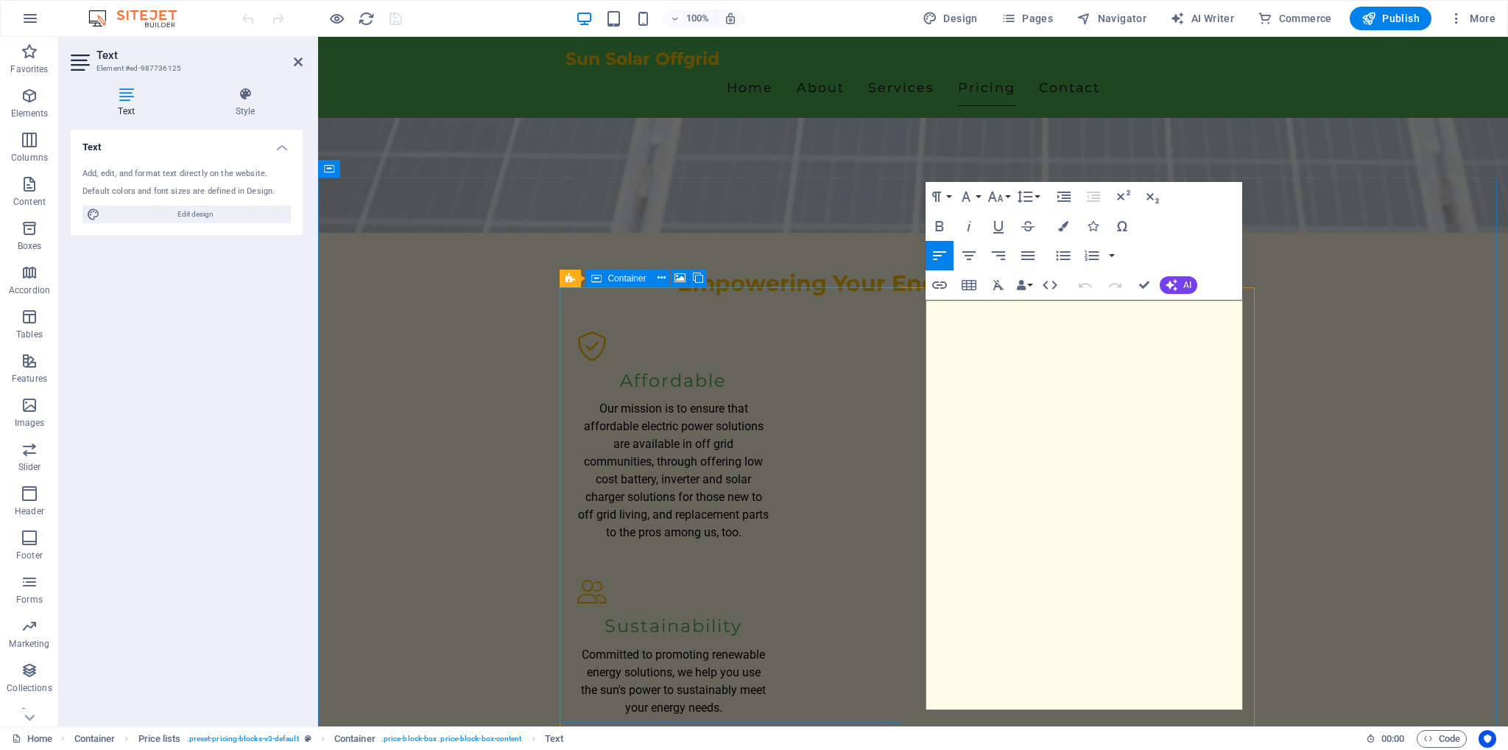
drag, startPoint x: 982, startPoint y: 480, endPoint x: 884, endPoint y: 426, distance: 112.1
drag, startPoint x: 928, startPoint y: 429, endPoint x: 993, endPoint y: 461, distance: 73.1
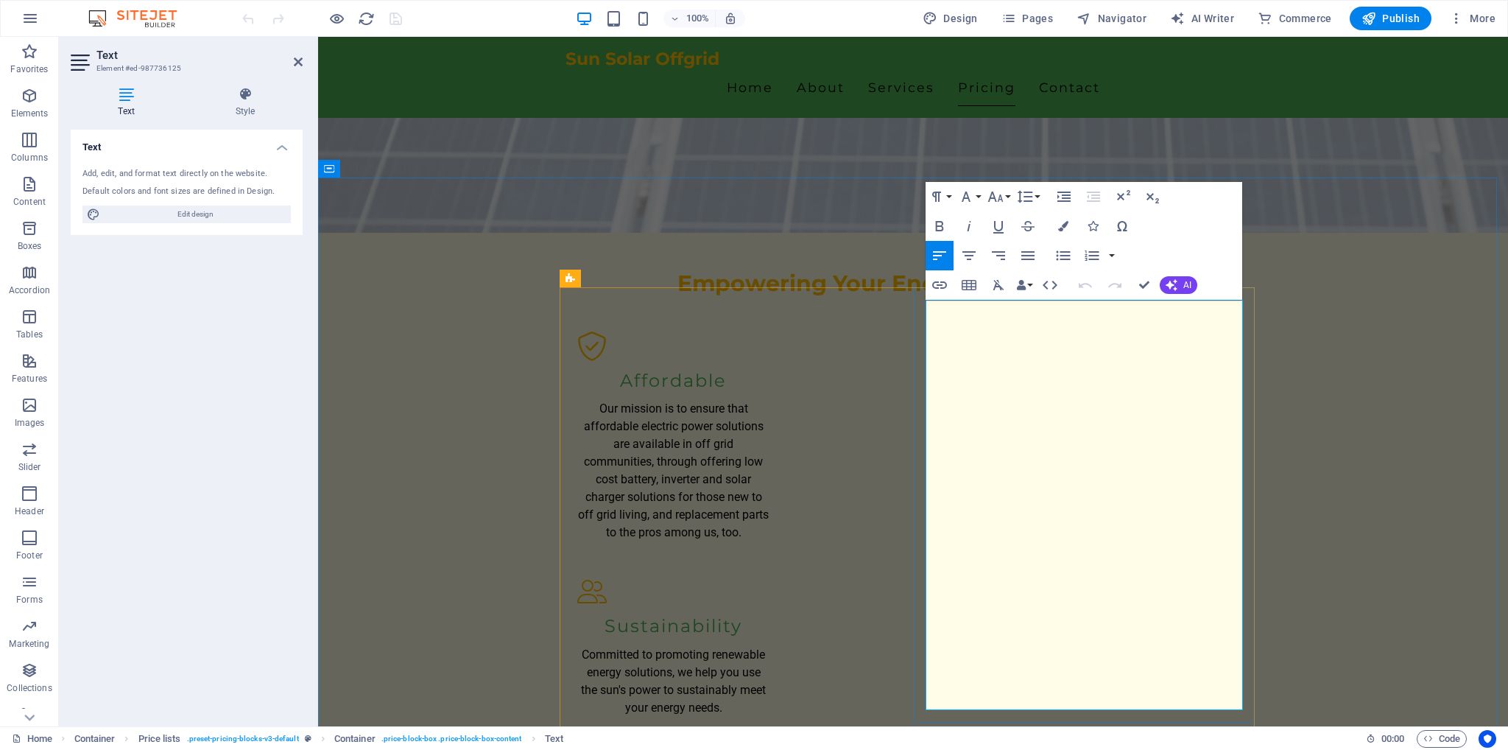
drag, startPoint x: 975, startPoint y: 482, endPoint x: 928, endPoint y: 435, distance: 66.7
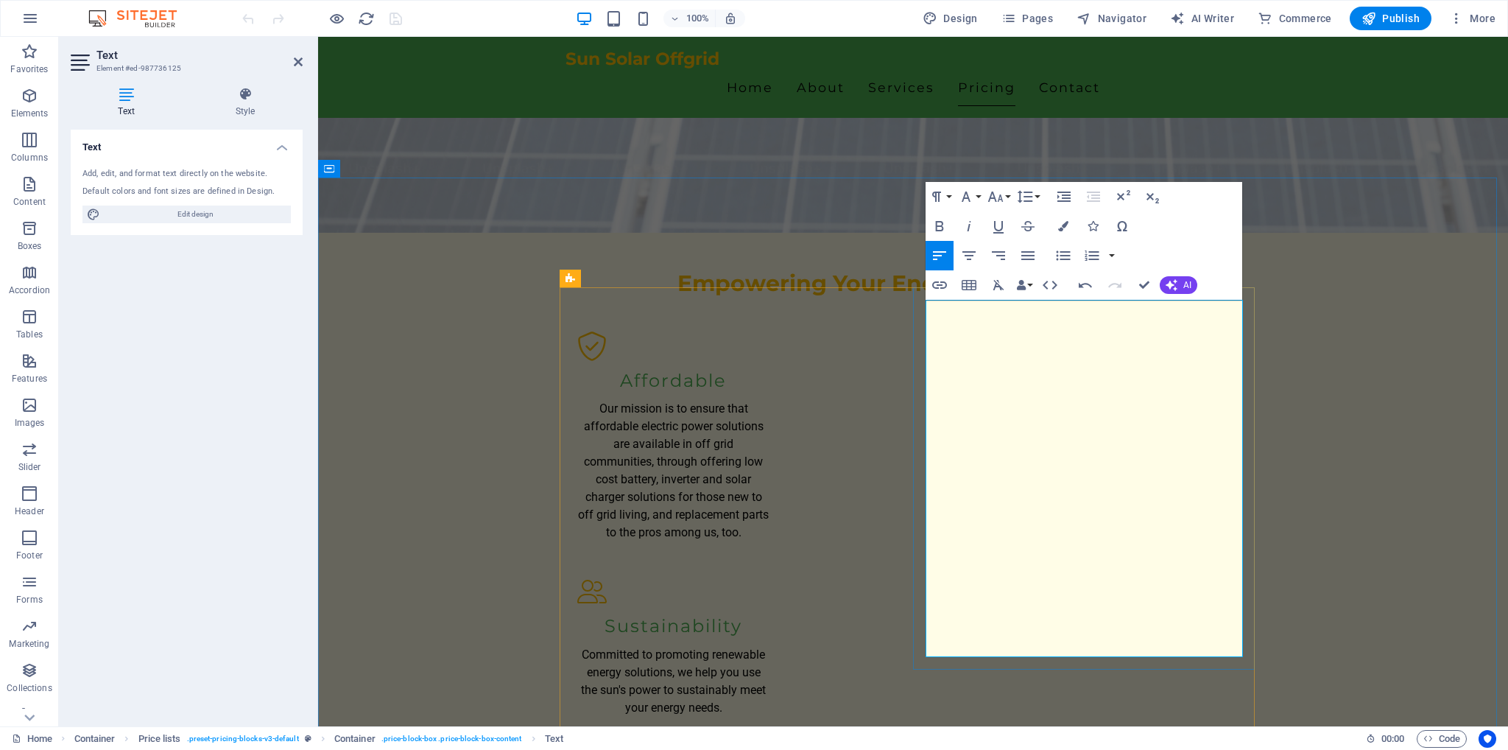
drag, startPoint x: 1225, startPoint y: 429, endPoint x: 1261, endPoint y: 426, distance: 35.5
drag, startPoint x: 1198, startPoint y: 429, endPoint x: 1240, endPoint y: 420, distance: 42.9
drag, startPoint x: 982, startPoint y: 521, endPoint x: 985, endPoint y: 508, distance: 13.0
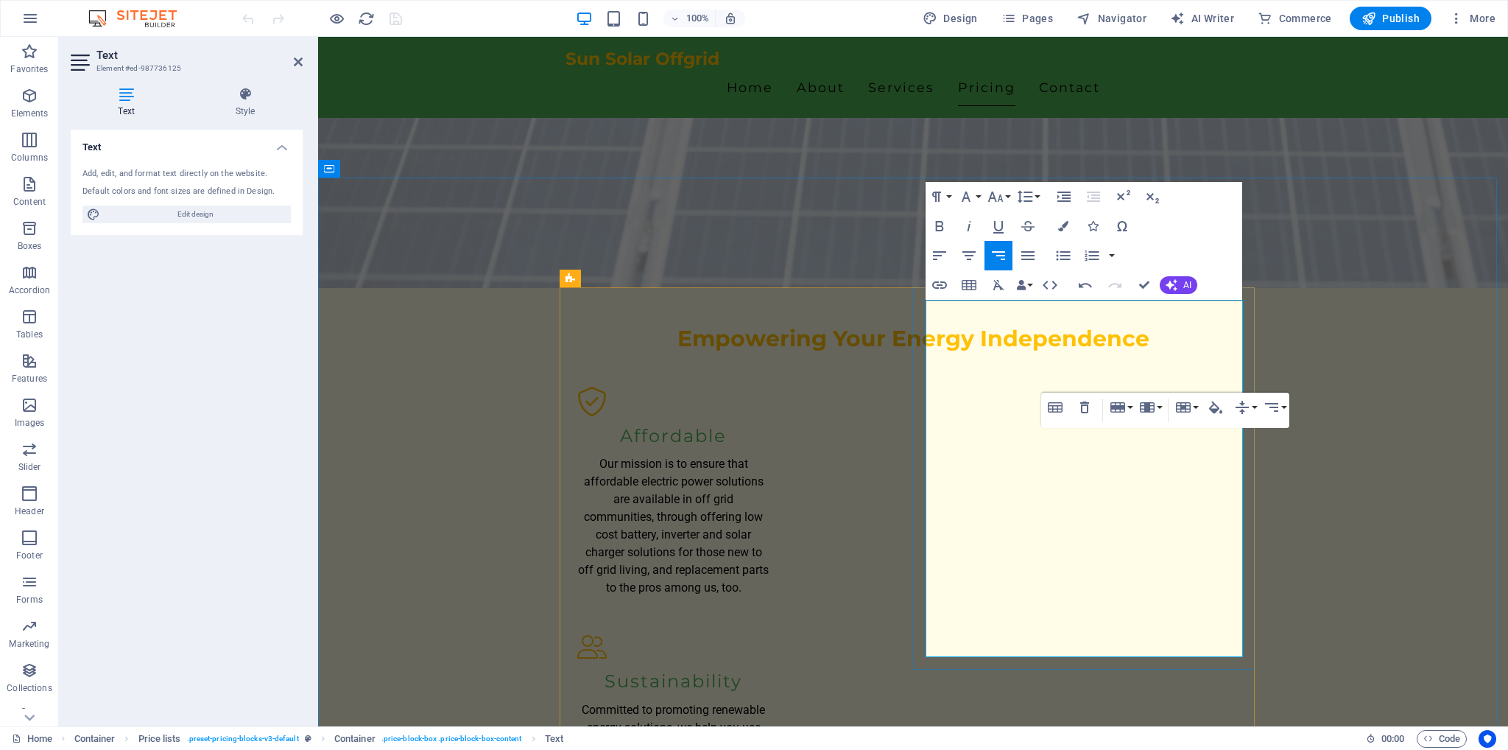
scroll to position [1325, 0]
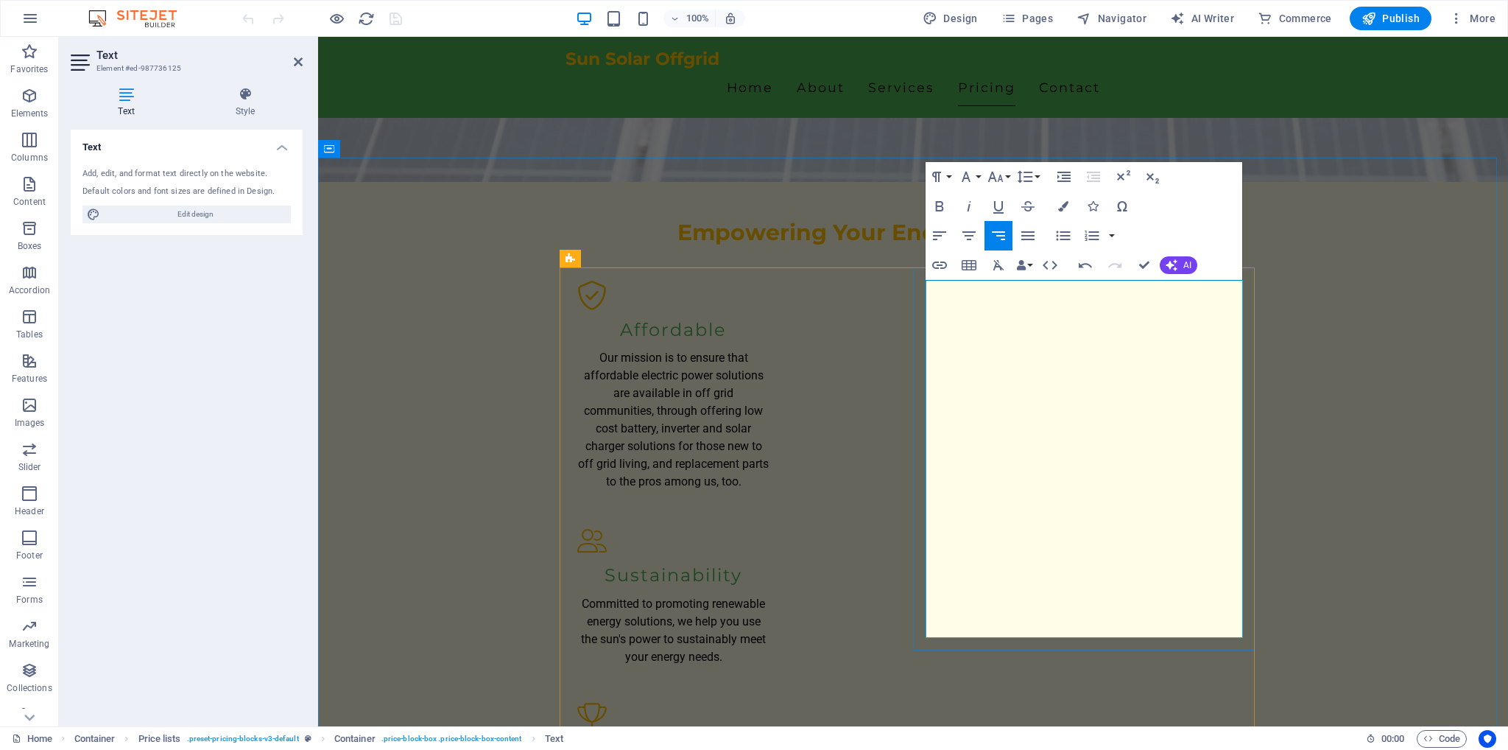
scroll to position [1473, 0]
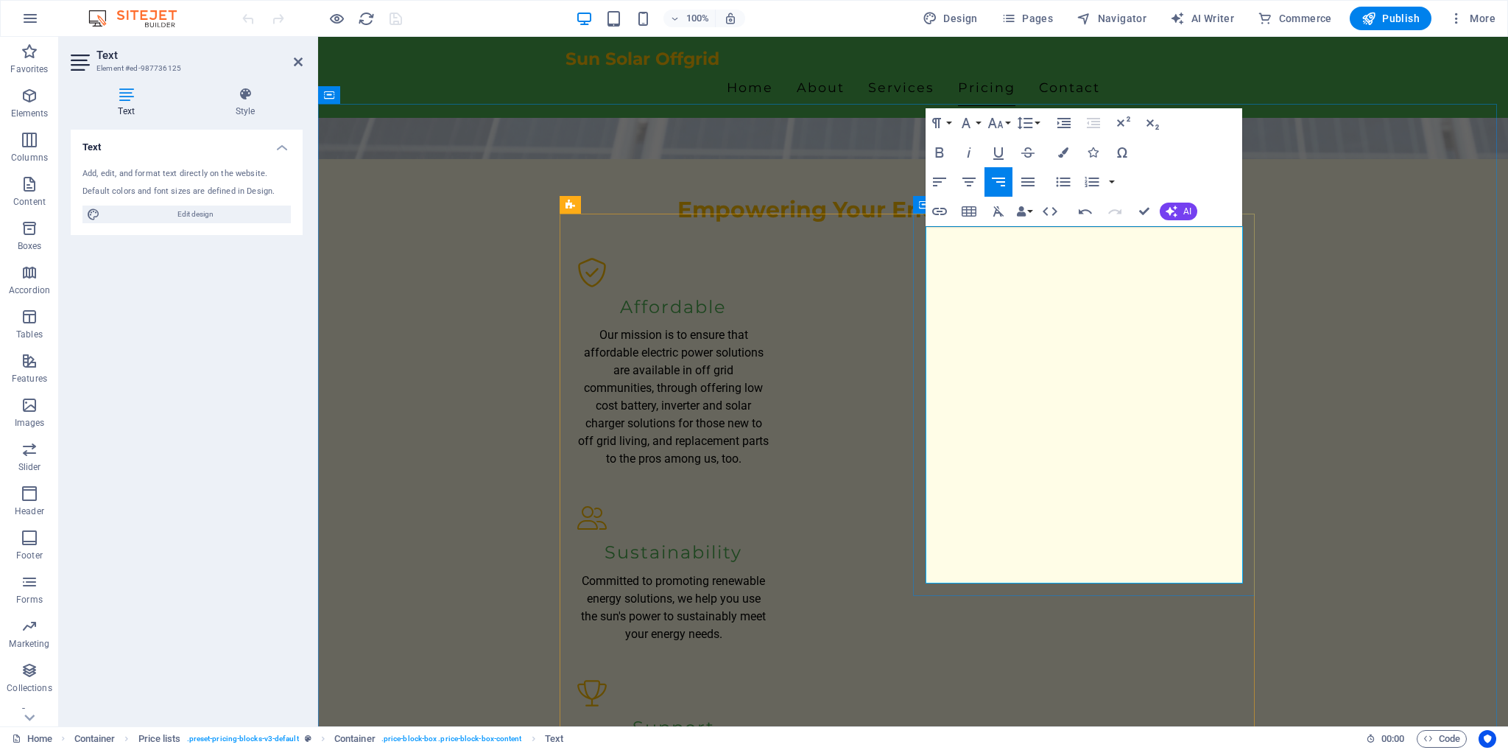
drag, startPoint x: 1217, startPoint y: 483, endPoint x: 1246, endPoint y: 483, distance: 29.5
drag, startPoint x: 1214, startPoint y: 483, endPoint x: 1239, endPoint y: 489, distance: 25.7
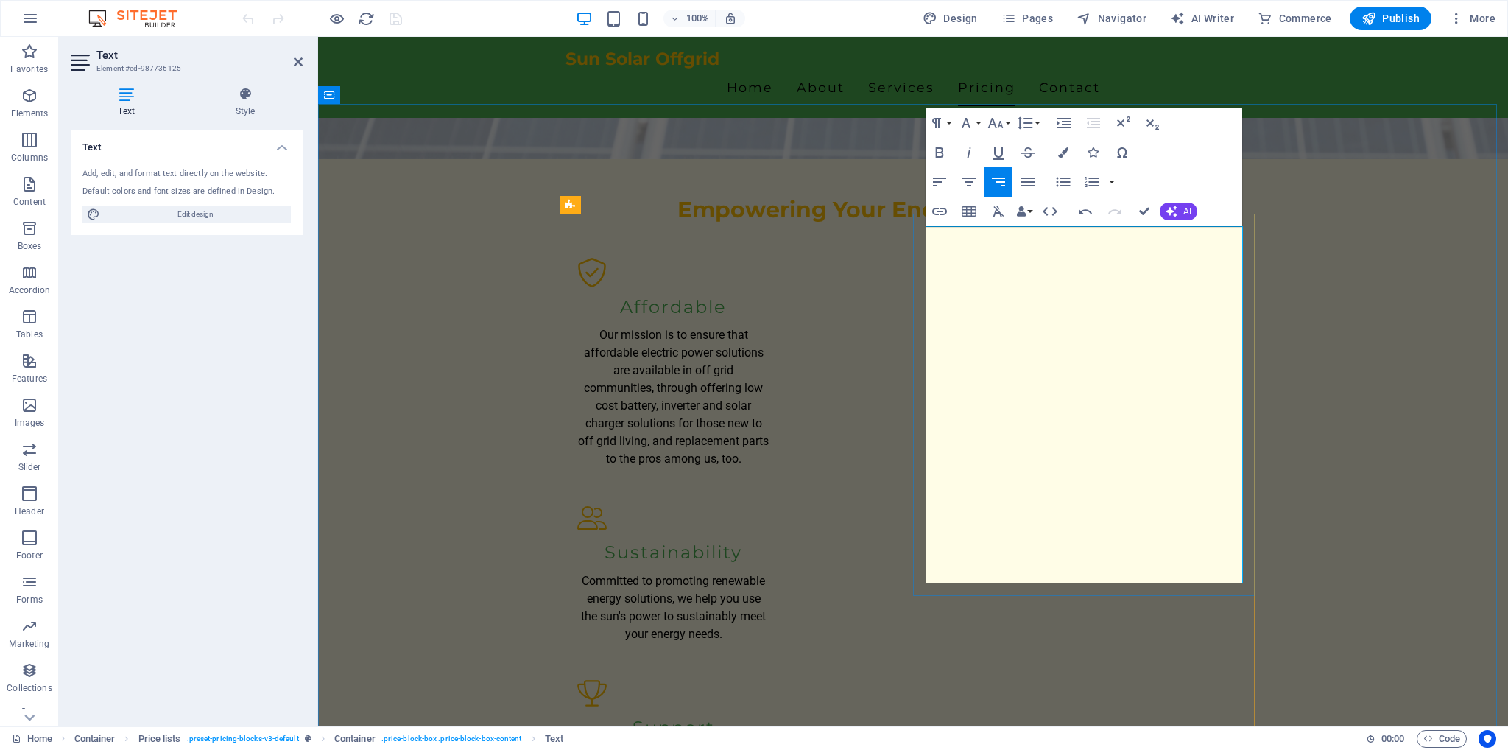
drag, startPoint x: 1080, startPoint y: 574, endPoint x: 929, endPoint y: 525, distance: 158.8
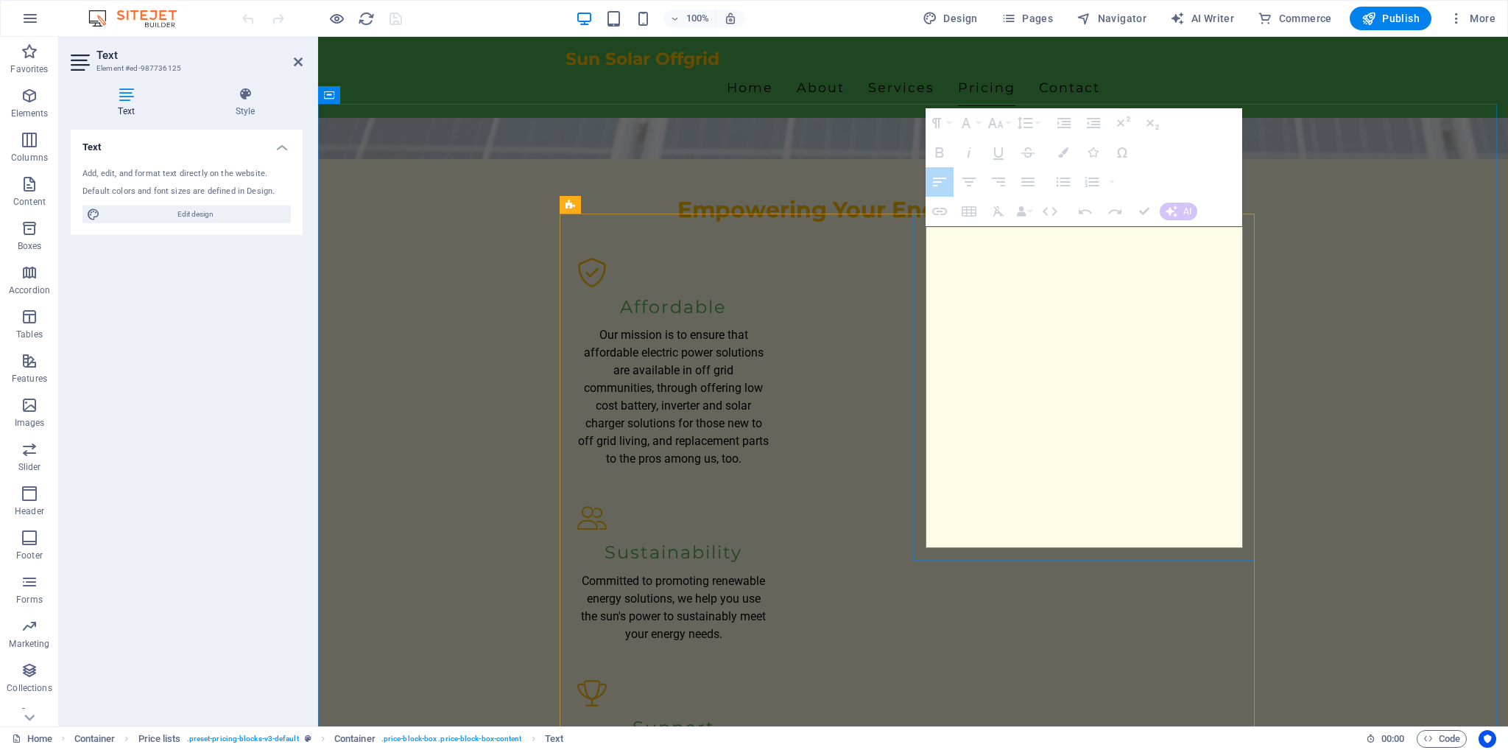
drag, startPoint x: 1085, startPoint y: 538, endPoint x: 1193, endPoint y: 535, distance: 107.5
drag, startPoint x: 1090, startPoint y: 531, endPoint x: 1251, endPoint y: 531, distance: 161.3
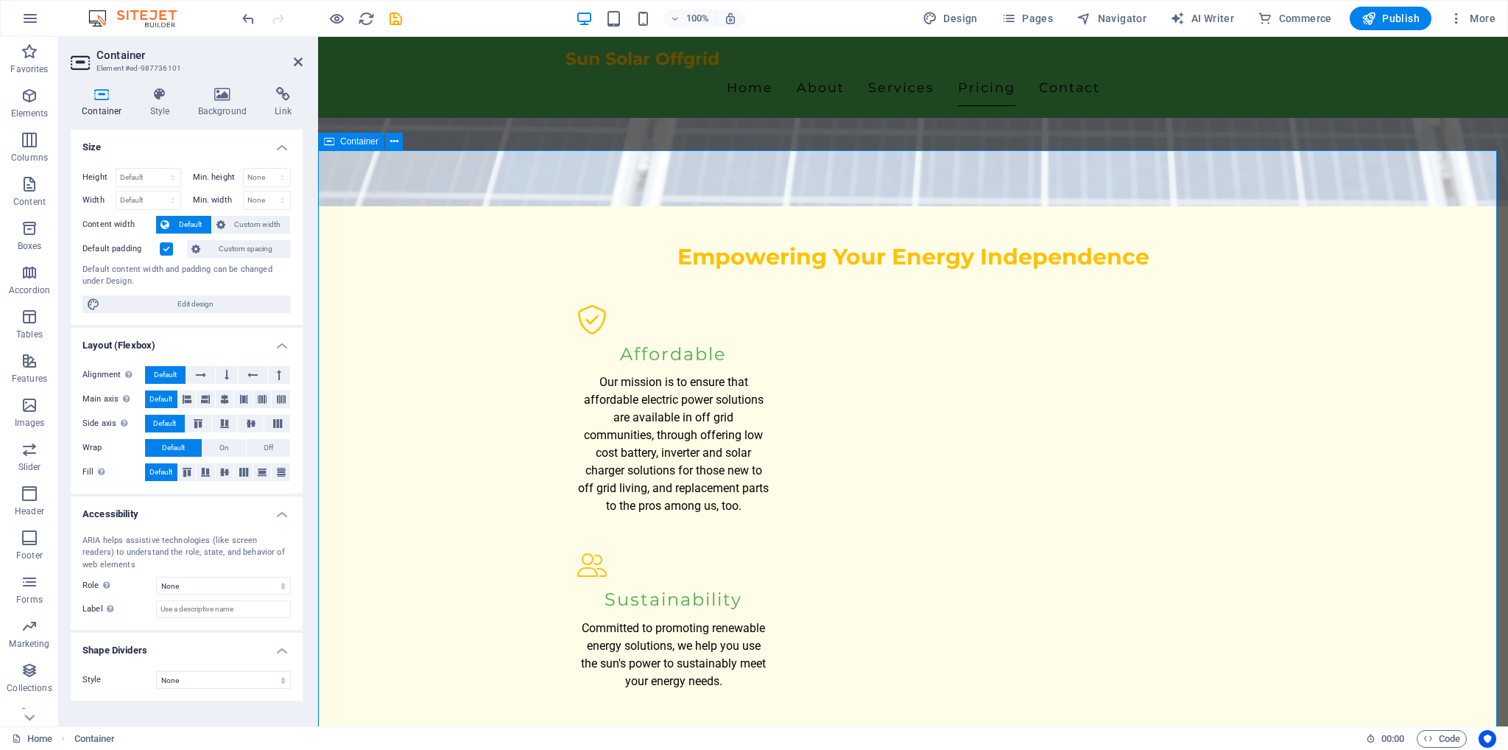
click at [296, 59] on icon at bounding box center [298, 62] width 9 height 12
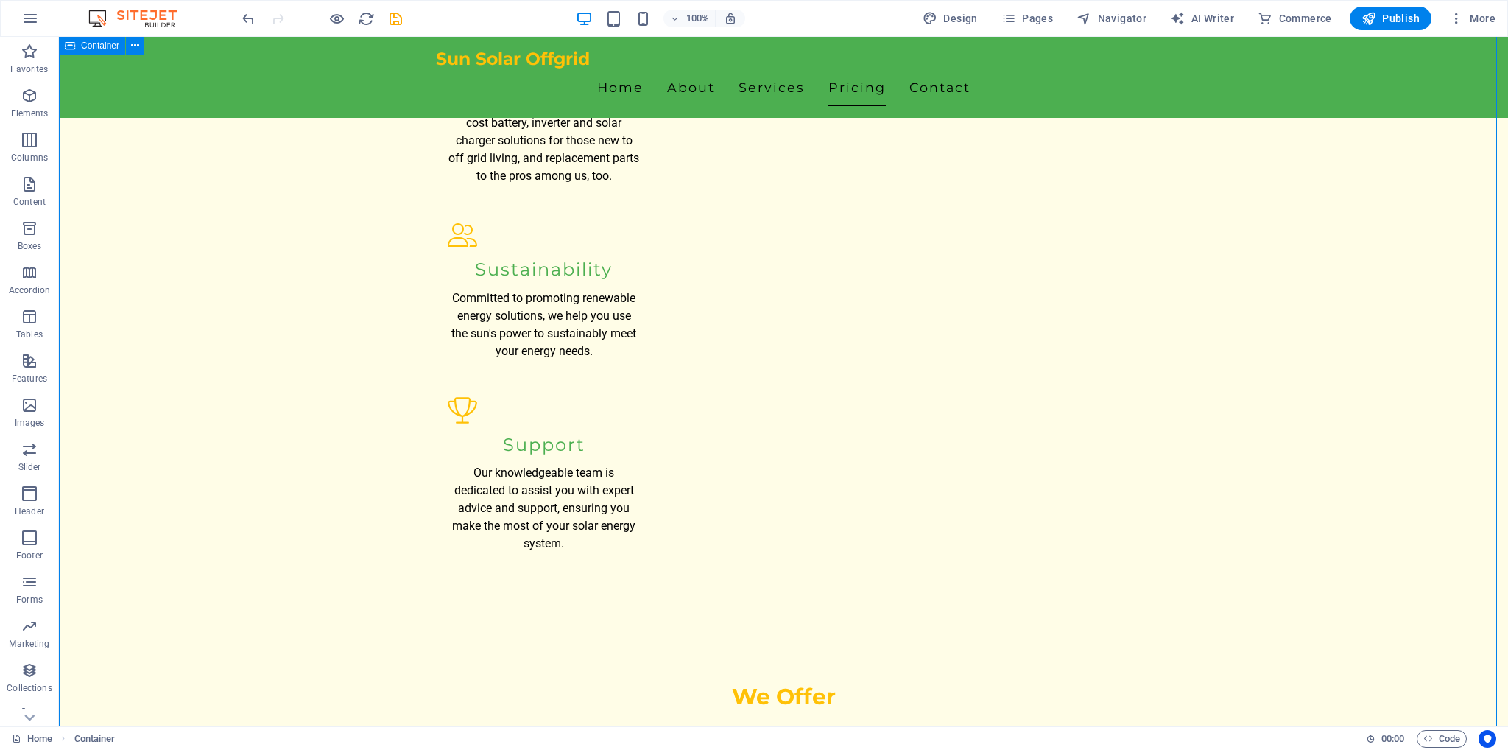
scroll to position [1720, 0]
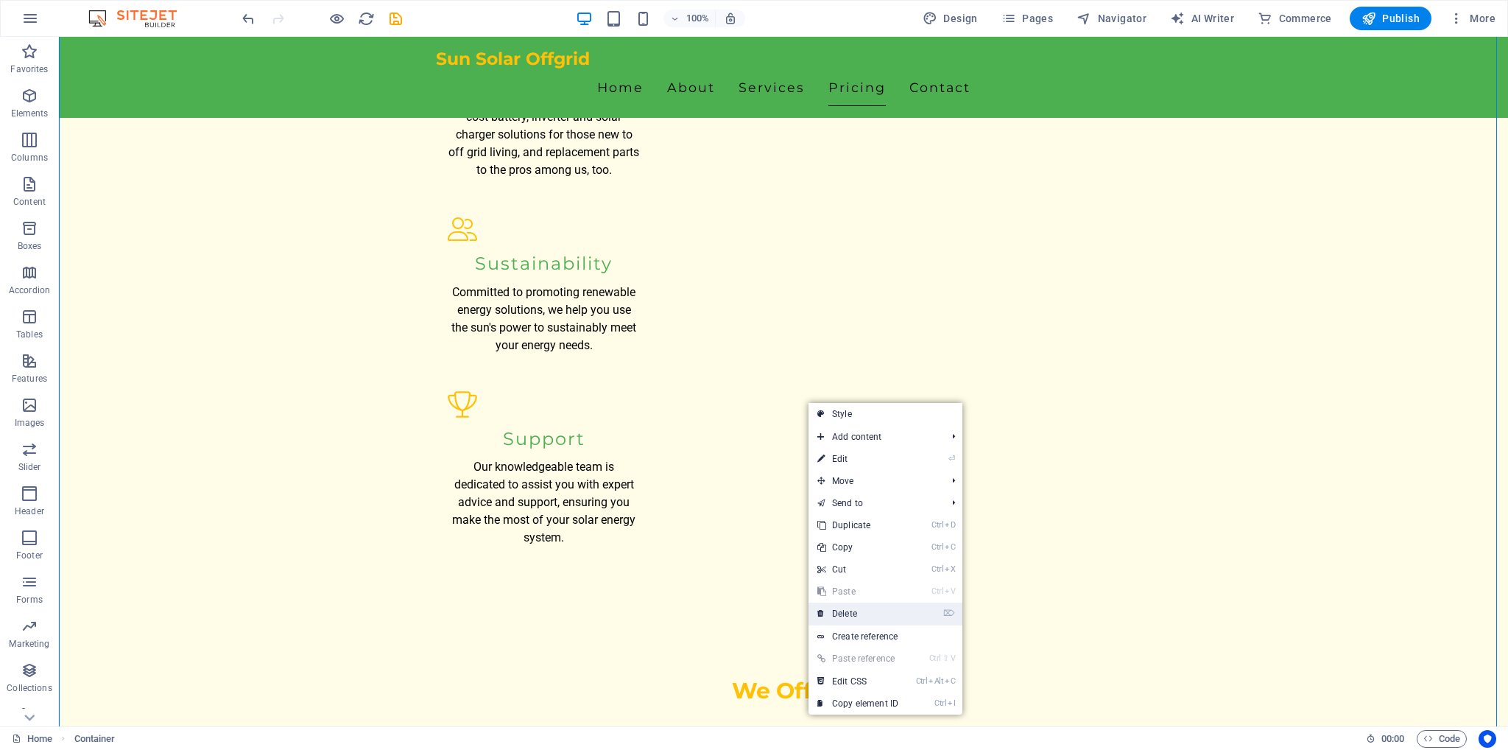
click at [859, 615] on link "⌦ Delete" at bounding box center [858, 613] width 99 height 22
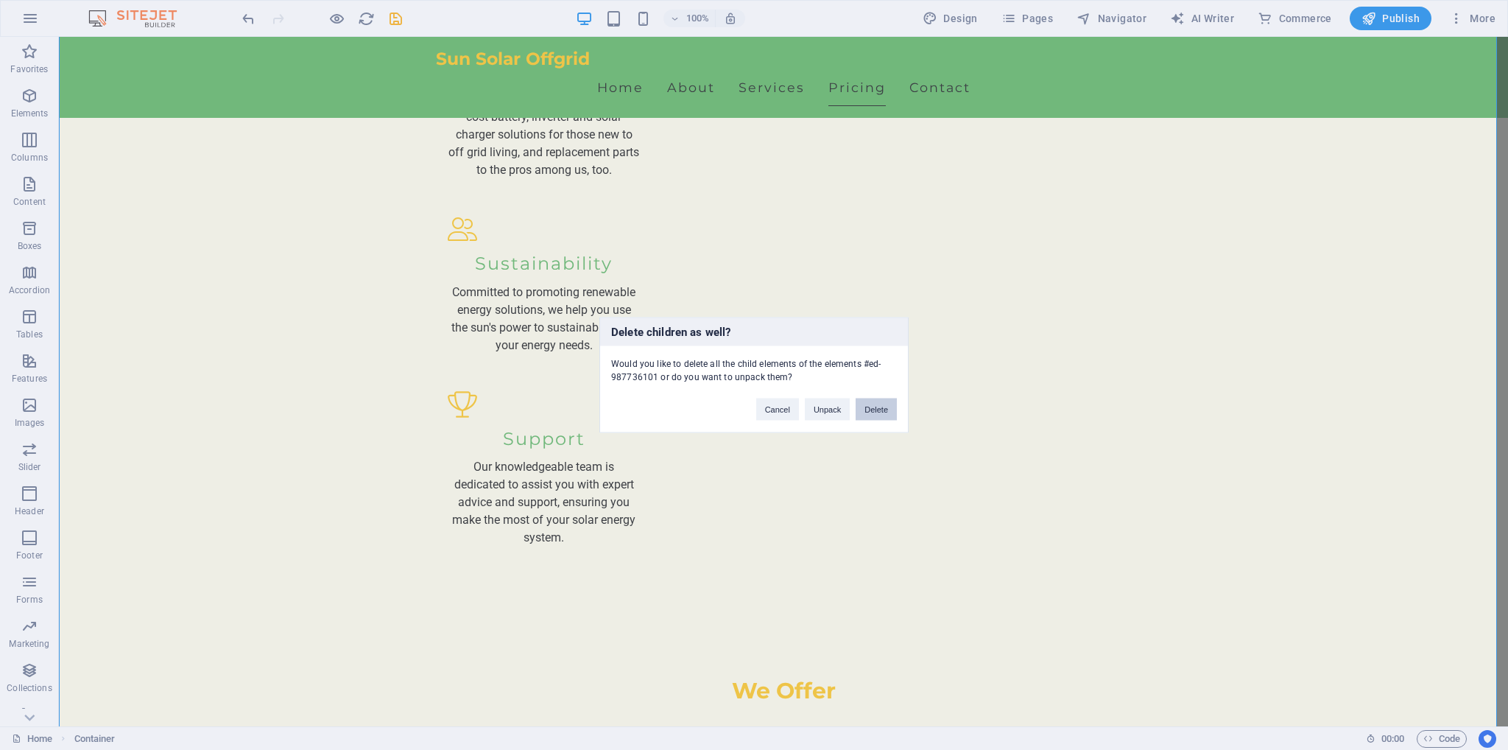
click at [896, 410] on div "Cancel Unpack Delete" at bounding box center [826, 403] width 163 height 38
click at [884, 410] on button "Delete" at bounding box center [876, 409] width 41 height 22
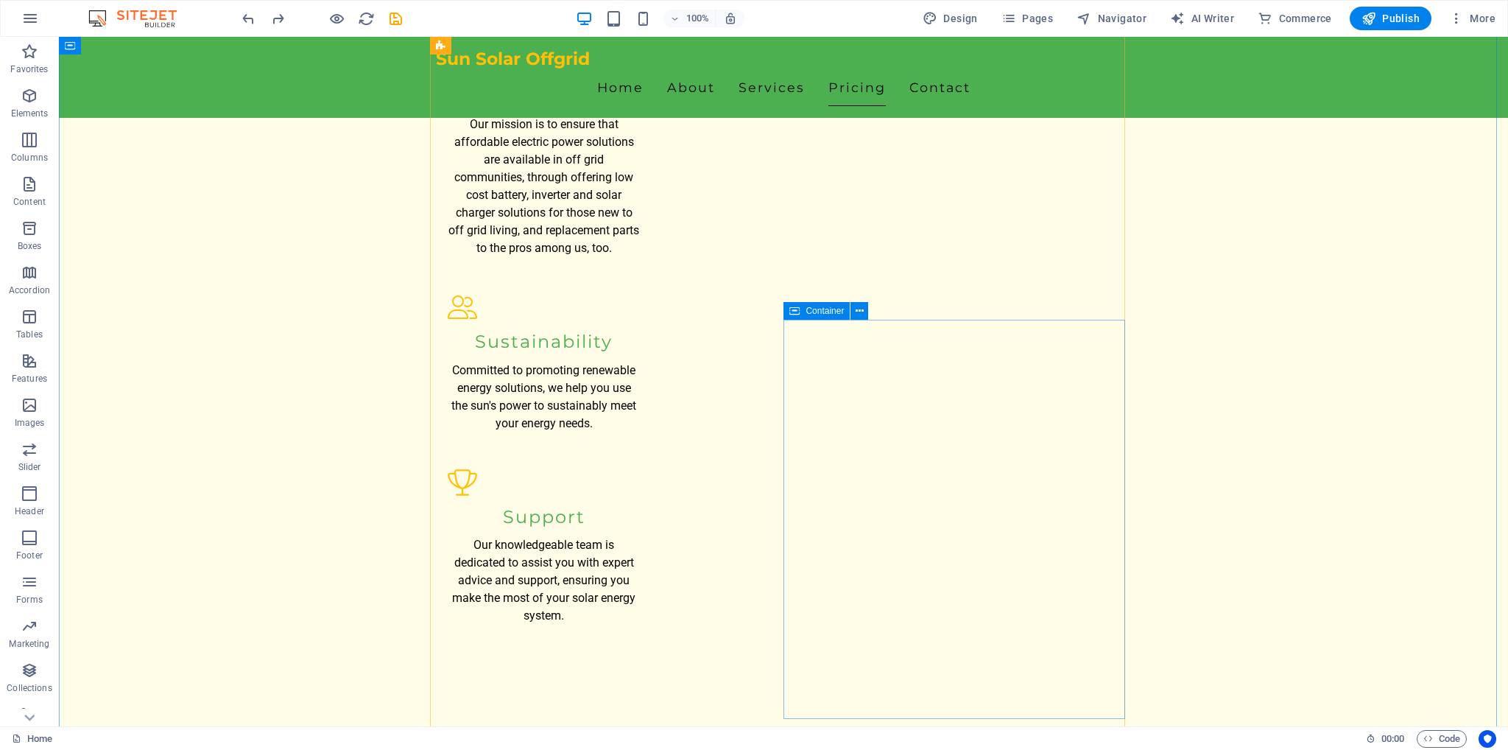
scroll to position [1789, 0]
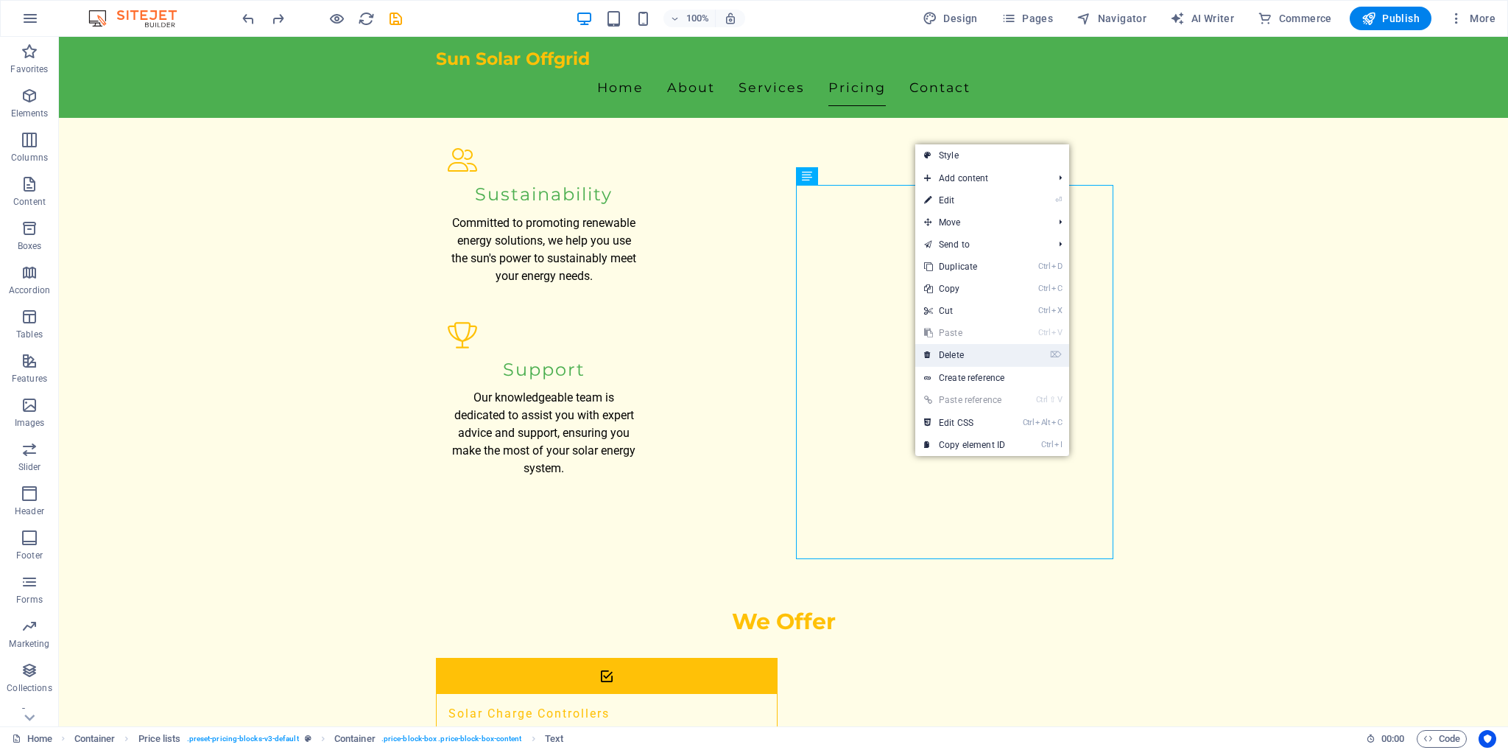
drag, startPoint x: 948, startPoint y: 365, endPoint x: 1138, endPoint y: 376, distance: 191.0
click at [948, 365] on link "⌦ Delete" at bounding box center [964, 355] width 99 height 22
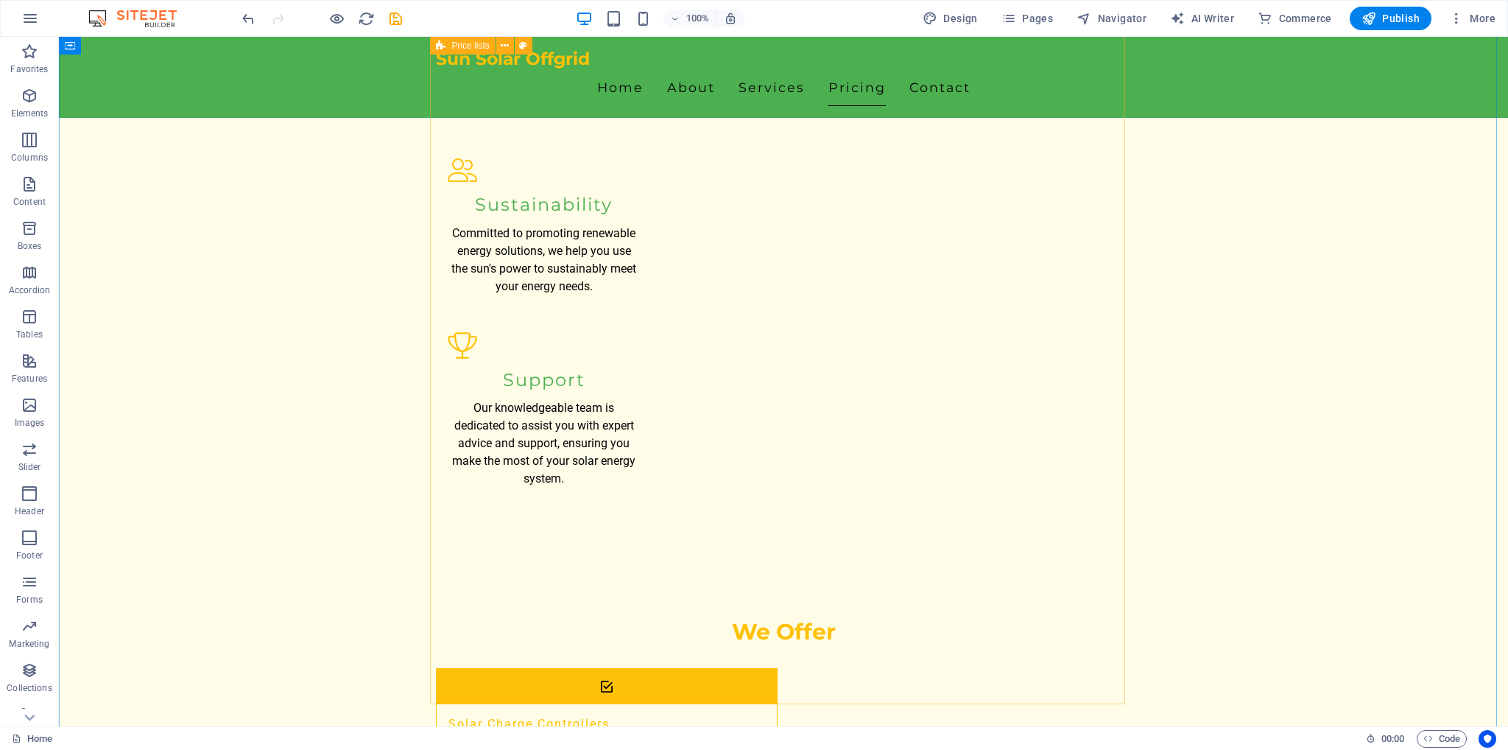
scroll to position [1642, 0]
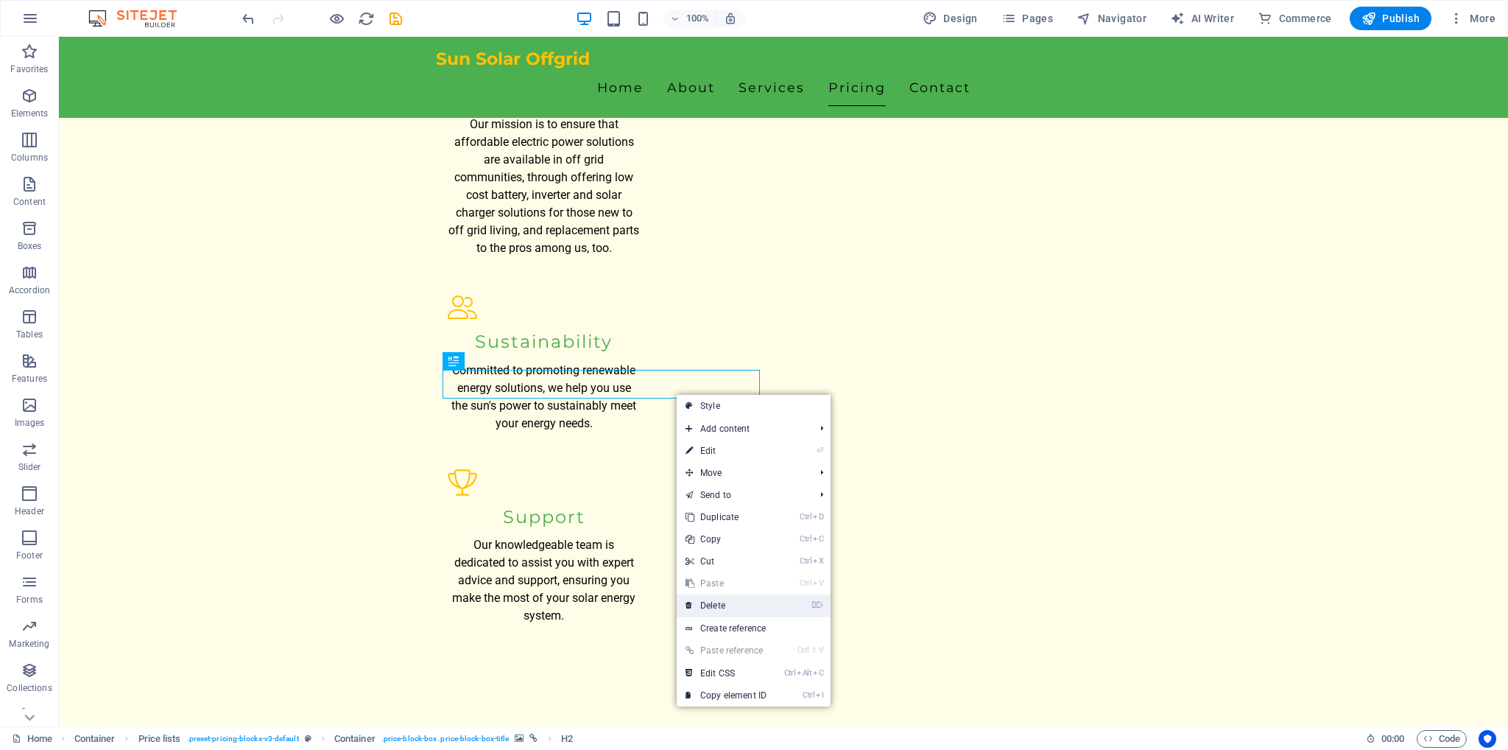
click at [725, 608] on link "⌦ Delete" at bounding box center [726, 605] width 99 height 22
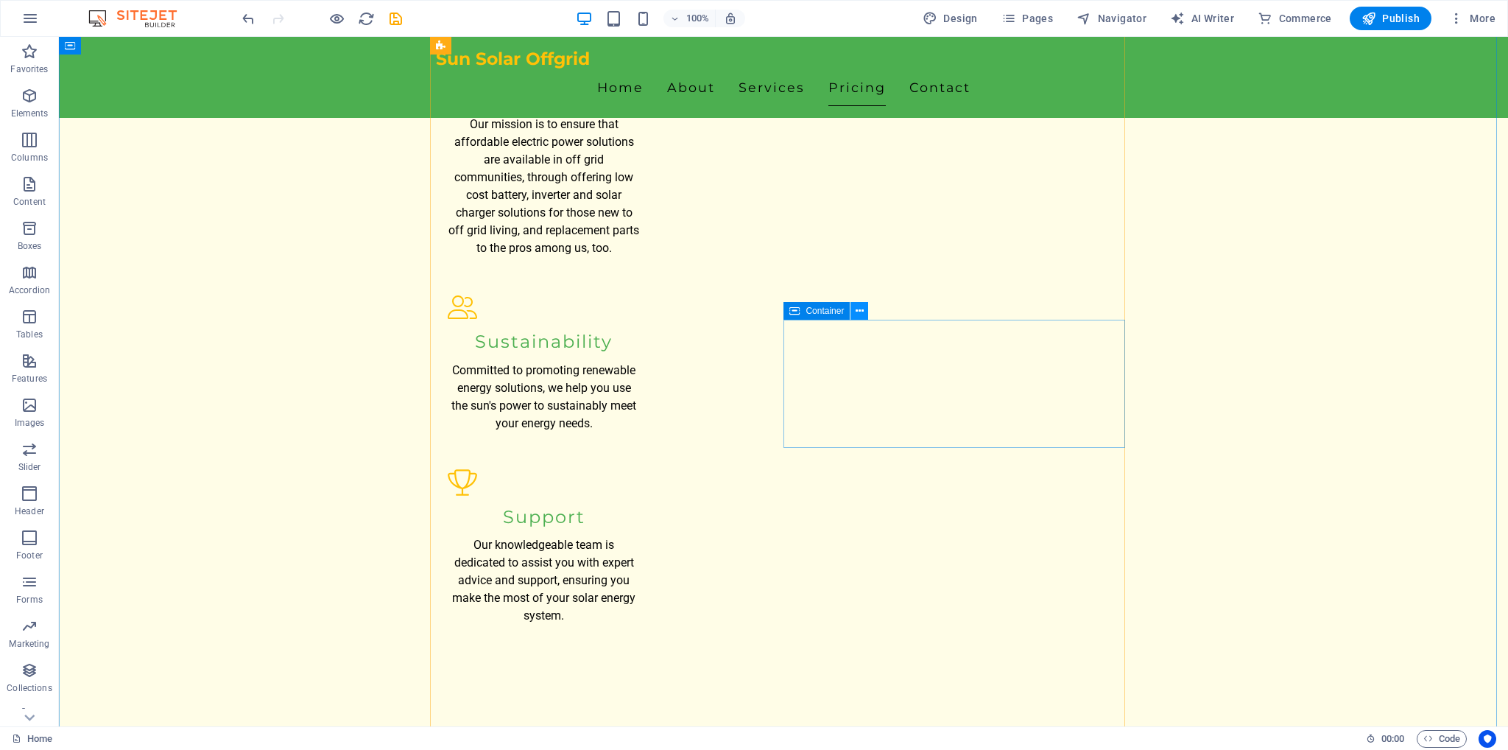
click at [857, 314] on icon at bounding box center [860, 310] width 8 height 15
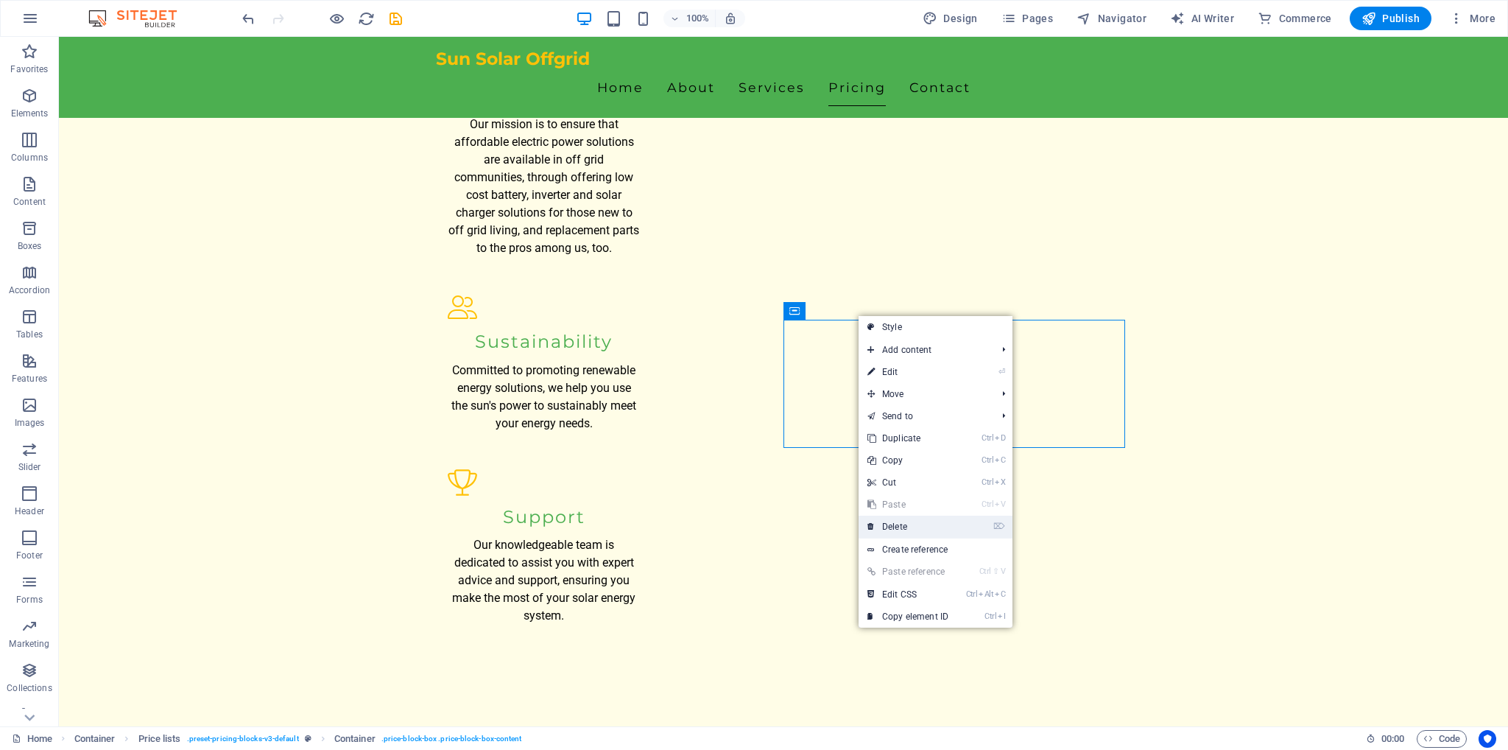
click at [899, 525] on link "⌦ Delete" at bounding box center [908, 526] width 99 height 22
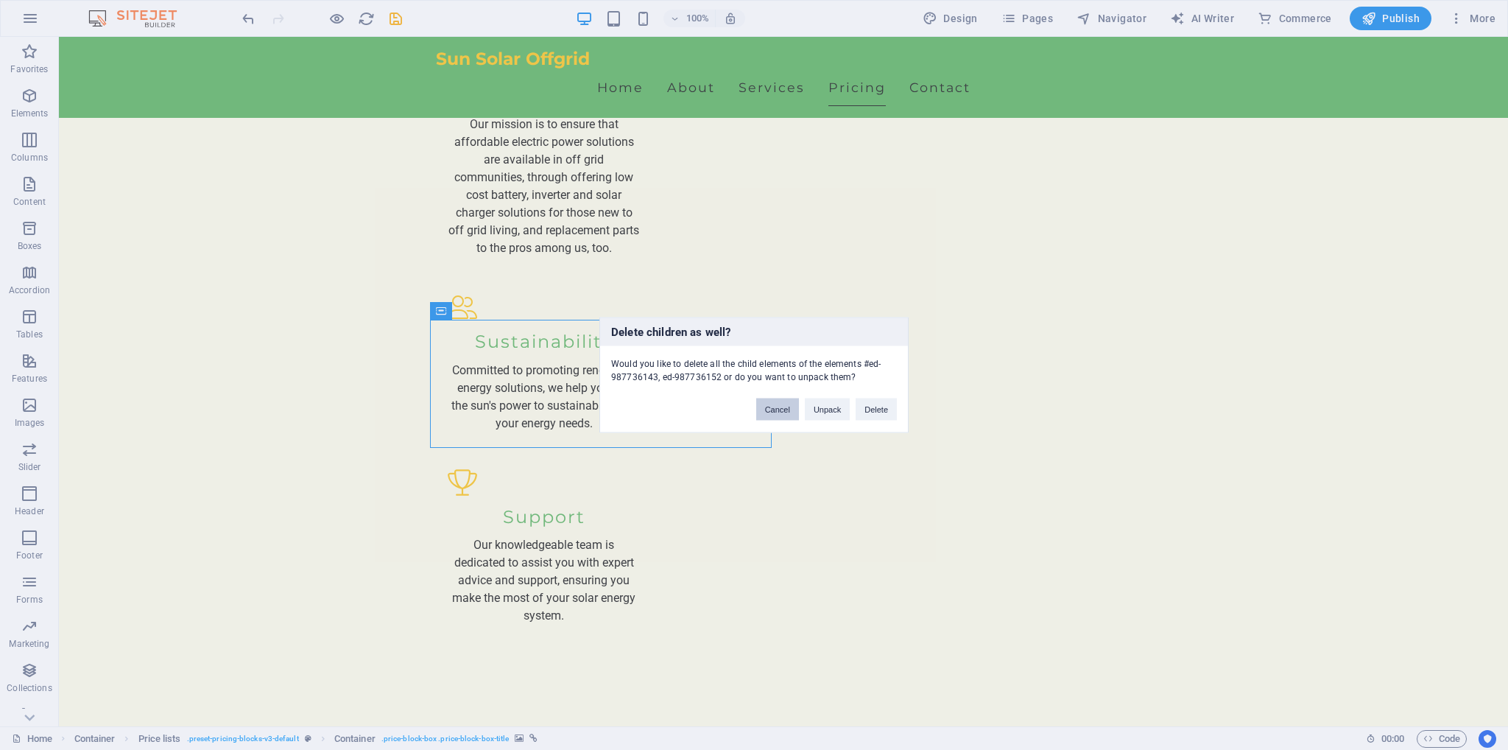
click at [767, 415] on button "Cancel" at bounding box center [777, 409] width 43 height 22
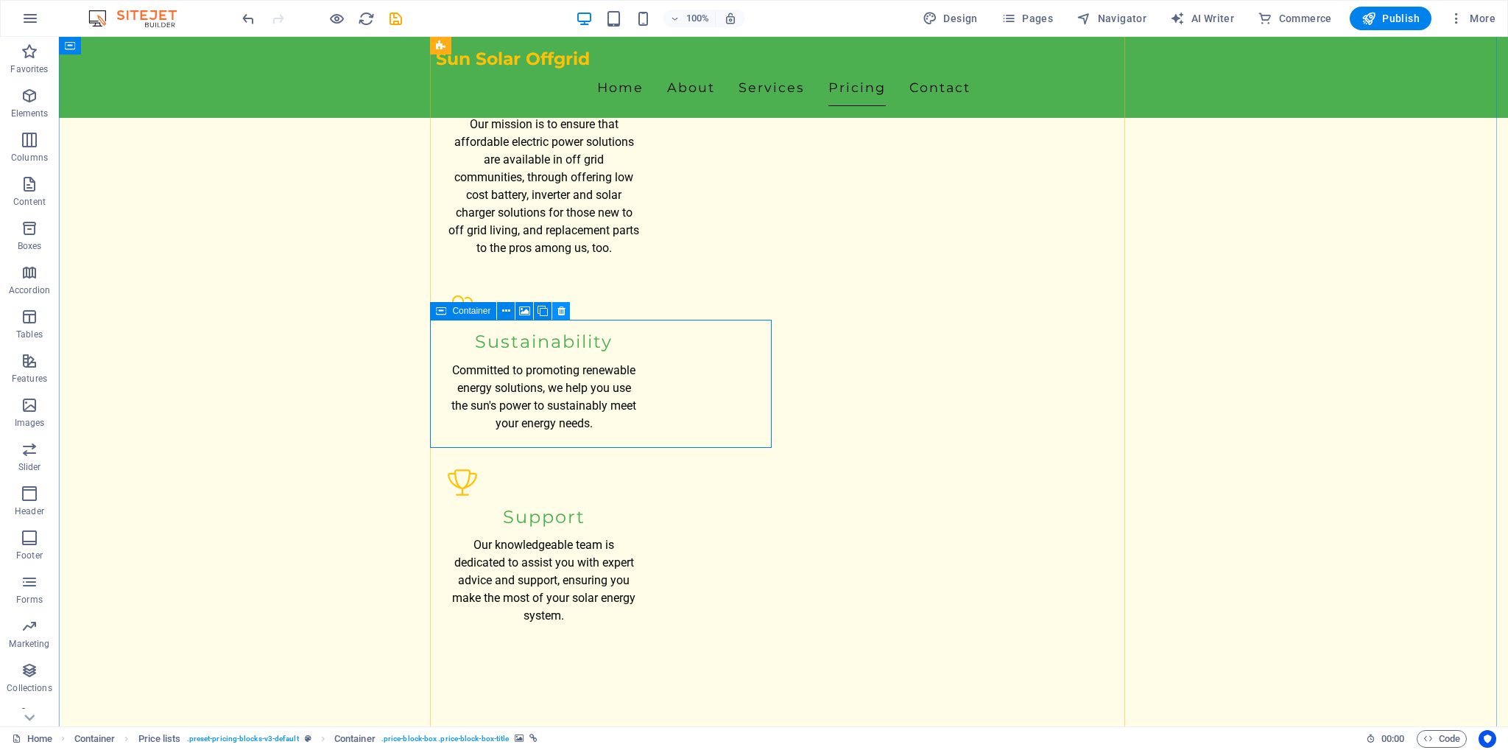
click at [565, 312] on icon at bounding box center [561, 310] width 8 height 15
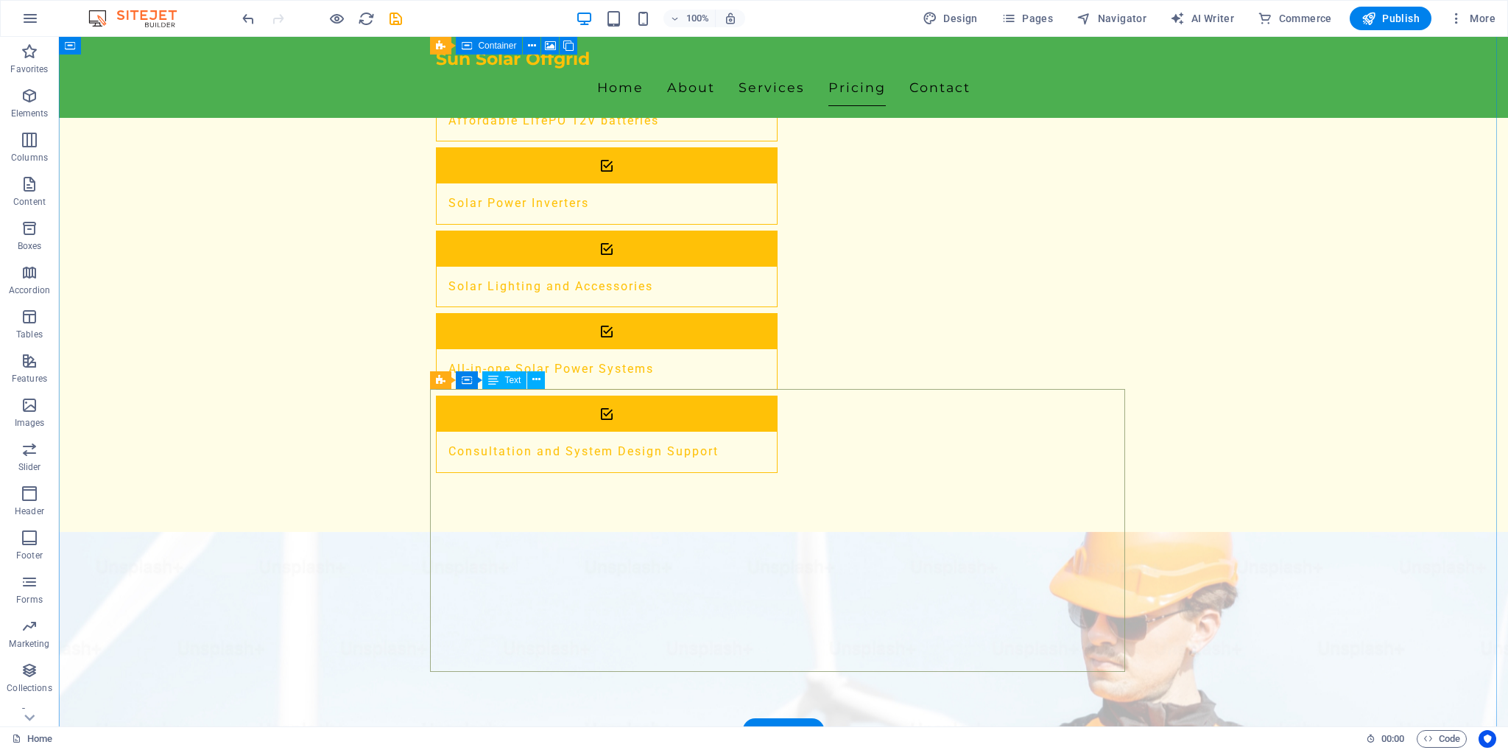
scroll to position [2452, 0]
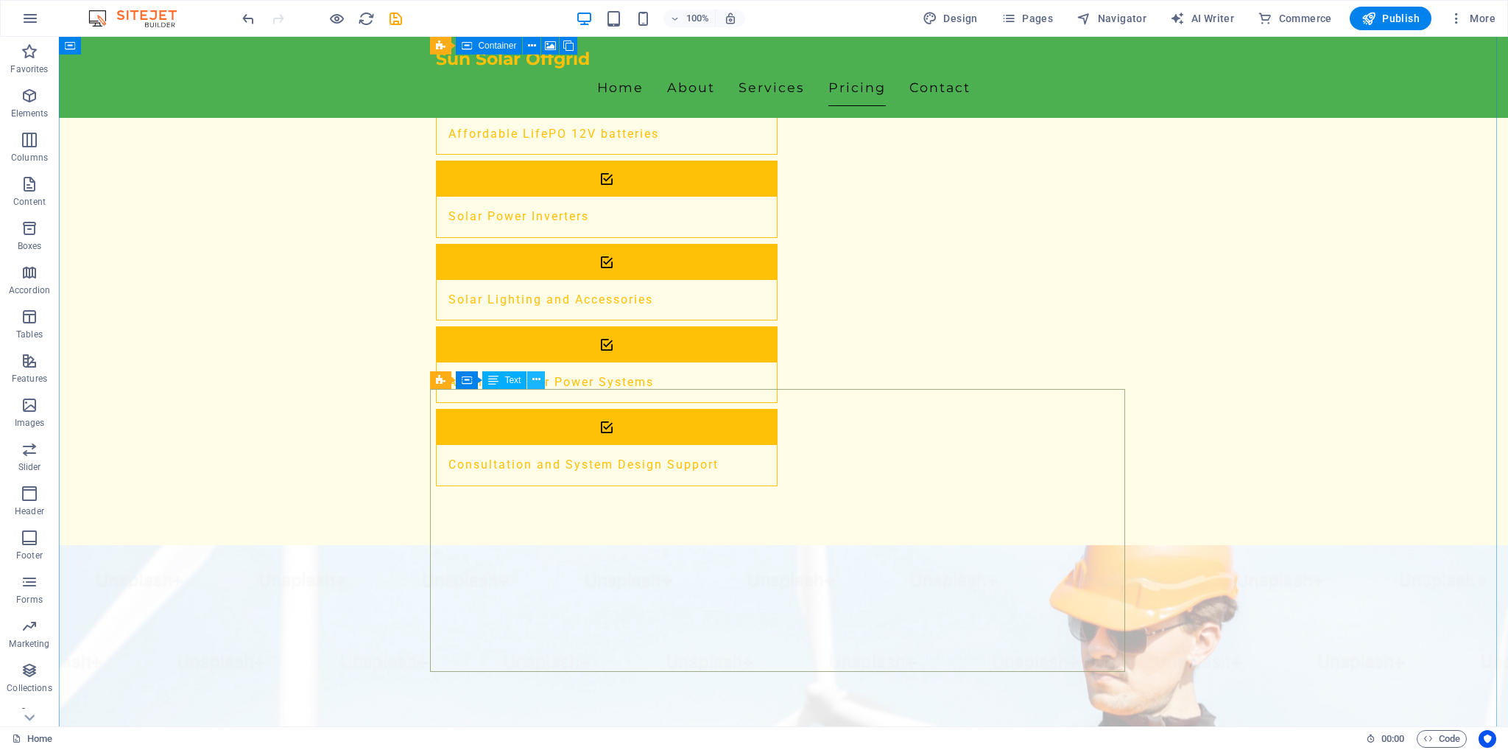
click at [542, 381] on button at bounding box center [536, 380] width 18 height 18
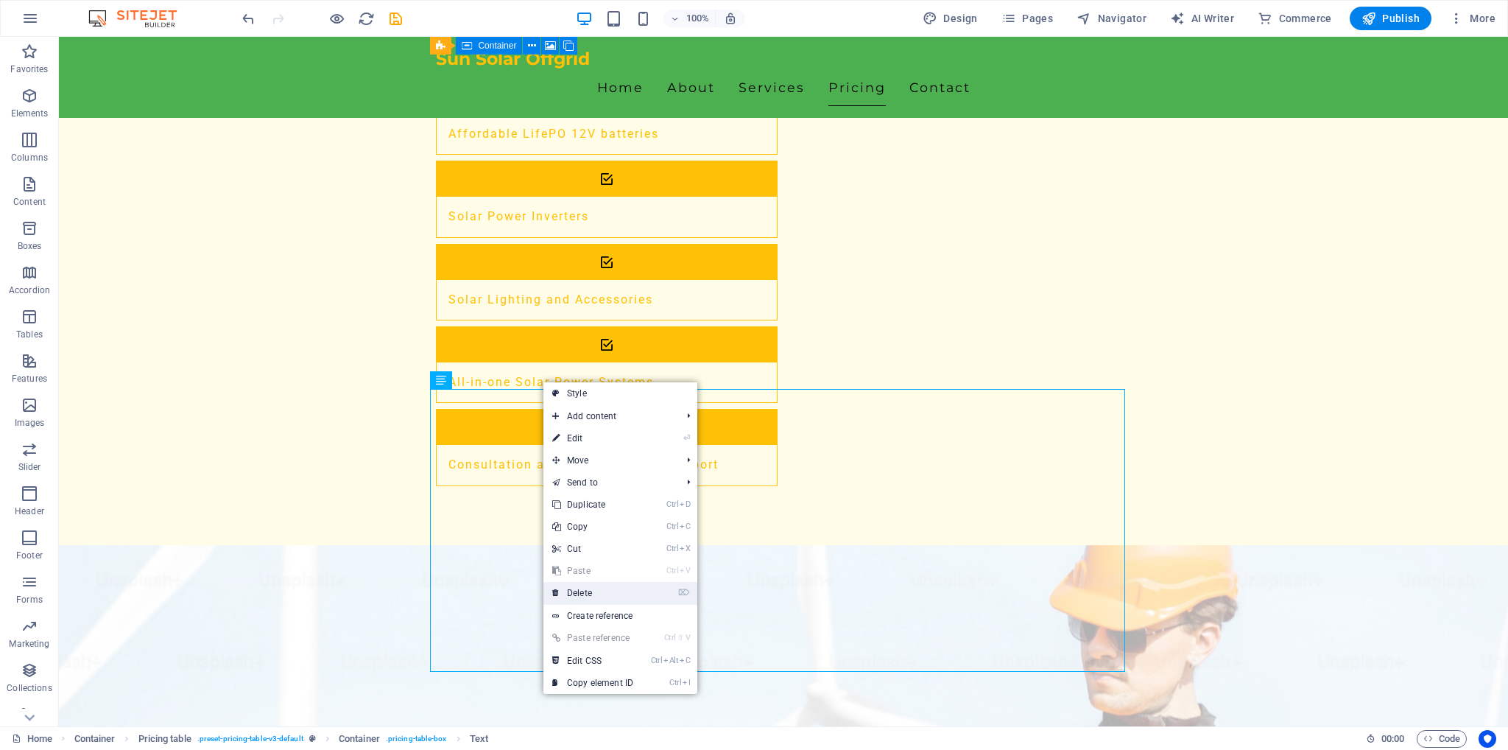
click at [577, 597] on link "⌦ Delete" at bounding box center [592, 593] width 99 height 22
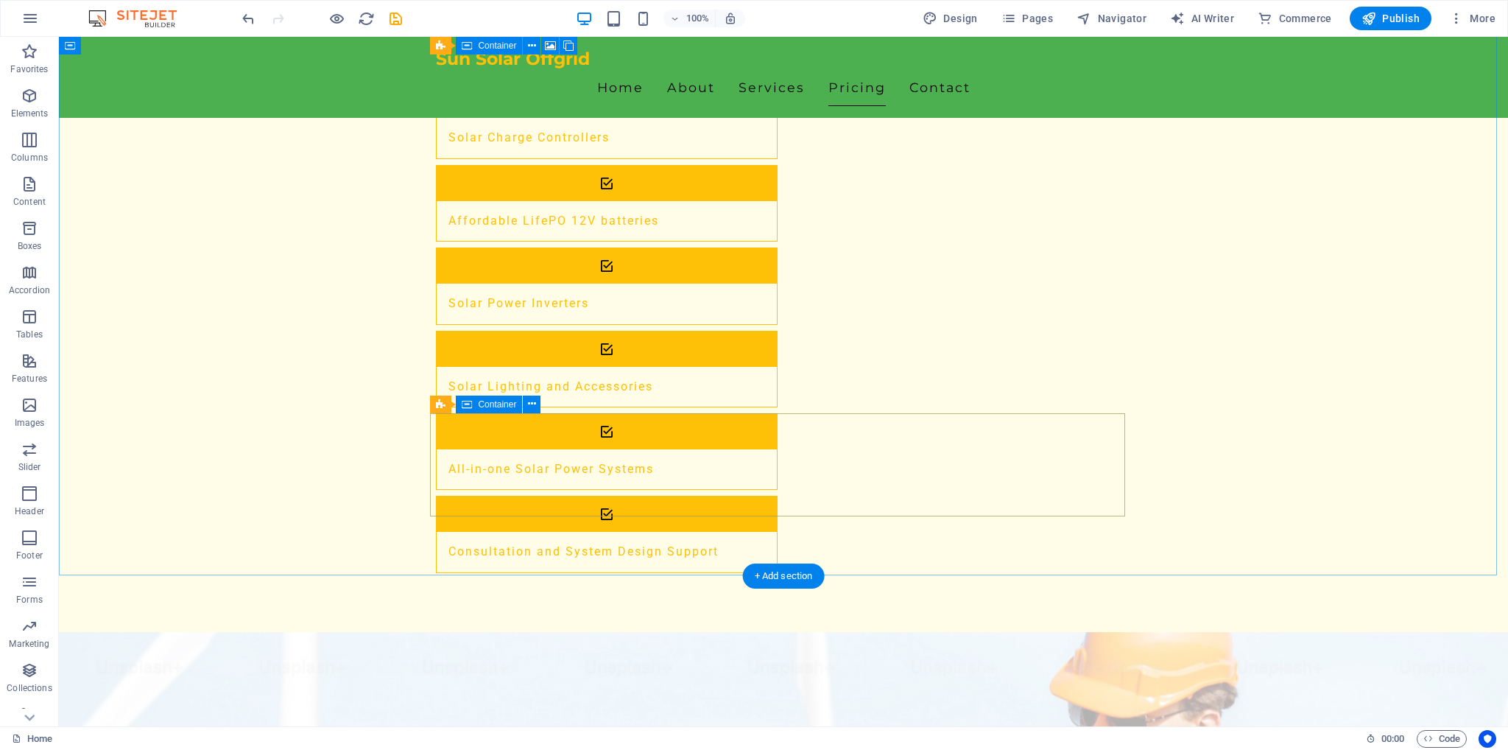
scroll to position [2231, 0]
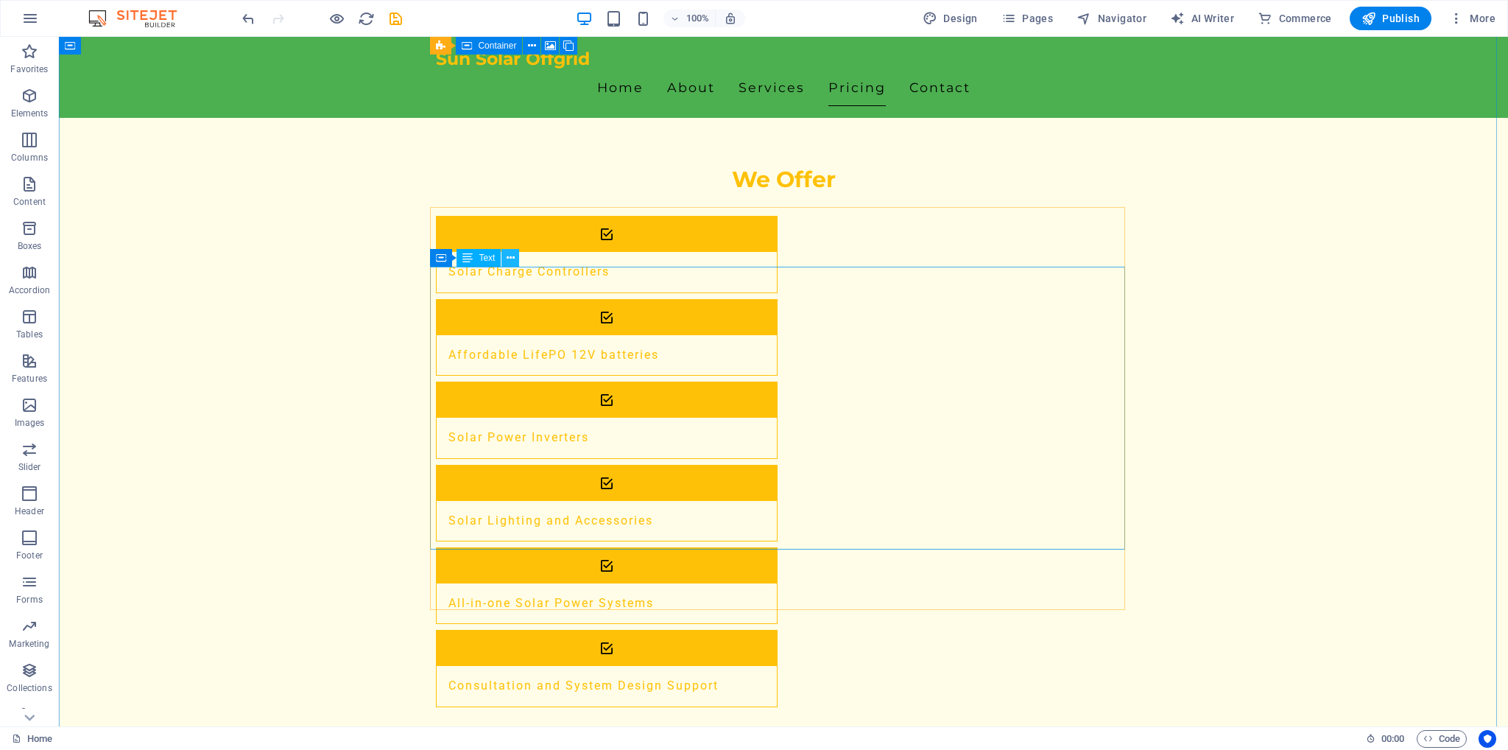
click at [513, 257] on icon at bounding box center [511, 257] width 8 height 15
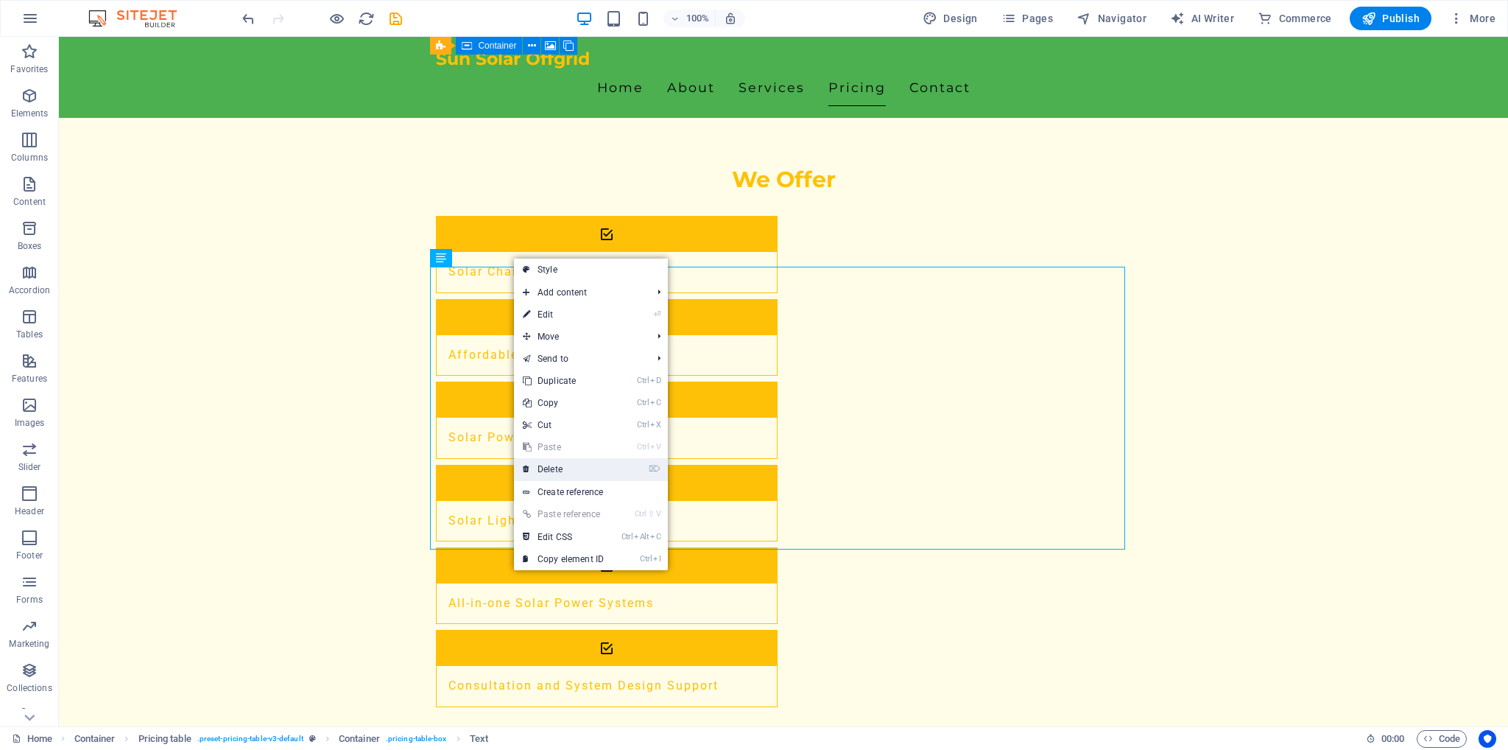
click at [565, 465] on link "⌦ Delete" at bounding box center [563, 469] width 99 height 22
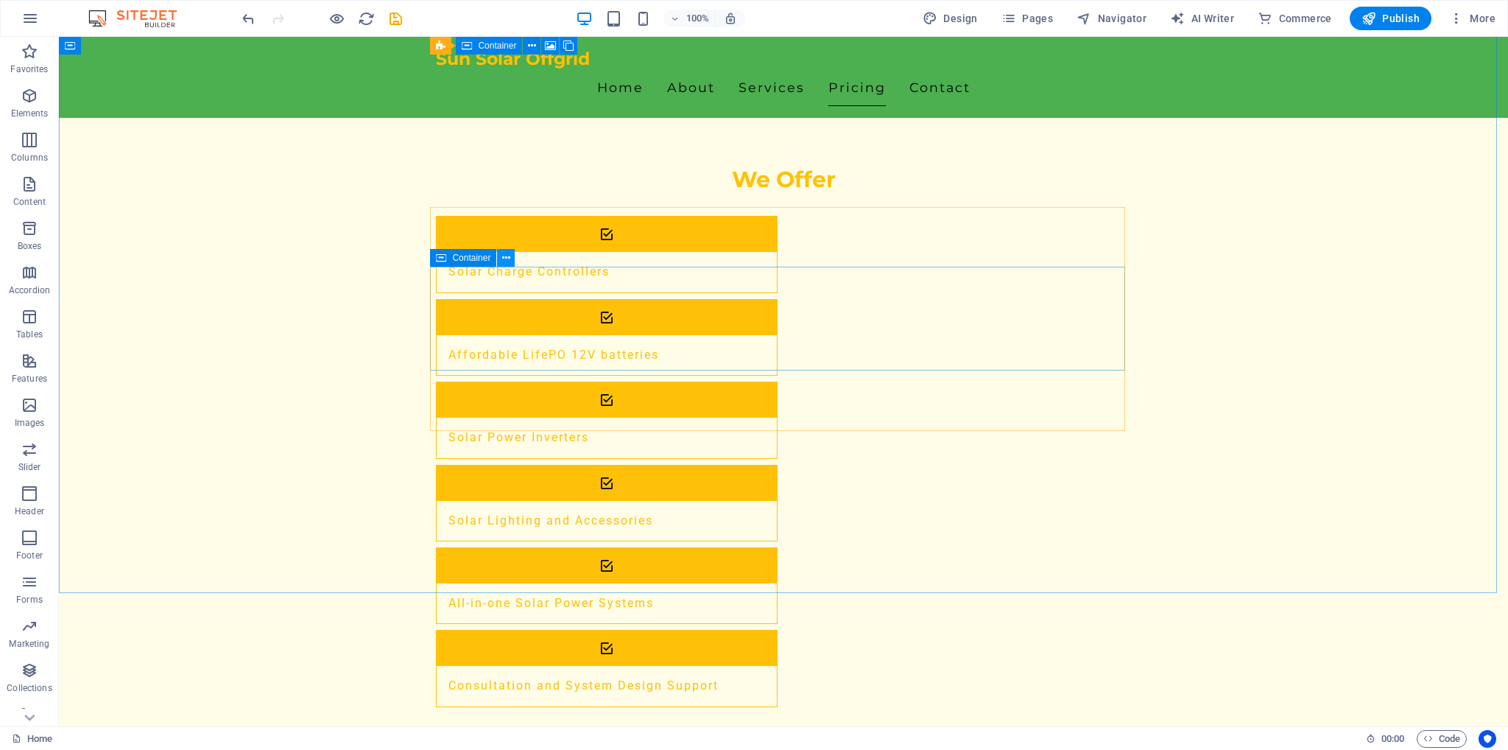
click at [505, 262] on icon at bounding box center [506, 257] width 8 height 15
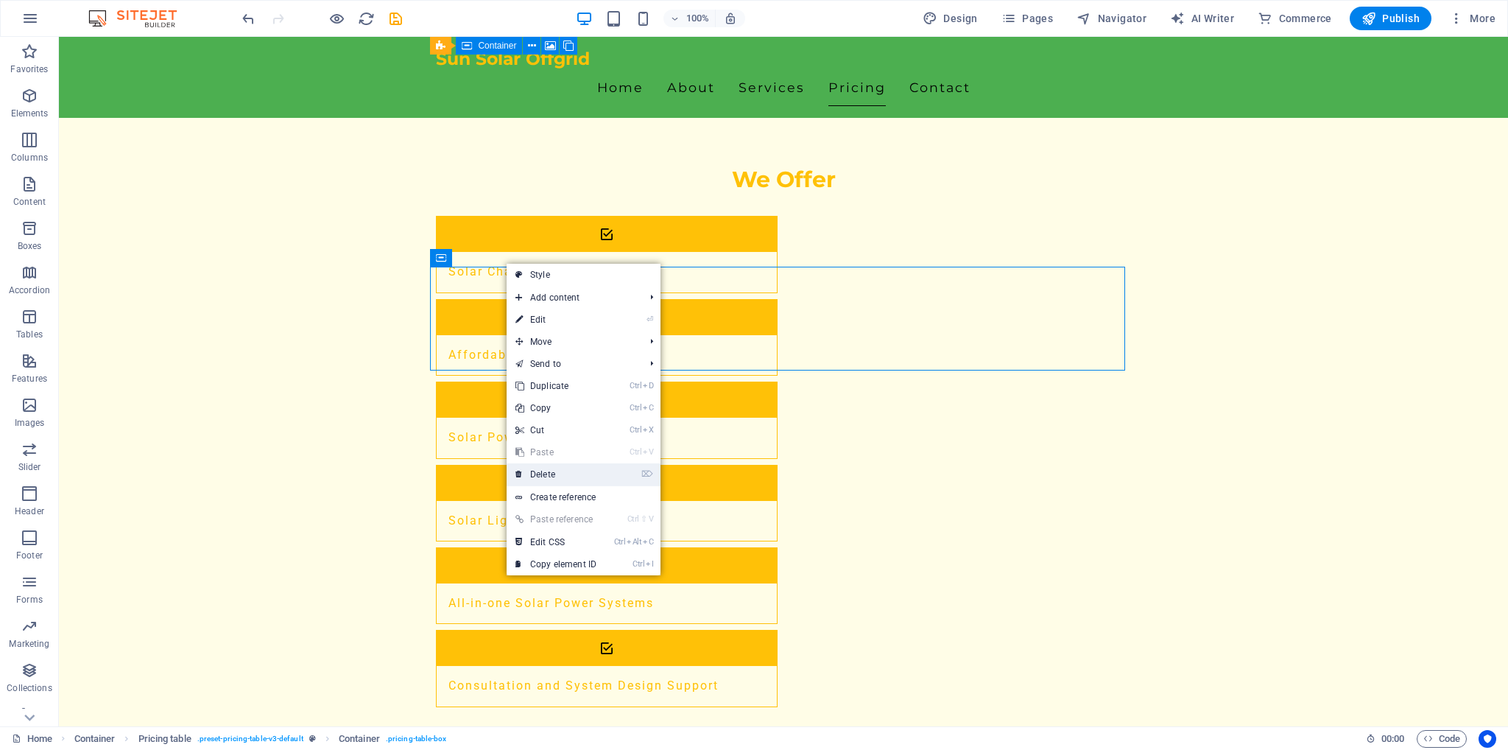
click at [545, 474] on link "⌦ Delete" at bounding box center [556, 474] width 99 height 22
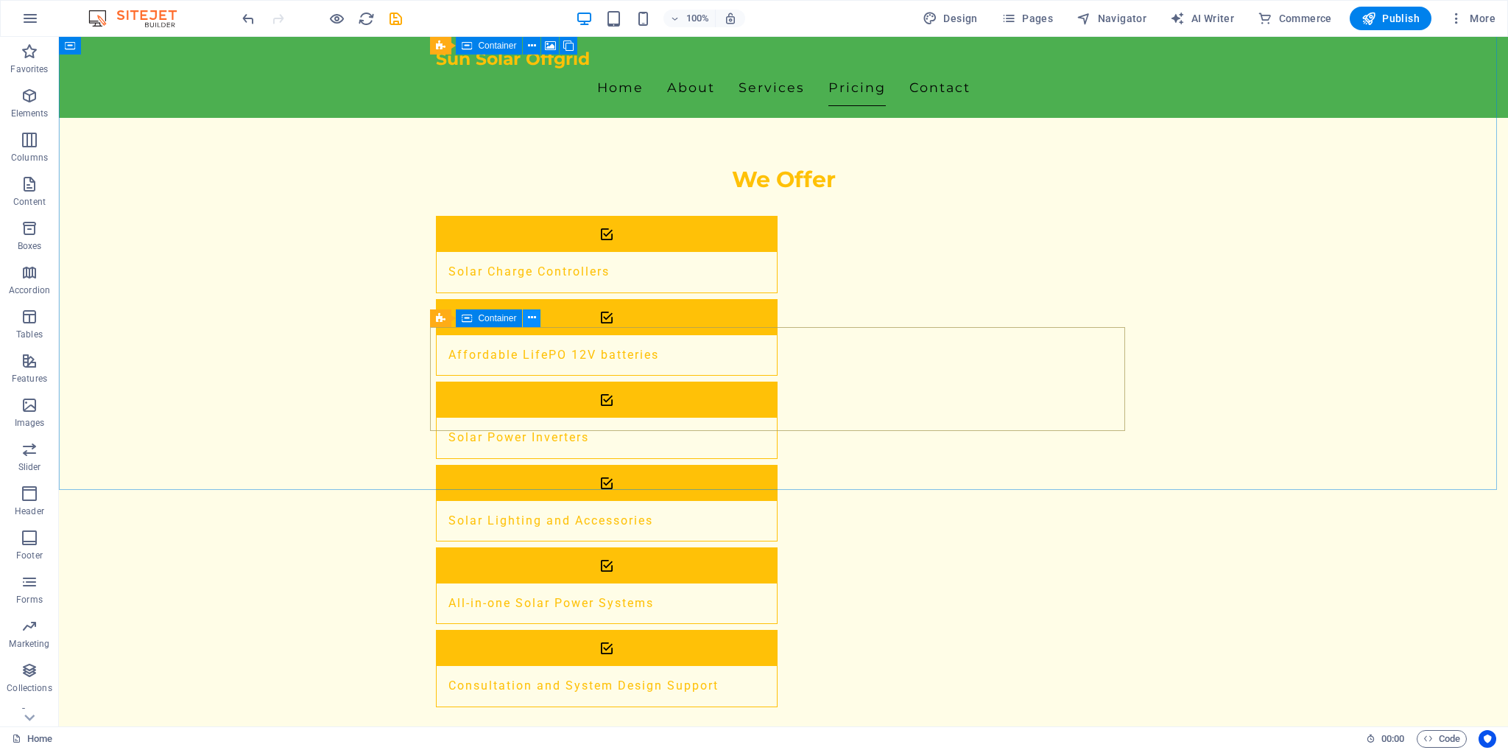
click at [532, 320] on icon at bounding box center [532, 317] width 8 height 15
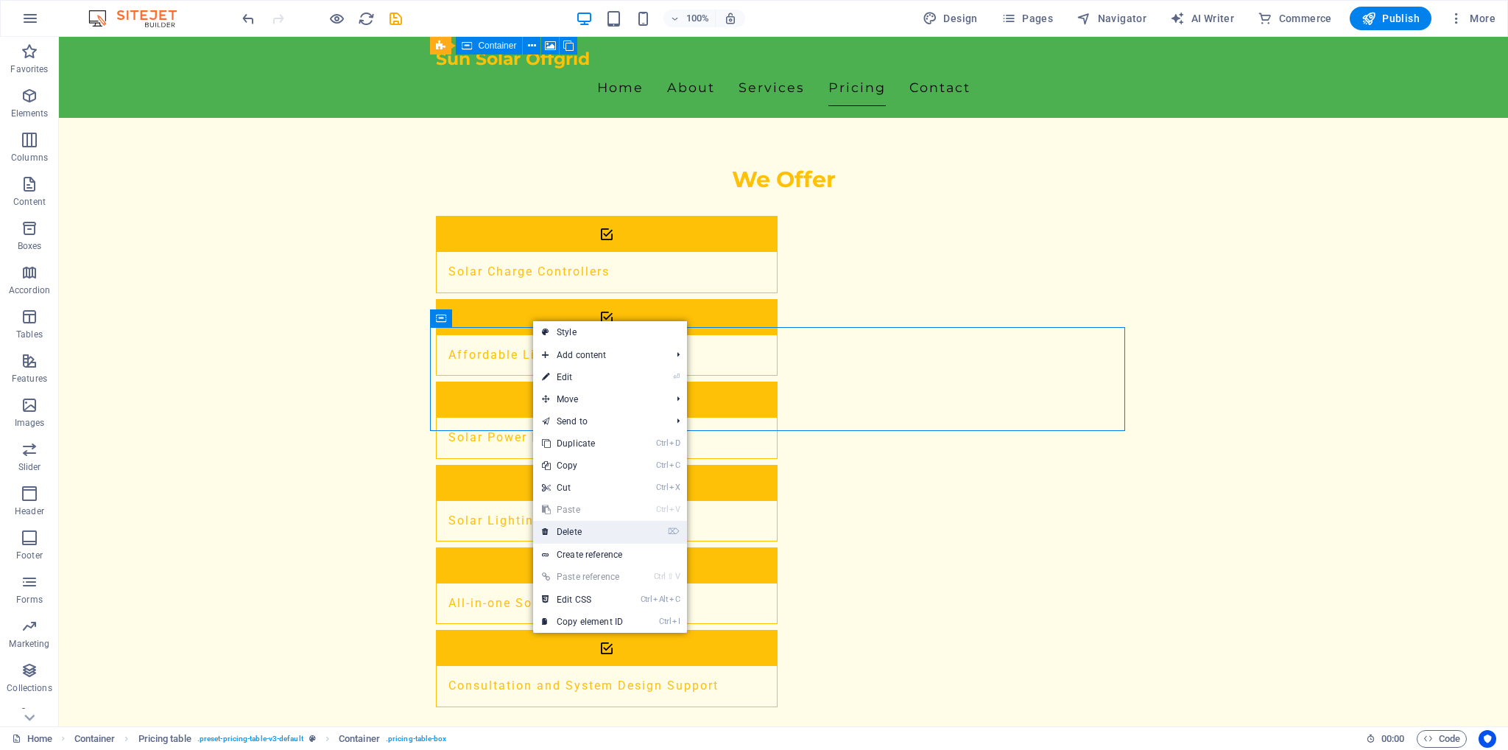
click at [575, 532] on link "⌦ Delete" at bounding box center [582, 532] width 99 height 22
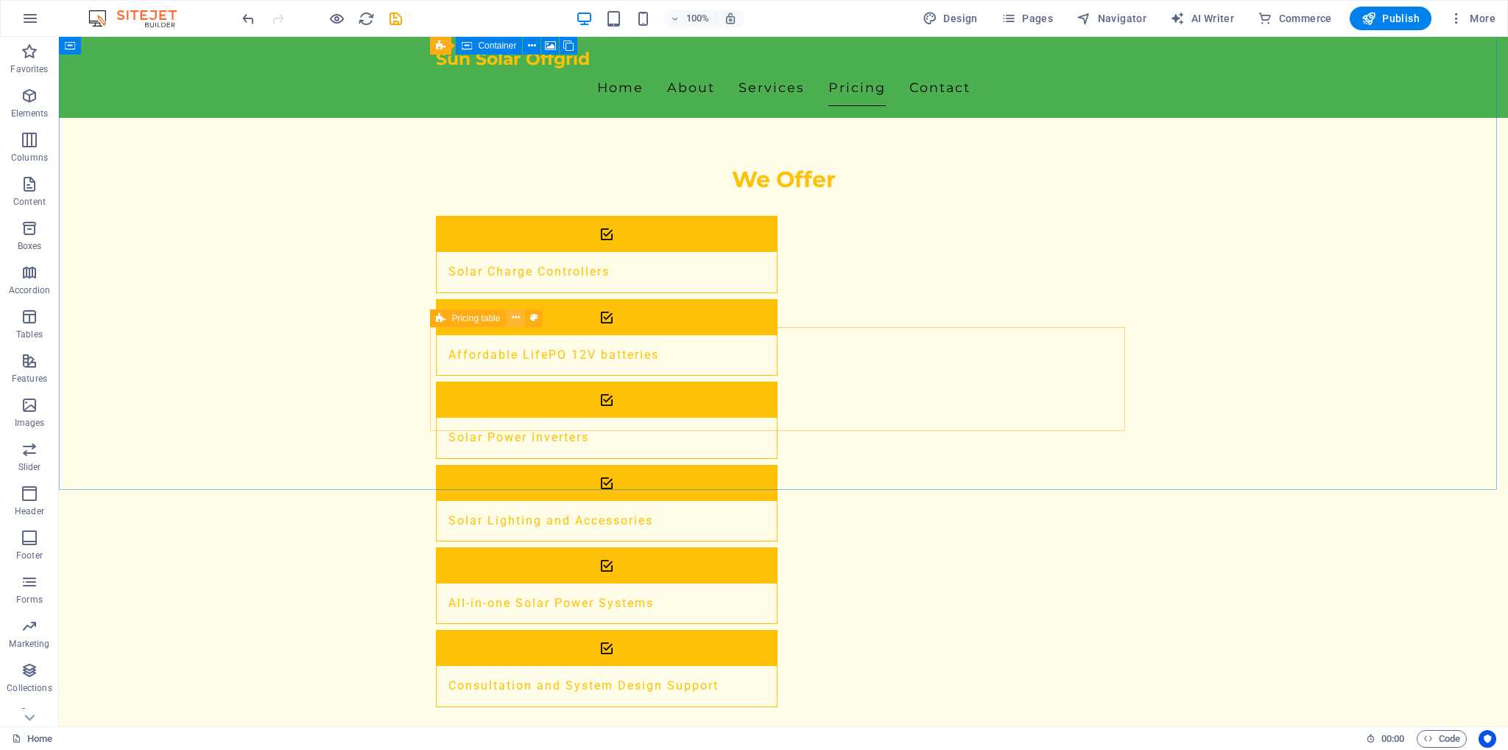
click at [519, 318] on icon at bounding box center [516, 317] width 8 height 15
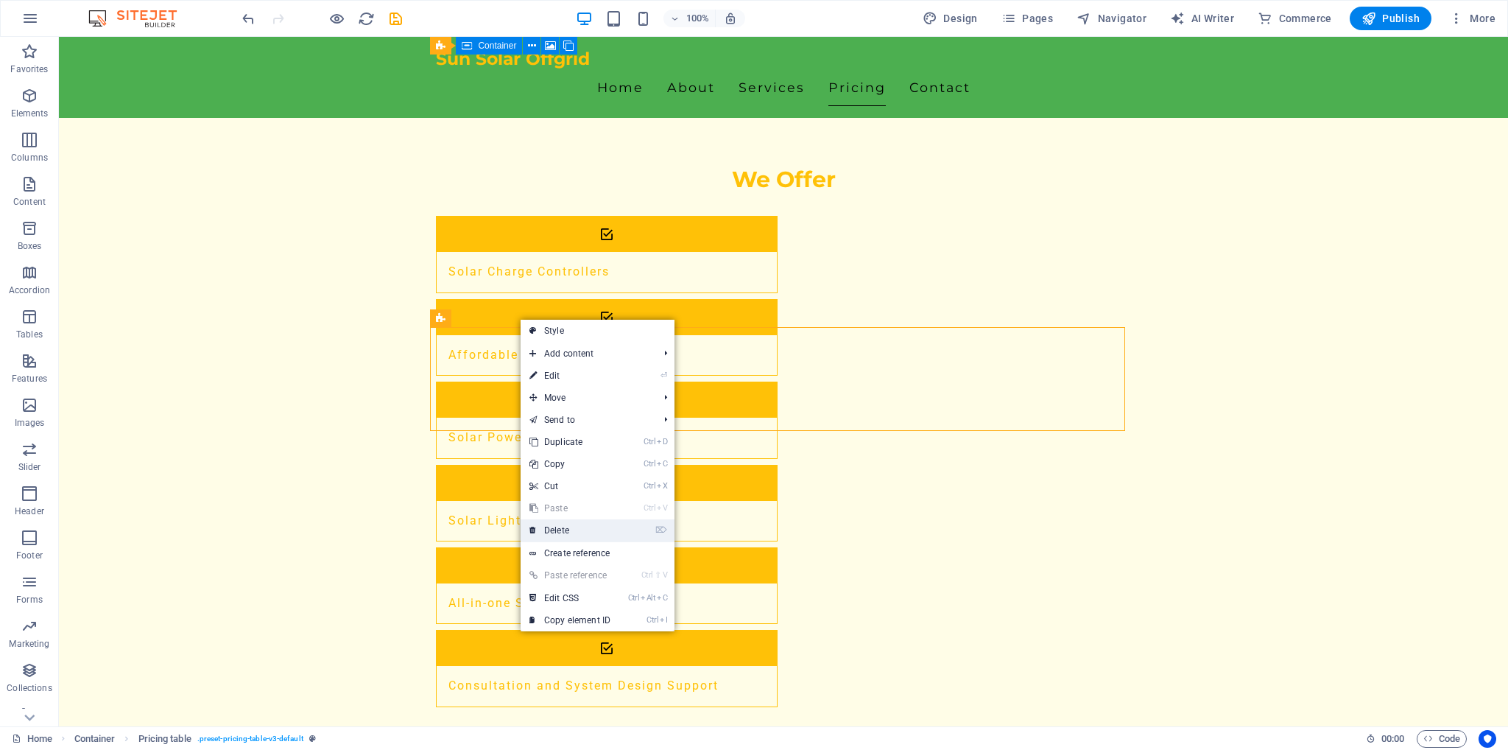
click at [566, 532] on link "⌦ Delete" at bounding box center [570, 530] width 99 height 22
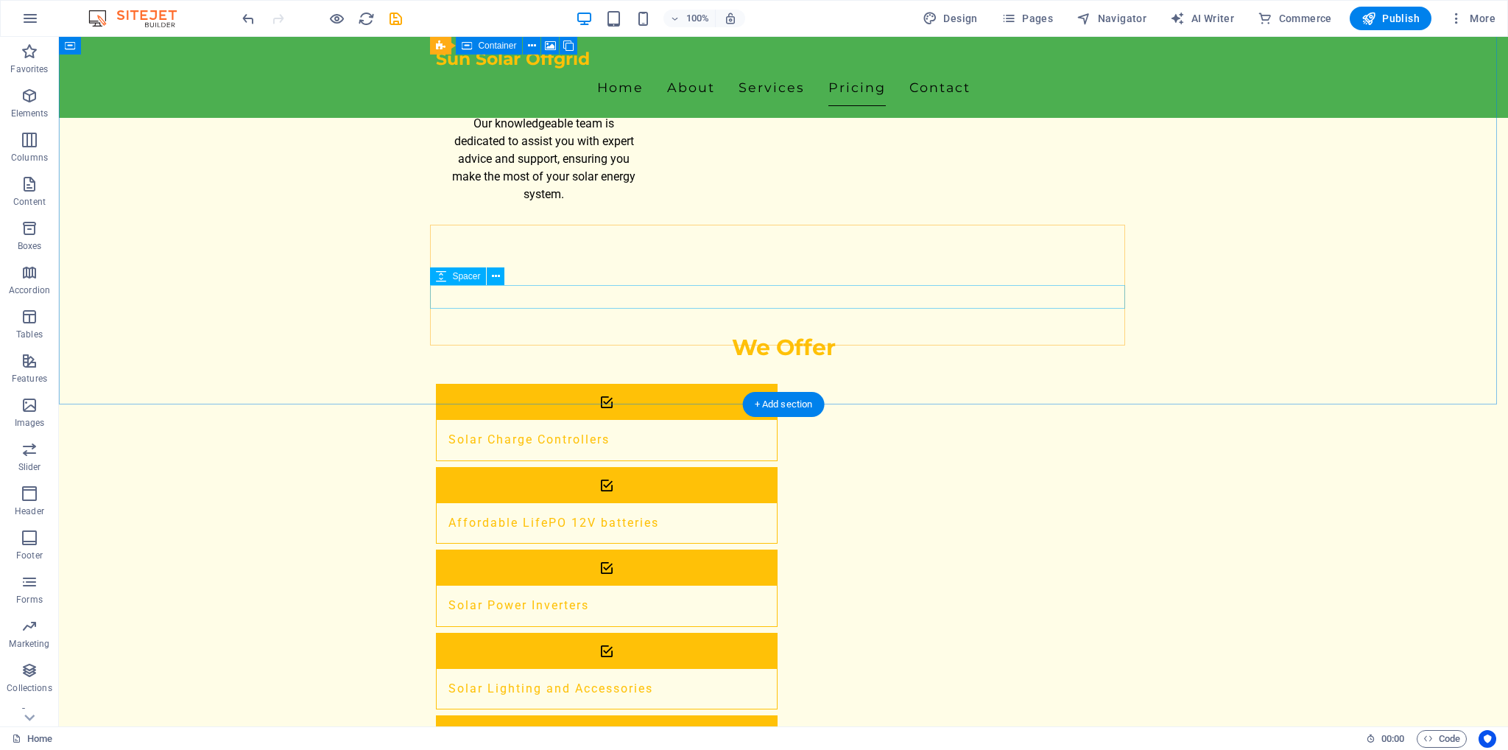
scroll to position [2010, 0]
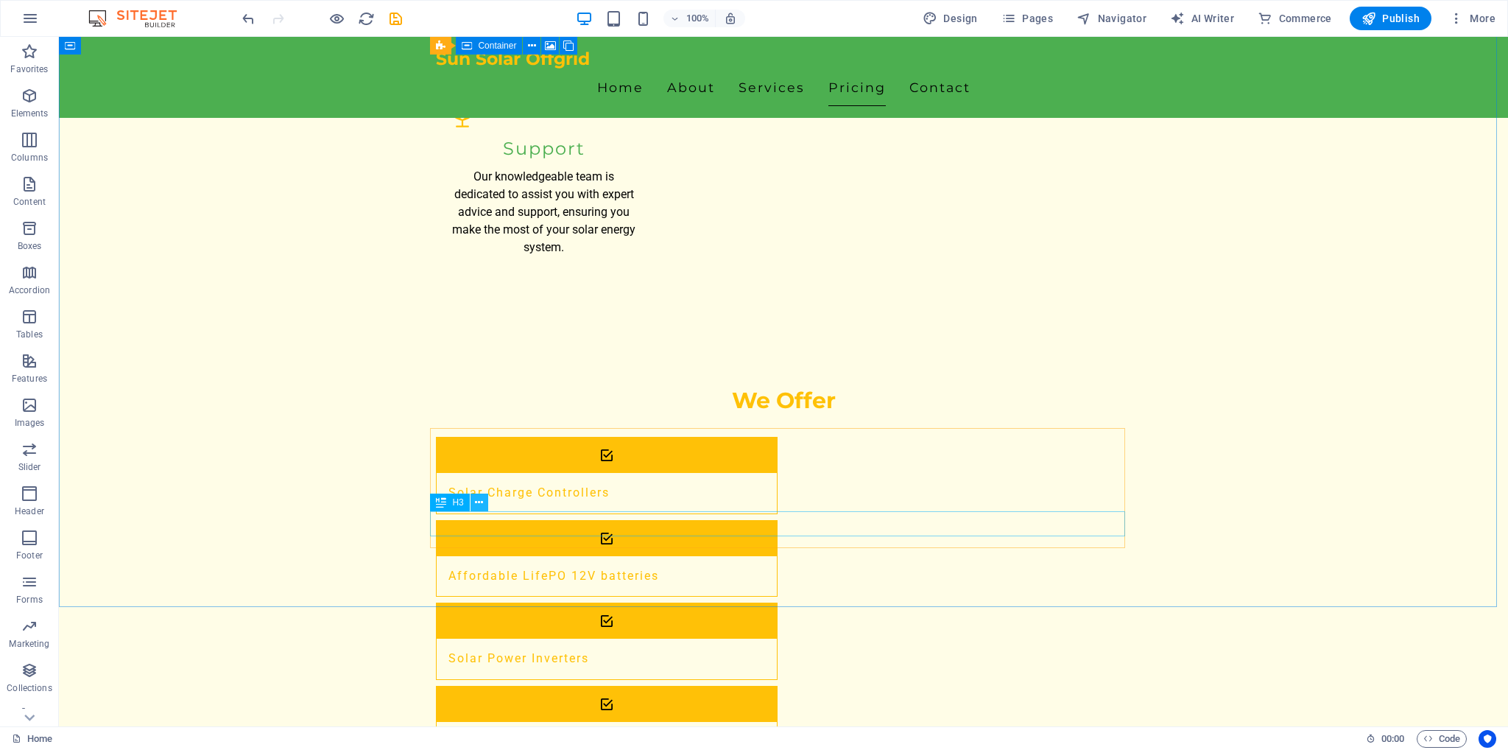
click at [483, 503] on icon at bounding box center [479, 502] width 8 height 15
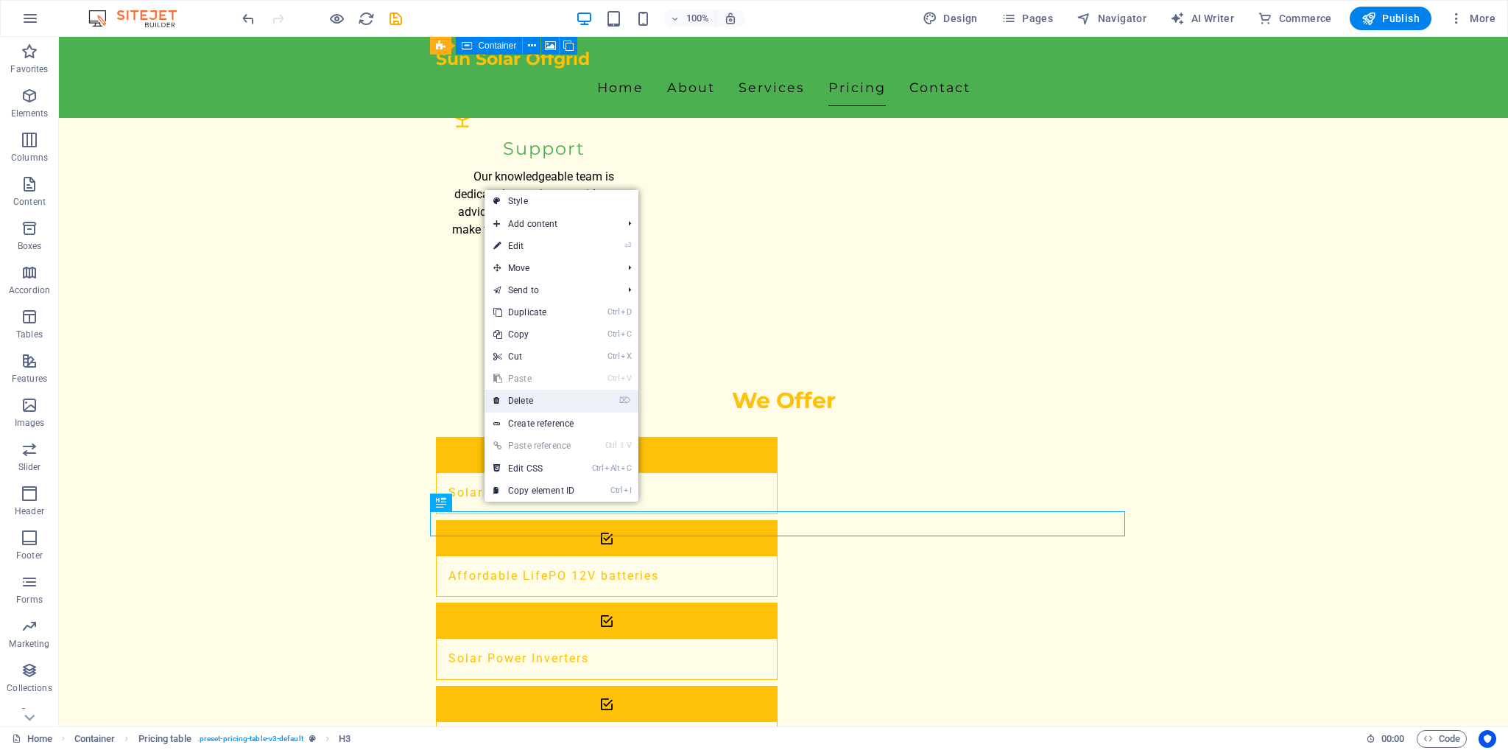
click at [524, 402] on link "⌦ Delete" at bounding box center [534, 401] width 99 height 22
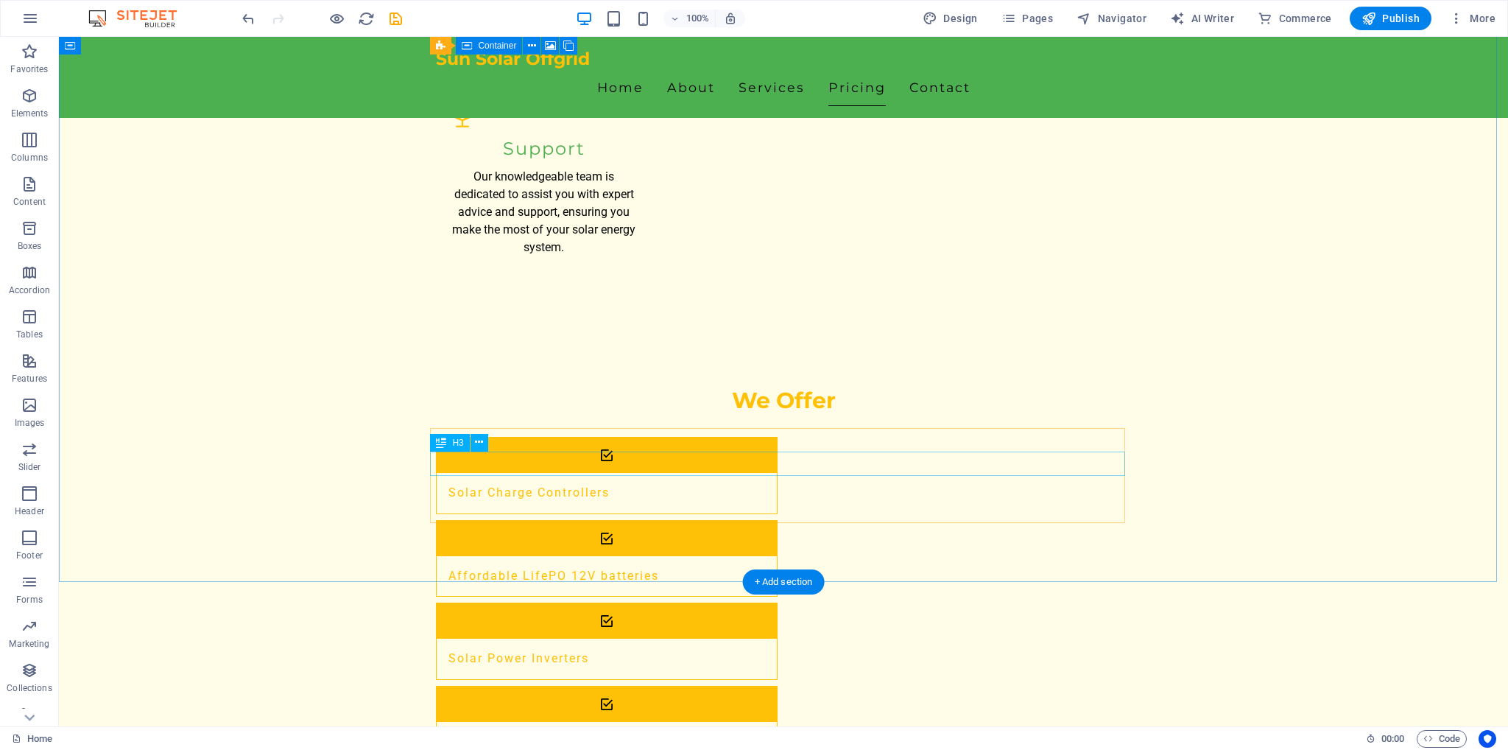
click at [479, 434] on icon at bounding box center [479, 441] width 8 height 15
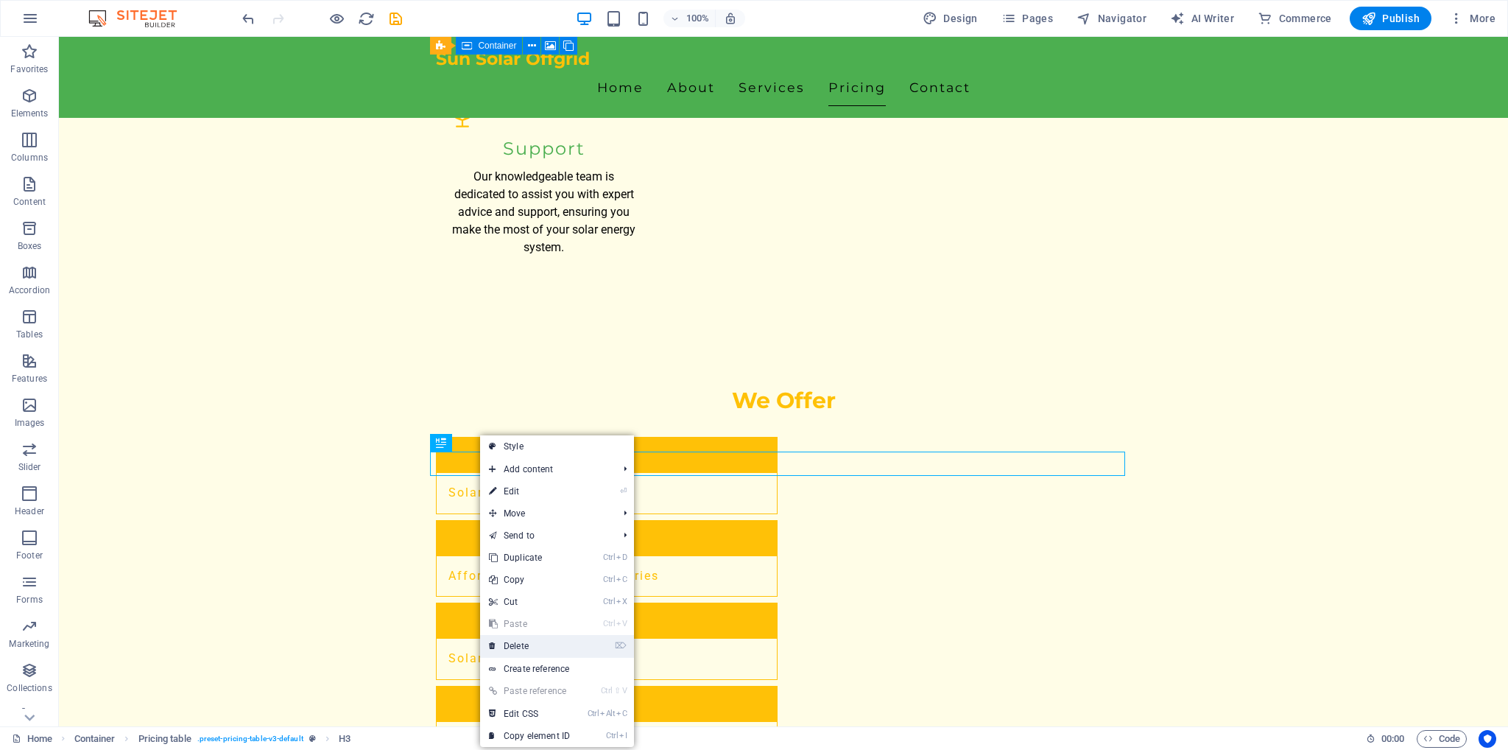
click at [520, 646] on link "⌦ Delete" at bounding box center [529, 646] width 99 height 22
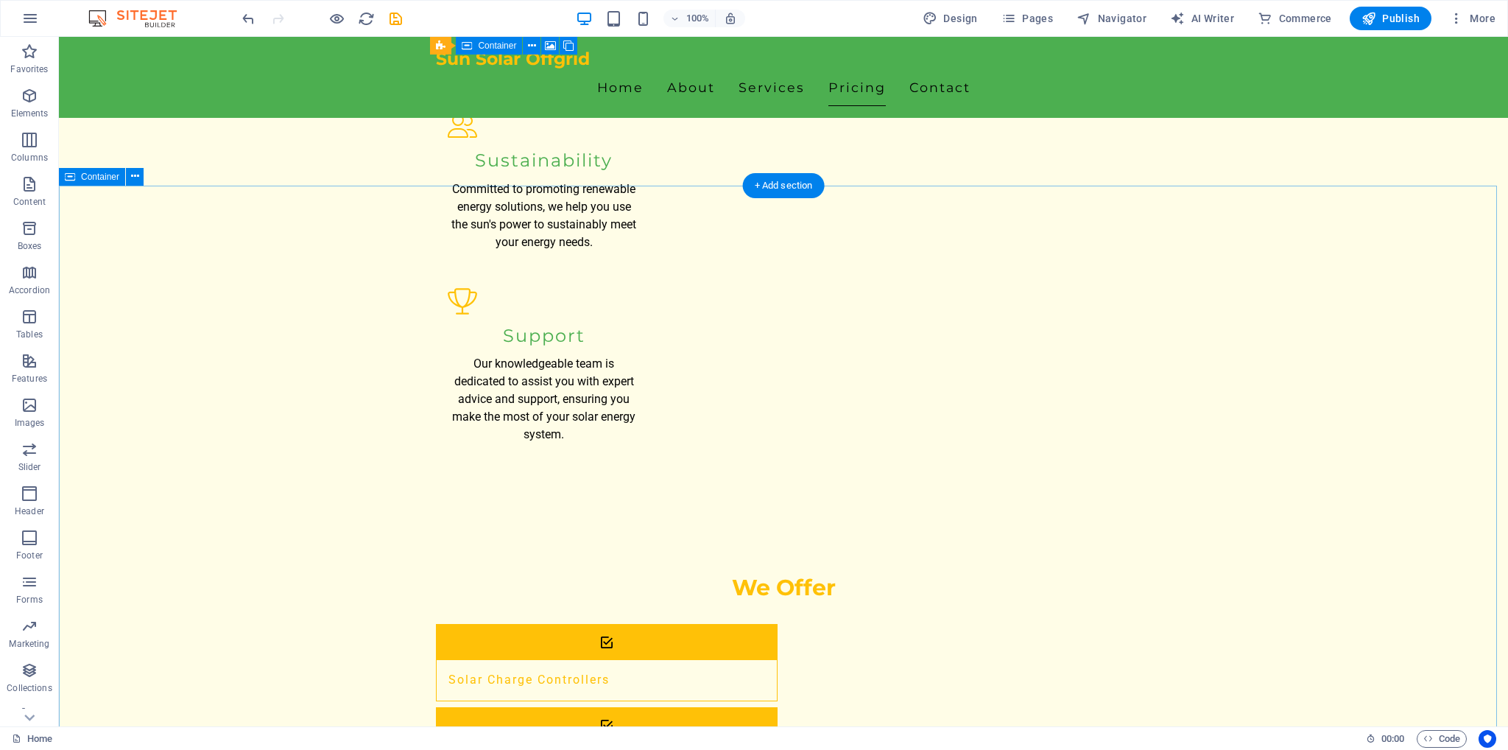
scroll to position [1789, 0]
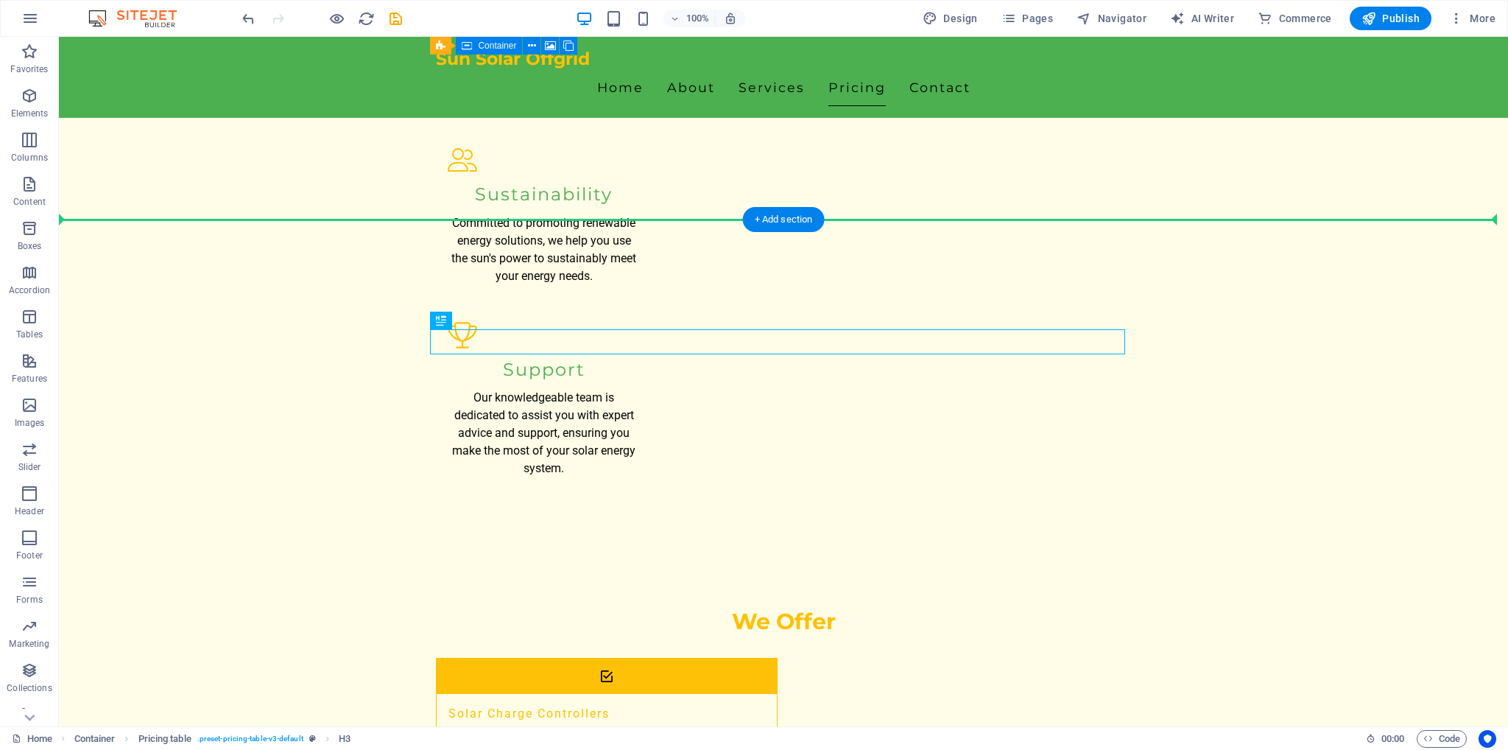
drag, startPoint x: 589, startPoint y: 347, endPoint x: 393, endPoint y: 335, distance: 196.2
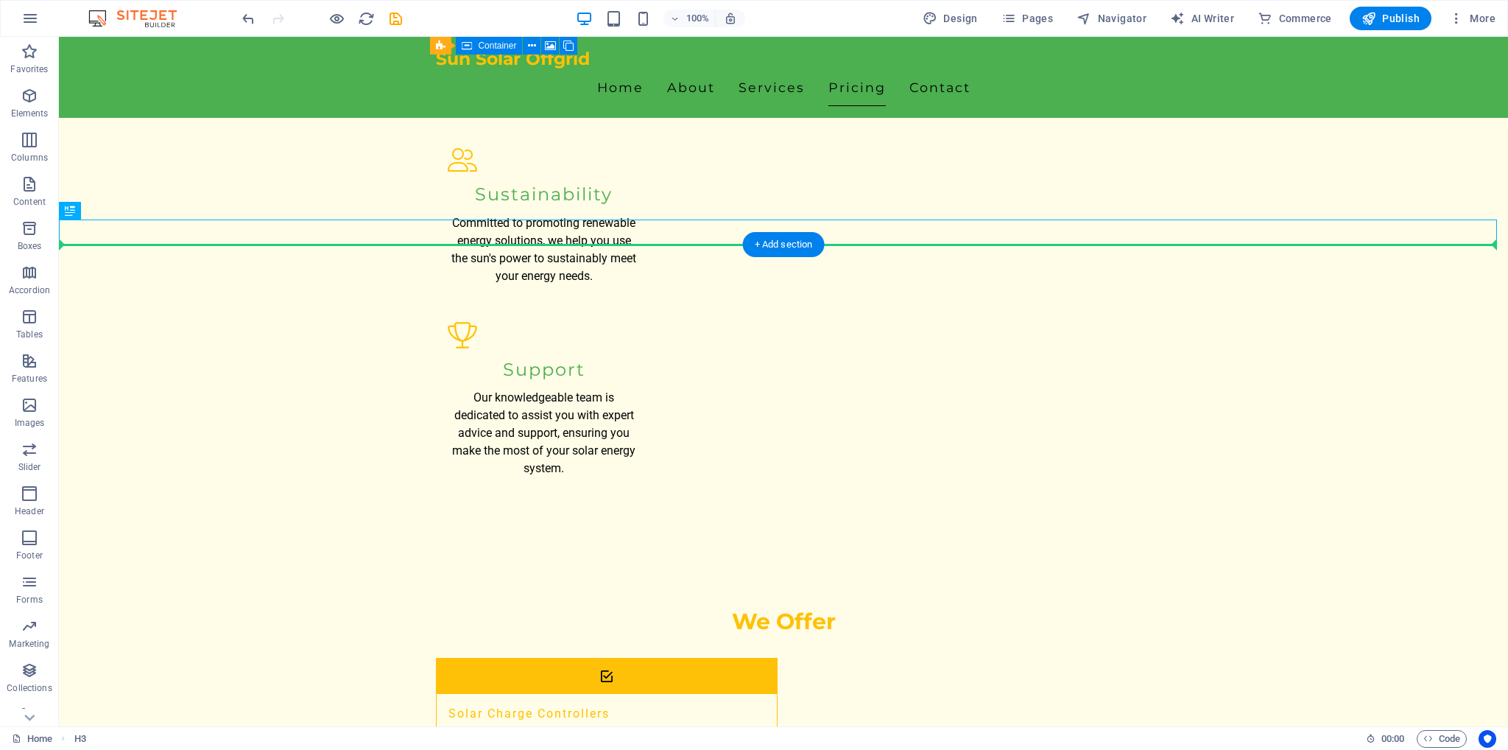
drag, startPoint x: 180, startPoint y: 239, endPoint x: 367, endPoint y: 390, distance: 239.9
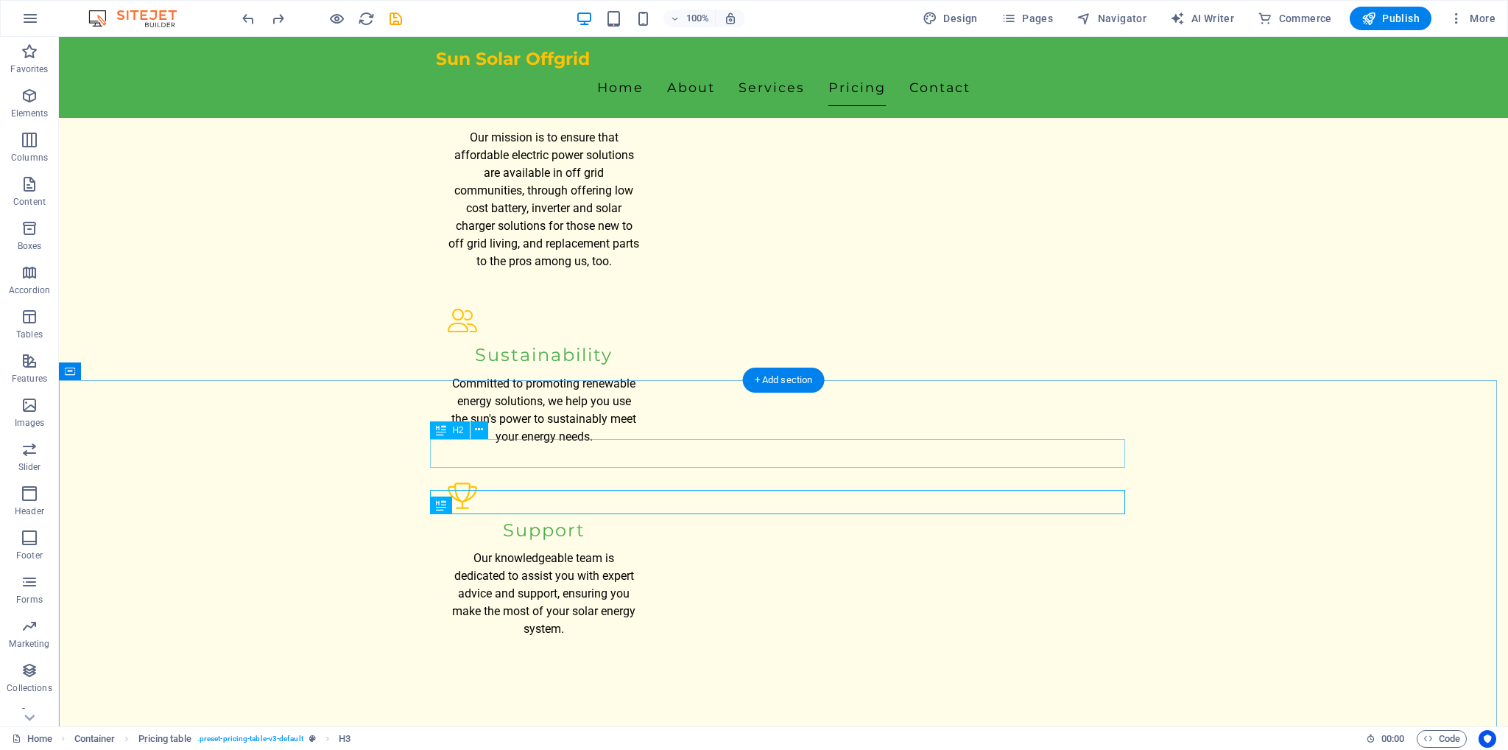
scroll to position [1716, 0]
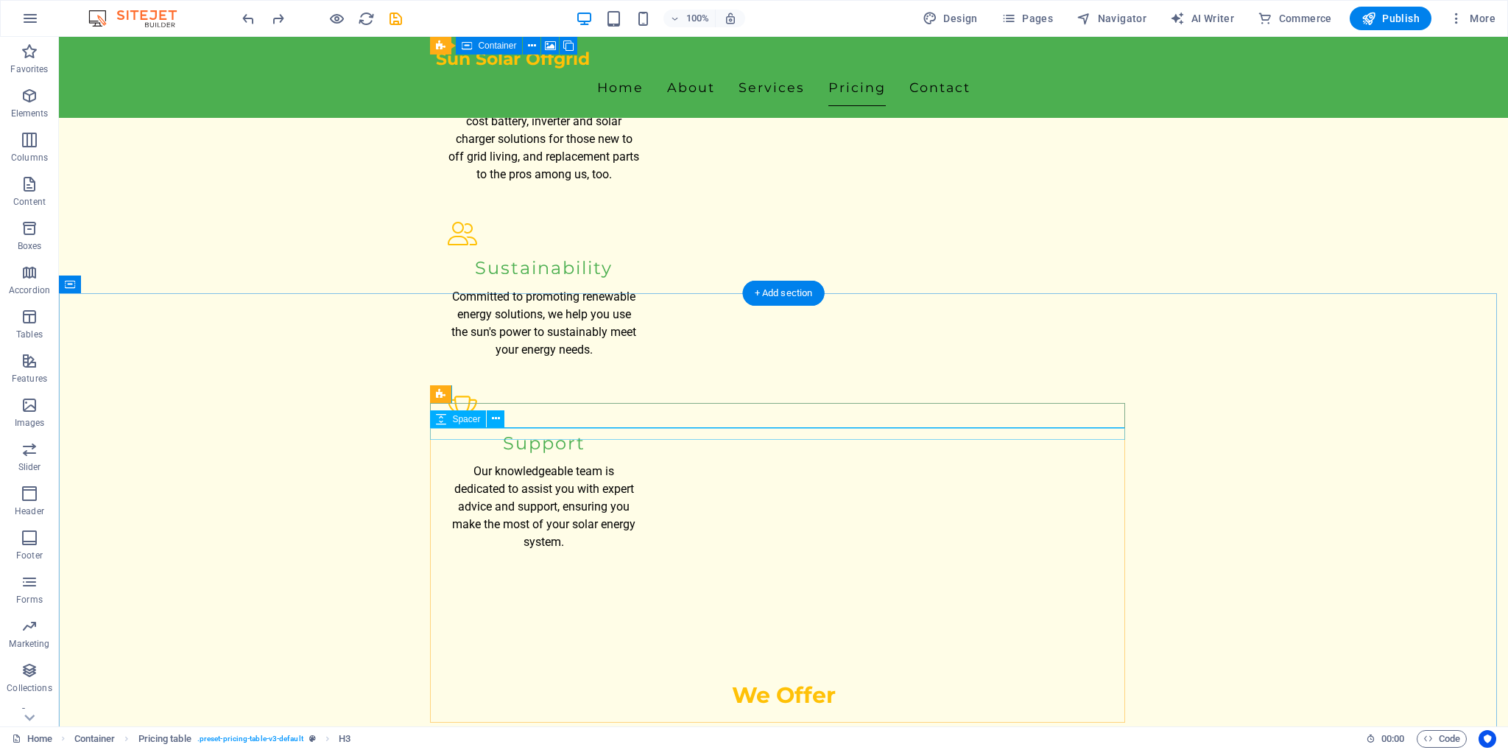
click at [501, 395] on icon at bounding box center [505, 394] width 8 height 15
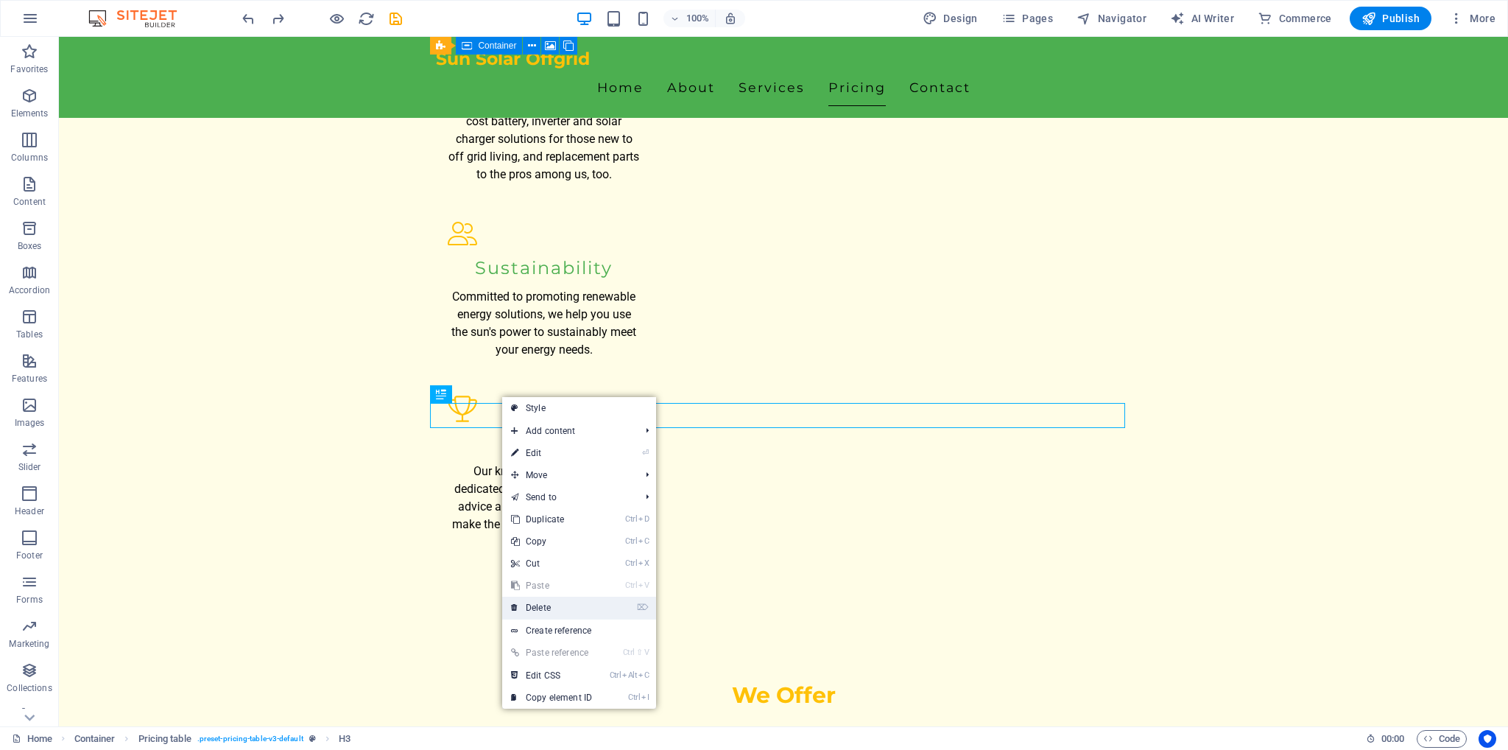
click at [535, 606] on link "⌦ Delete" at bounding box center [551, 607] width 99 height 22
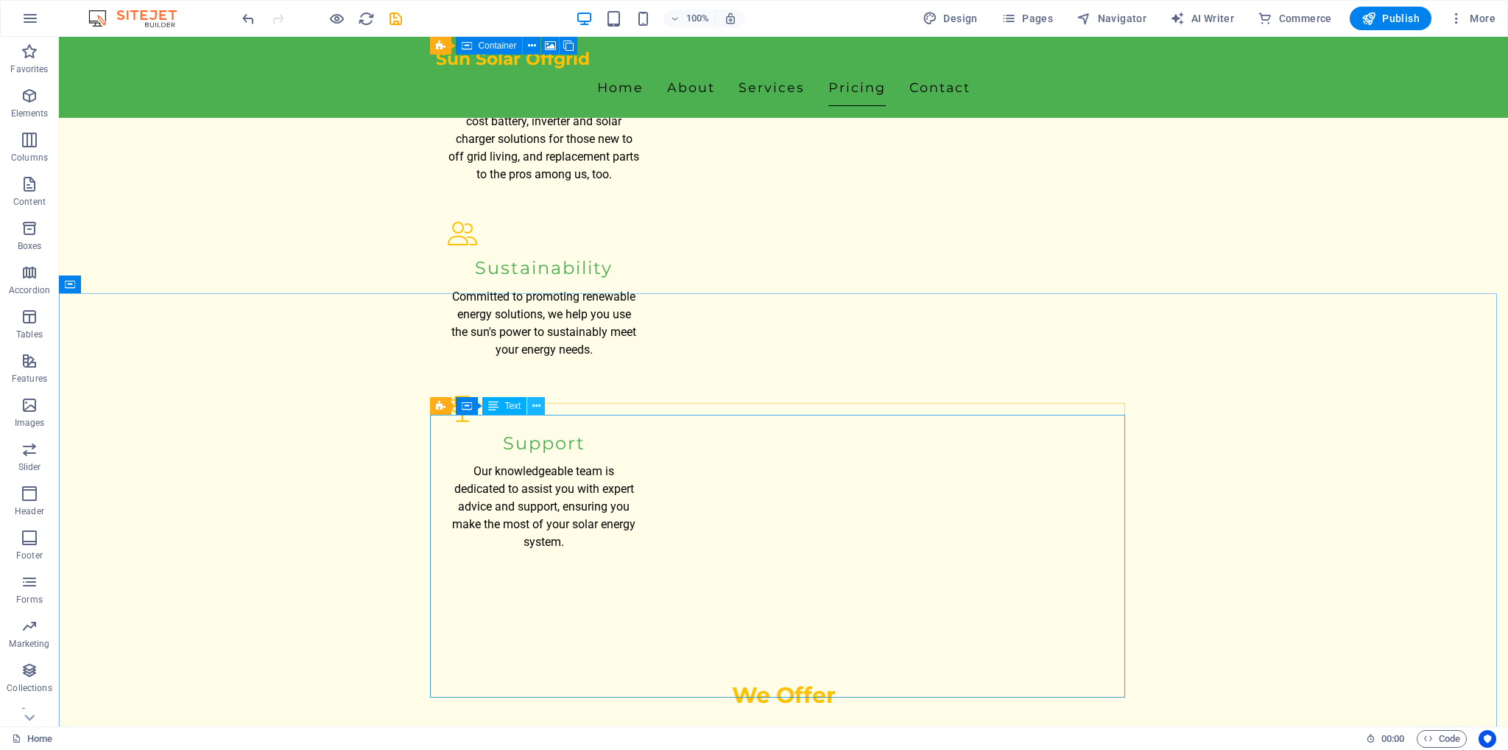
click at [536, 405] on icon at bounding box center [536, 405] width 8 height 15
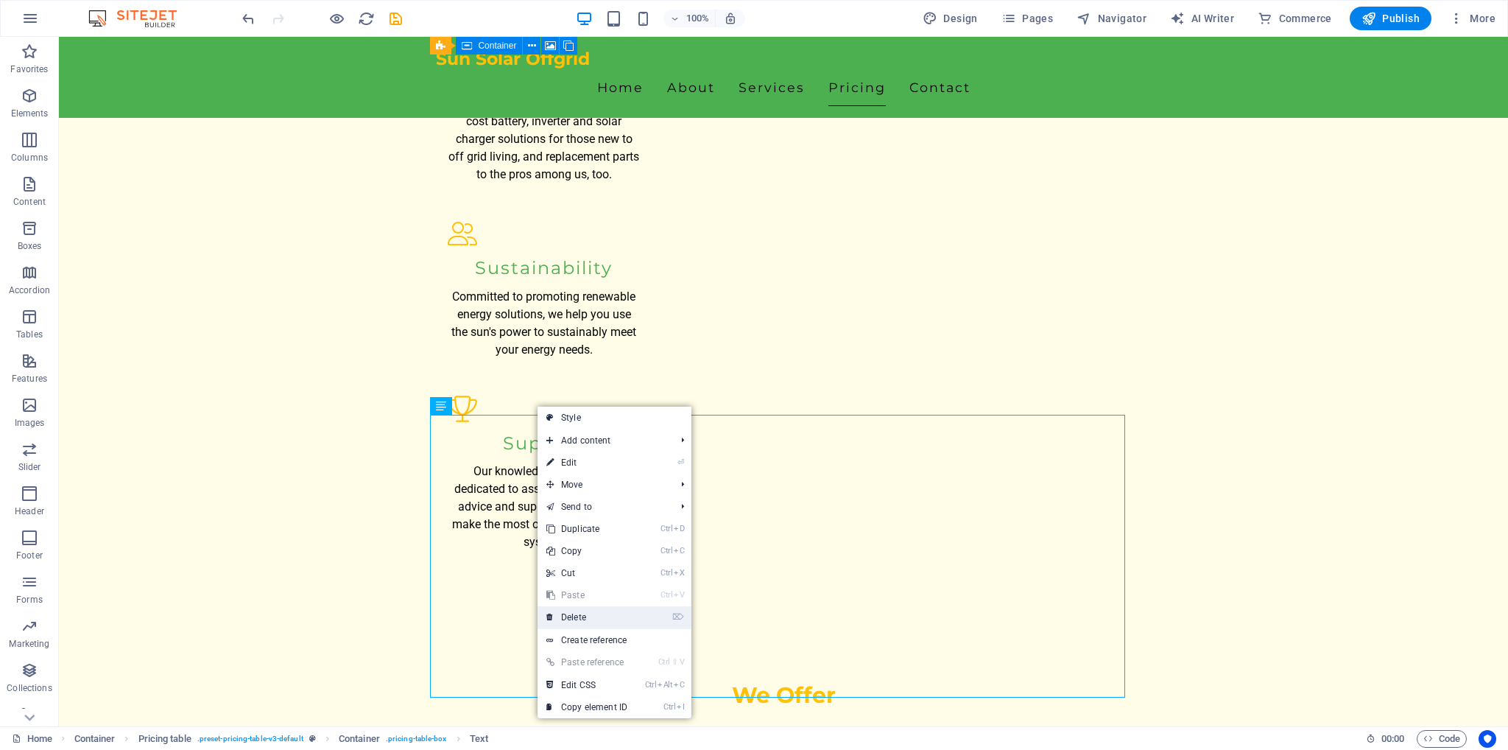
drag, startPoint x: 586, startPoint y: 613, endPoint x: 528, endPoint y: 576, distance: 69.2
click at [586, 613] on link "⌦ Delete" at bounding box center [587, 617] width 99 height 22
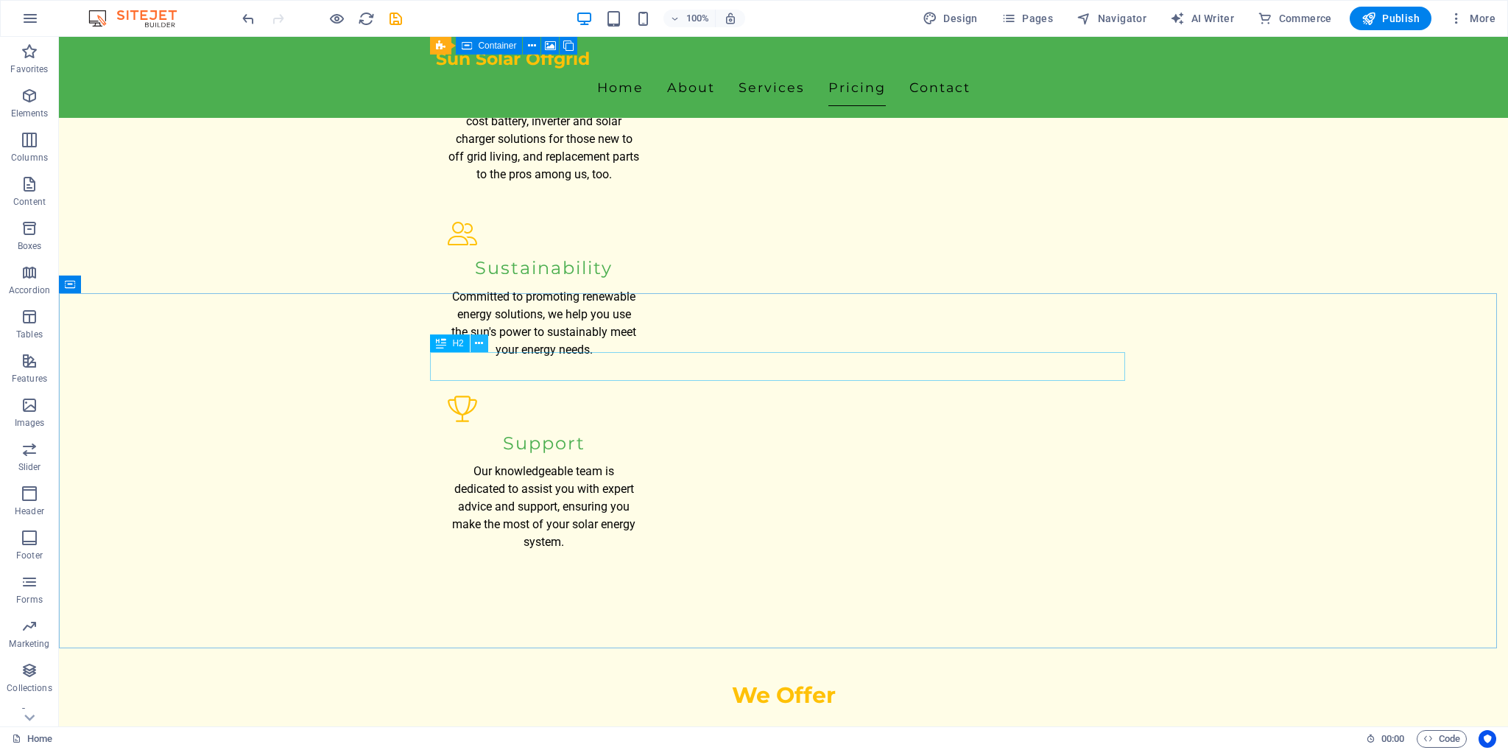
click at [482, 349] on icon at bounding box center [479, 343] width 8 height 15
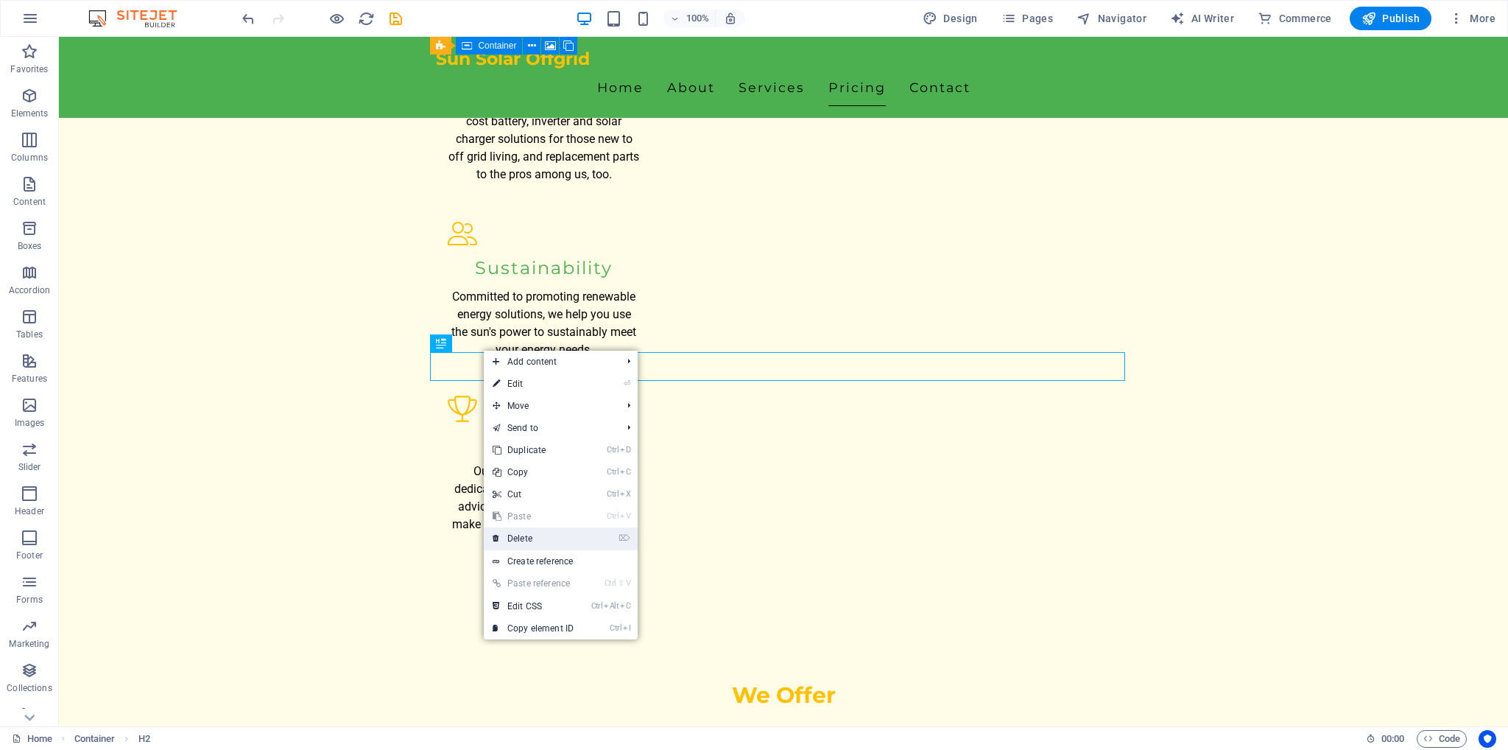
click at [543, 539] on link "⌦ Delete" at bounding box center [533, 538] width 99 height 22
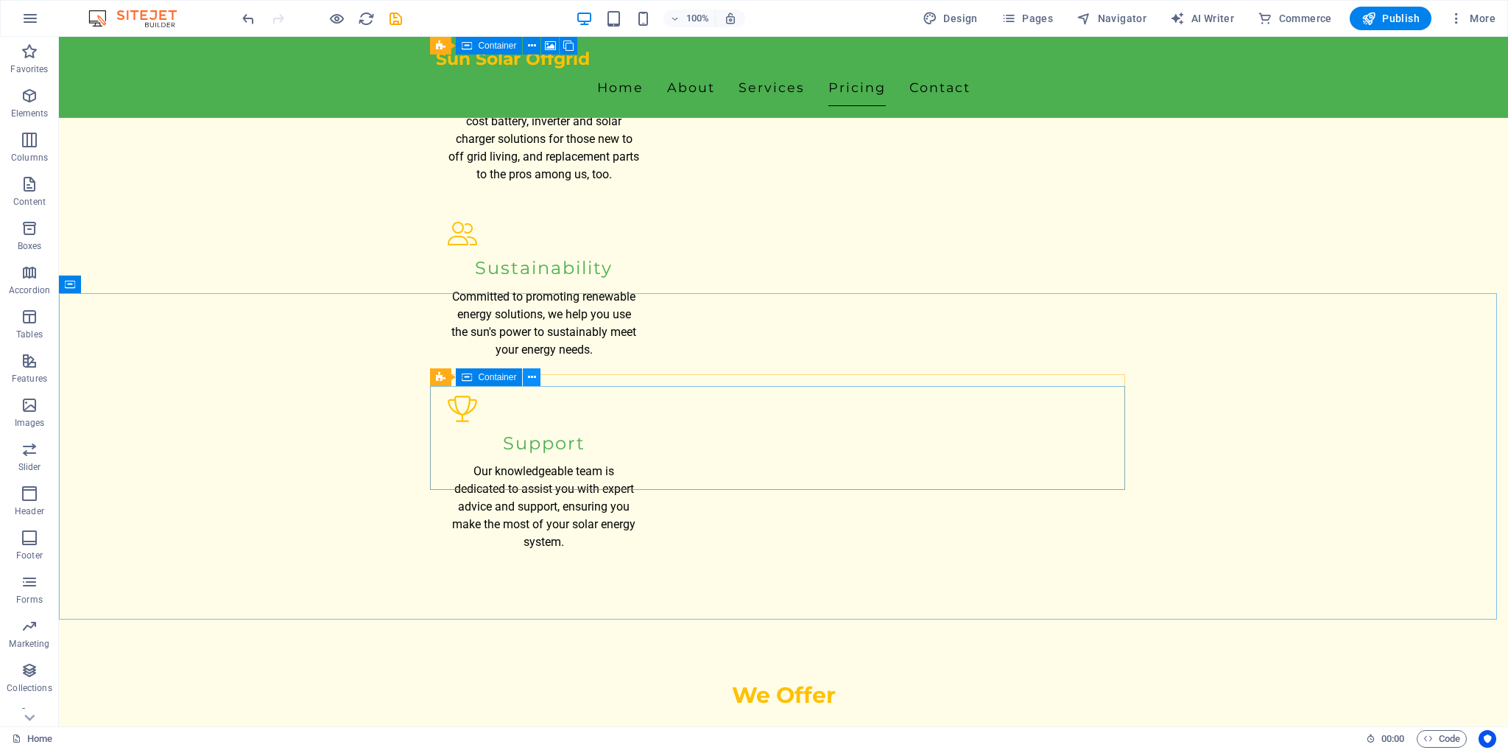
click at [532, 375] on icon at bounding box center [532, 377] width 8 height 15
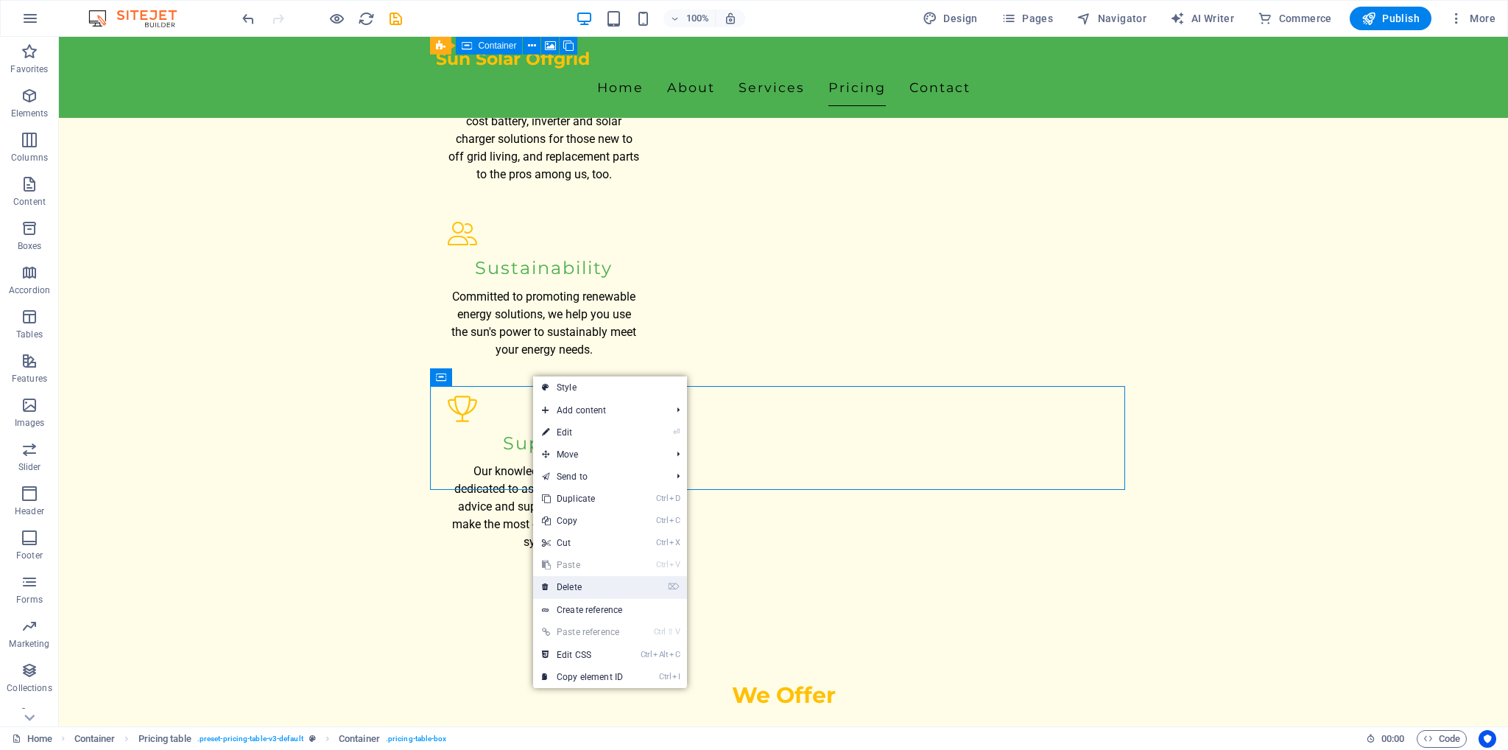
click at [576, 584] on link "⌦ Delete" at bounding box center [582, 587] width 99 height 22
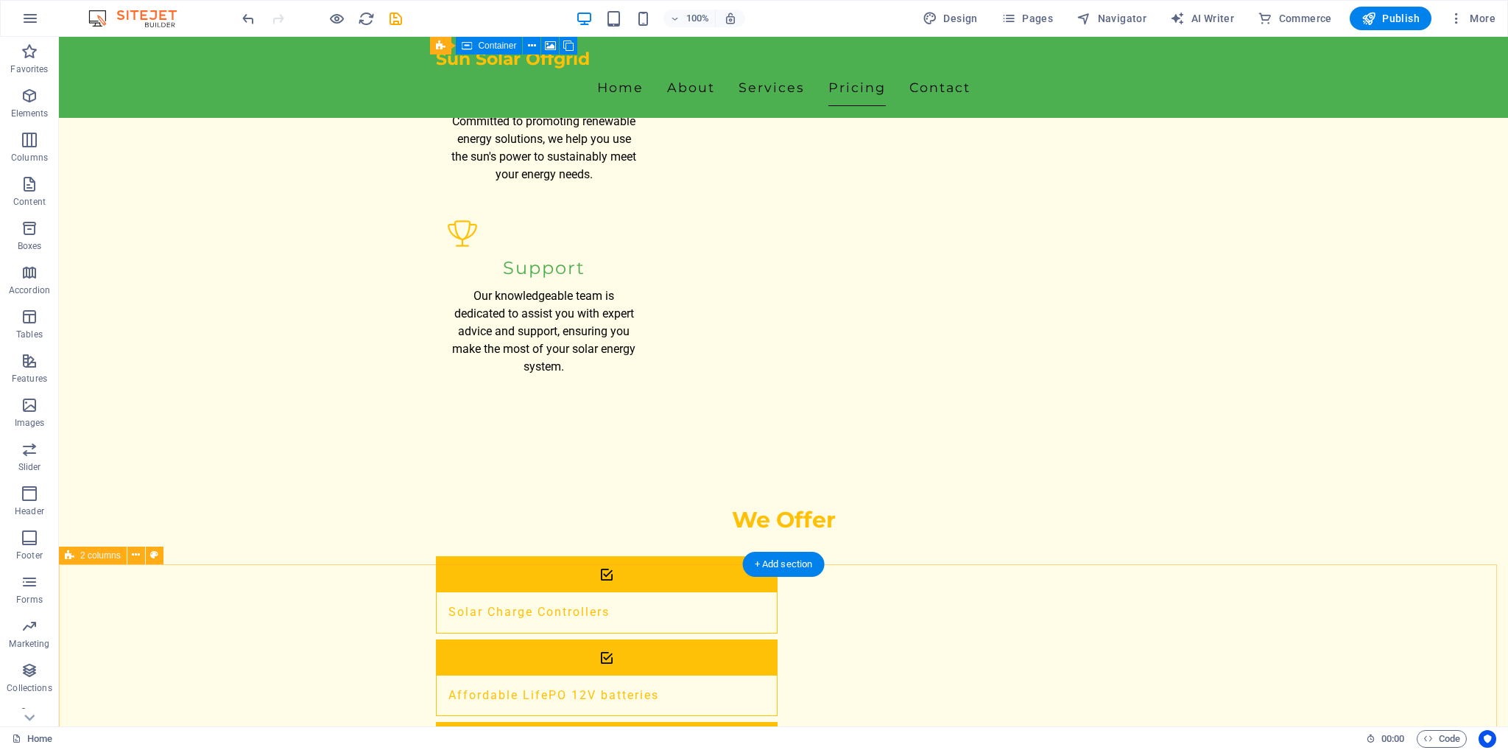
scroll to position [1937, 0]
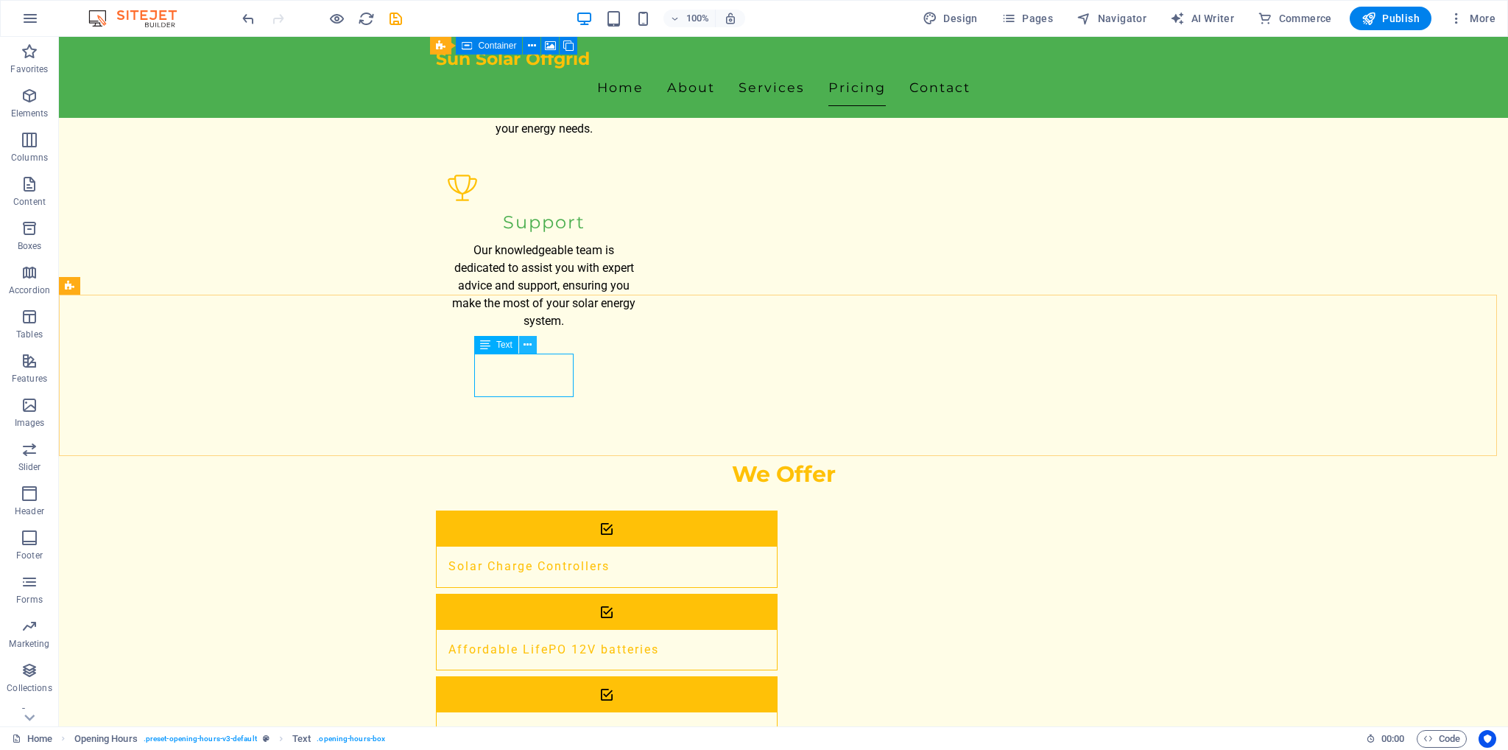
click at [531, 345] on icon at bounding box center [528, 344] width 8 height 15
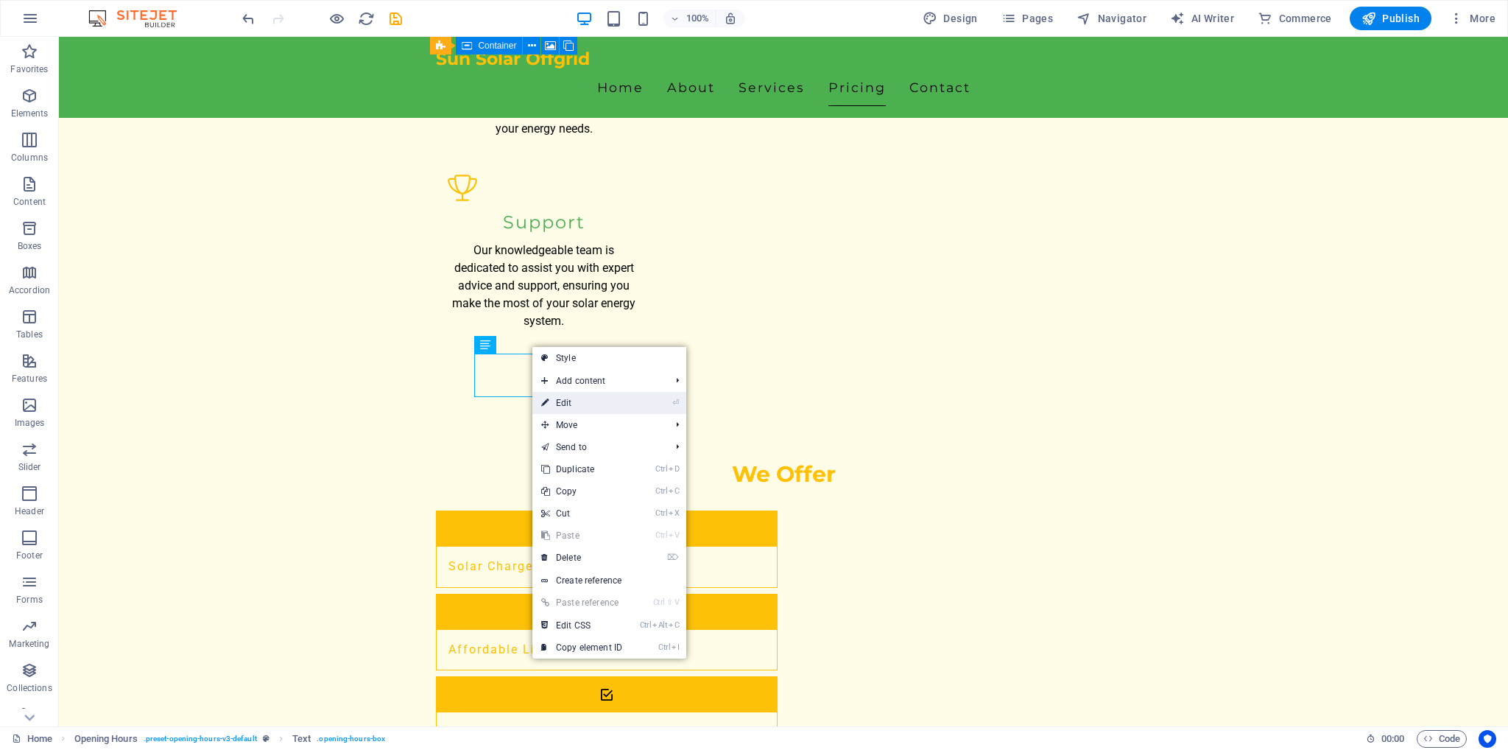
click at [574, 401] on link "⏎ Edit" at bounding box center [581, 403] width 99 height 22
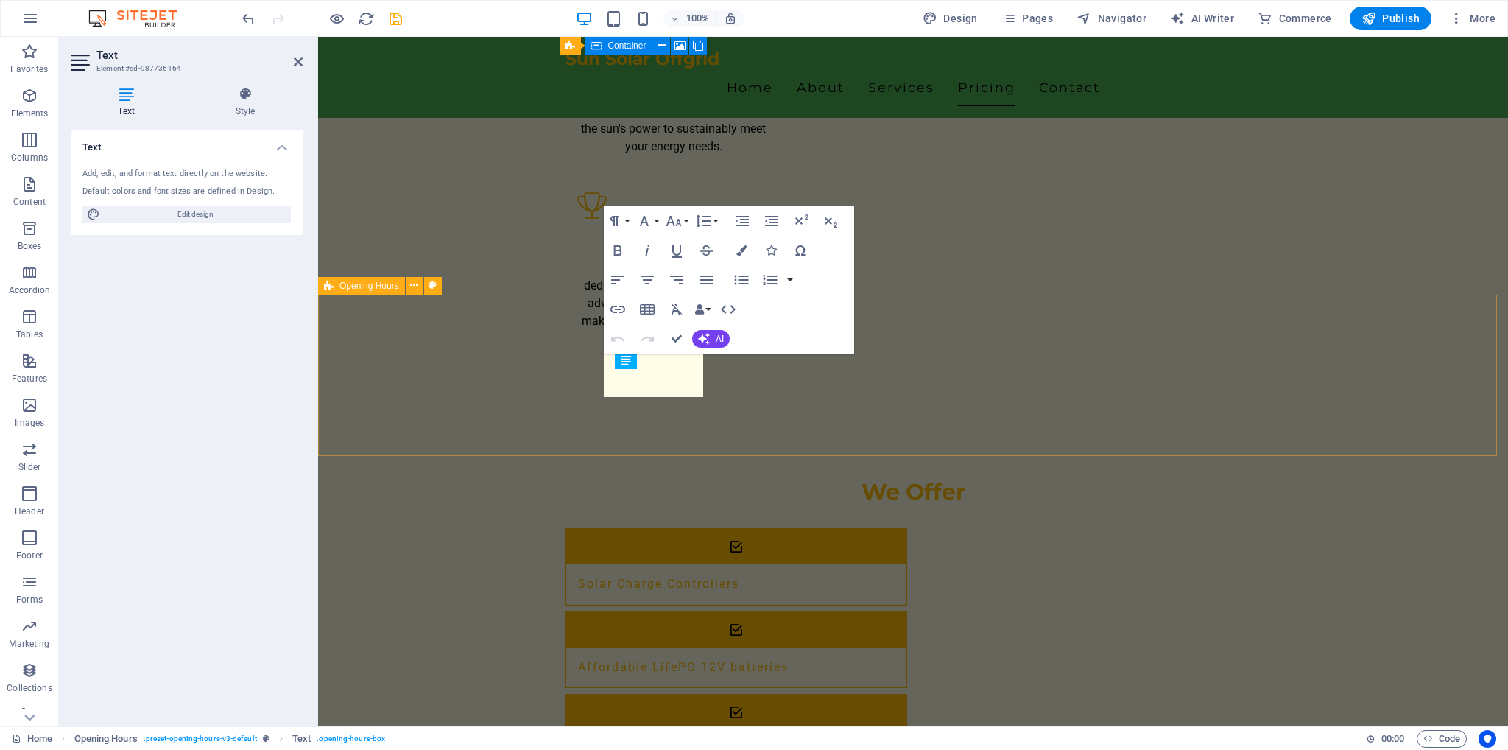
scroll to position [1983, 0]
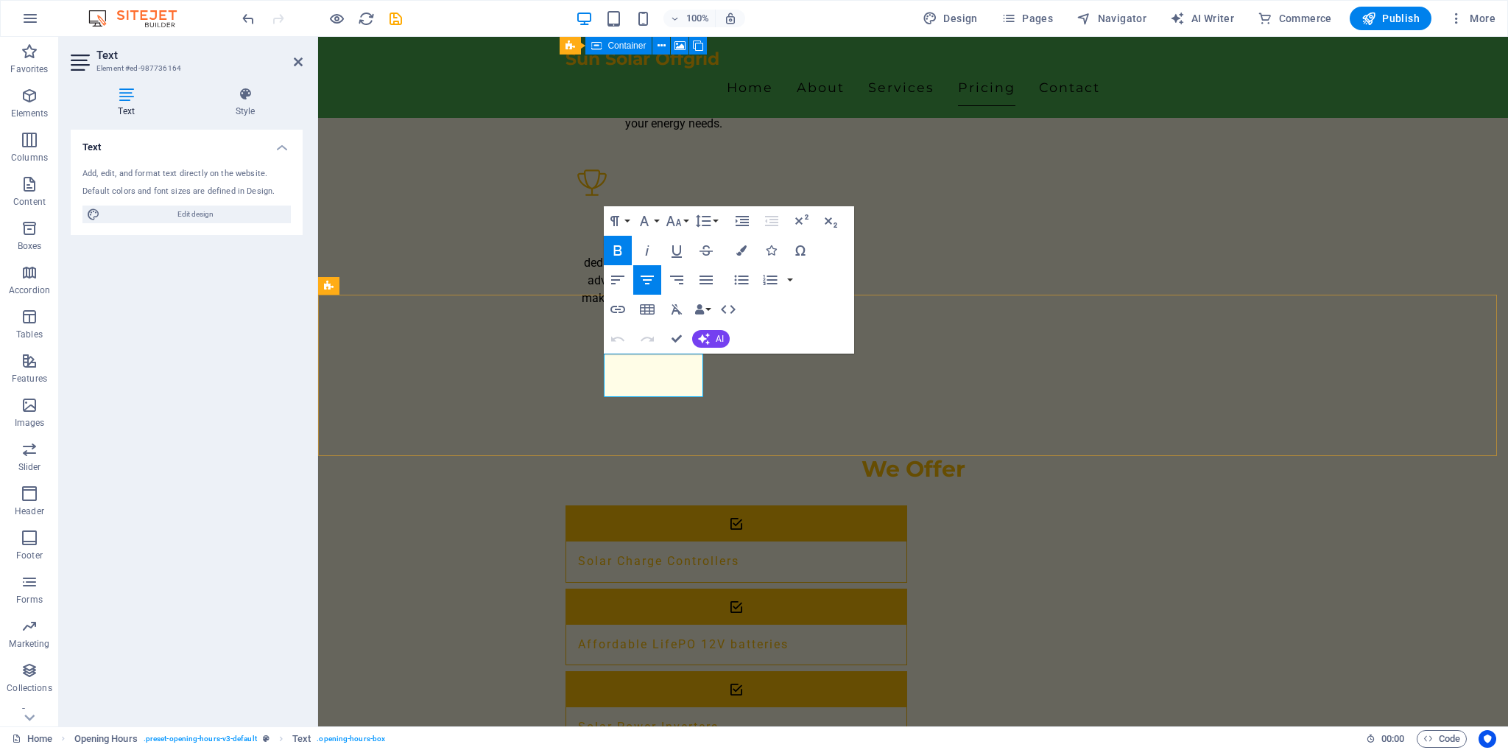
drag, startPoint x: 613, startPoint y: 383, endPoint x: 711, endPoint y: 387, distance: 98.0
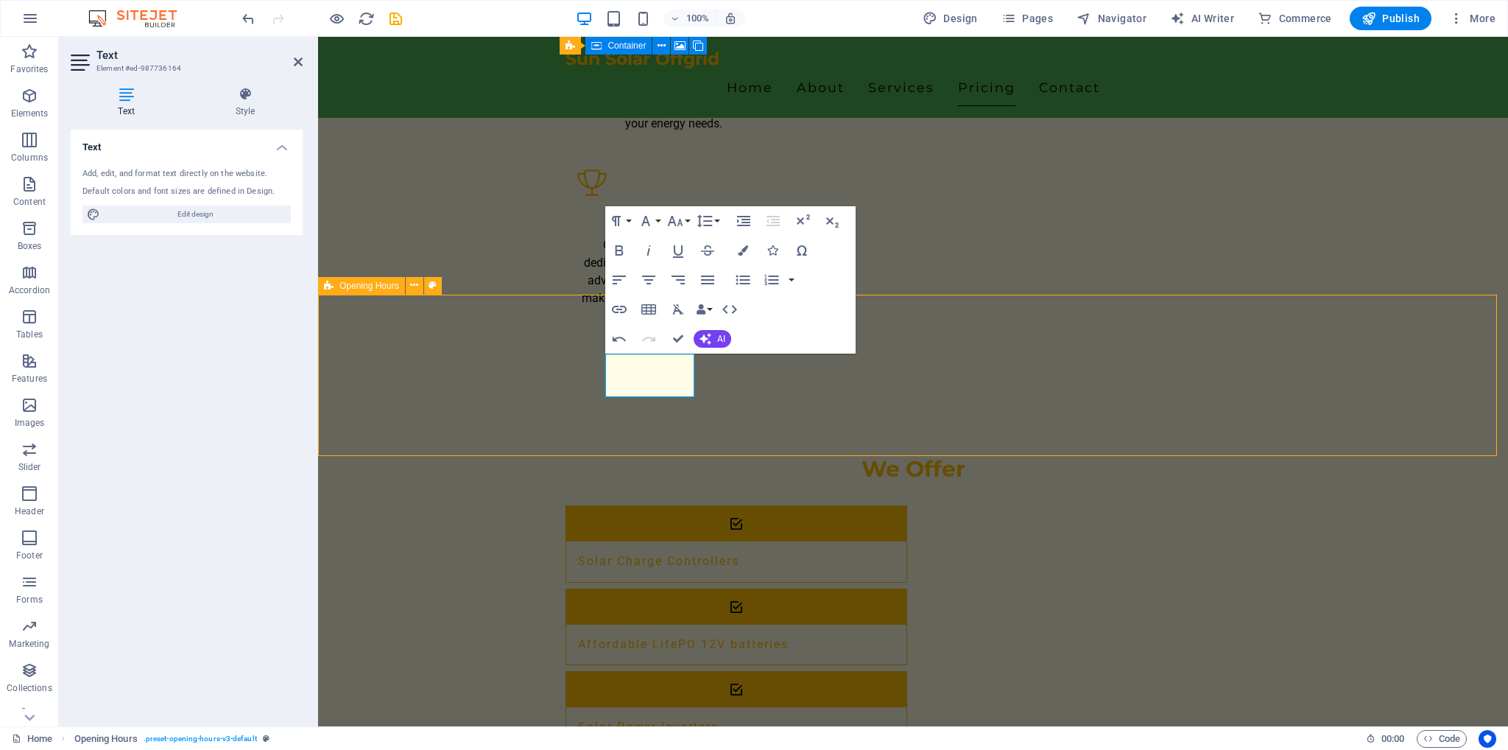
scroll to position [1937, 0]
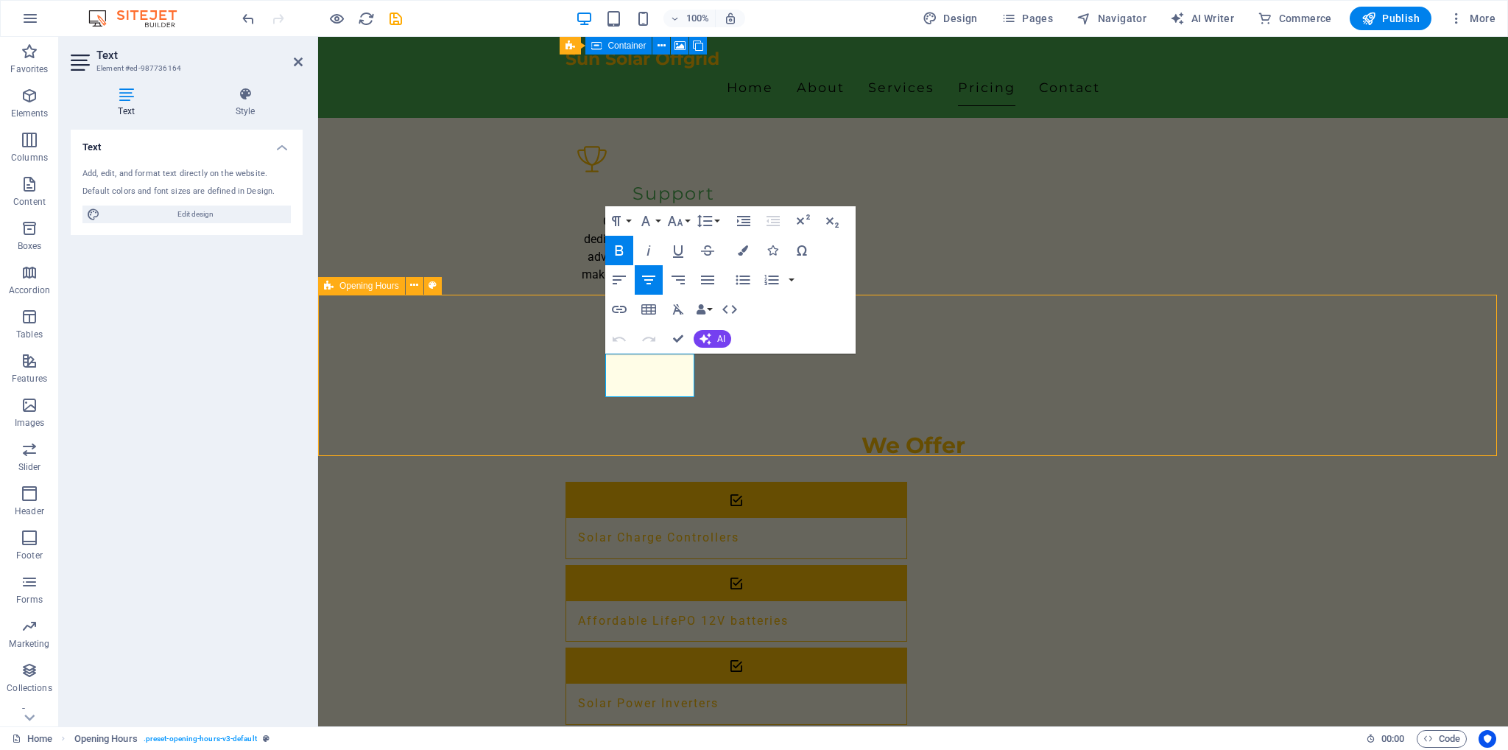
scroll to position [1937, 0]
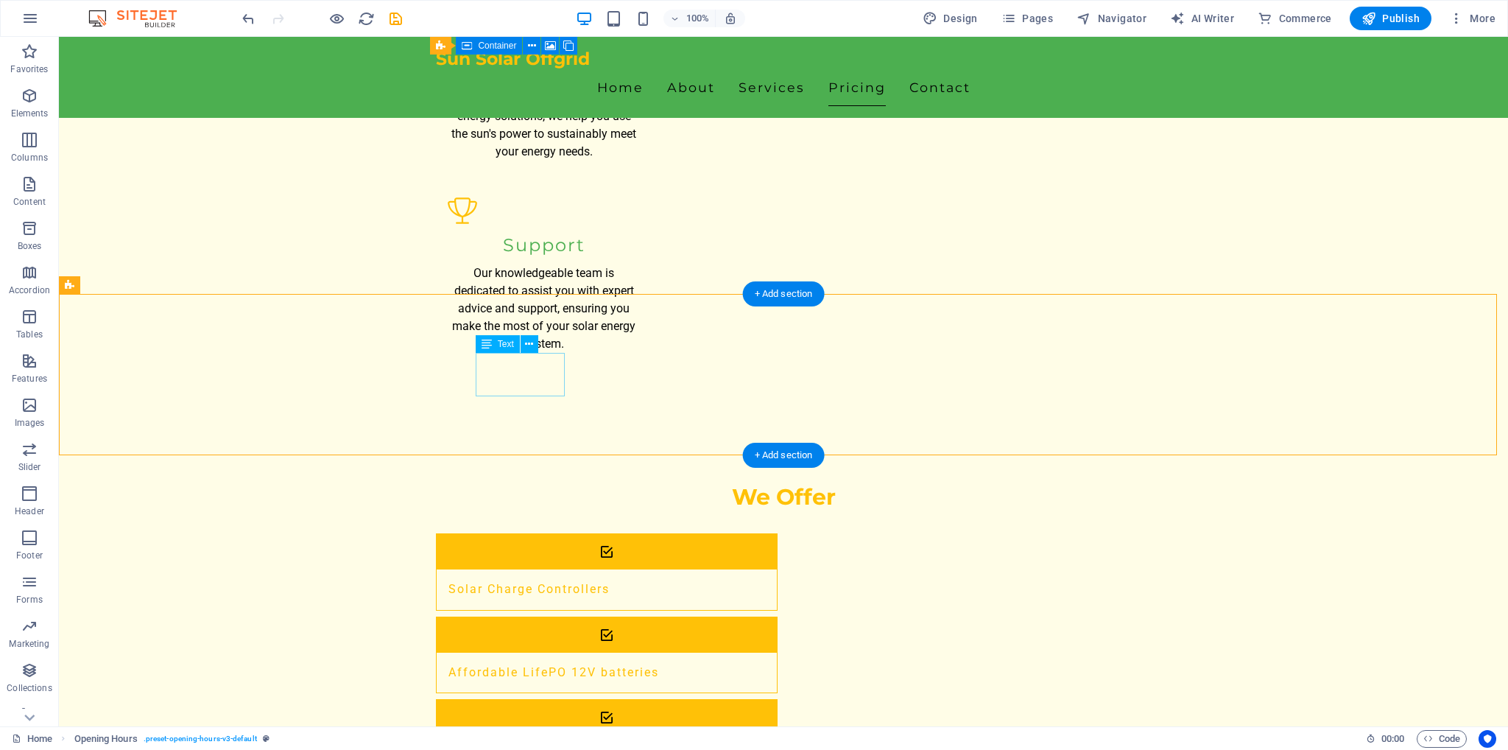
scroll to position [1984, 0]
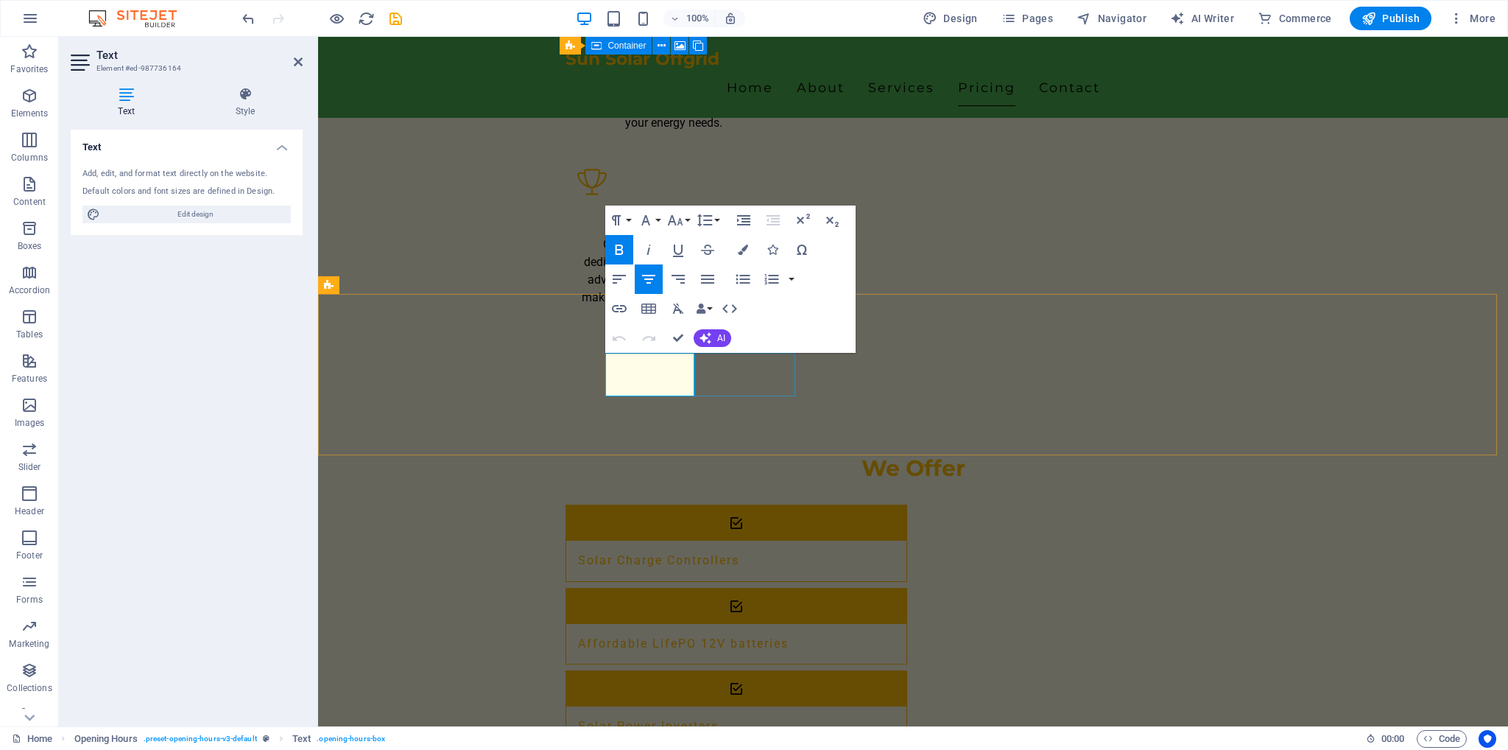
drag, startPoint x: 610, startPoint y: 384, endPoint x: 728, endPoint y: 387, distance: 117.9
copy p "By Appointment"
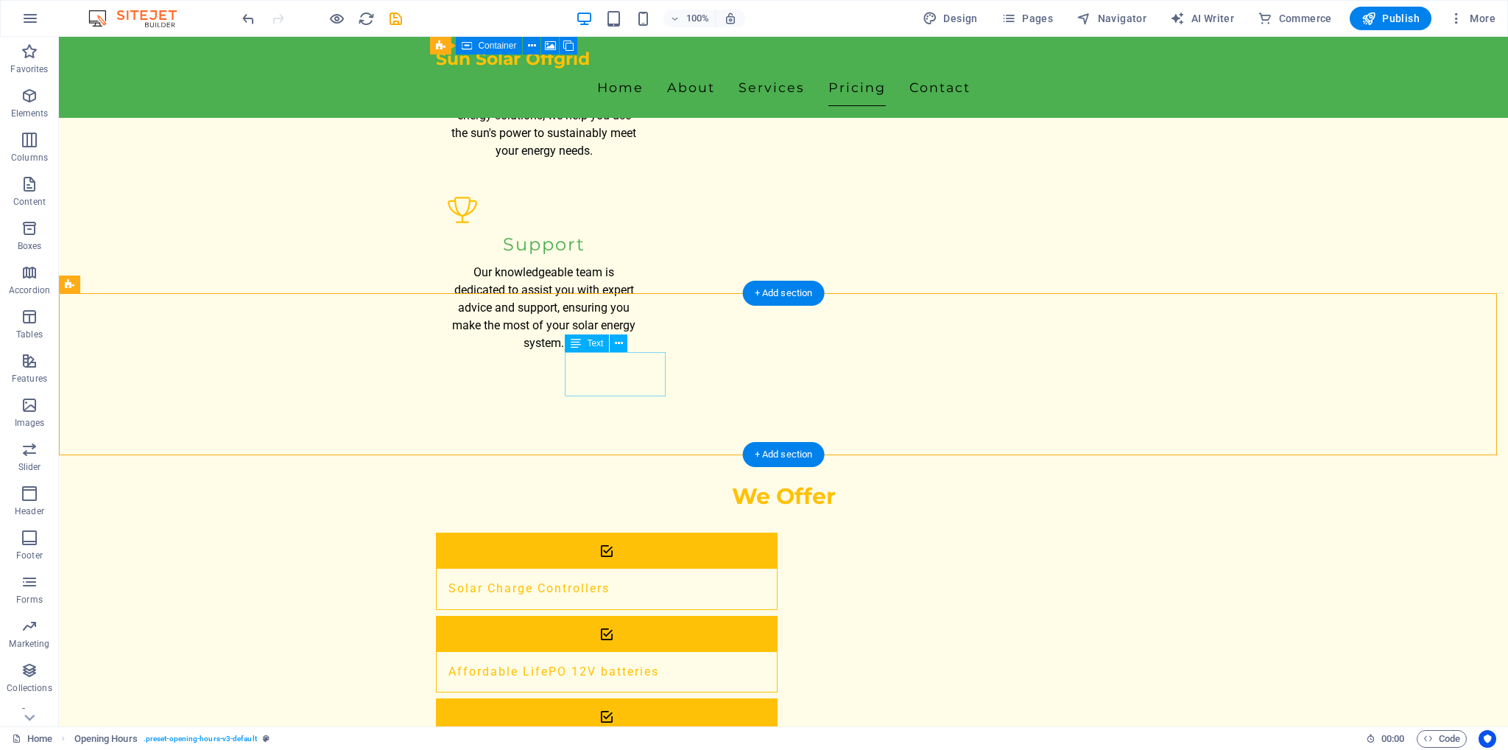
scroll to position [1985, 0]
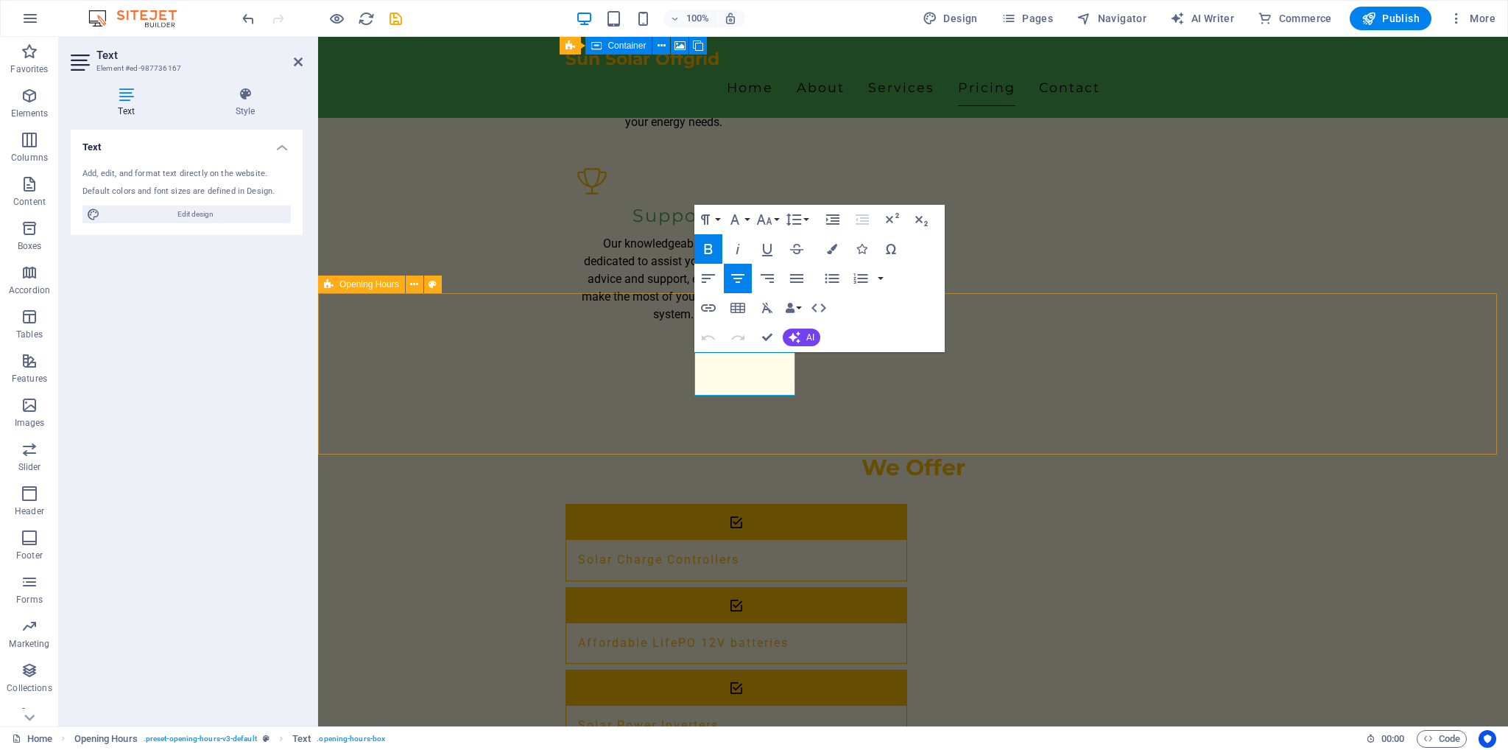
drag, startPoint x: 701, startPoint y: 384, endPoint x: 1044, endPoint y: 419, distance: 345.0
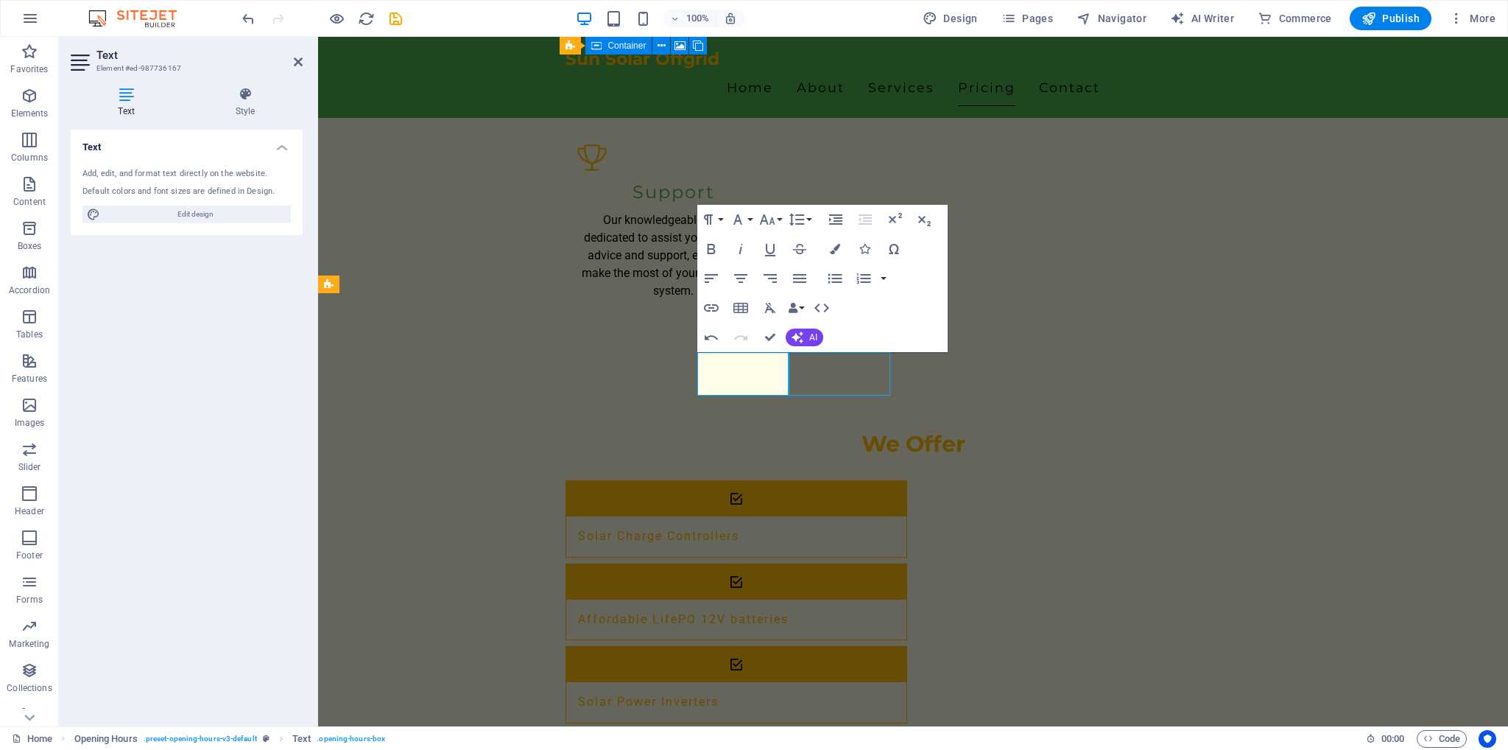
scroll to position [1938, 0]
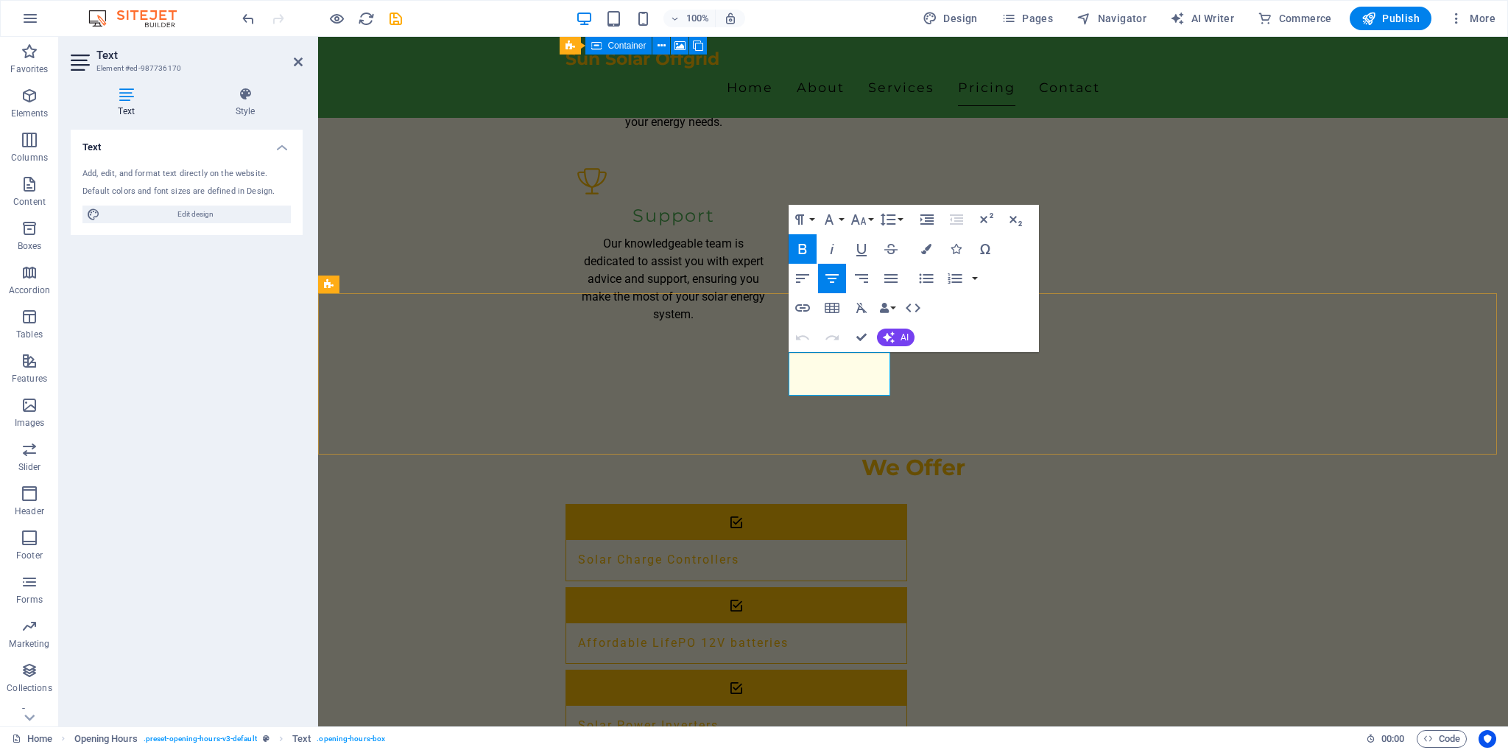
drag, startPoint x: 795, startPoint y: 387, endPoint x: 1114, endPoint y: 416, distance: 320.2
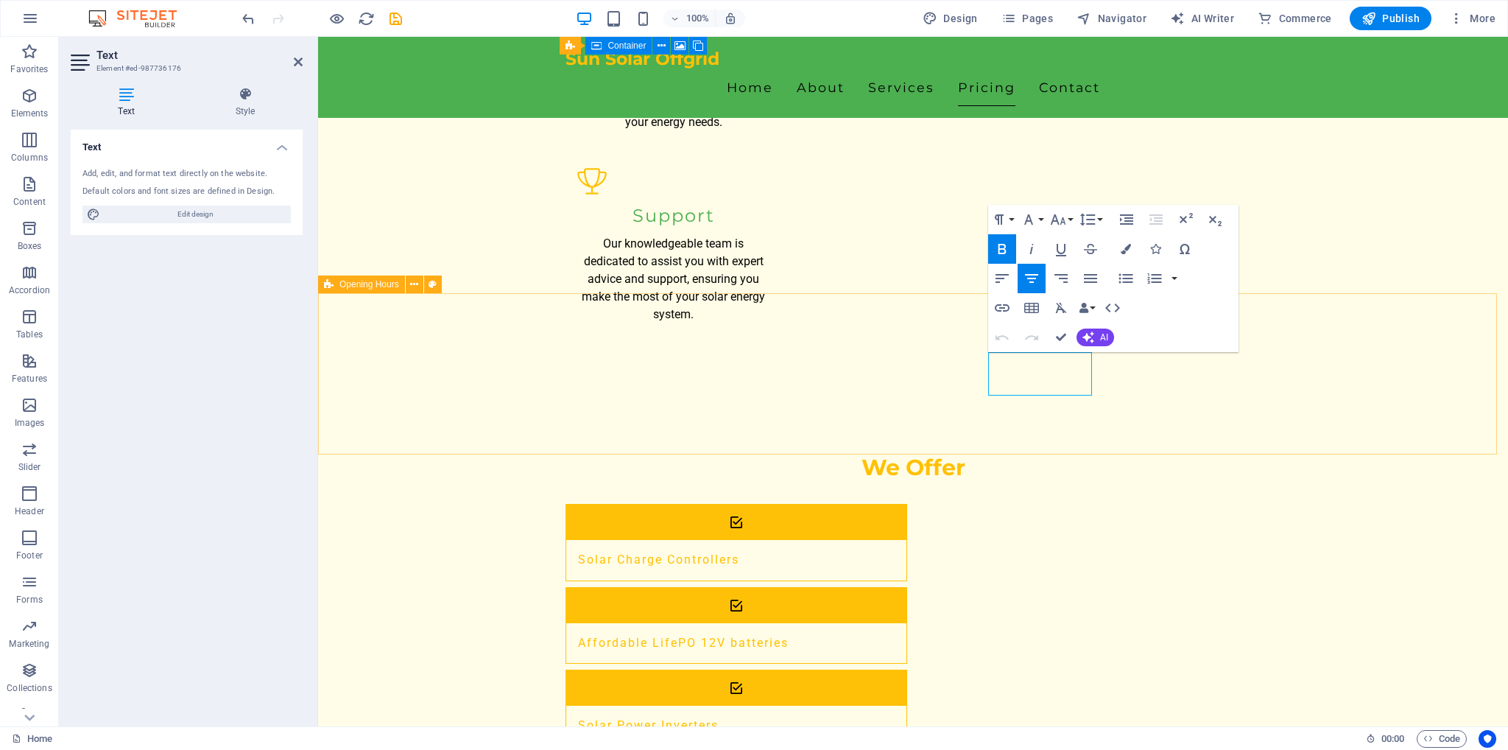
drag, startPoint x: 992, startPoint y: 380, endPoint x: 1163, endPoint y: 423, distance: 177.0
drag, startPoint x: 998, startPoint y: 383, endPoint x: 1271, endPoint y: 414, distance: 274.9
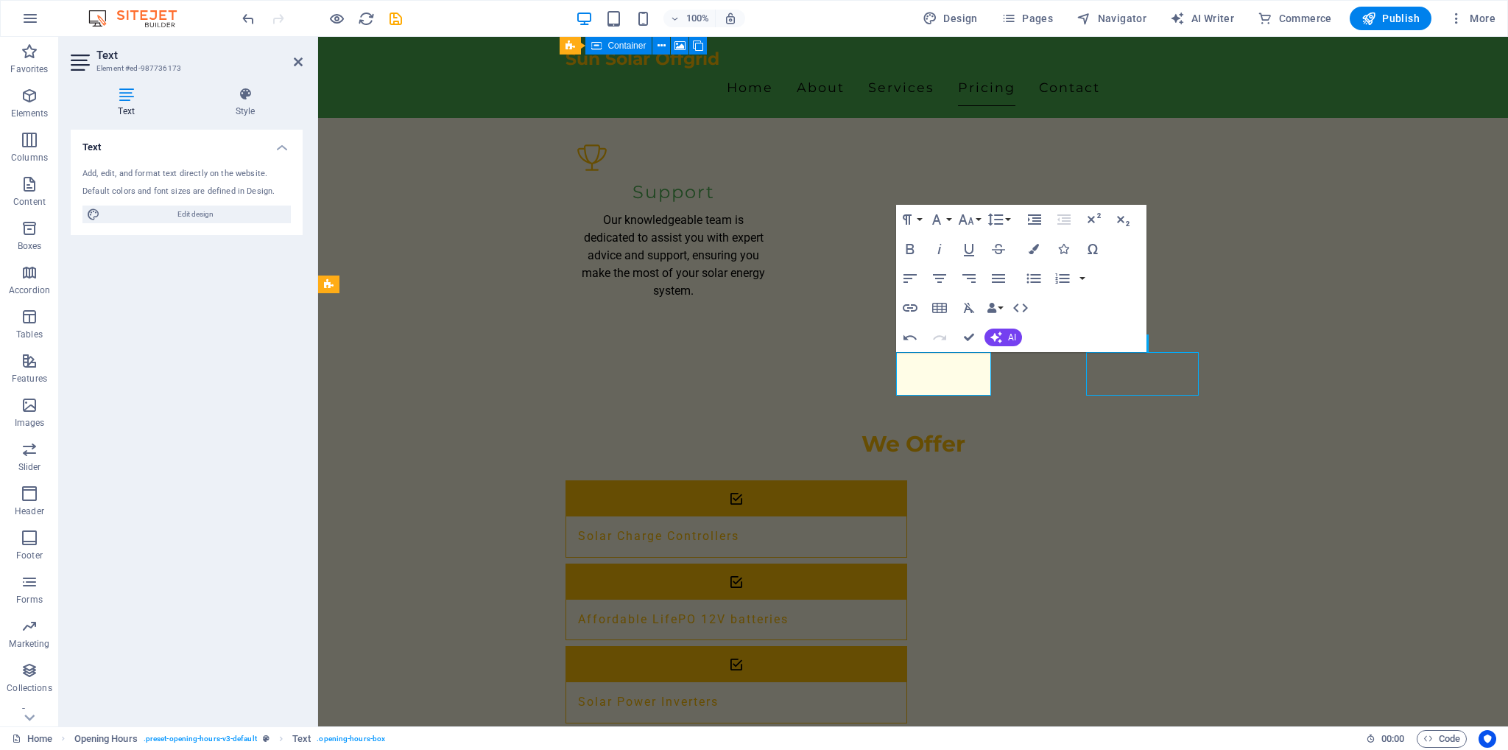
scroll to position [1938, 0]
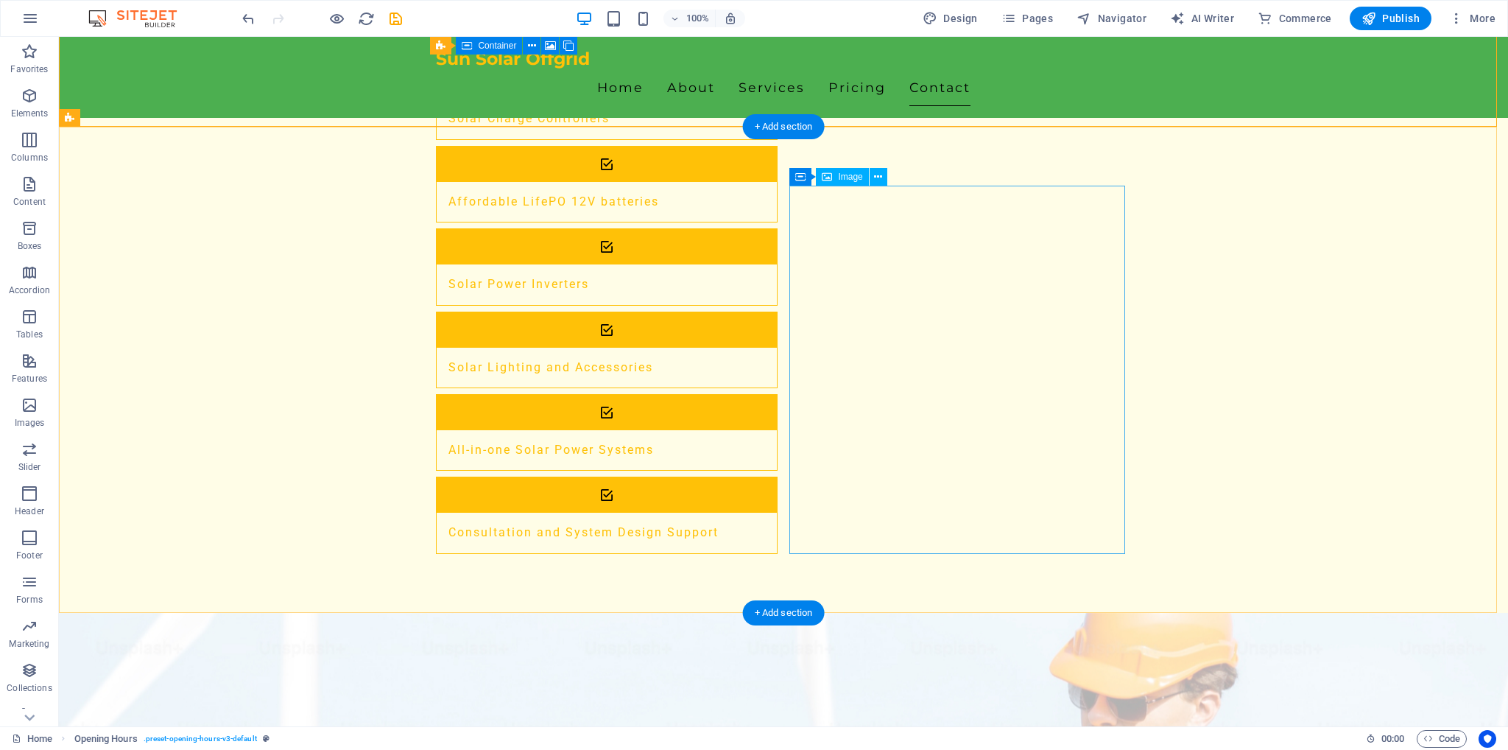
scroll to position [2405, 0]
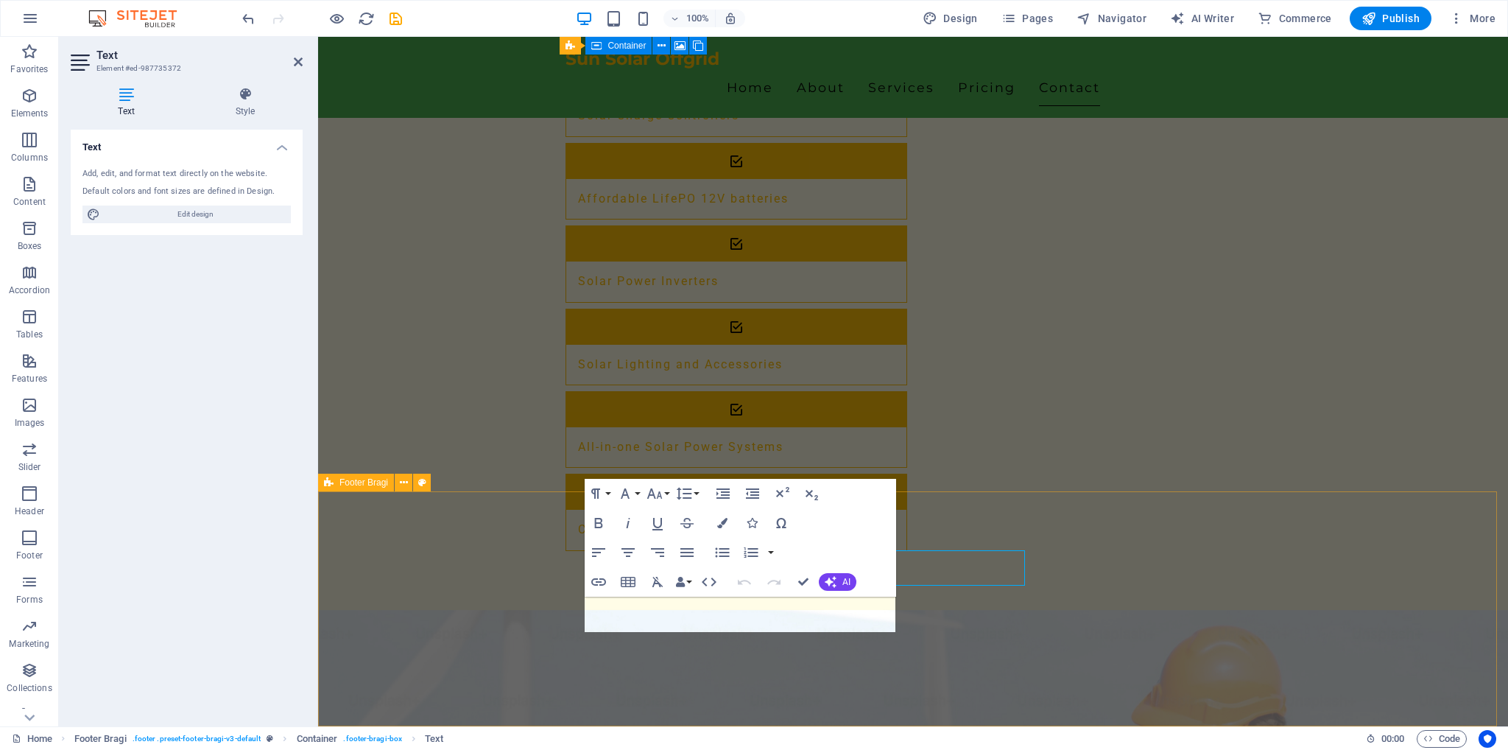
scroll to position [2451, 0]
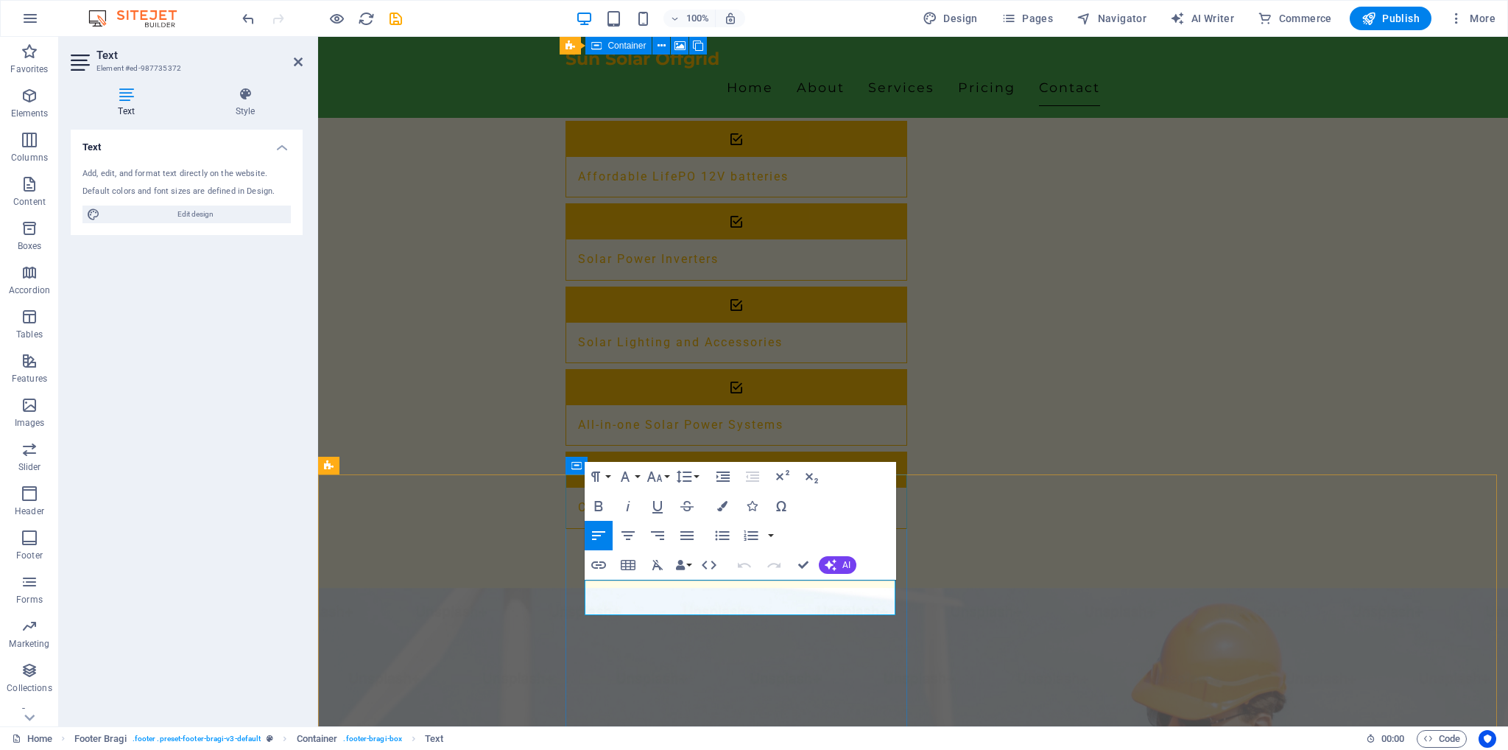
drag, startPoint x: 713, startPoint y: 605, endPoint x: 638, endPoint y: 601, distance: 74.5
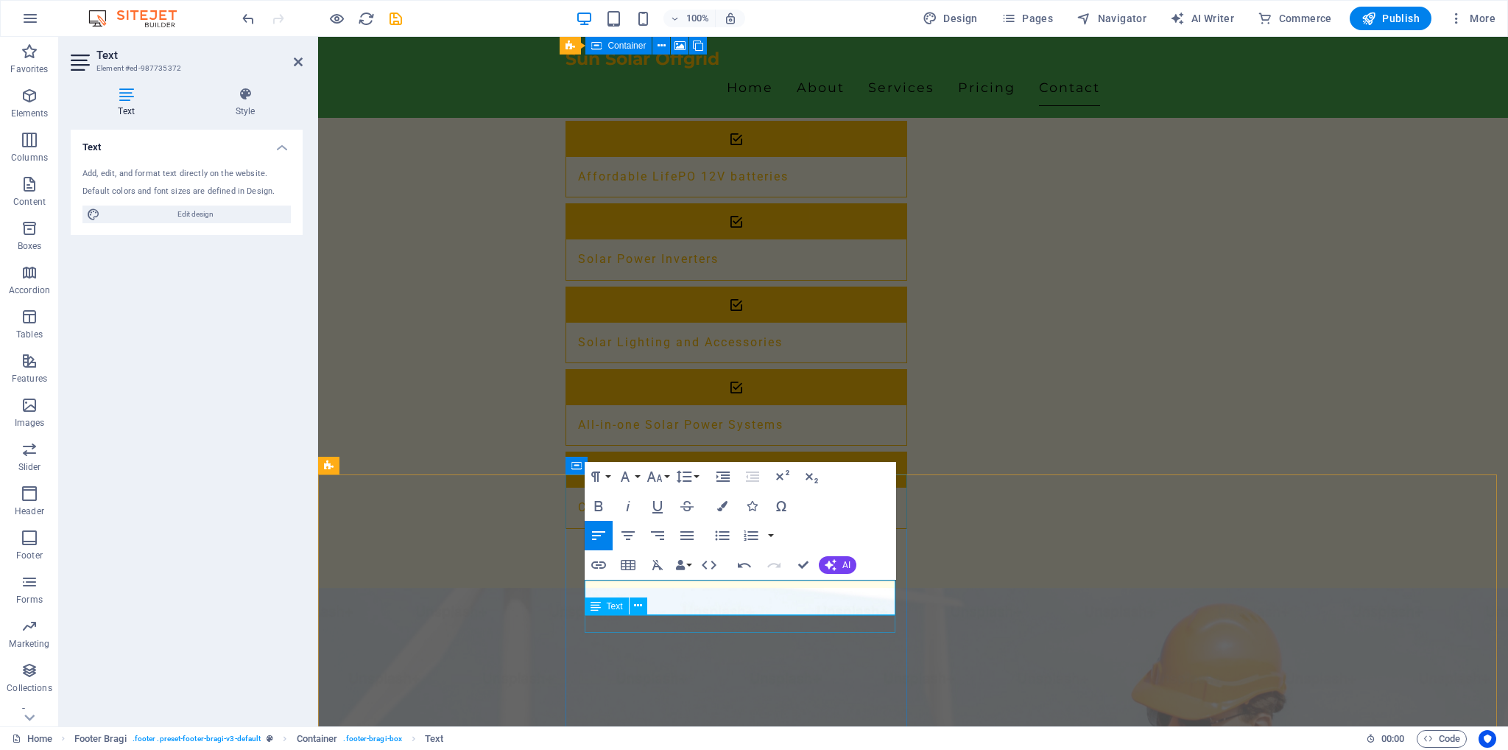
click at [600, 597] on icon at bounding box center [596, 606] width 10 height 18
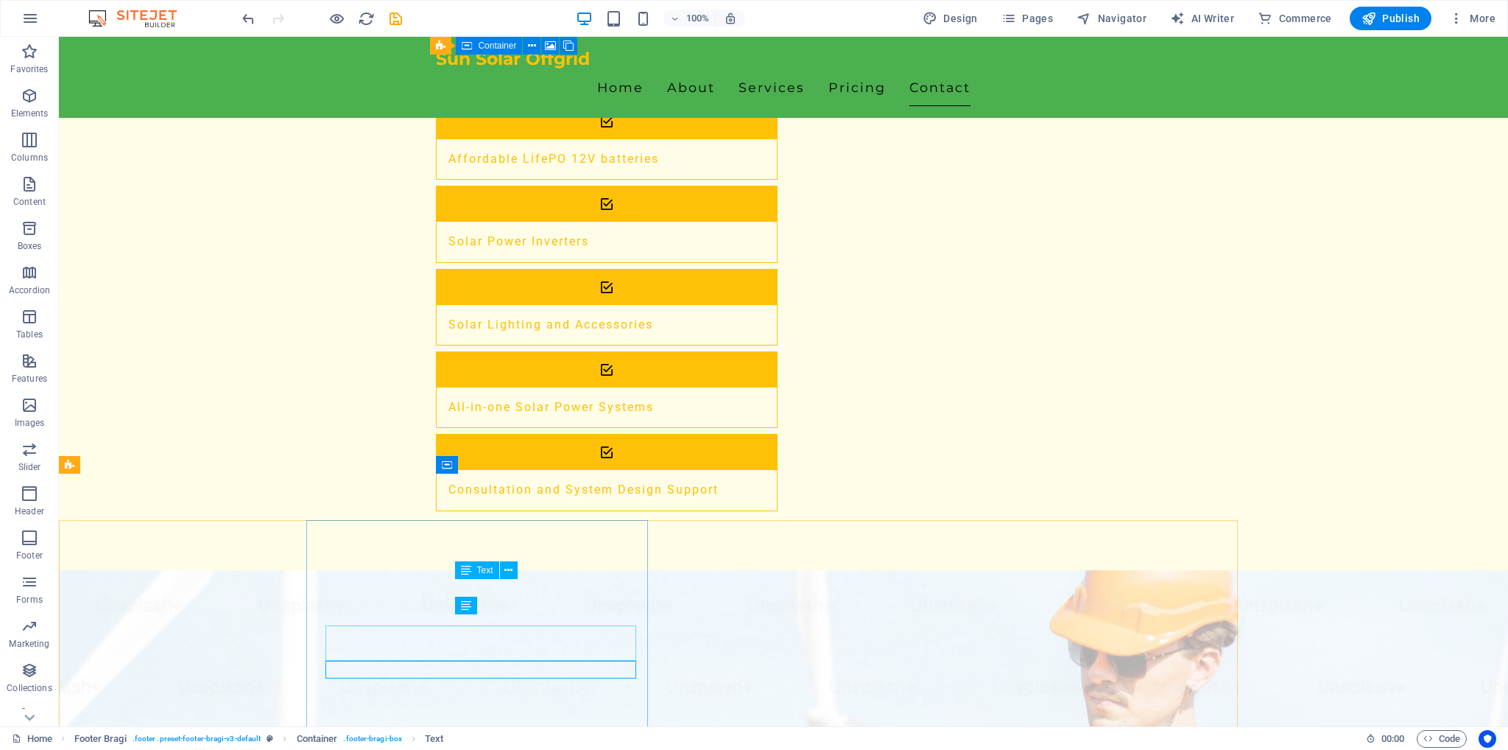
scroll to position [2405, 0]
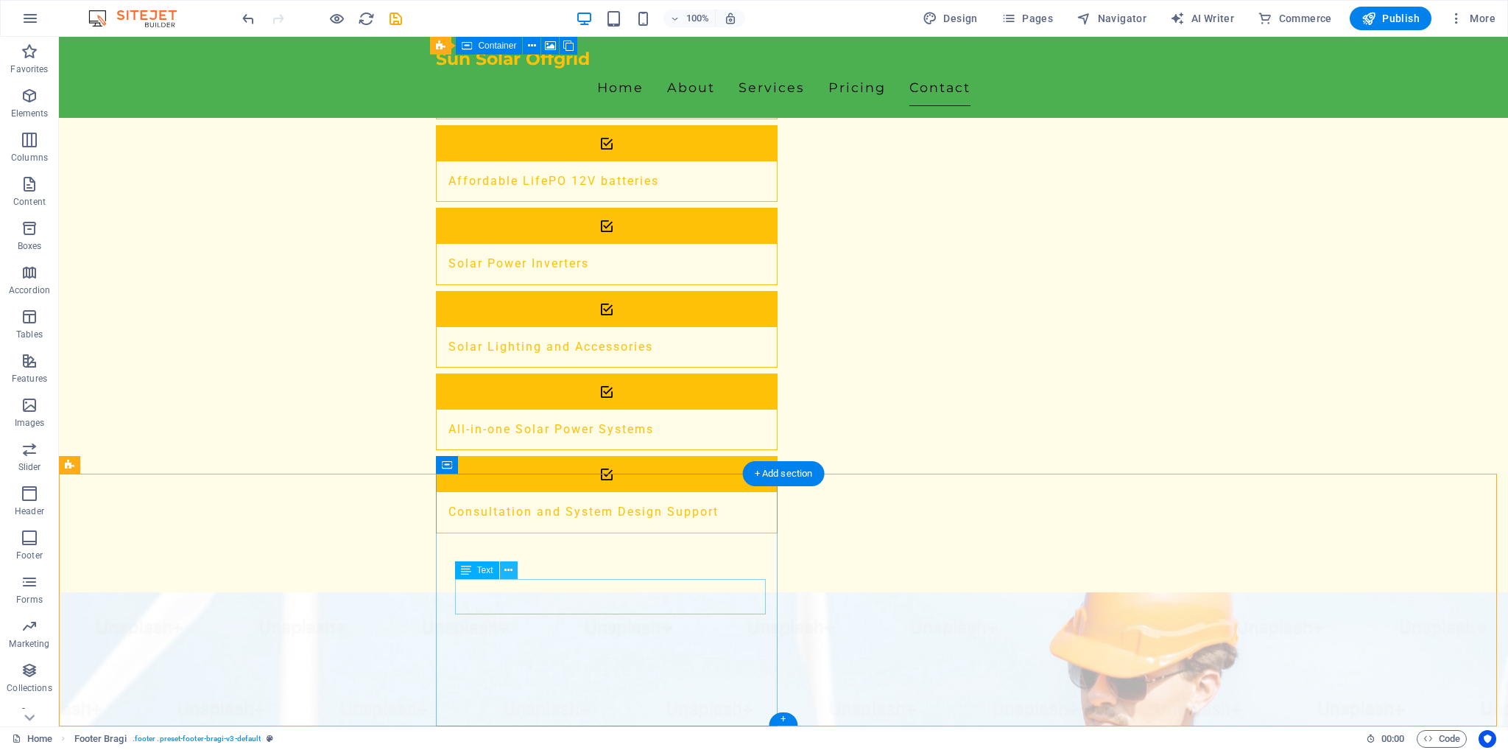
click at [501, 577] on button at bounding box center [509, 570] width 18 height 18
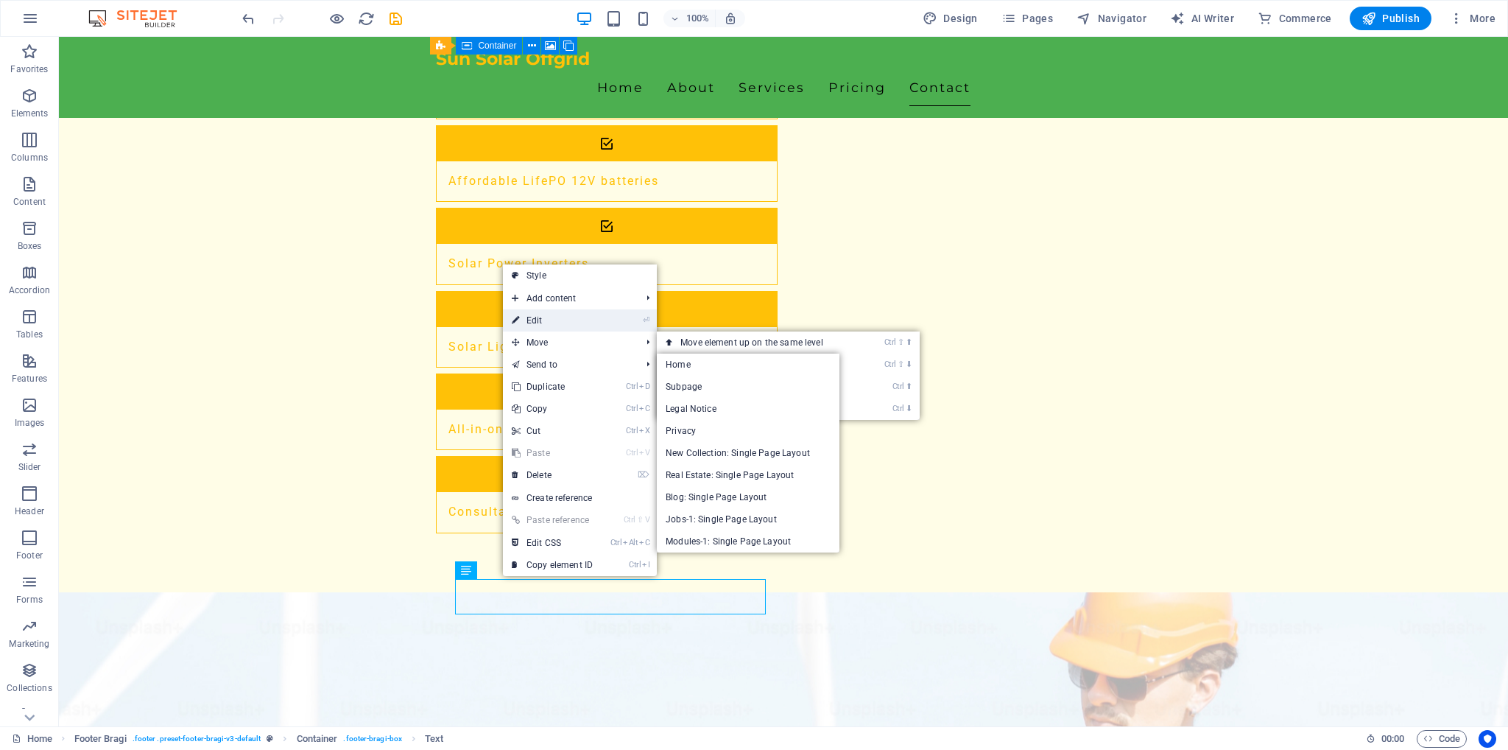
click at [555, 325] on link "⏎ Edit" at bounding box center [552, 320] width 99 height 22
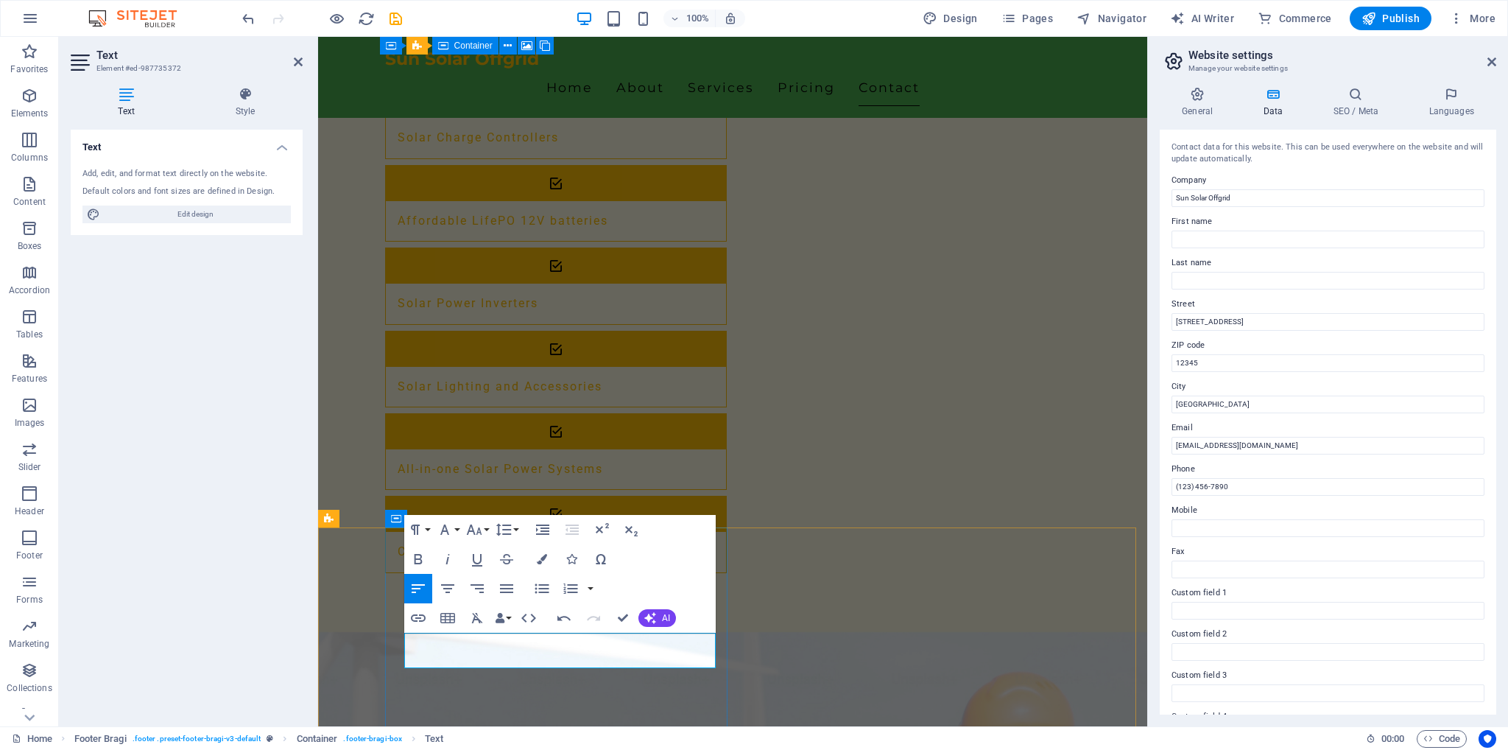
click at [424, 664] on div "Text" at bounding box center [426, 659] width 44 height 18
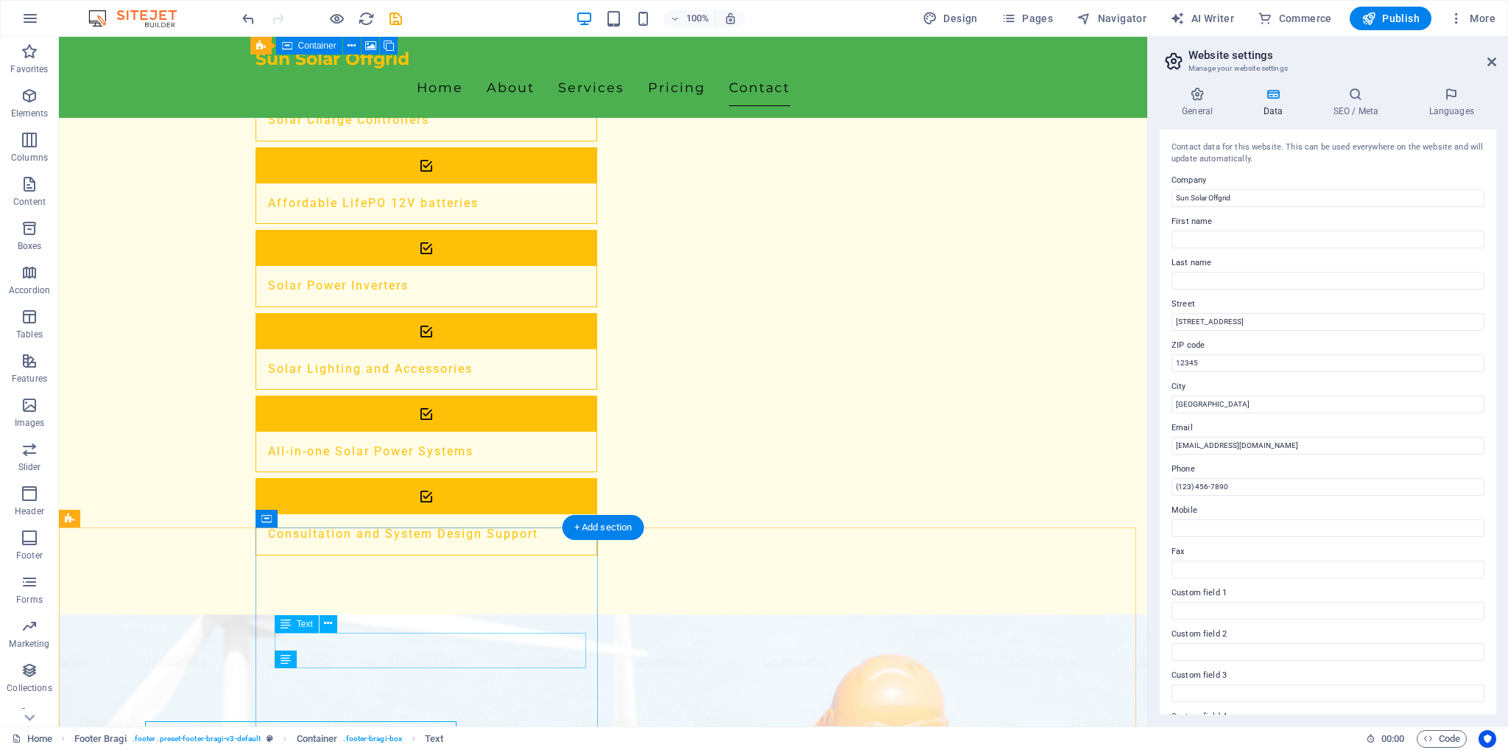
scroll to position [2398, 0]
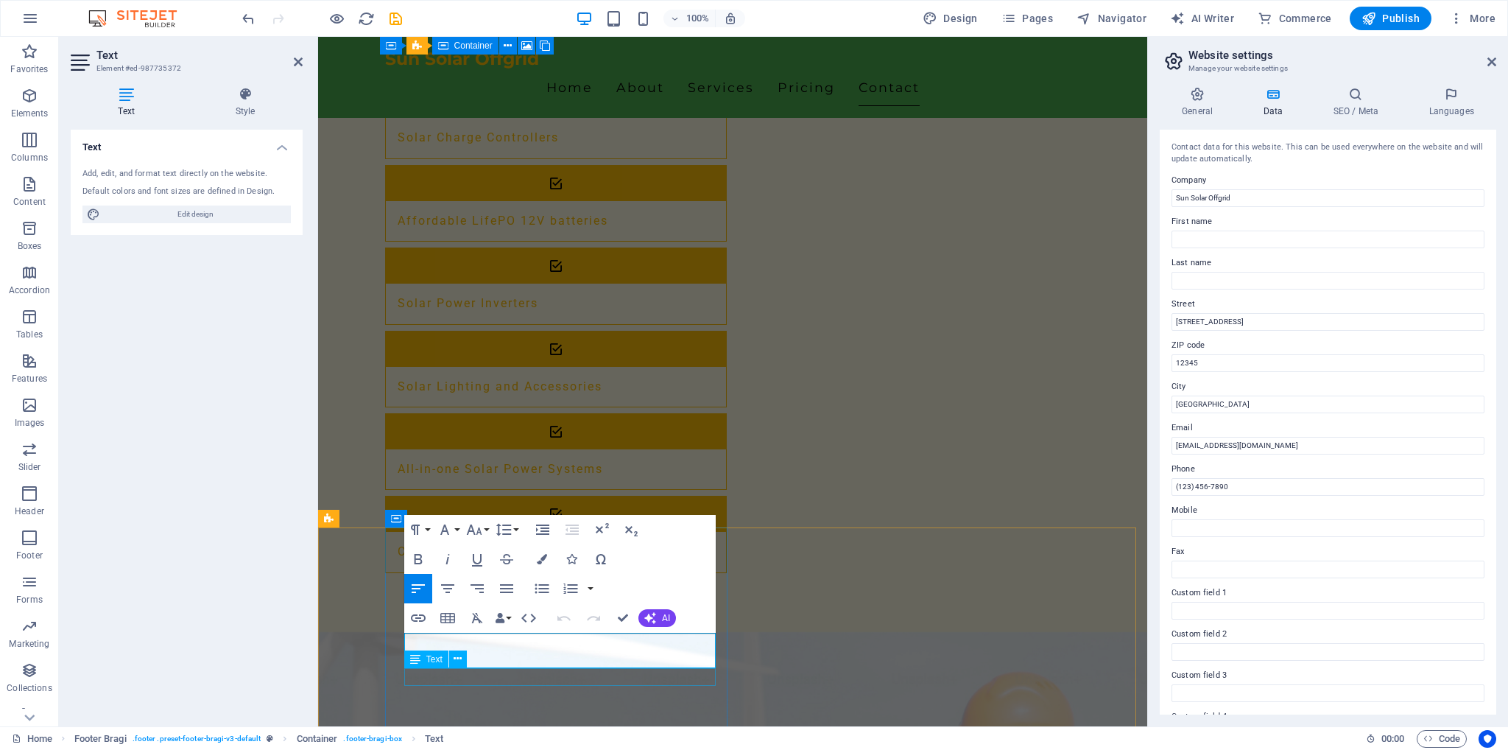
click at [415, 658] on icon at bounding box center [415, 659] width 10 height 18
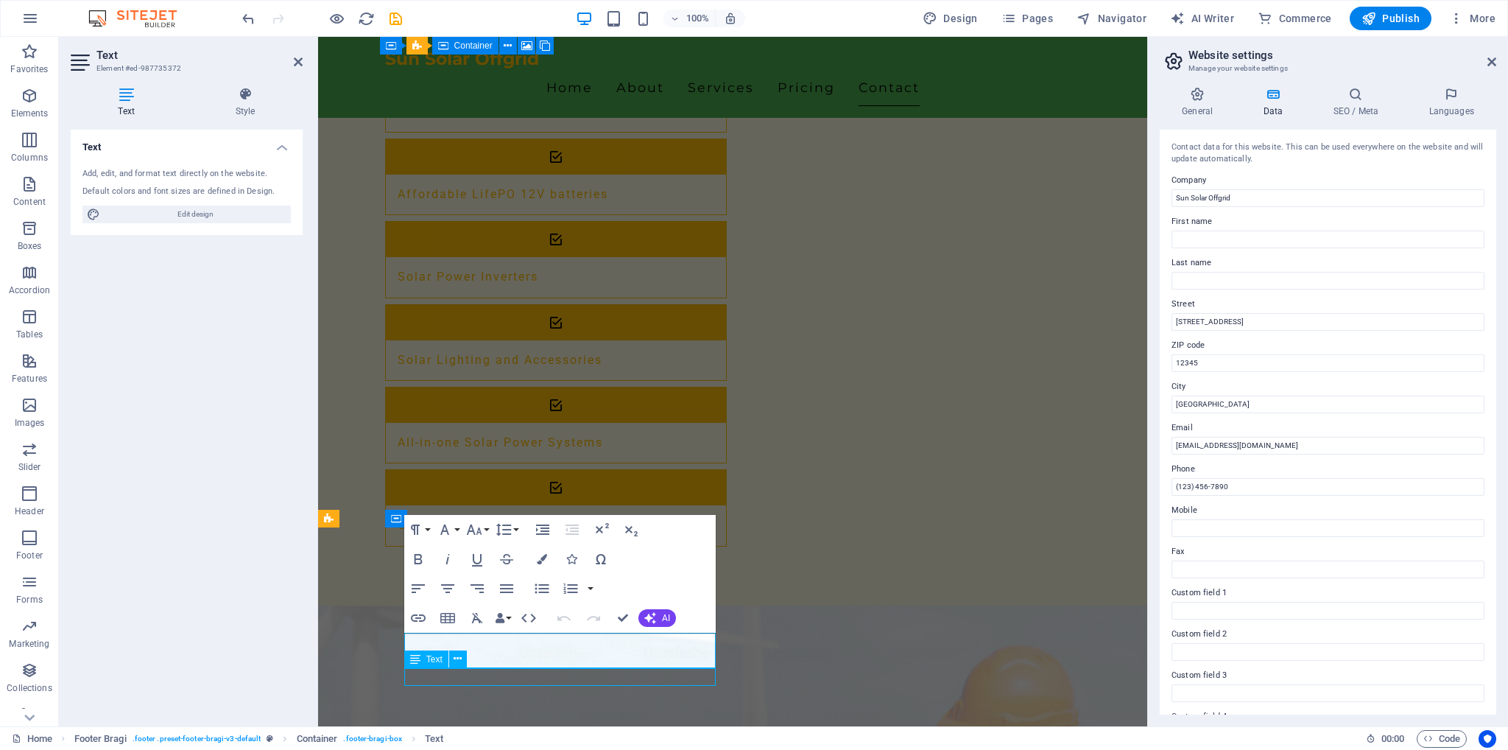
scroll to position [2398, 0]
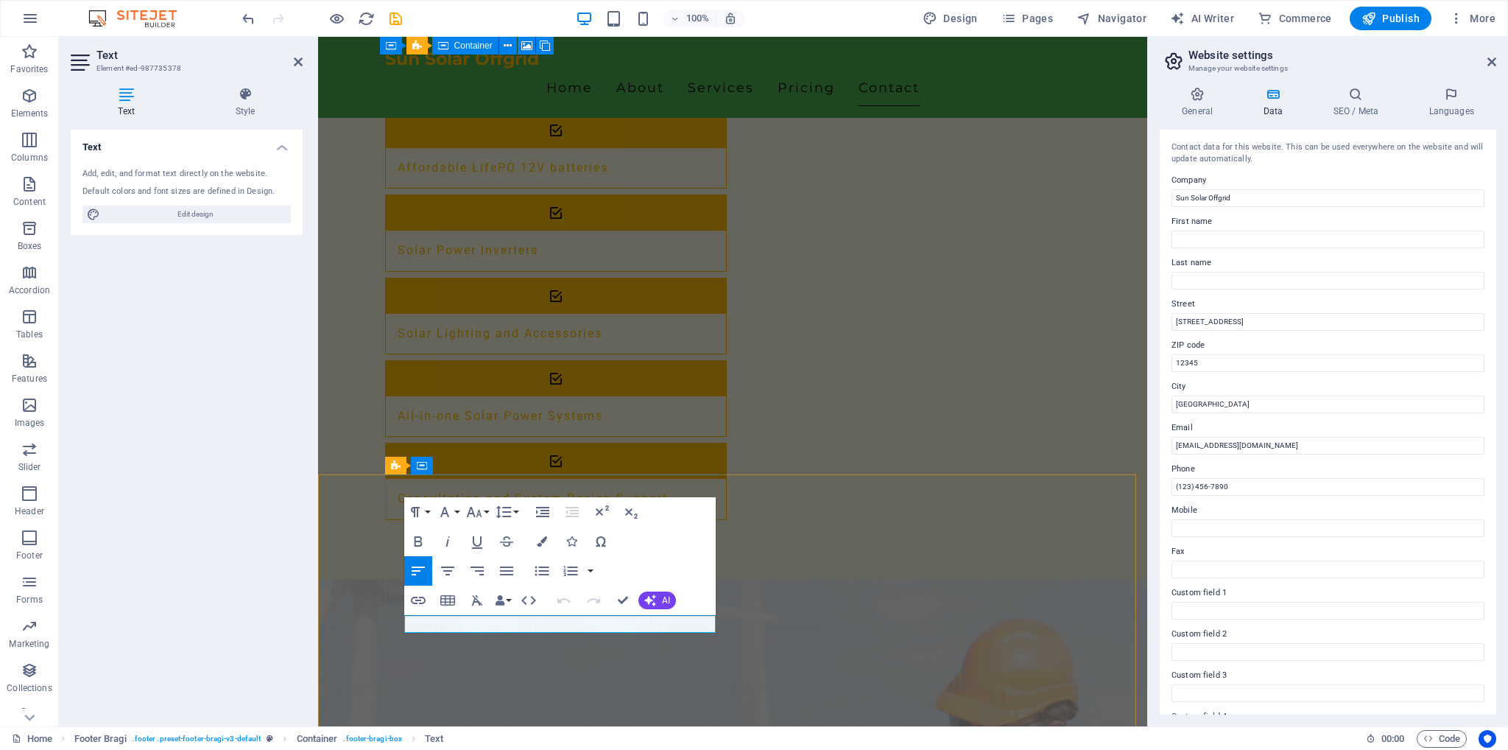
click at [256, 619] on div "Text Add, edit, and format text directly on the website. Default colors and fon…" at bounding box center [187, 422] width 232 height 585
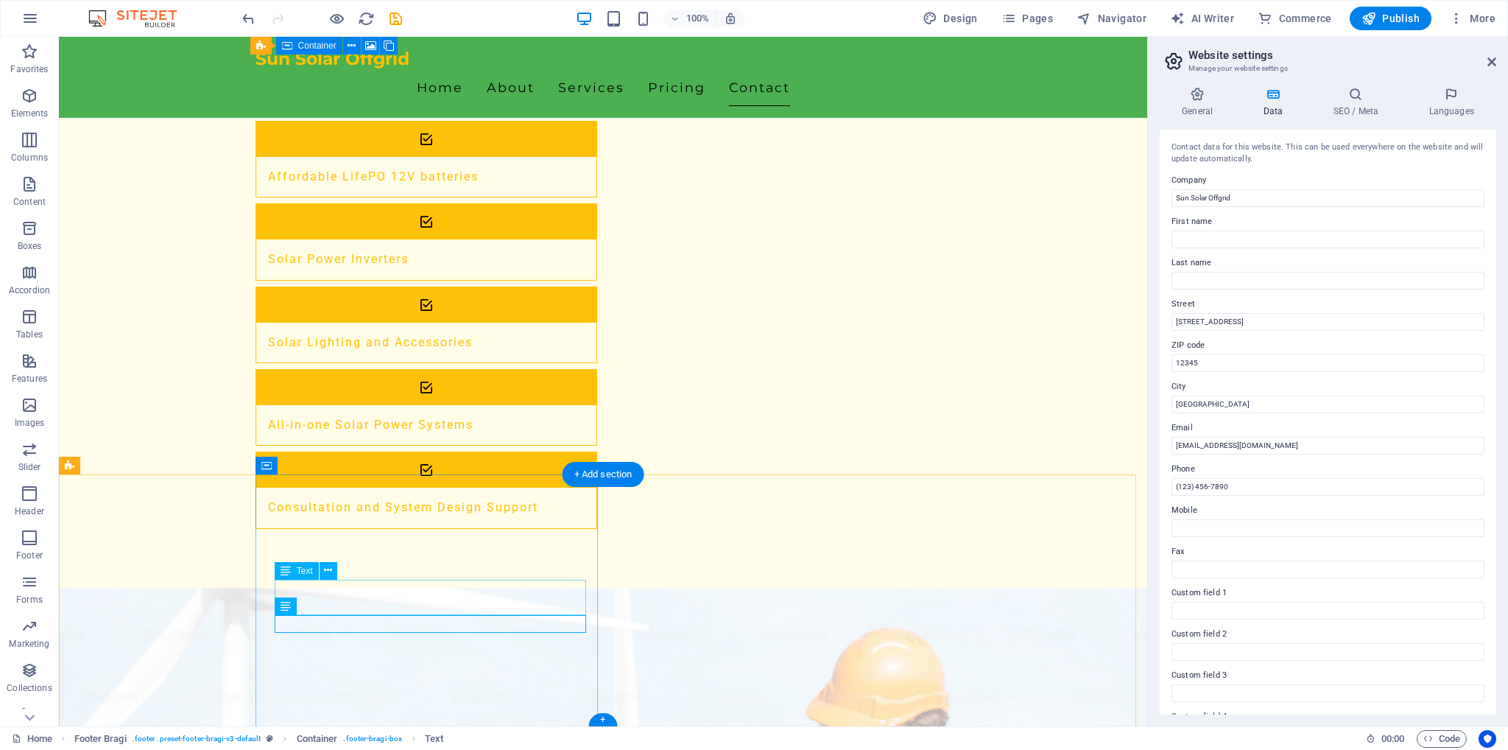
scroll to position [2451, 0]
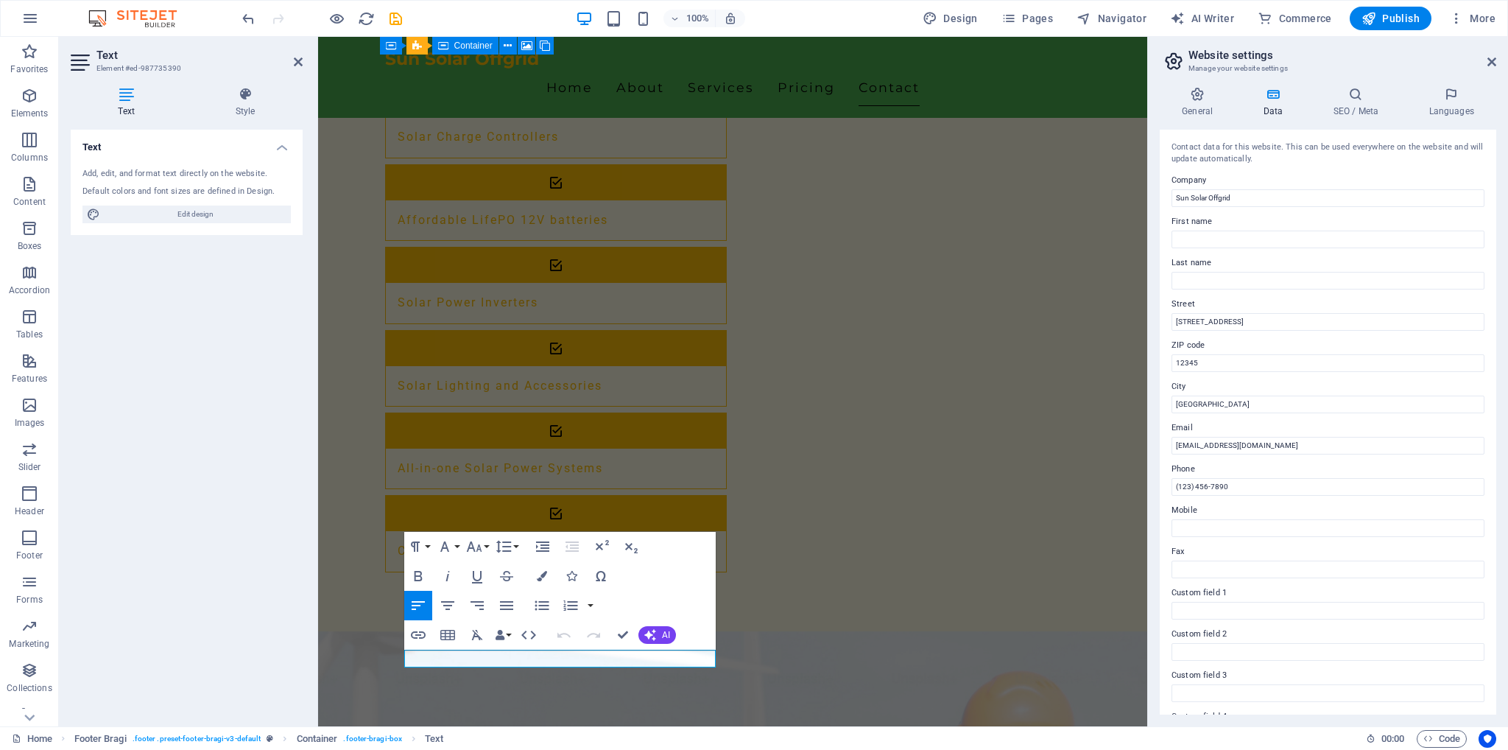
scroll to position [2504, 0]
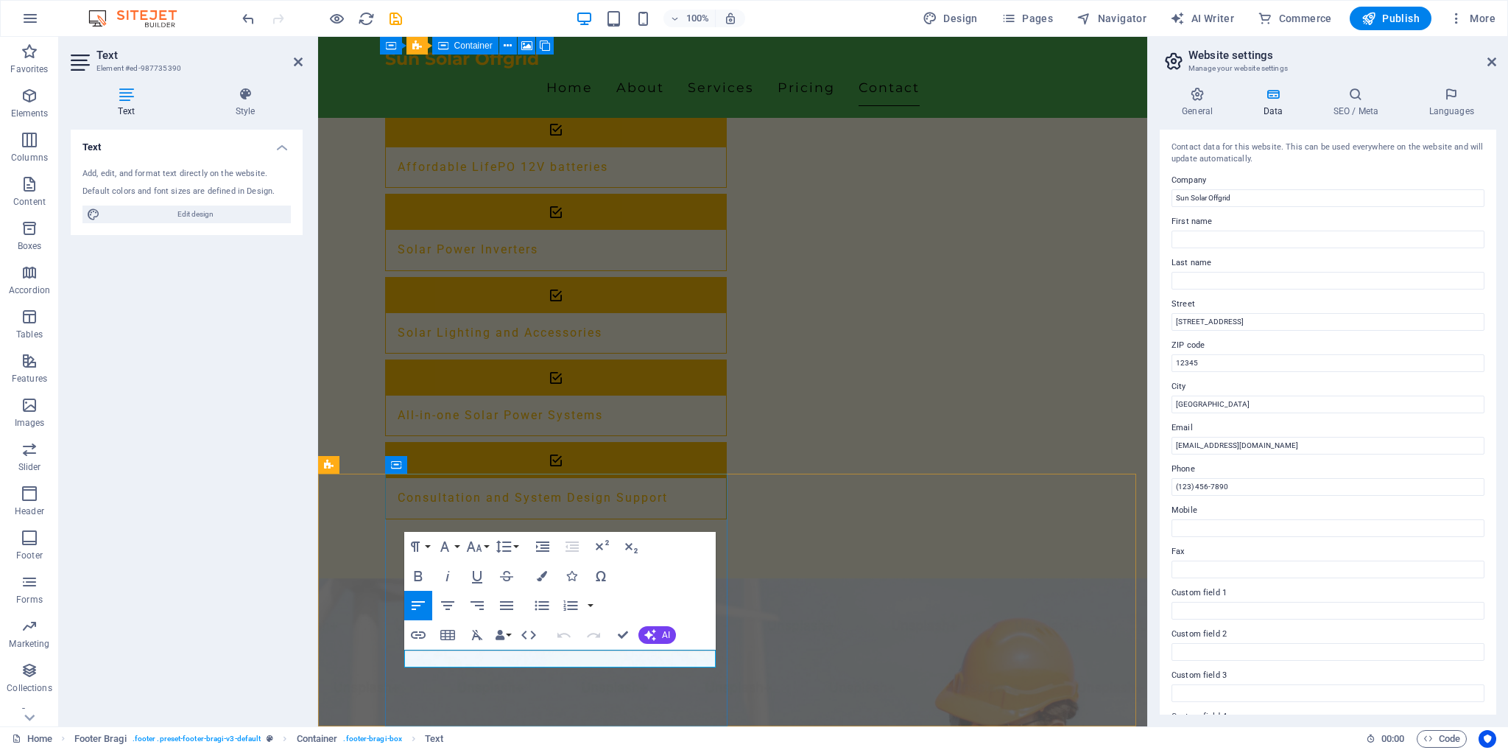
click at [147, 633] on div "Text Add, edit, and format text directly on the website. Default colors and fon…" at bounding box center [187, 422] width 232 height 585
click at [149, 633] on div "Text Add, edit, and format text directly on the website. Default colors and fon…" at bounding box center [187, 422] width 232 height 585
click at [258, 560] on div "Text Add, edit, and format text directly on the website. Default colors and fon…" at bounding box center [187, 422] width 232 height 585
click at [256, 560] on div "Text Add, edit, and format text directly on the website. Default colors and fon…" at bounding box center [187, 422] width 232 height 585
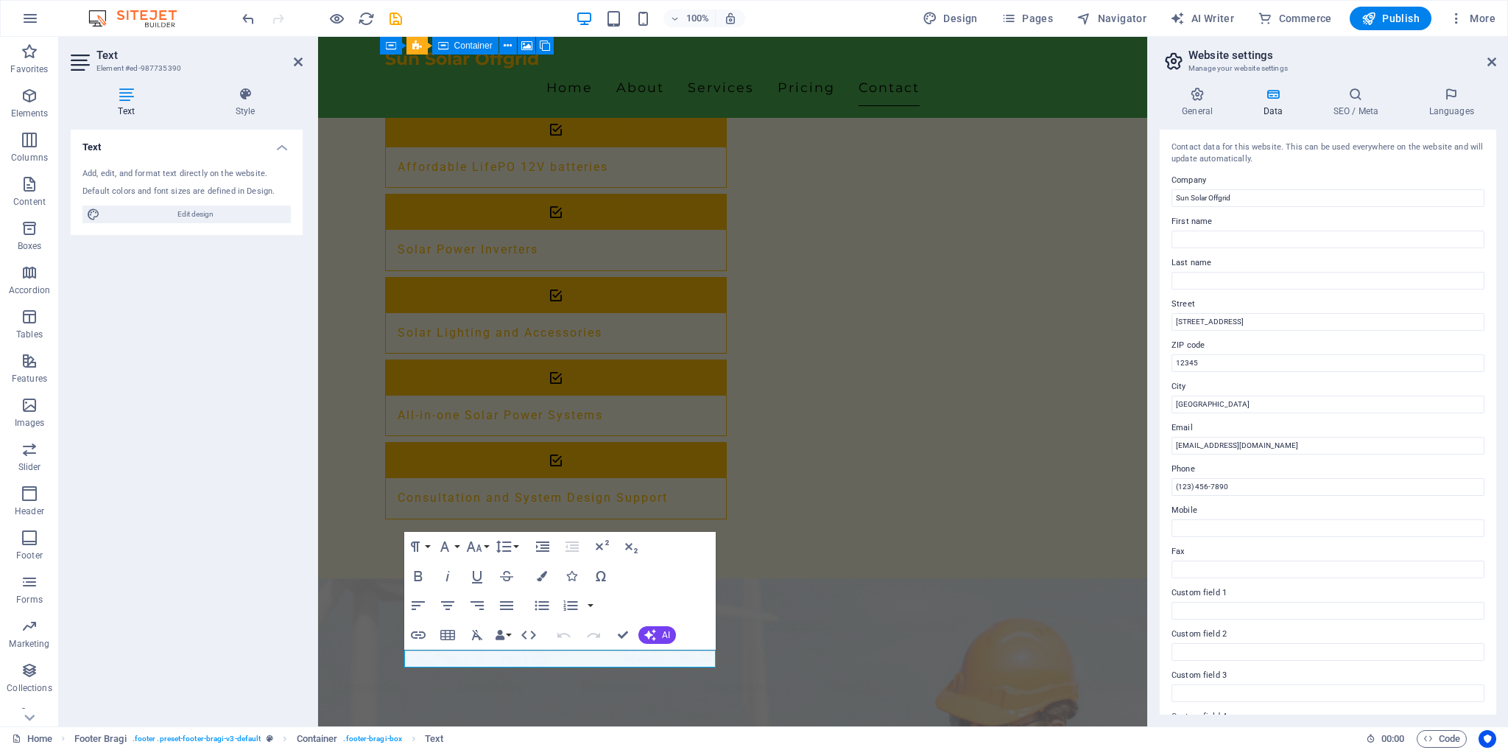
click at [256, 560] on div "Text Add, edit, and format text directly on the website. Default colors and fon…" at bounding box center [187, 422] width 232 height 585
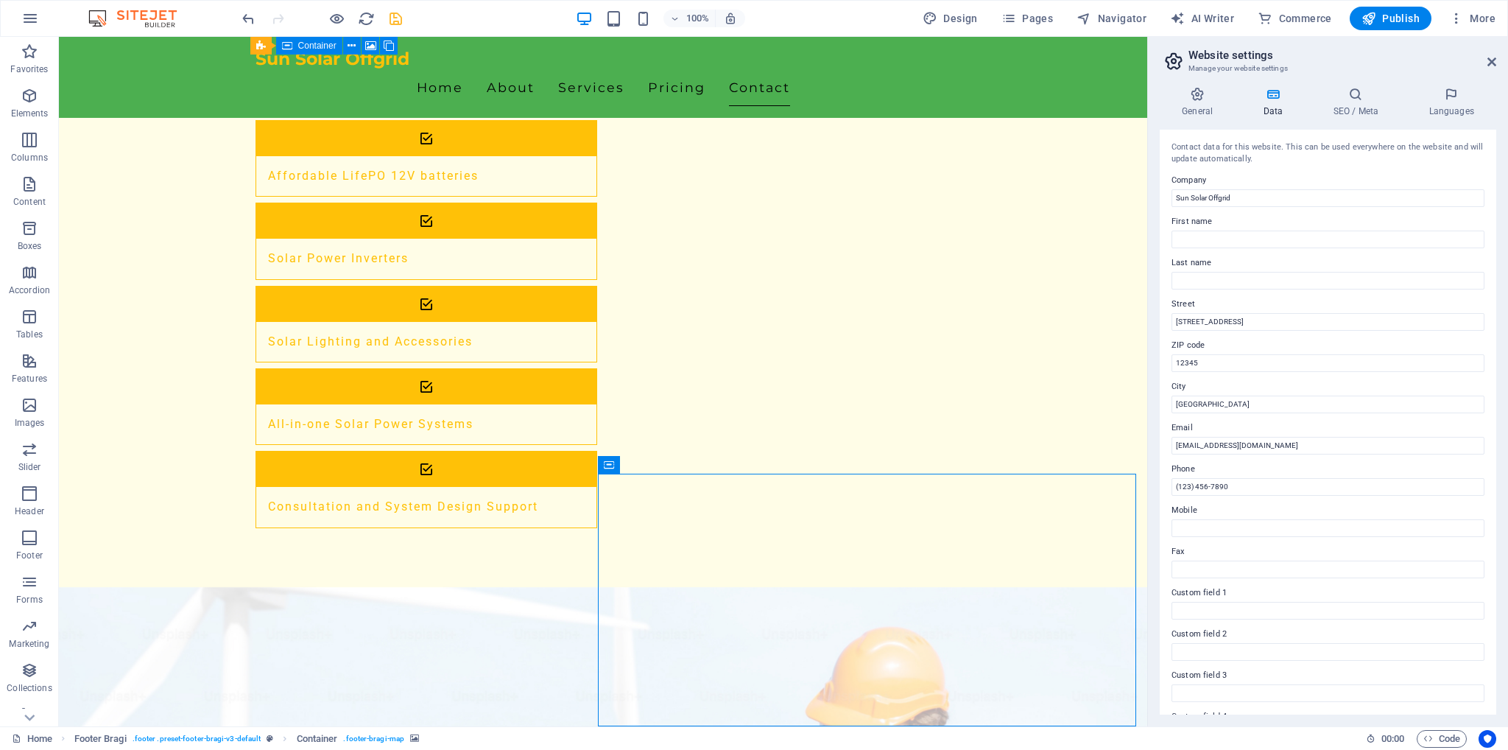
click at [401, 18] on icon "save" at bounding box center [395, 18] width 17 height 17
checkbox input "false"
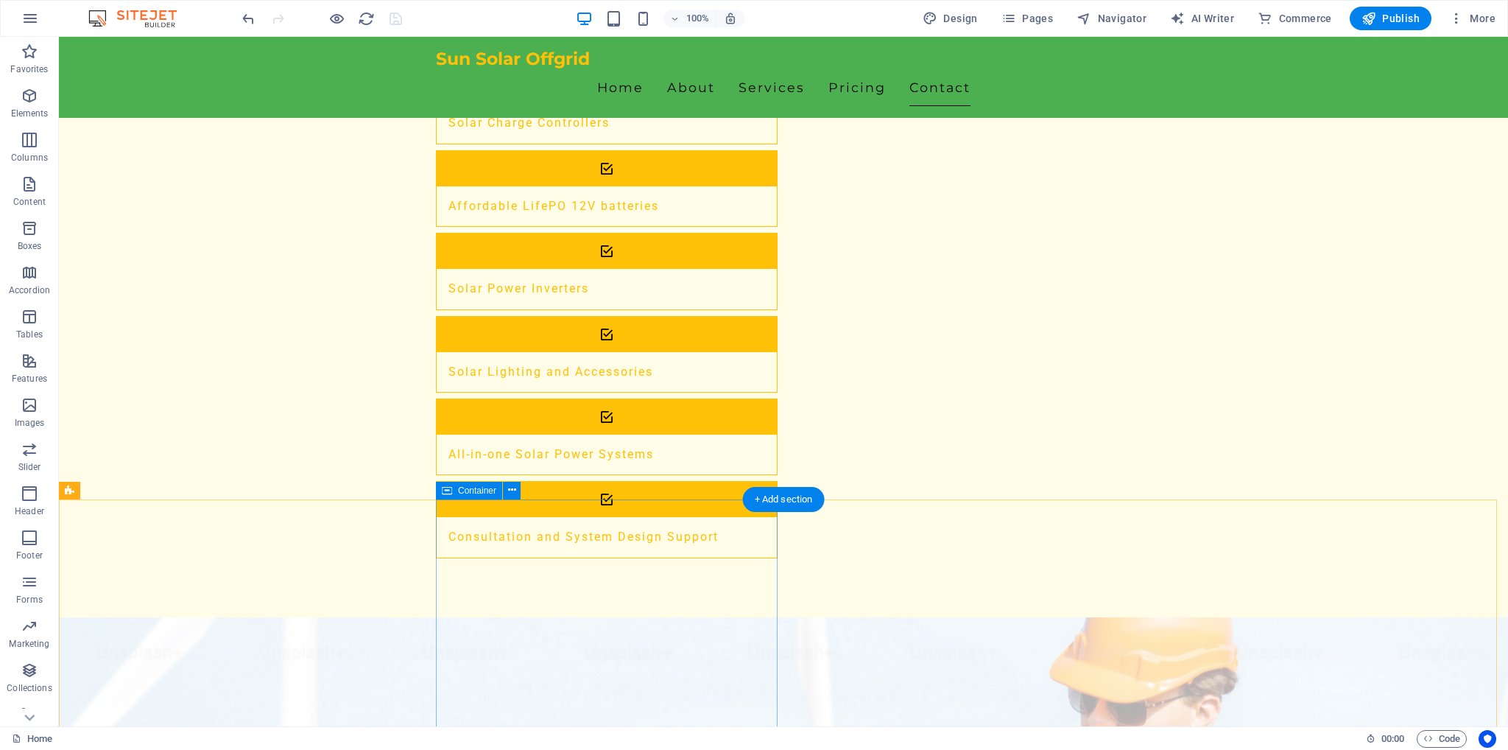
scroll to position [2405, 0]
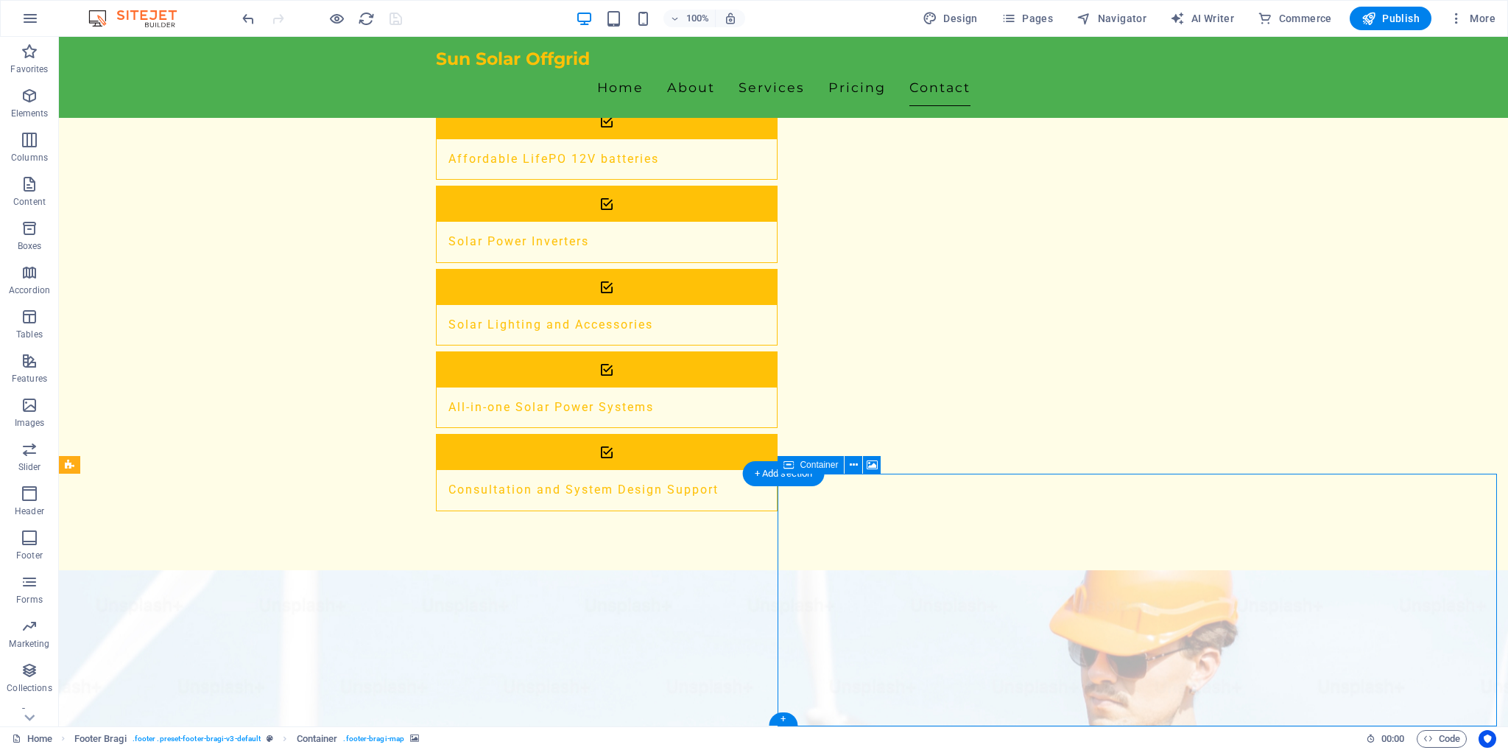
select select "px"
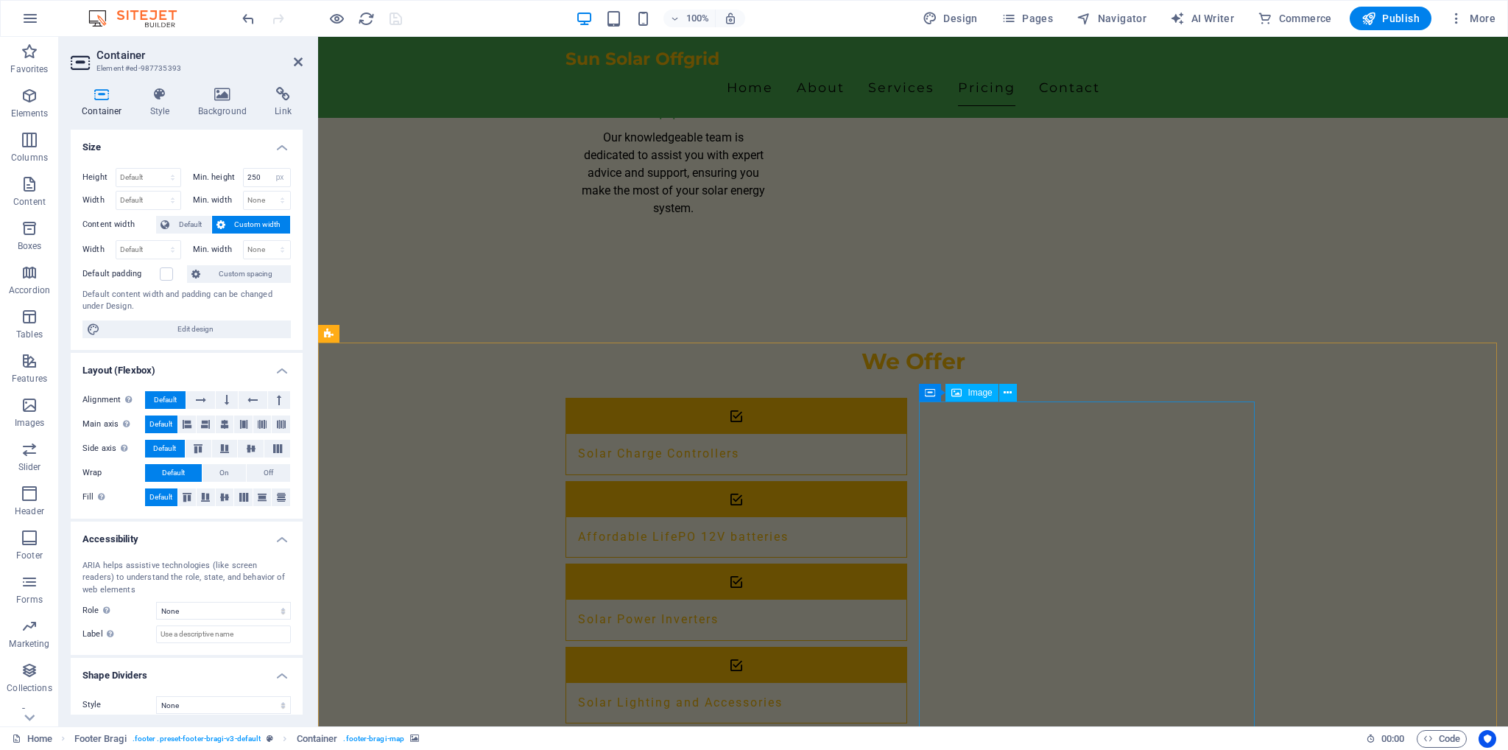
scroll to position [2083, 0]
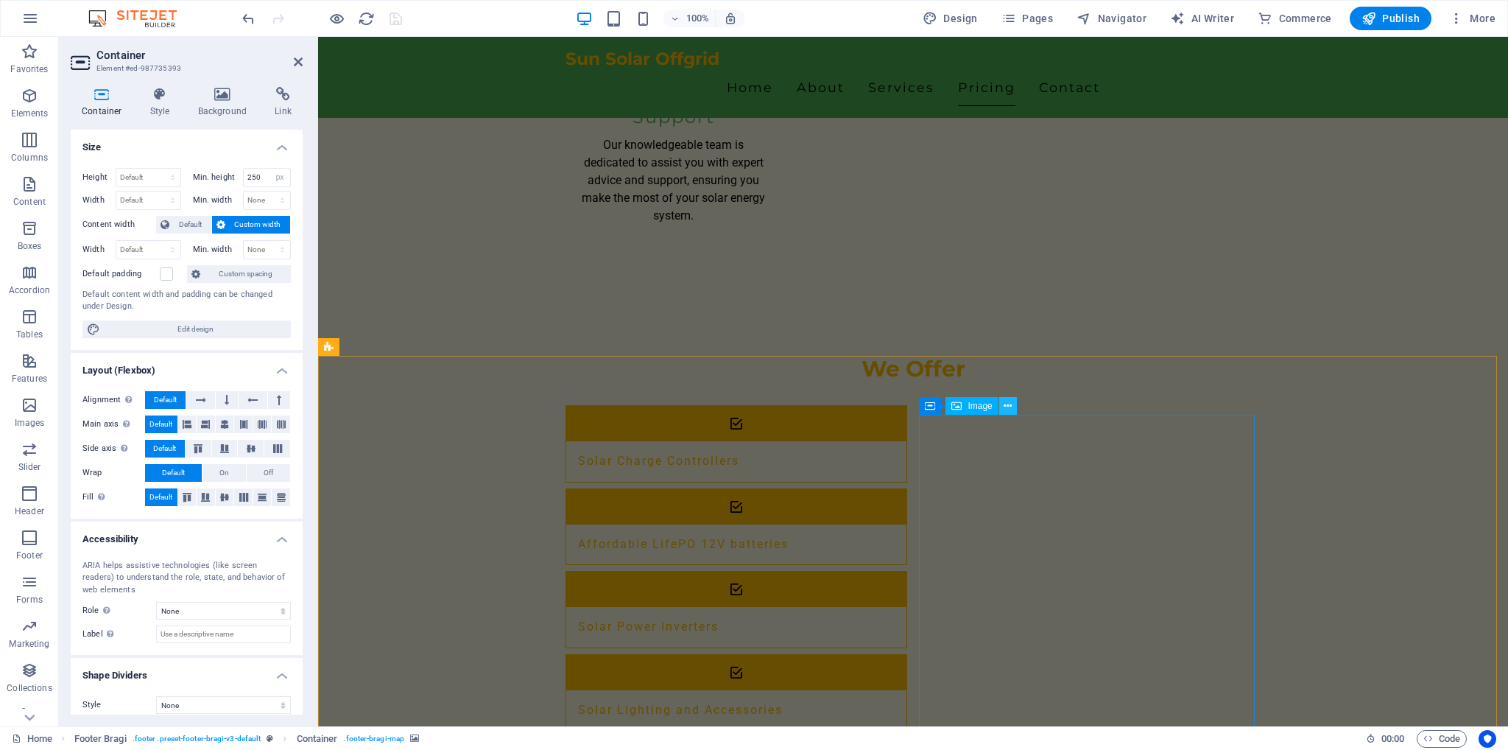
click at [1012, 406] on button at bounding box center [1008, 406] width 18 height 18
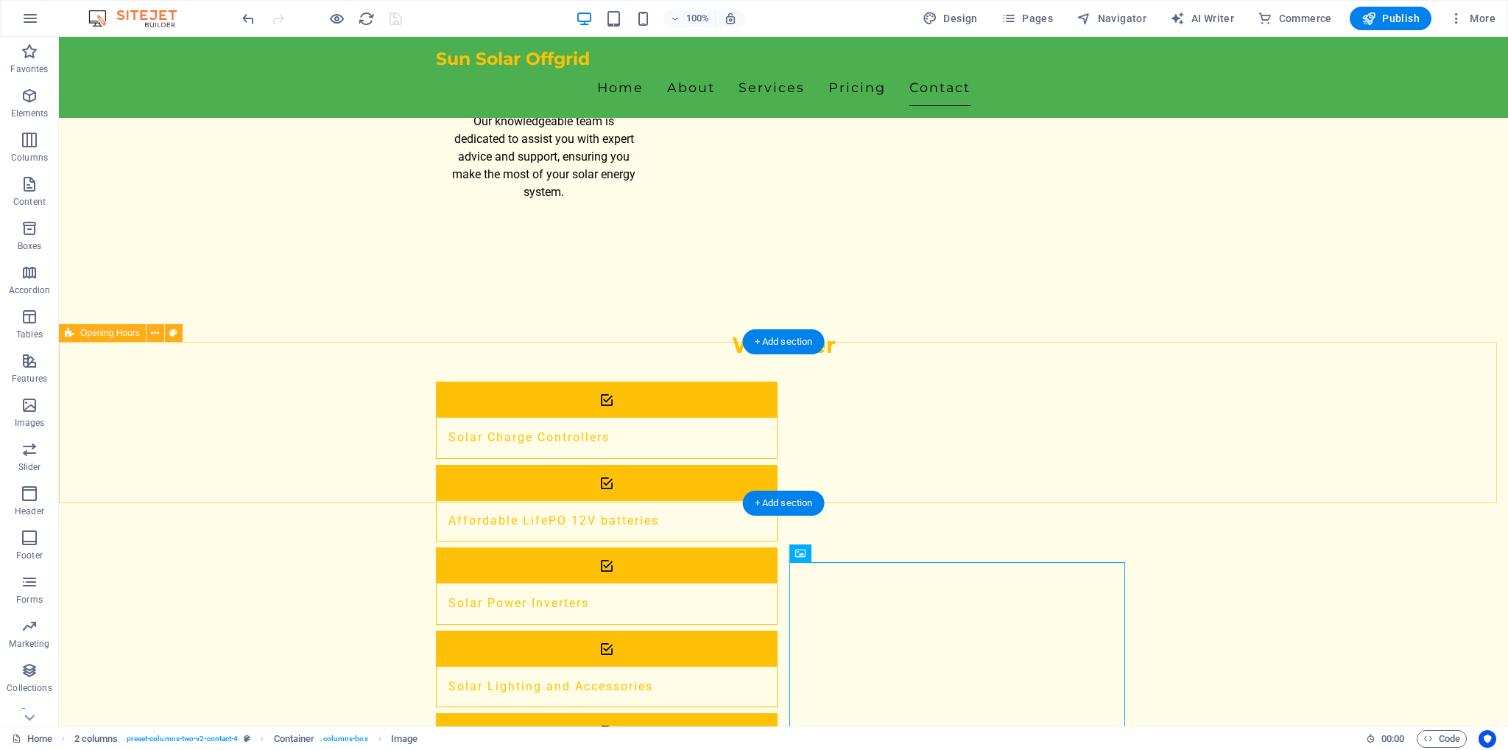
scroll to position [2184, 0]
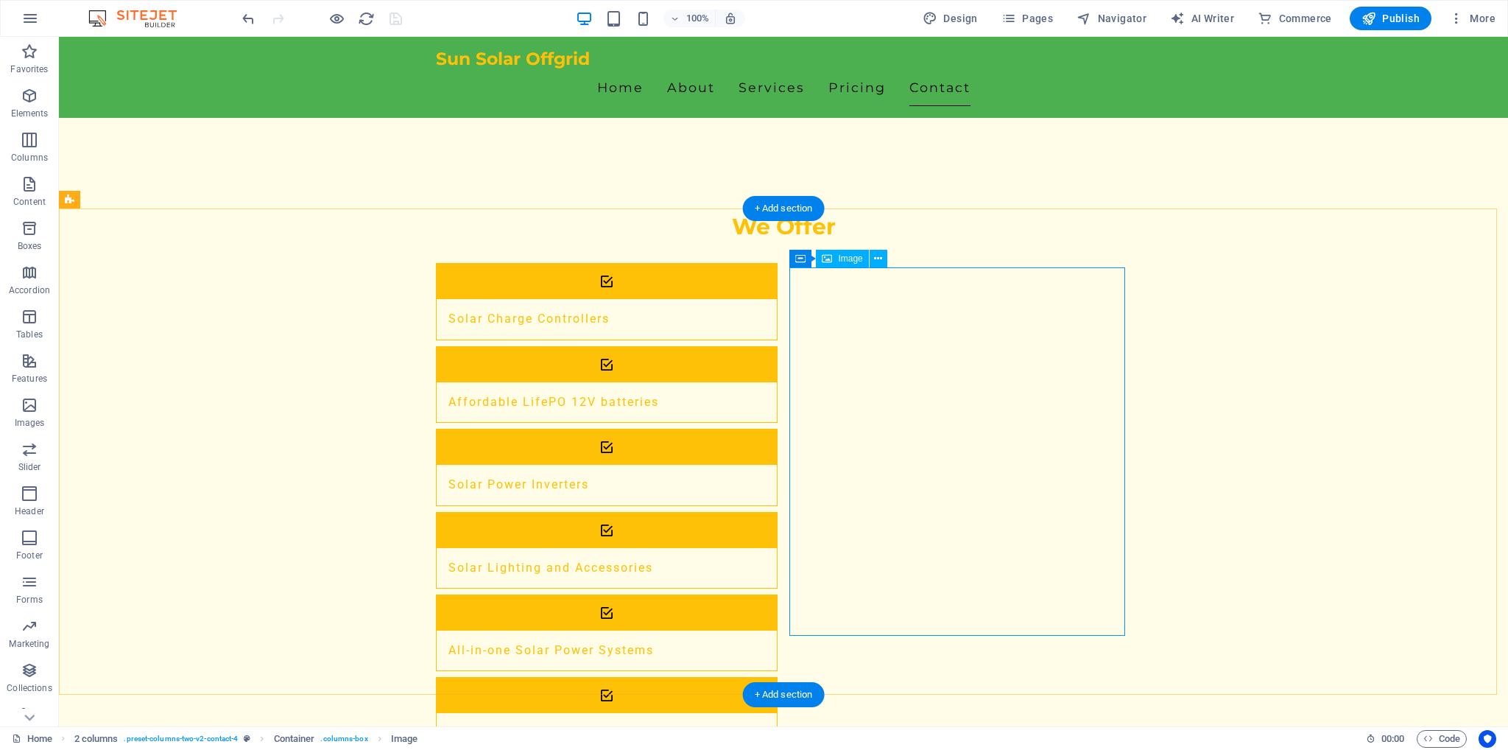
click at [844, 260] on span "Image" at bounding box center [850, 258] width 24 height 9
click at [825, 260] on icon at bounding box center [827, 259] width 10 height 18
select select "px"
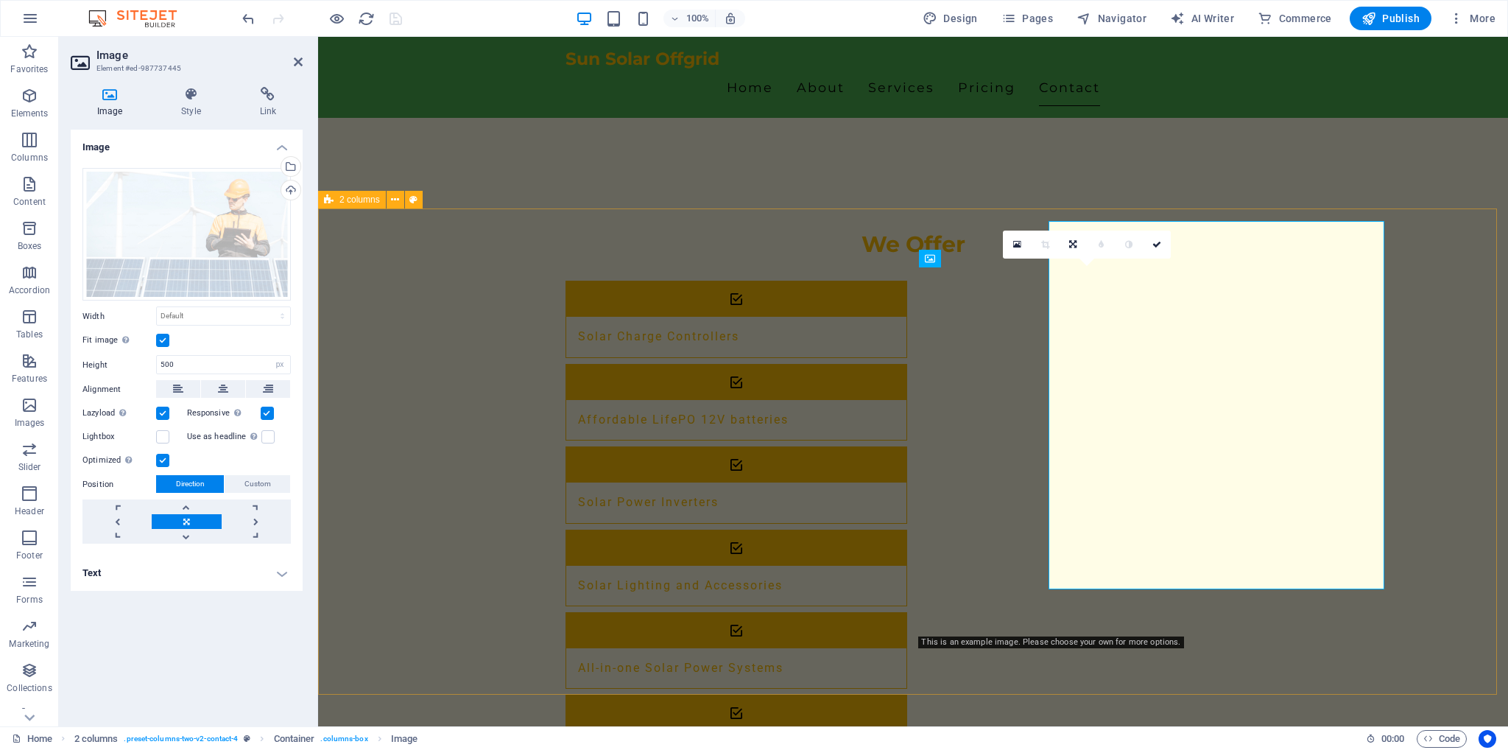
scroll to position [2231, 0]
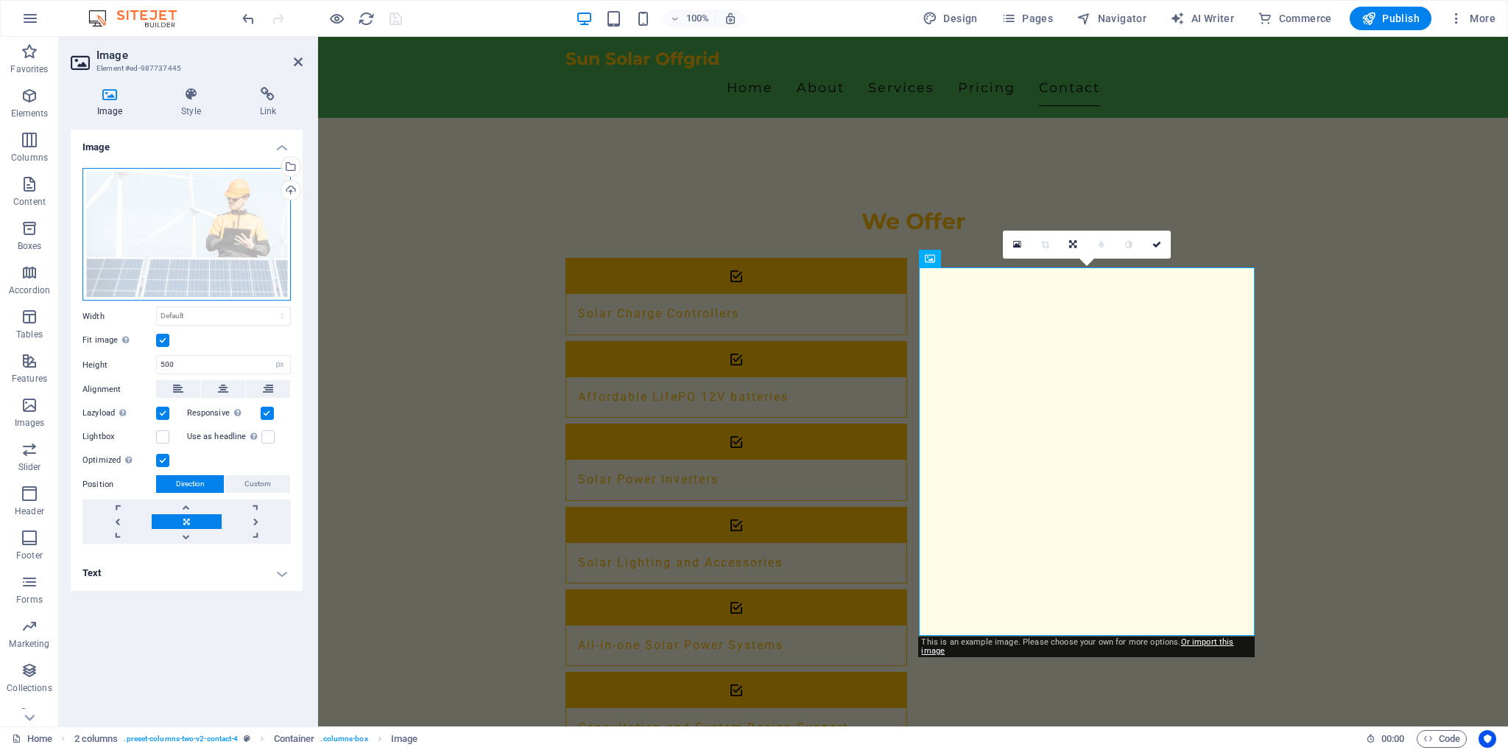
click at [216, 264] on div "Drag files here, click to choose files or select files from Files or our free s…" at bounding box center [186, 234] width 208 height 133
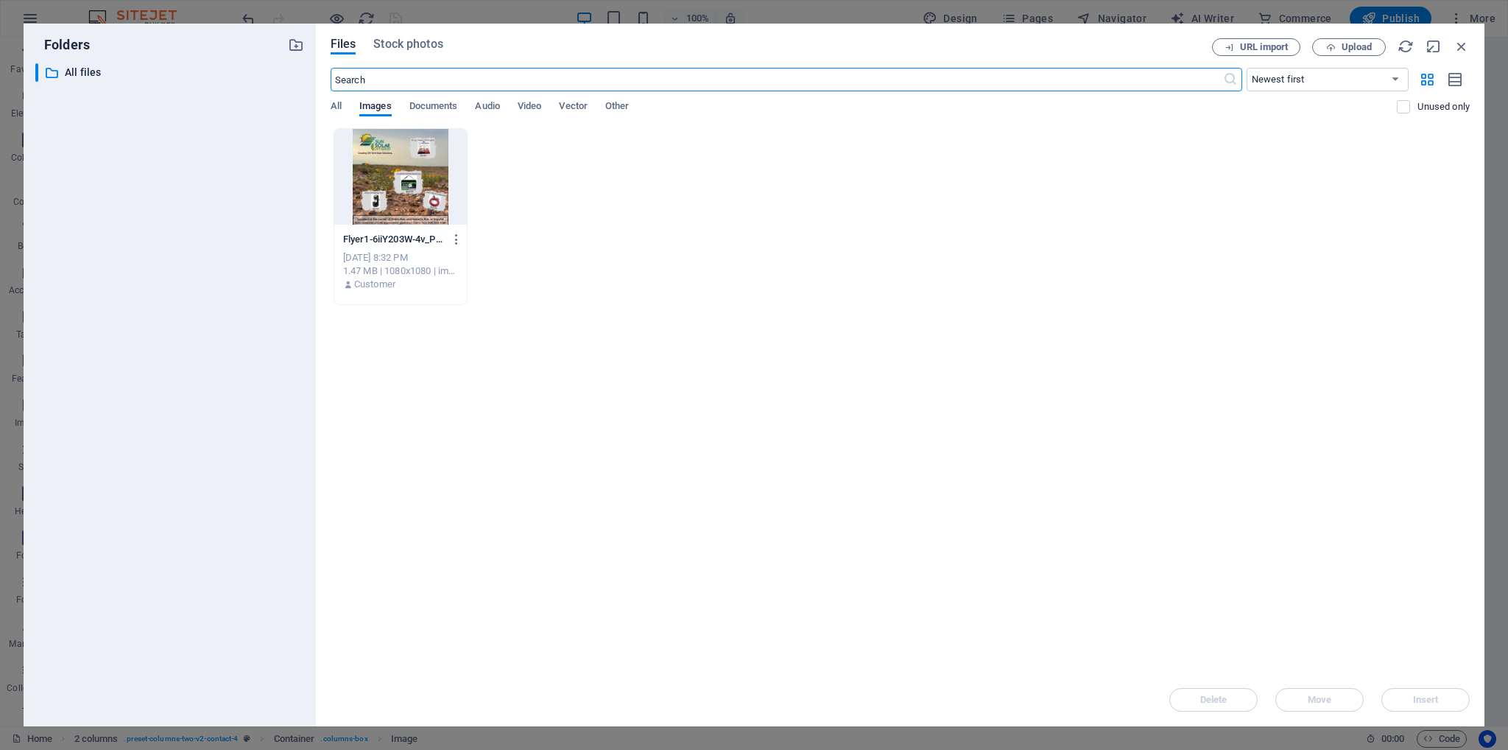
scroll to position [2284, 0]
click at [395, 169] on div at bounding box center [400, 177] width 133 height 96
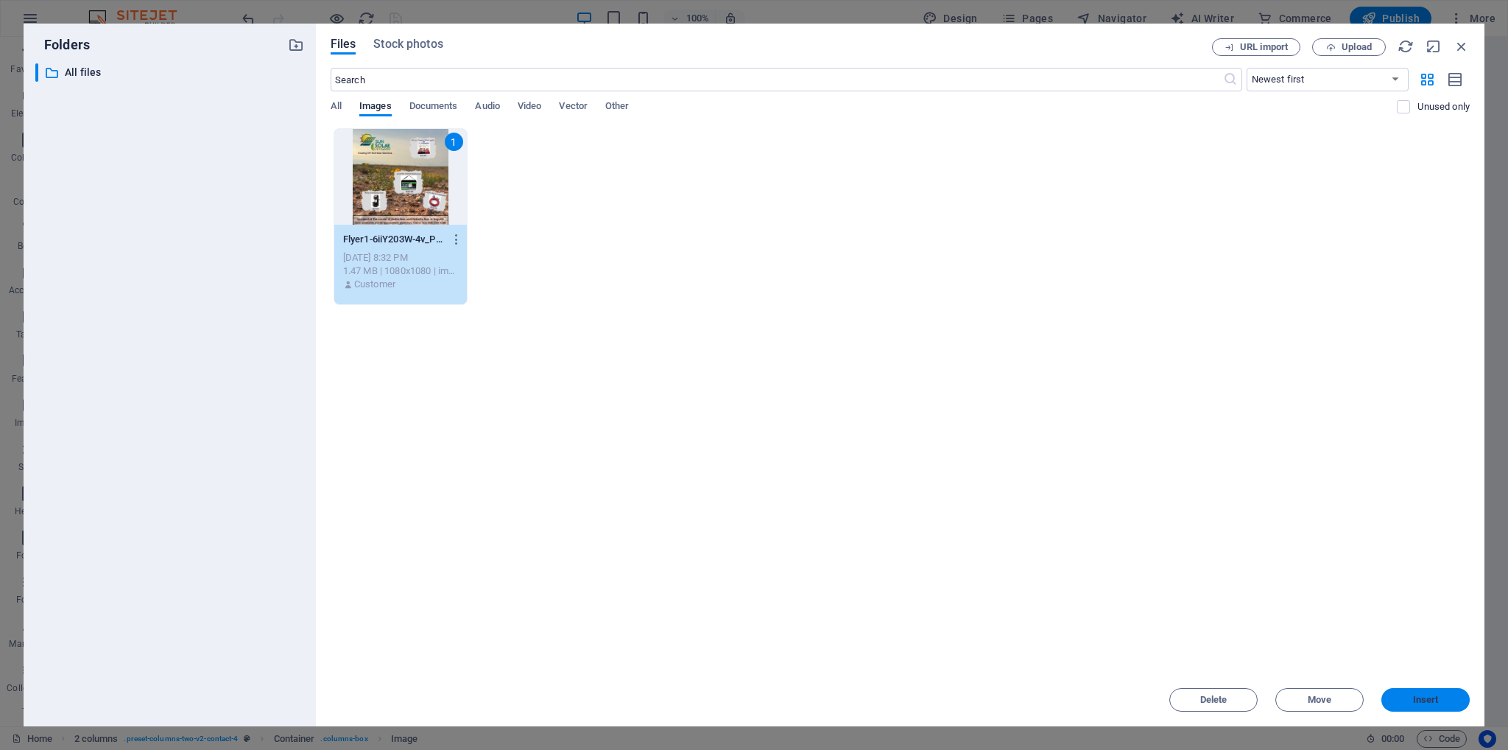
drag, startPoint x: 1412, startPoint y: 700, endPoint x: 1091, endPoint y: 663, distance: 323.2
click at [1413, 700] on span "Insert" at bounding box center [1426, 699] width 26 height 9
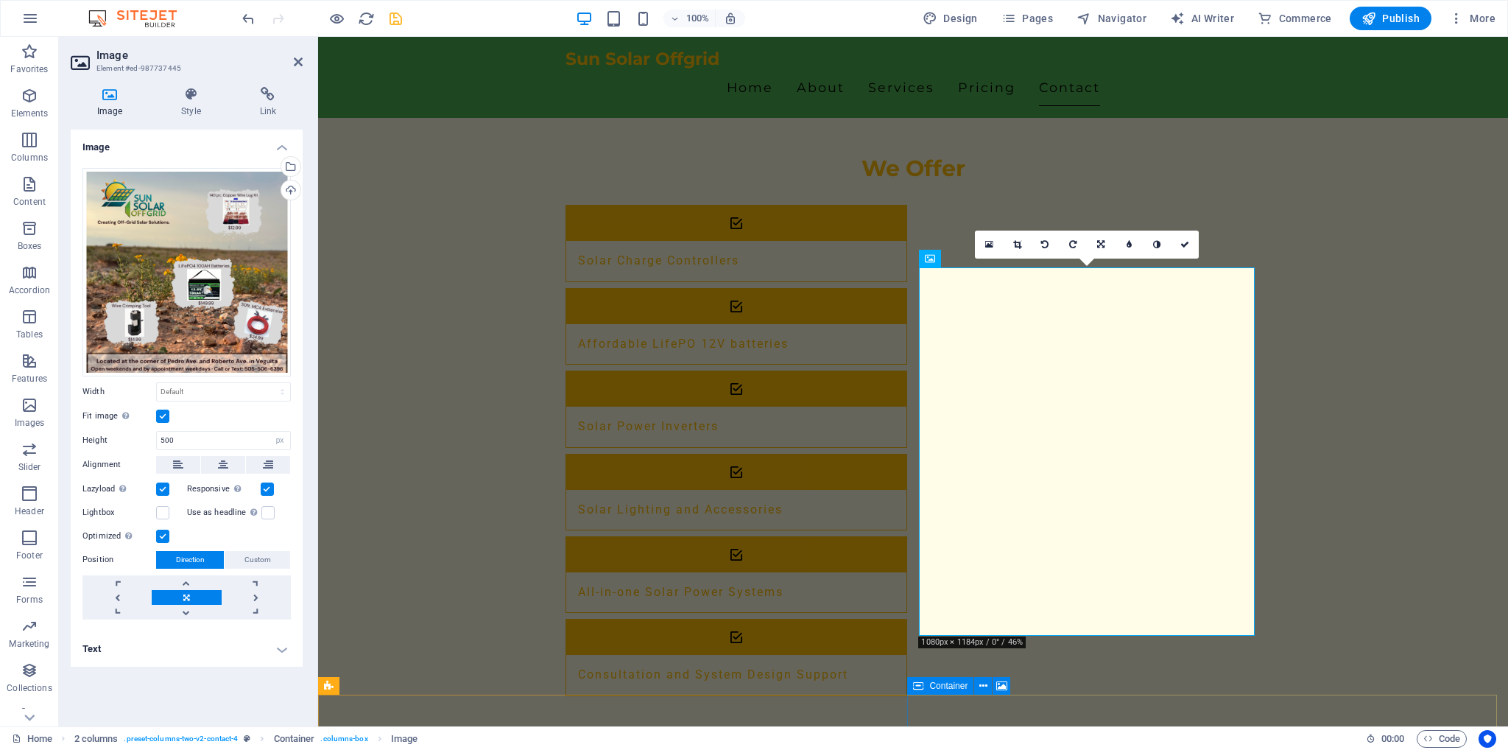
scroll to position [2231, 0]
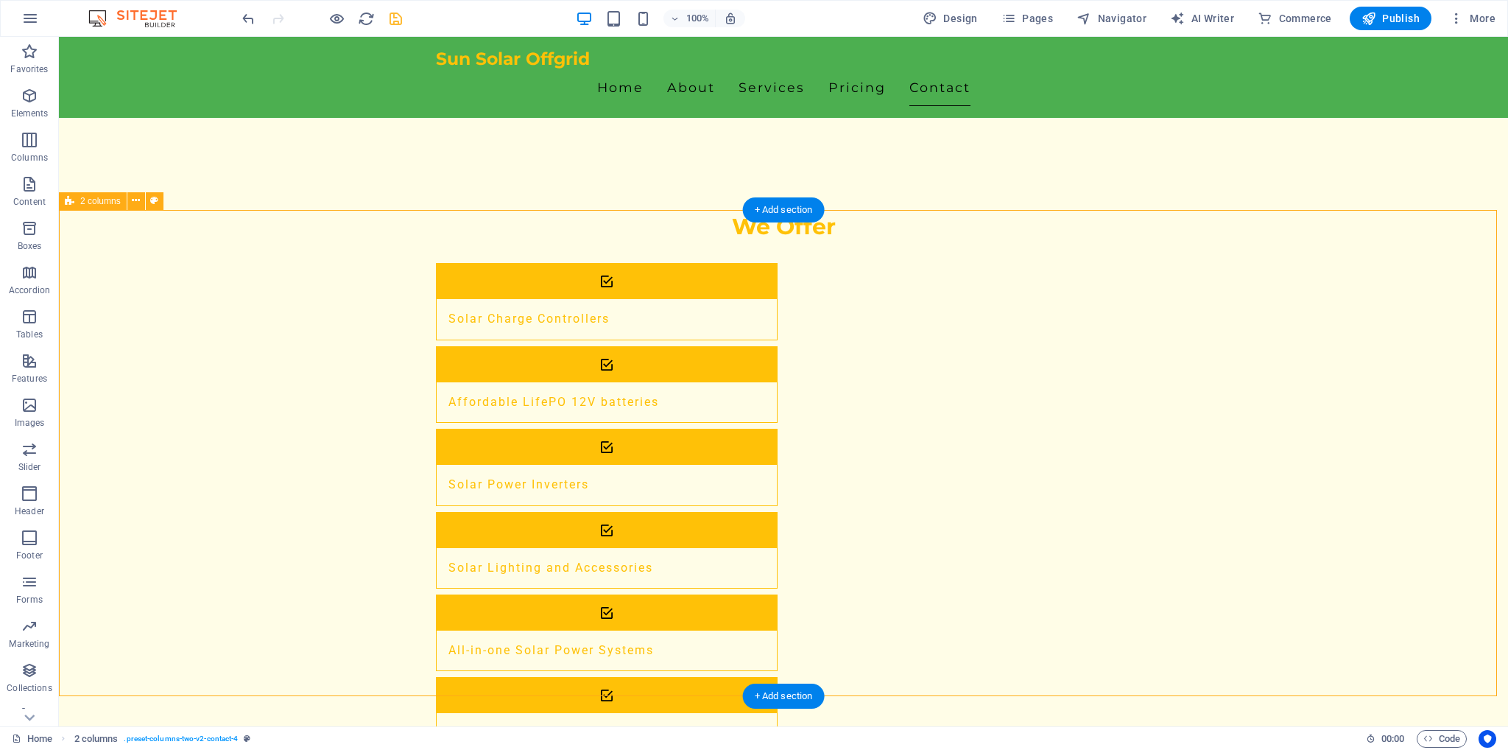
scroll to position [2258, 0]
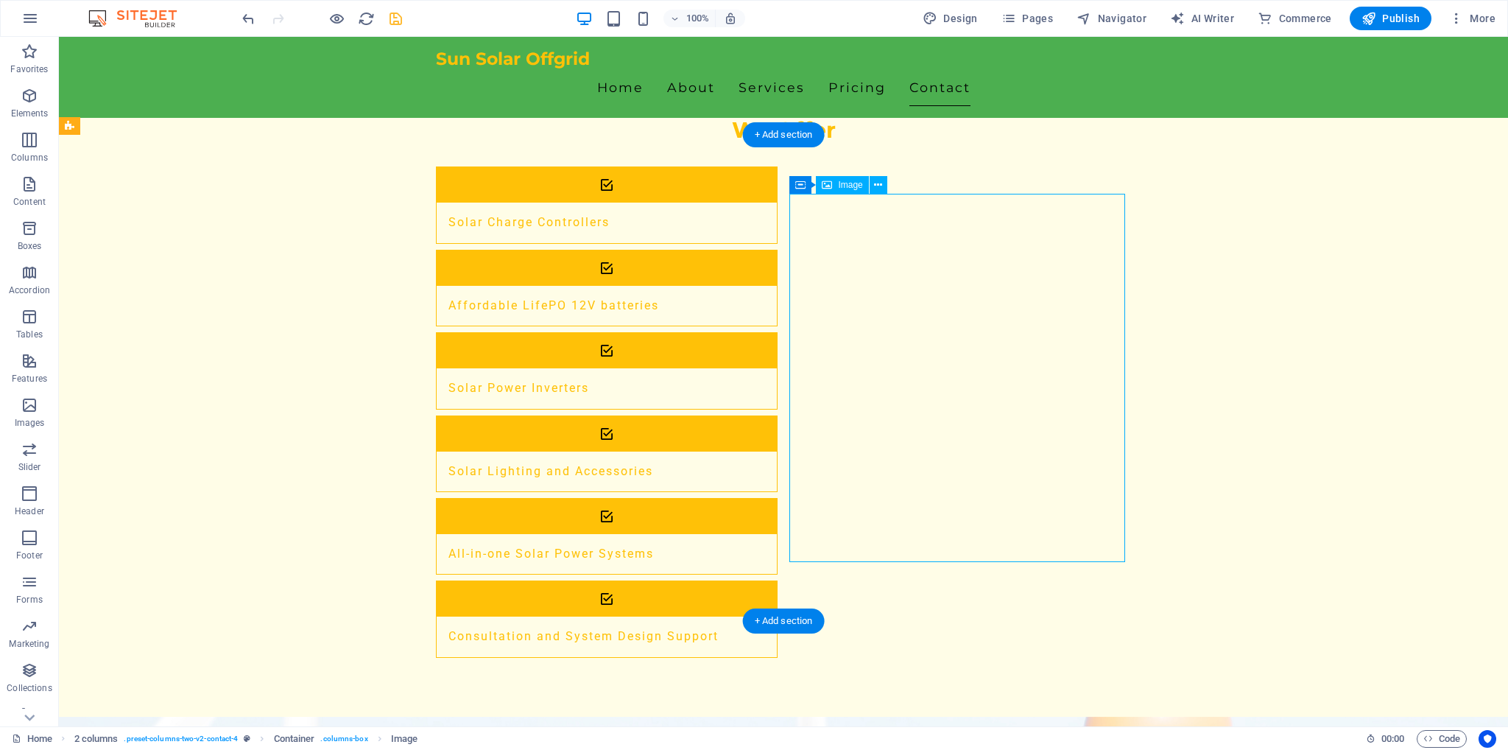
select select "px"
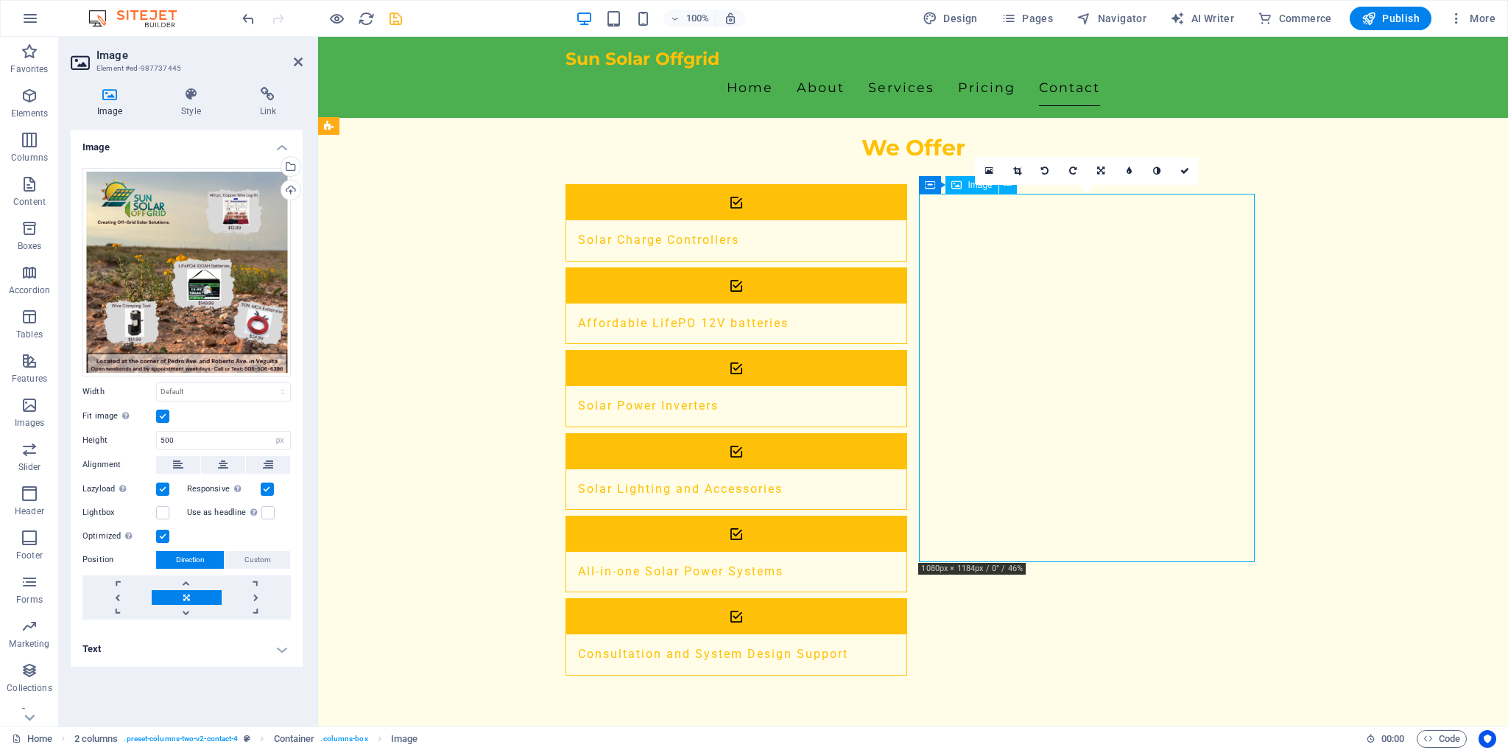
drag, startPoint x: 1069, startPoint y: 356, endPoint x: 1025, endPoint y: 383, distance: 51.5
click at [1019, 169] on icon at bounding box center [1017, 170] width 8 height 9
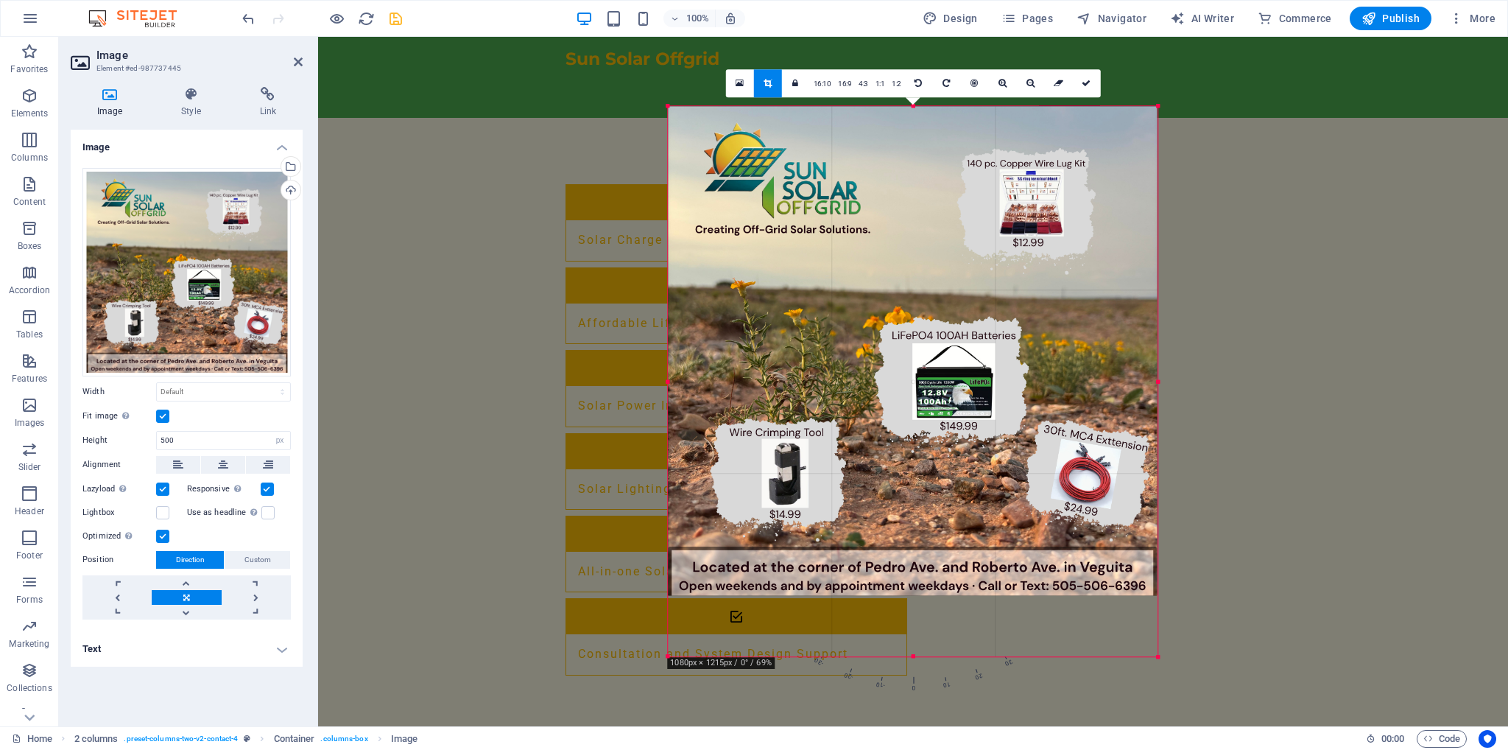
drag, startPoint x: 1187, startPoint y: 654, endPoint x: 1125, endPoint y: 653, distance: 61.9
click at [1125, 653] on div "180 170 160 150 140 130 120 110 100 90 80 70 60 50 40 30 20 10 0 -10 -20 -30 -4…" at bounding box center [913, 381] width 490 height 550
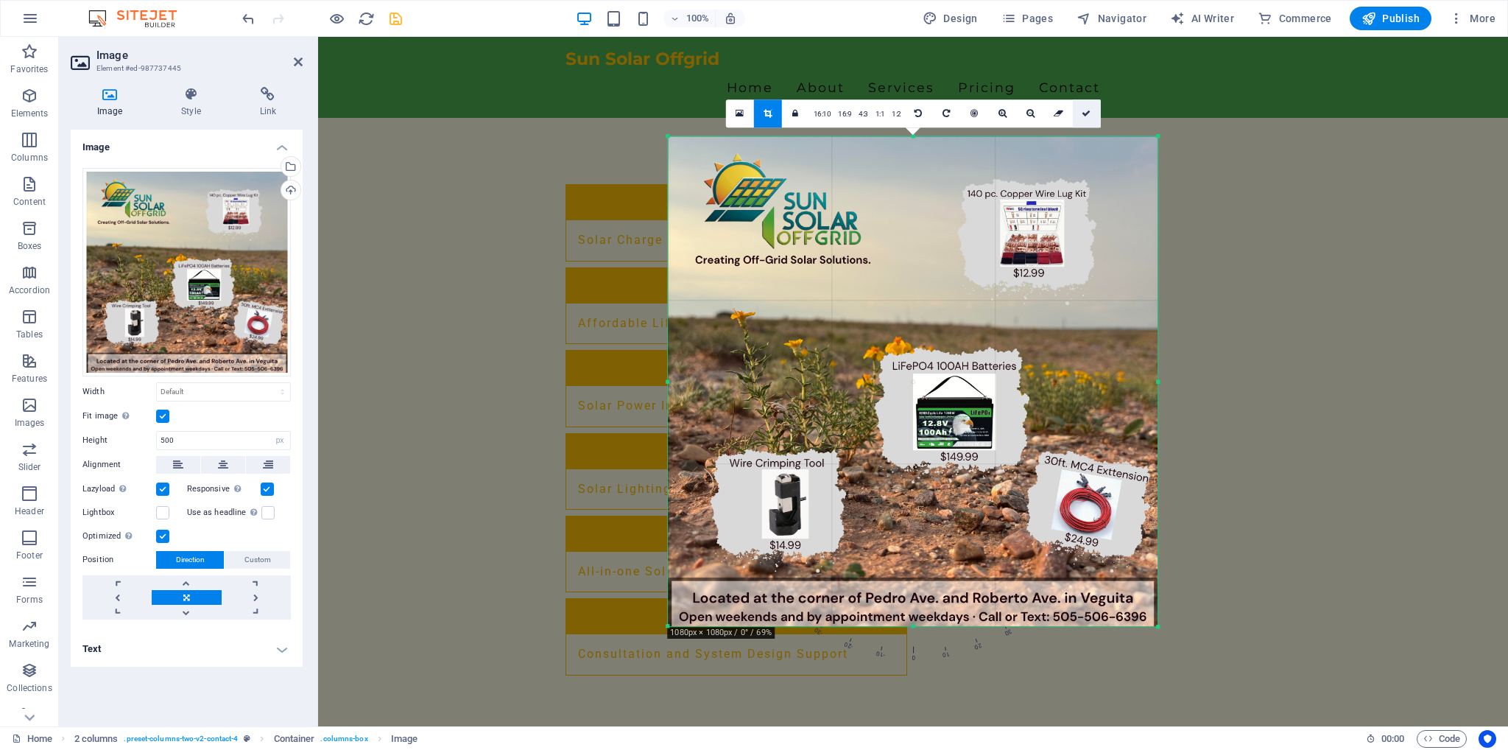
drag, startPoint x: 1085, startPoint y: 115, endPoint x: 928, endPoint y: 194, distance: 175.5
click at [1085, 115] on icon at bounding box center [1086, 113] width 9 height 9
type input "665"
select select "px"
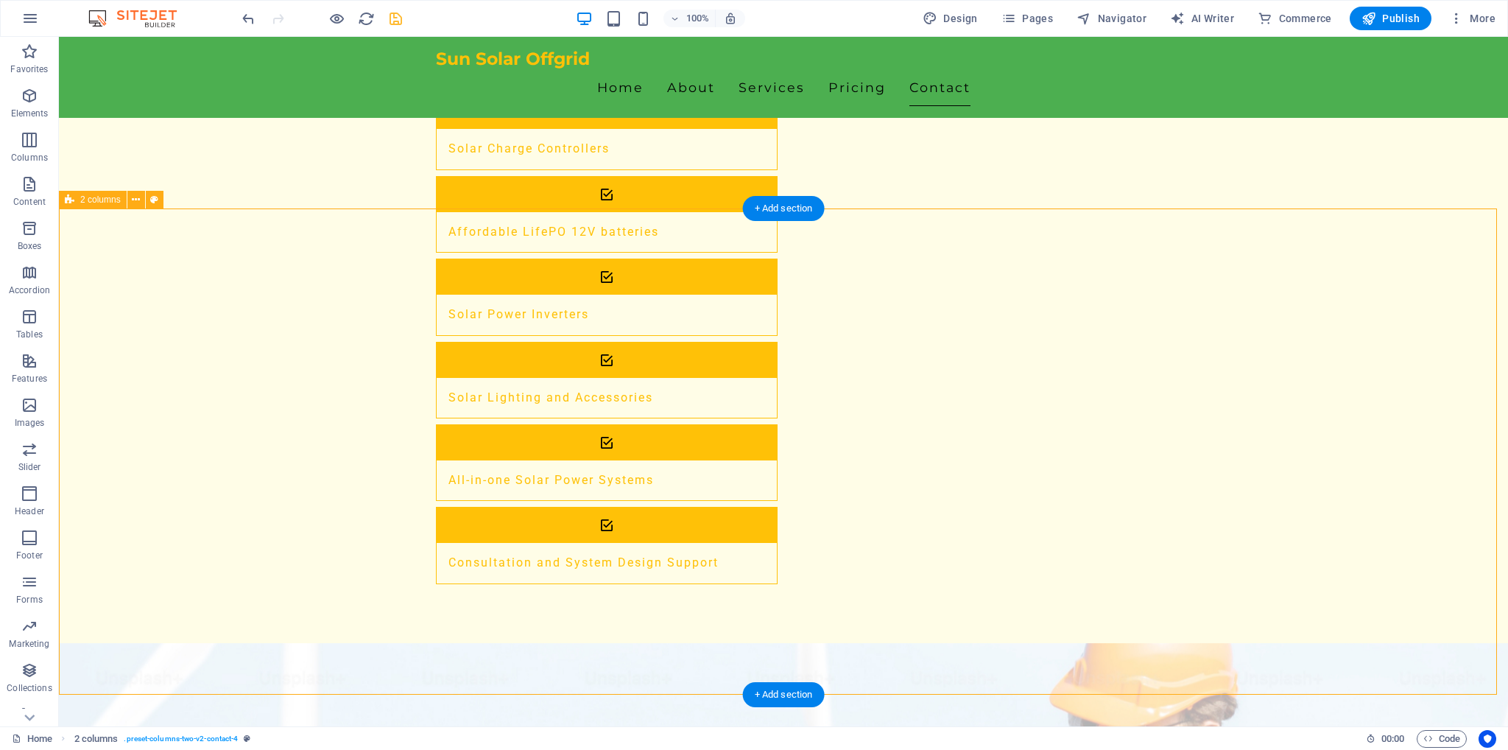
scroll to position [2405, 0]
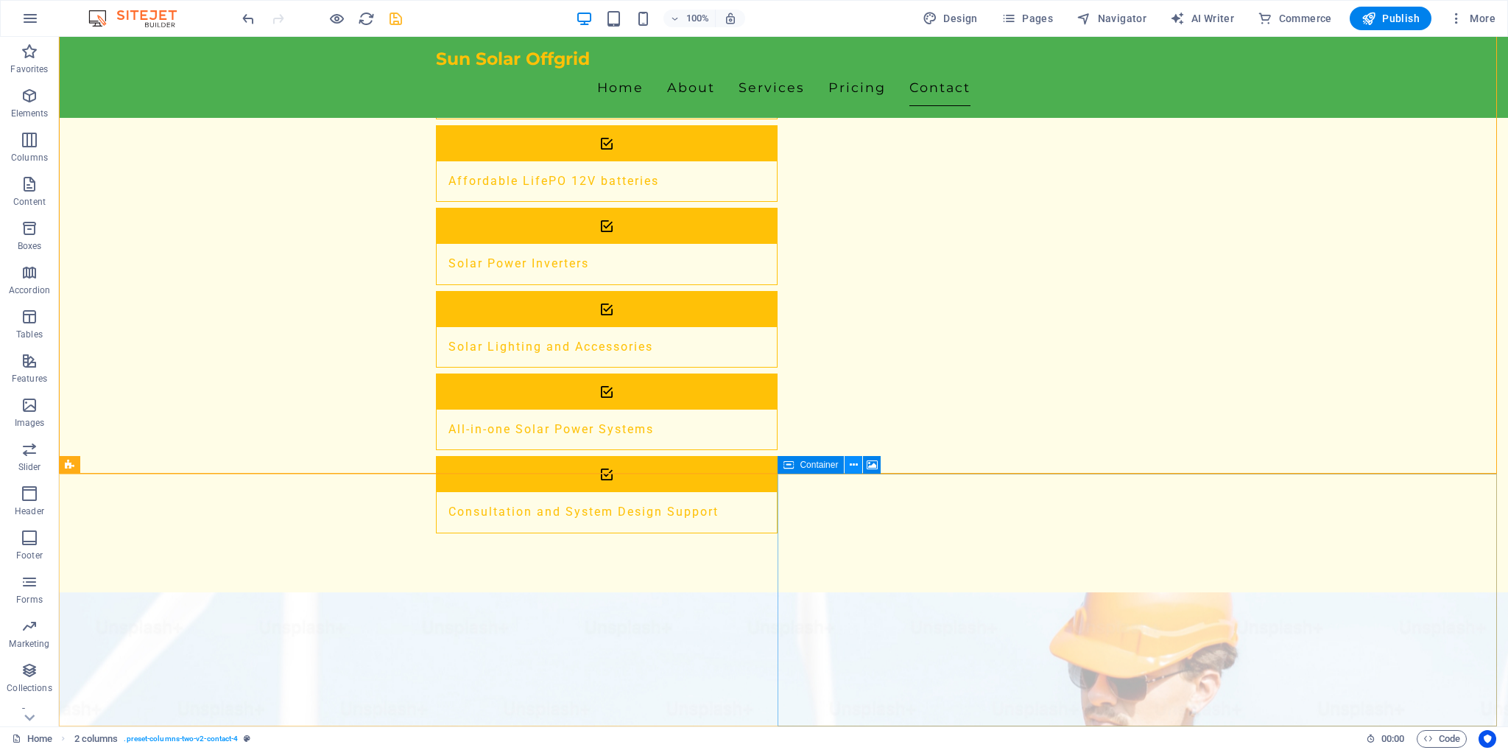
click at [850, 462] on icon at bounding box center [854, 464] width 8 height 15
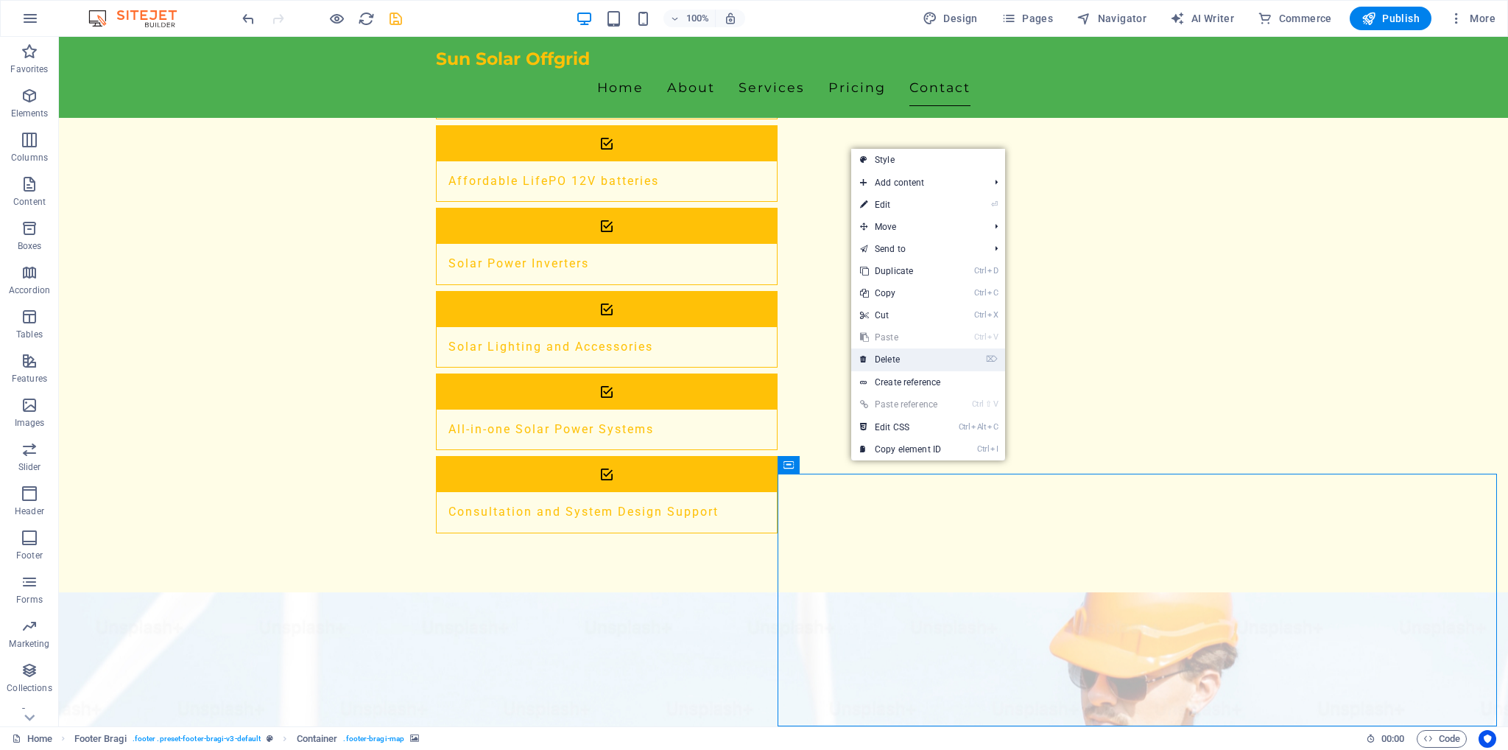
click at [904, 359] on link "⌦ Delete" at bounding box center [900, 359] width 99 height 22
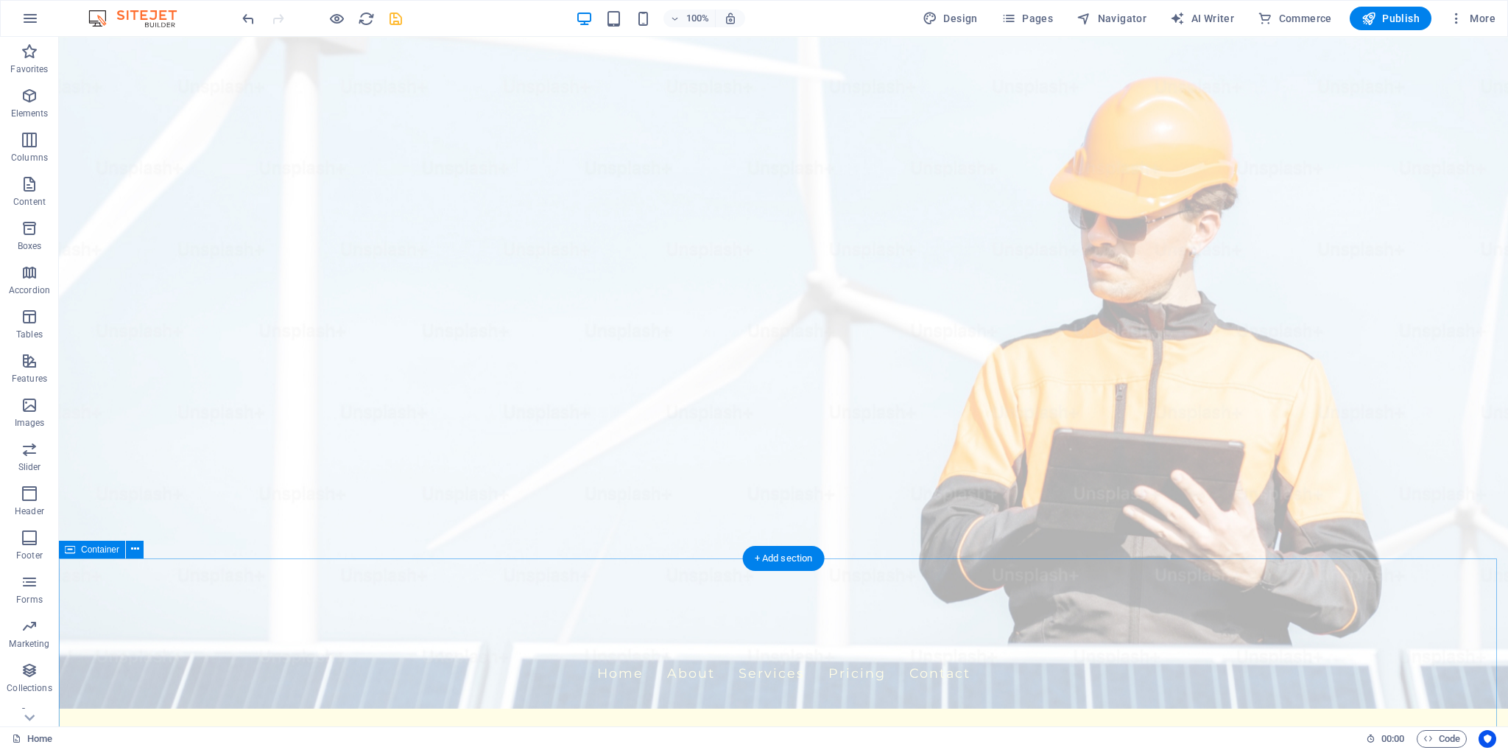
scroll to position [0, 0]
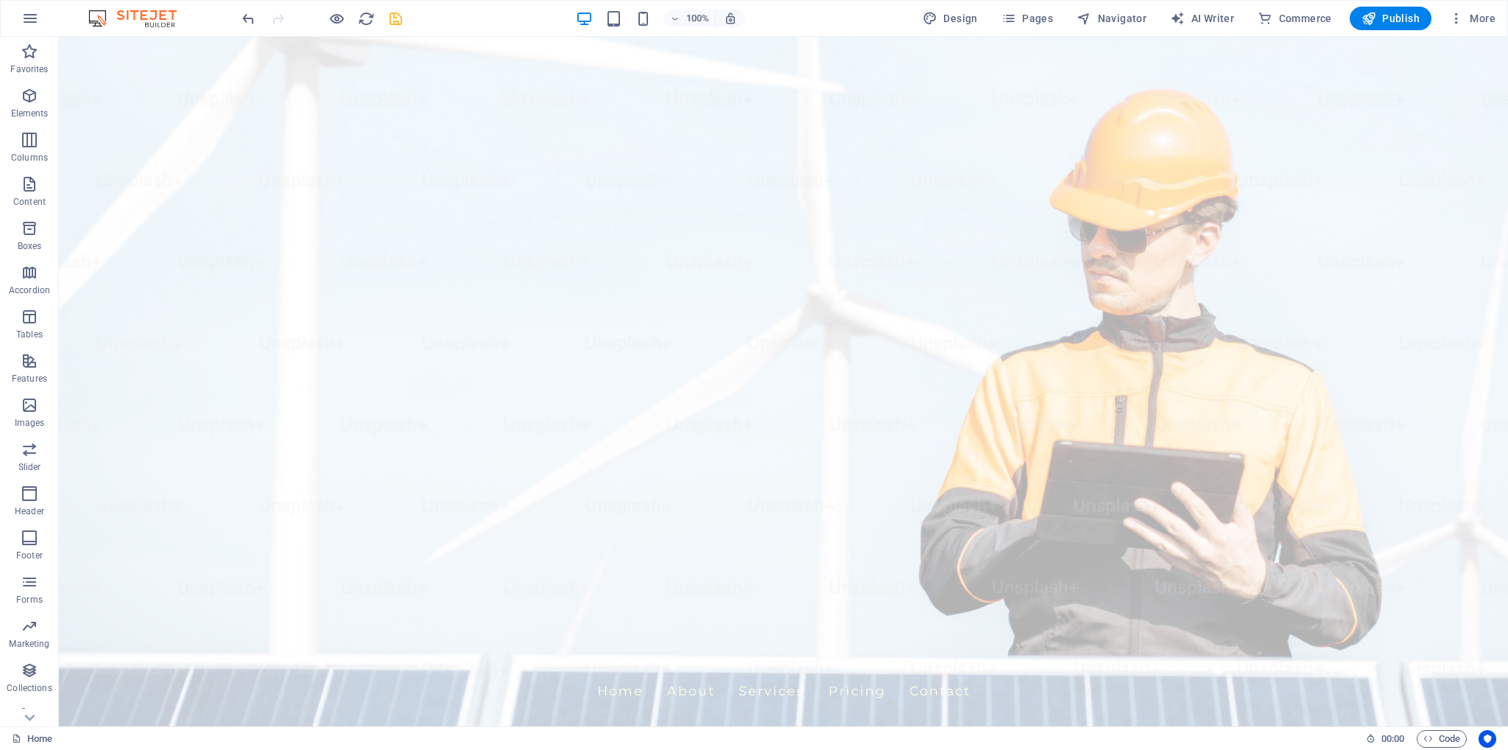
click at [395, 20] on icon "save" at bounding box center [395, 18] width 17 height 17
checkbox input "false"
click at [1411, 18] on span "Publish" at bounding box center [1391, 18] width 58 height 15
